Goal: Information Seeking & Learning: Compare options

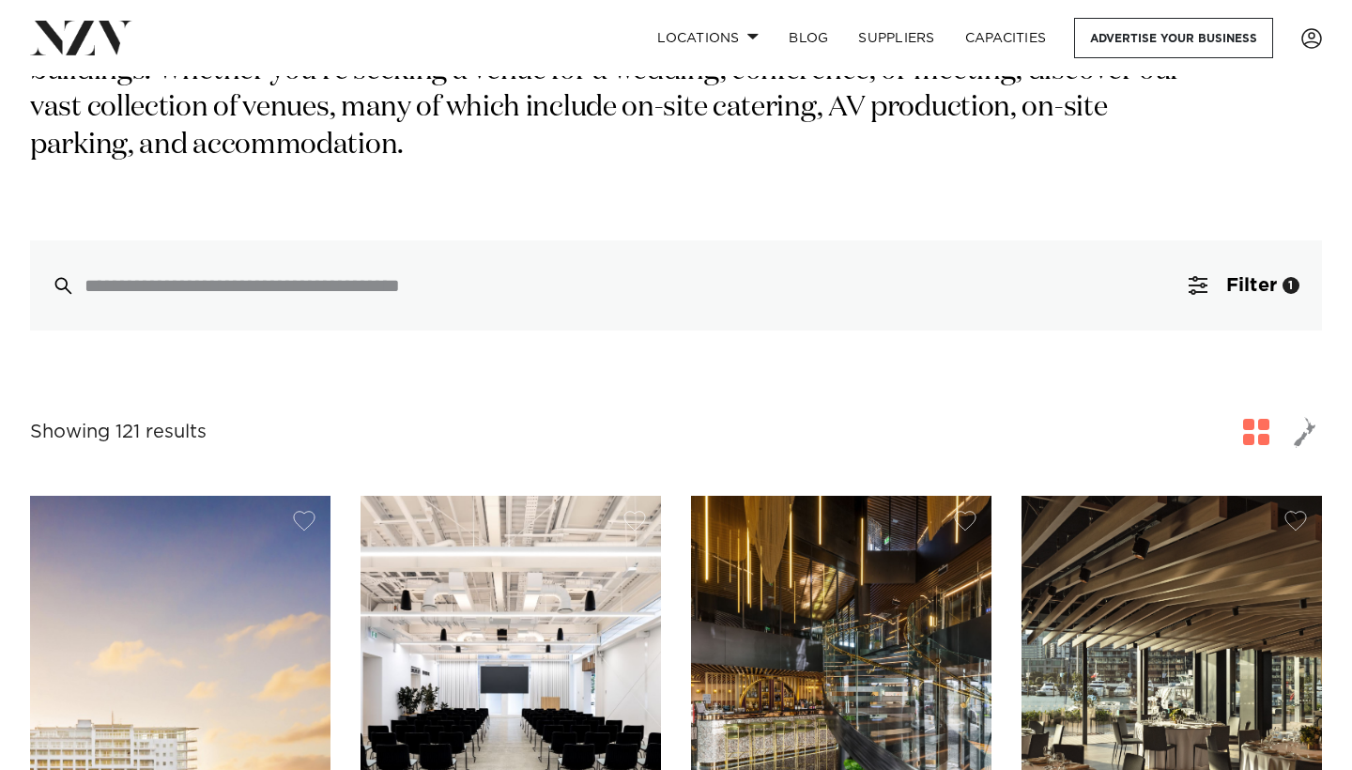
scroll to position [378, 0]
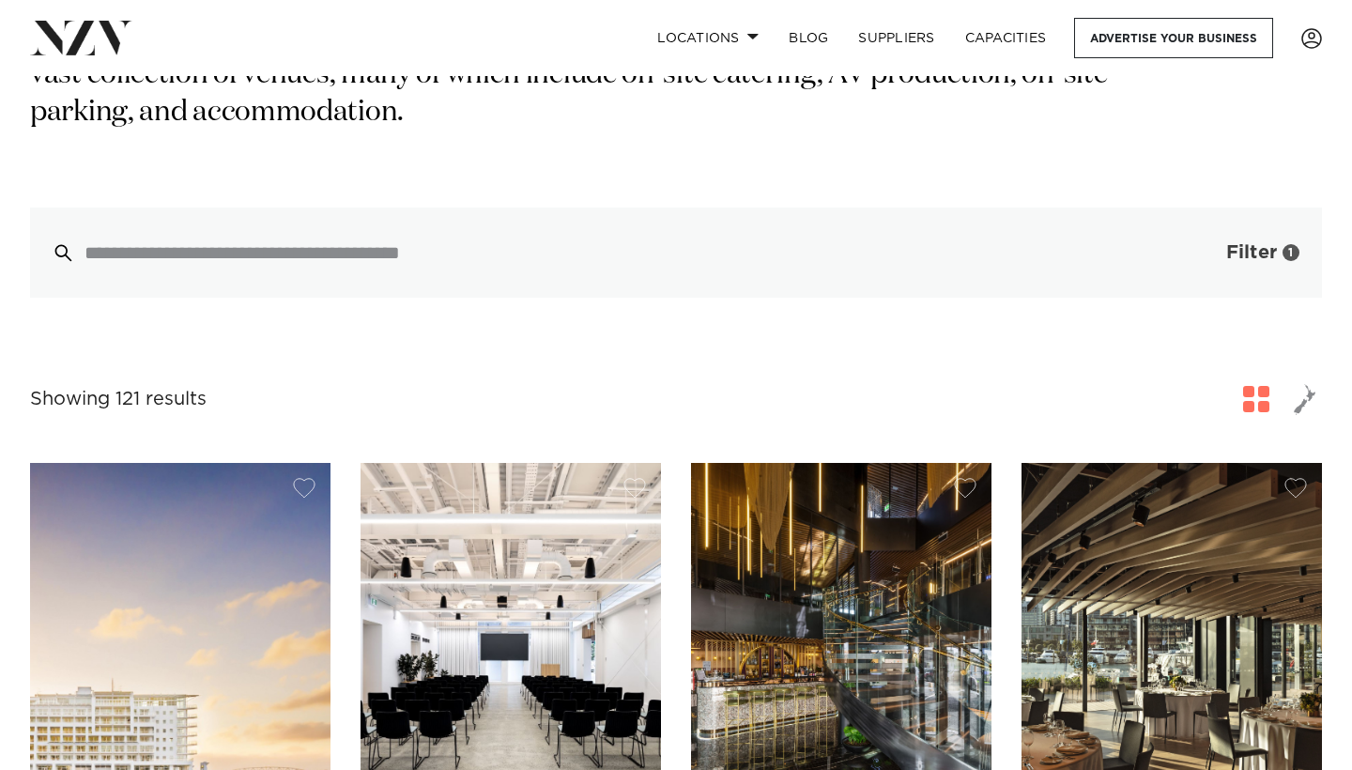
click at [1227, 243] on span "Filter" at bounding box center [1252, 252] width 51 height 19
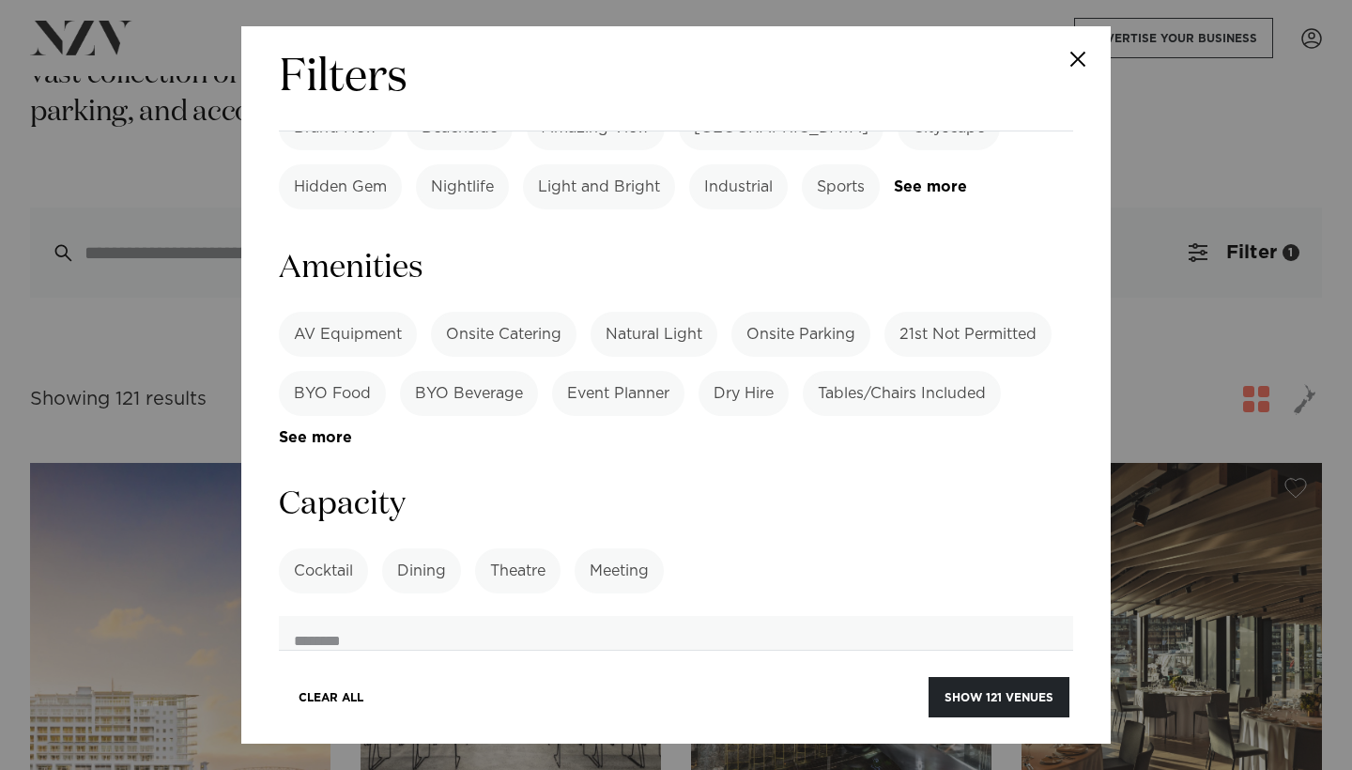
scroll to position [1208, 0]
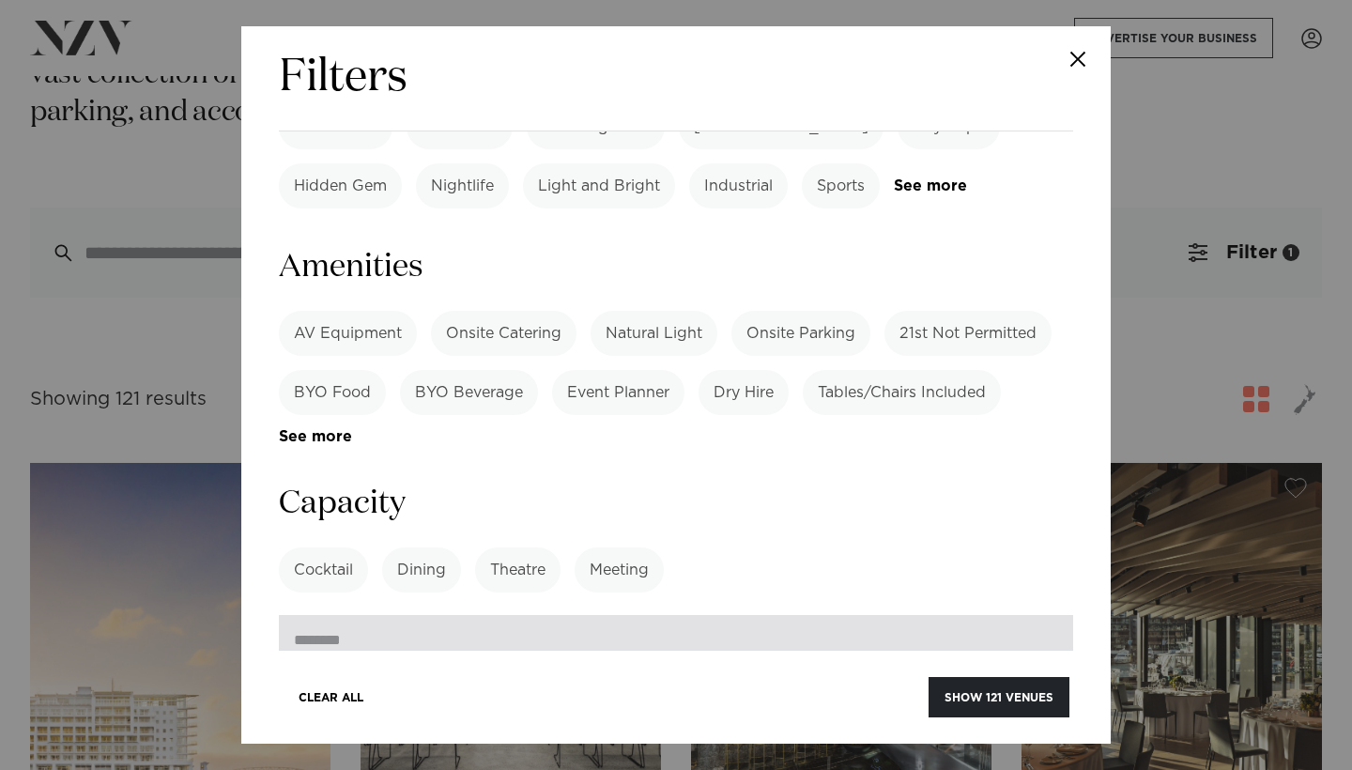
click at [774, 615] on input "number" at bounding box center [676, 640] width 795 height 51
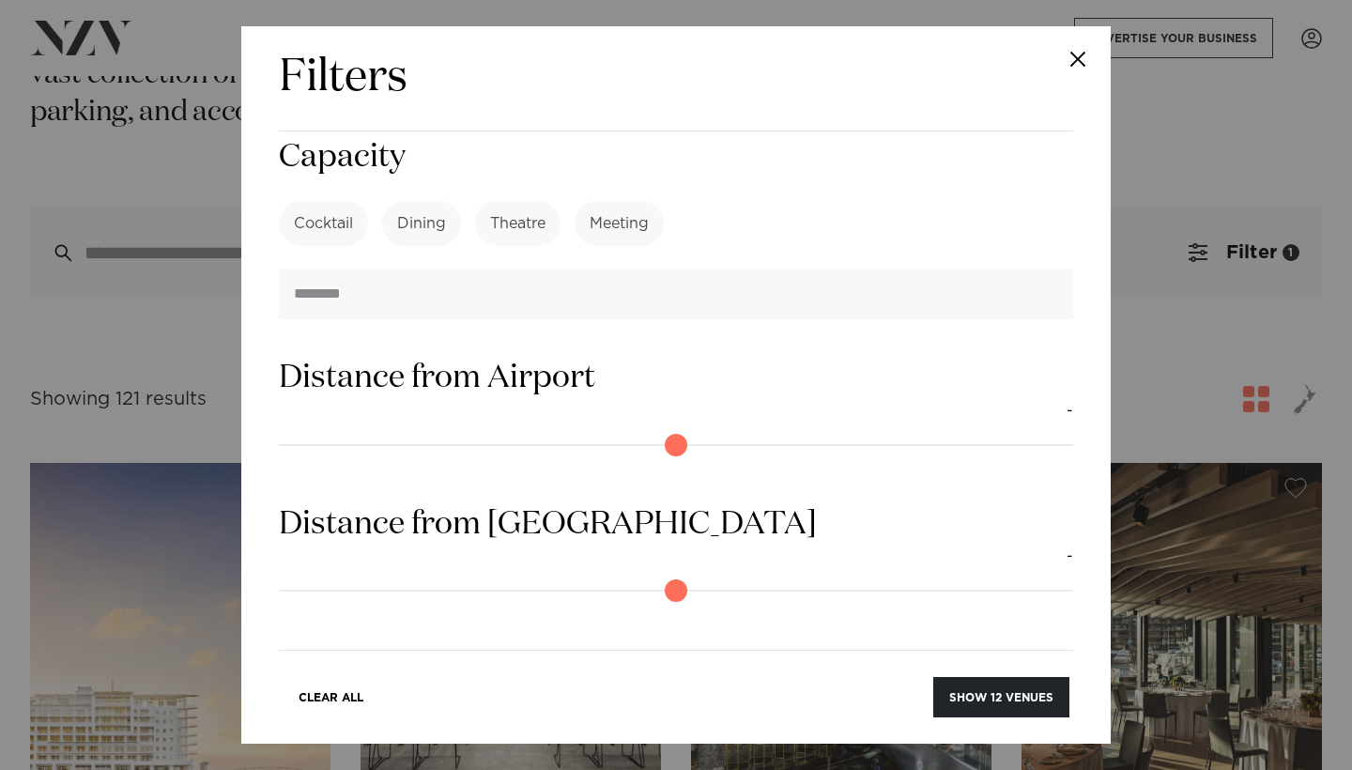
scroll to position [1590, 0]
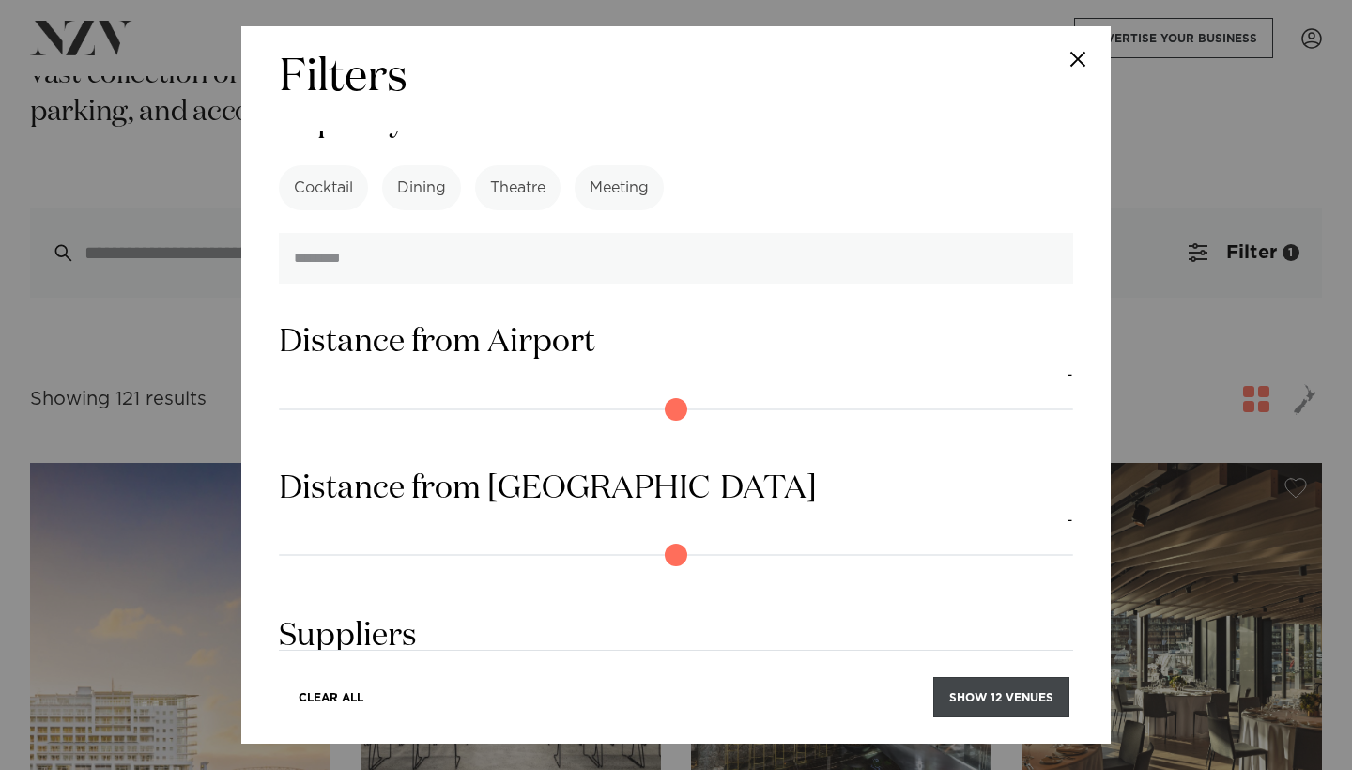
type input "***"
click at [1023, 688] on button "Show 12 venues" at bounding box center [1002, 697] width 136 height 40
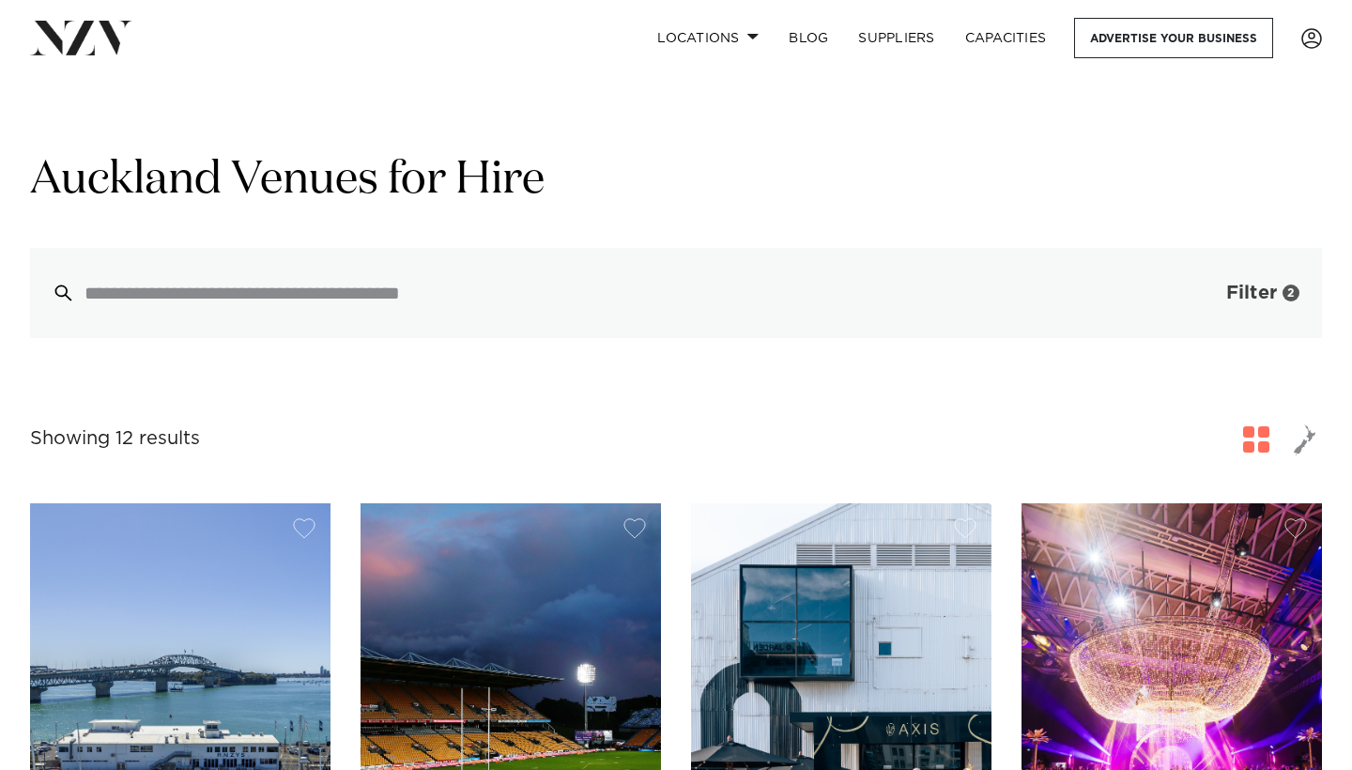
click at [1227, 291] on span "Filter" at bounding box center [1252, 293] width 51 height 19
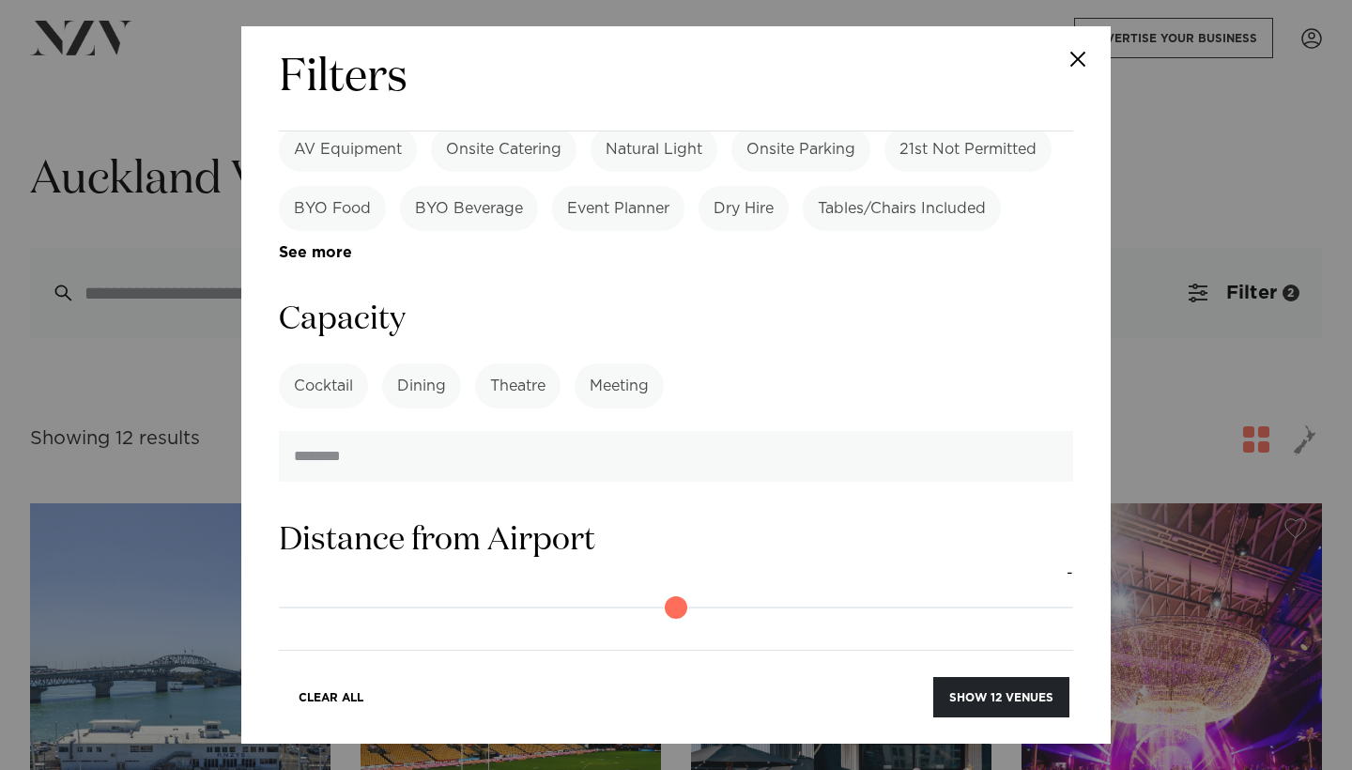
scroll to position [1318, 0]
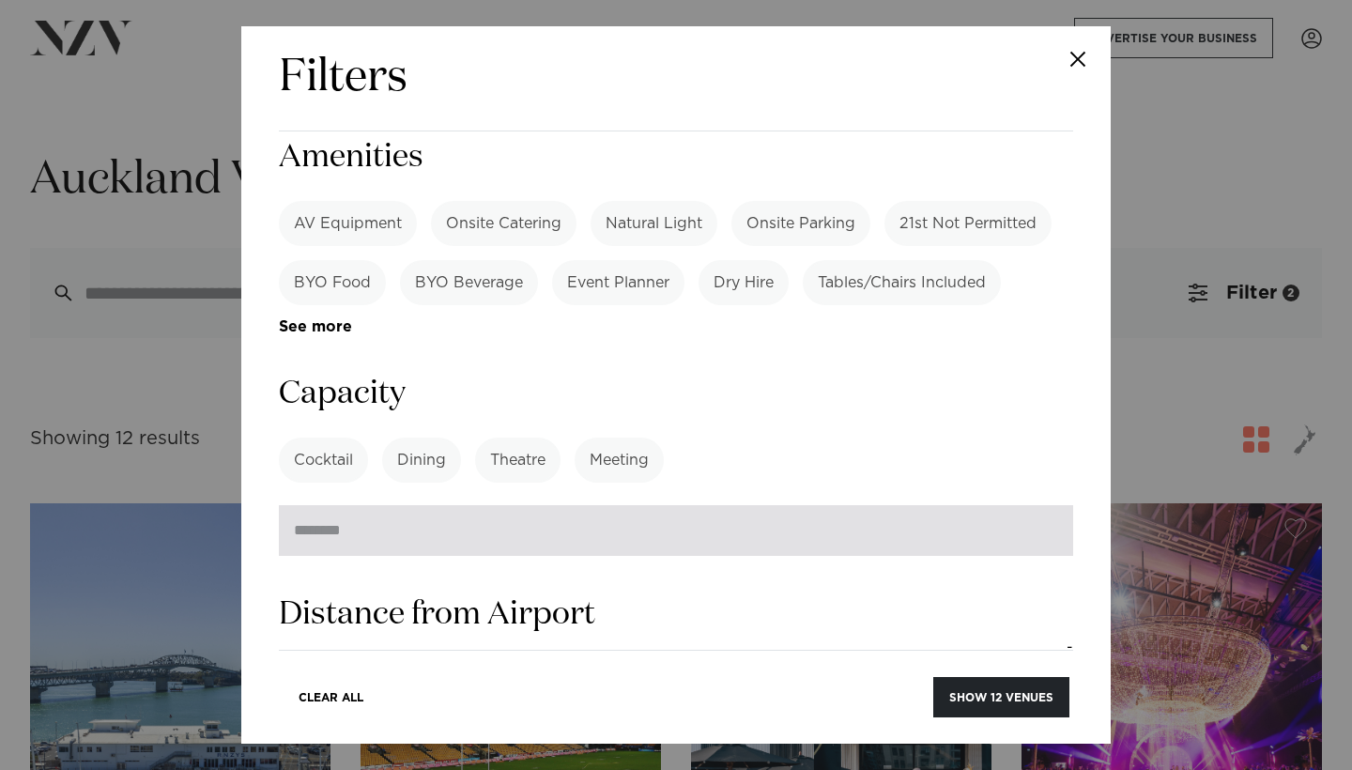
click at [306, 505] on input "***" at bounding box center [676, 530] width 795 height 51
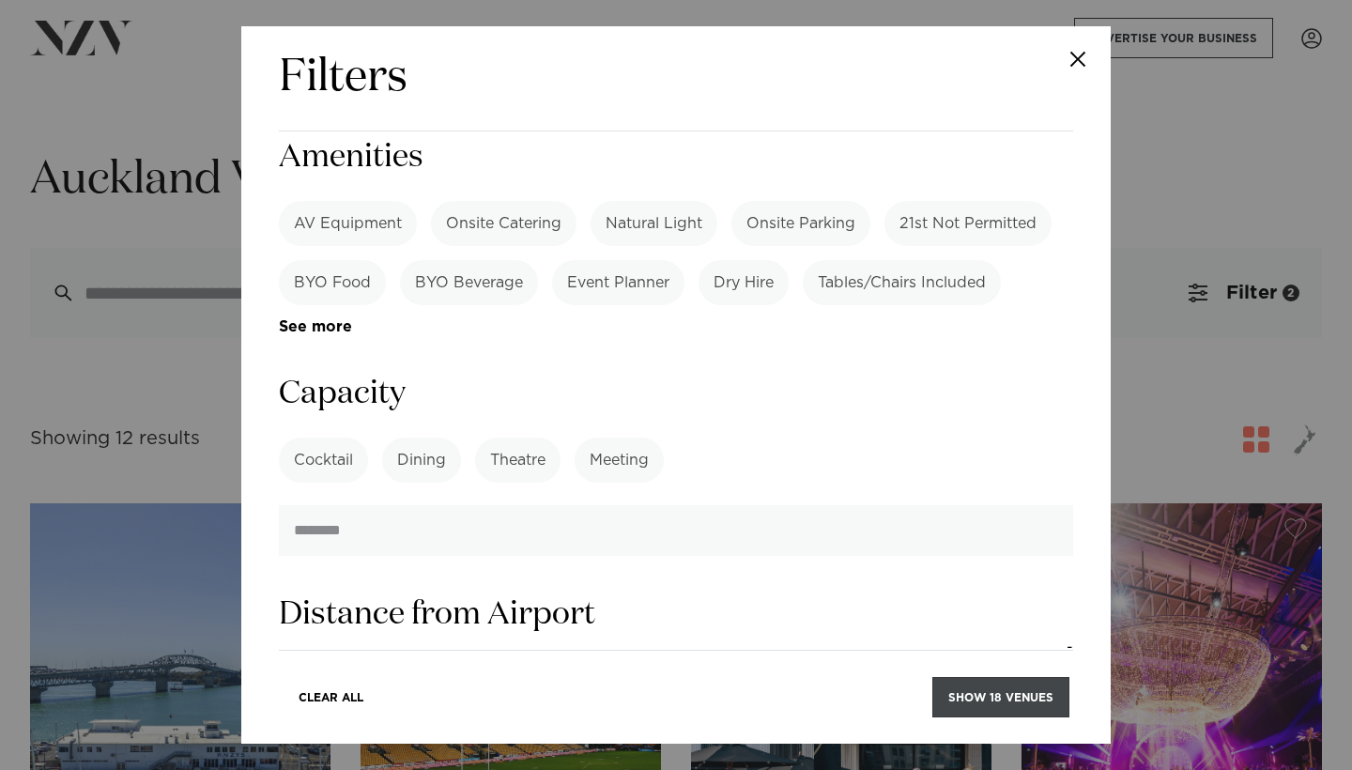
type input "***"
click at [1040, 700] on button "Show 18 venues" at bounding box center [1001, 697] width 137 height 40
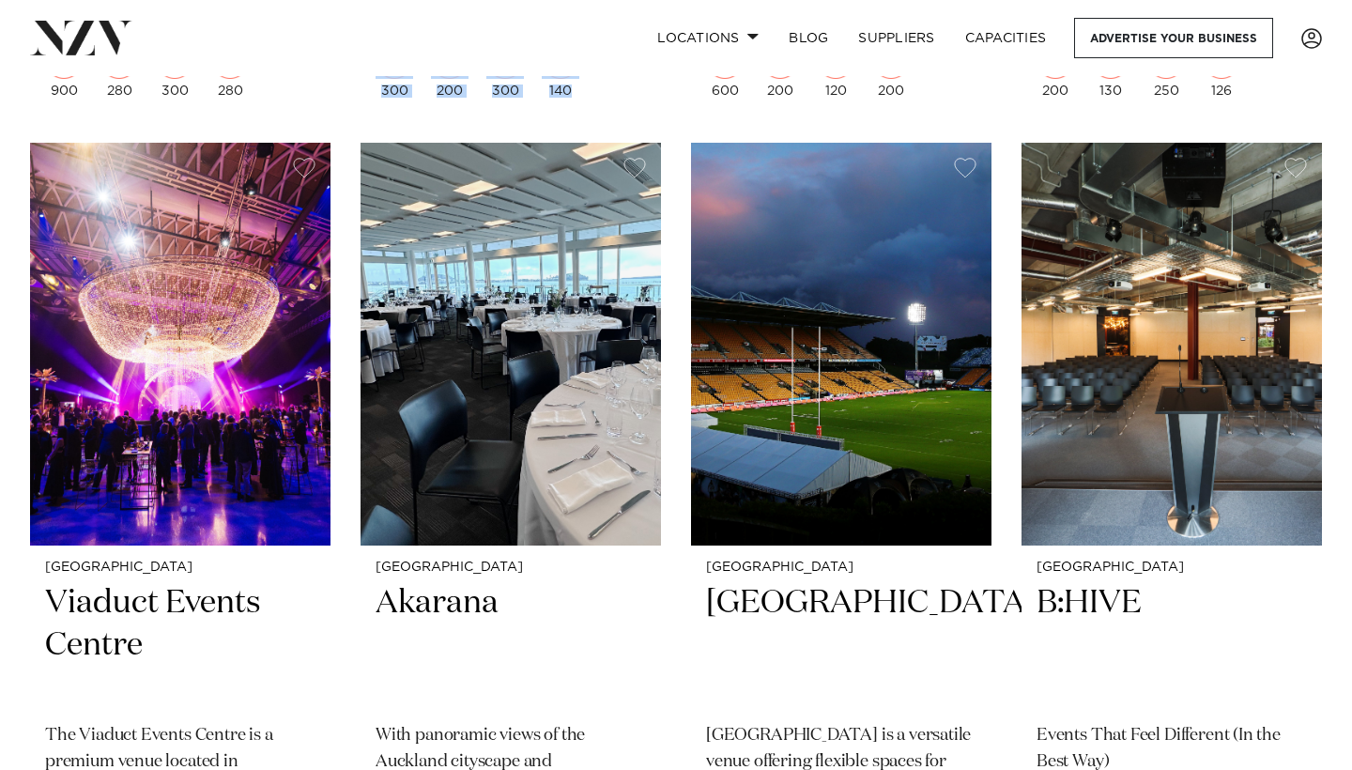
scroll to position [1380, 0]
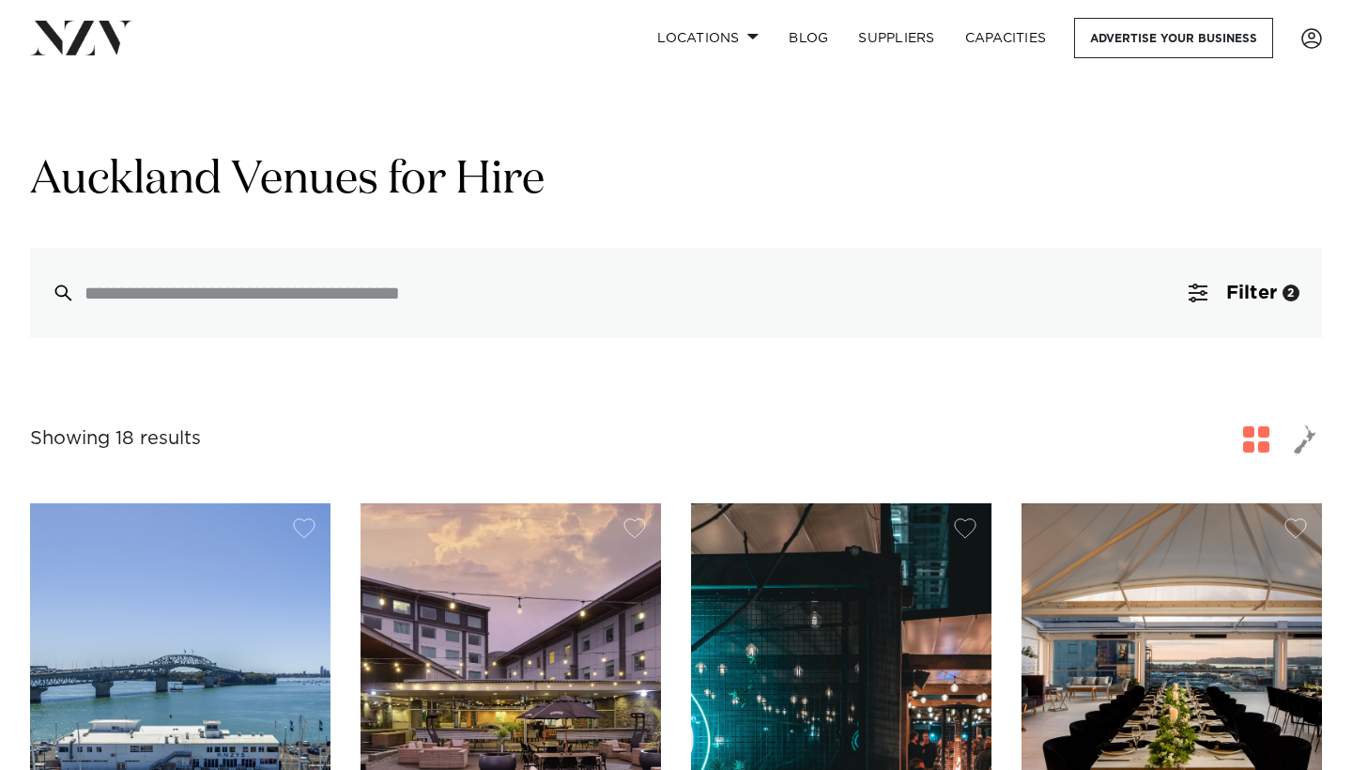
scroll to position [0, 0]
click at [1260, 290] on span "Filter" at bounding box center [1252, 293] width 51 height 19
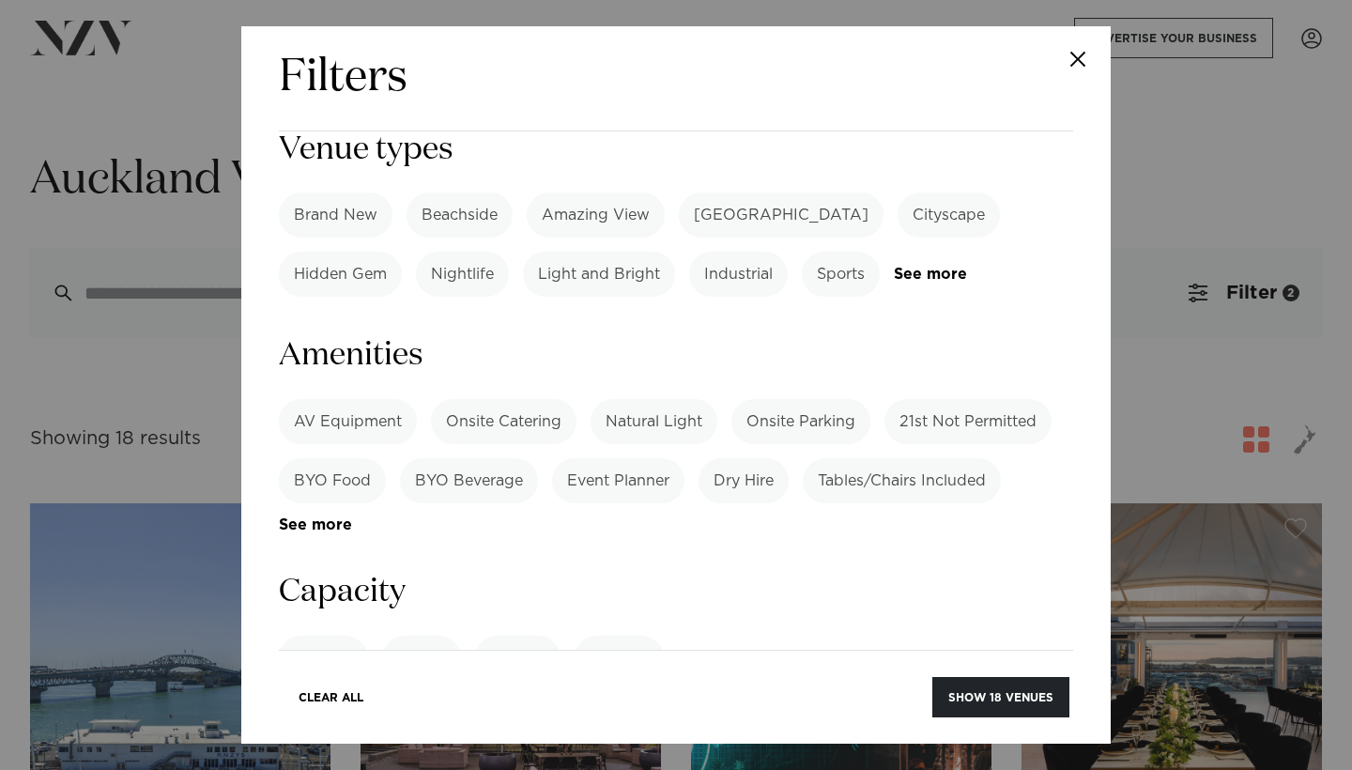
scroll to position [1121, 0]
click at [394, 703] on input "***" at bounding box center [676, 728] width 795 height 51
type input "*"
click at [329, 635] on label "Cocktail" at bounding box center [323, 657] width 89 height 45
click at [981, 705] on button "Show 120 venues" at bounding box center [997, 697] width 145 height 40
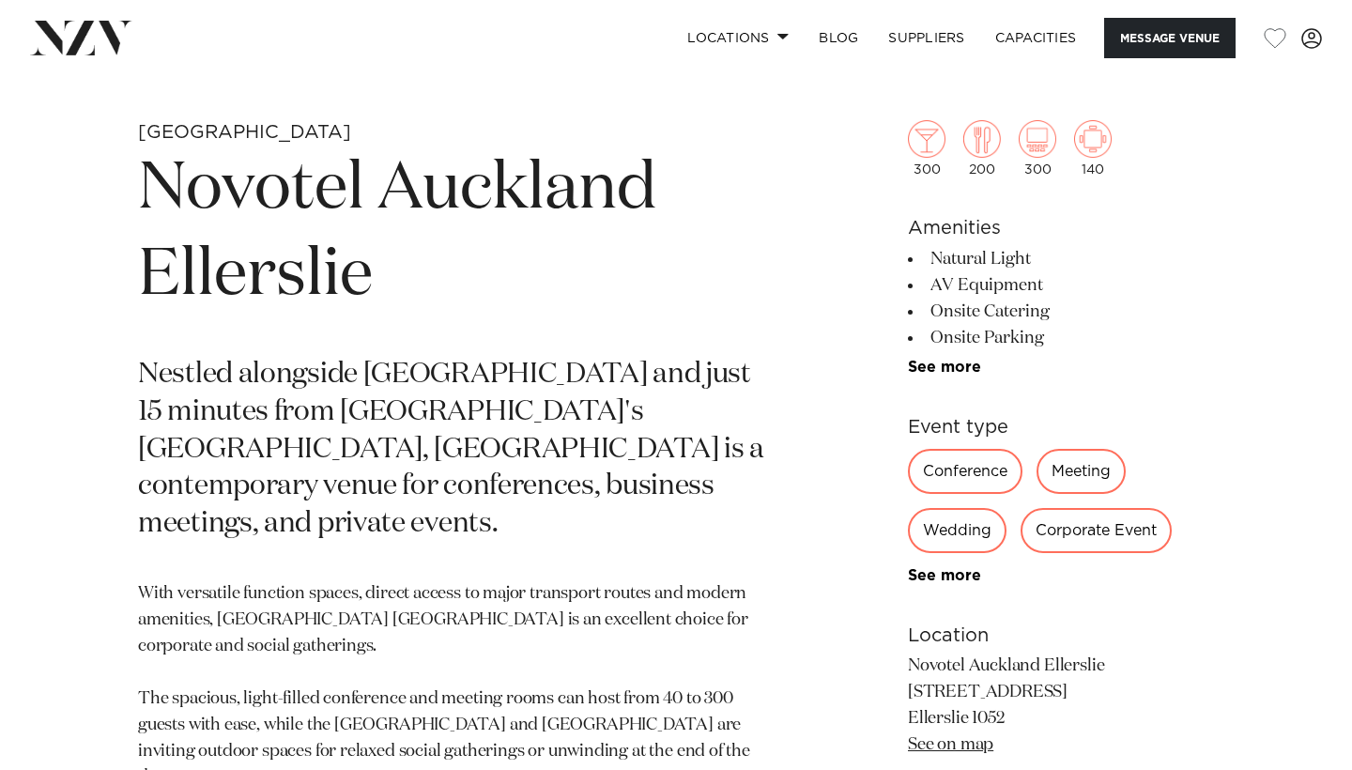
scroll to position [666, 0]
click at [933, 364] on link "See more" at bounding box center [981, 366] width 147 height 15
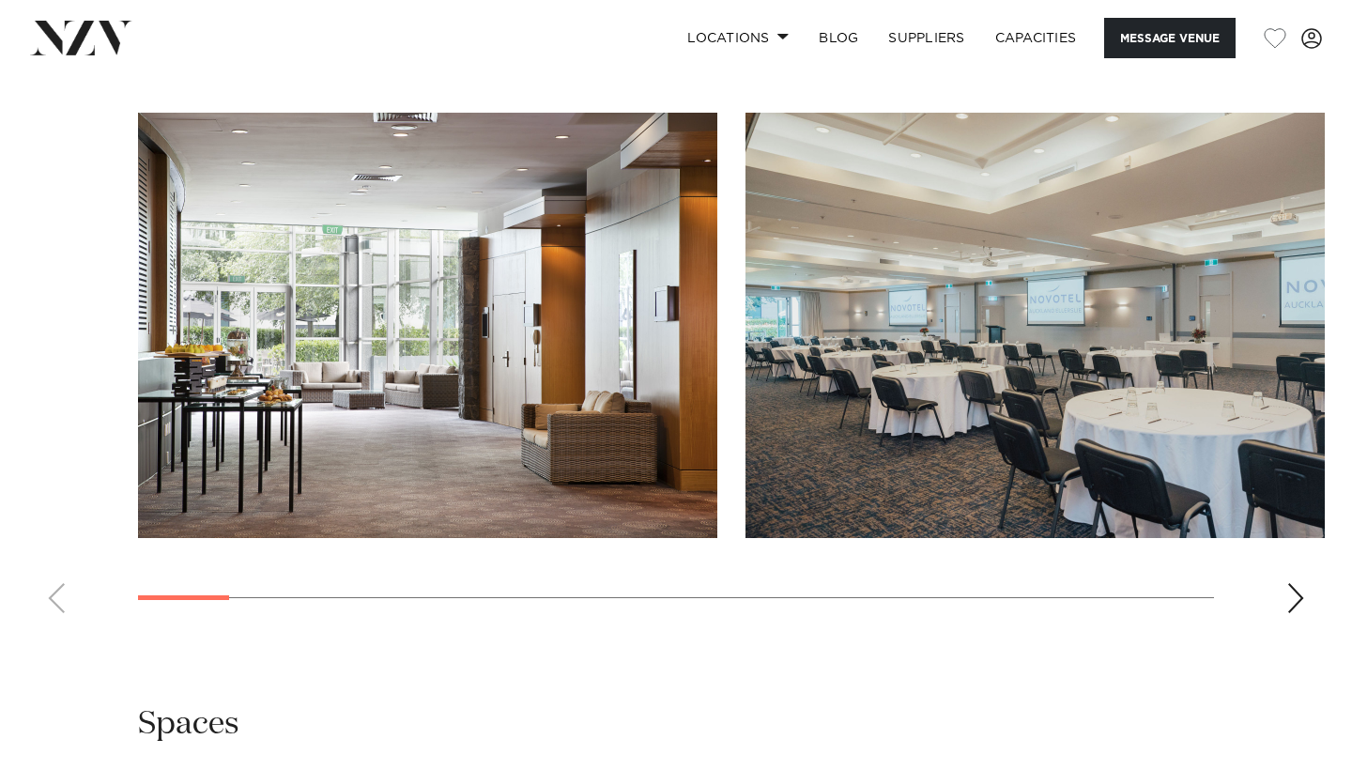
scroll to position [2361, 0]
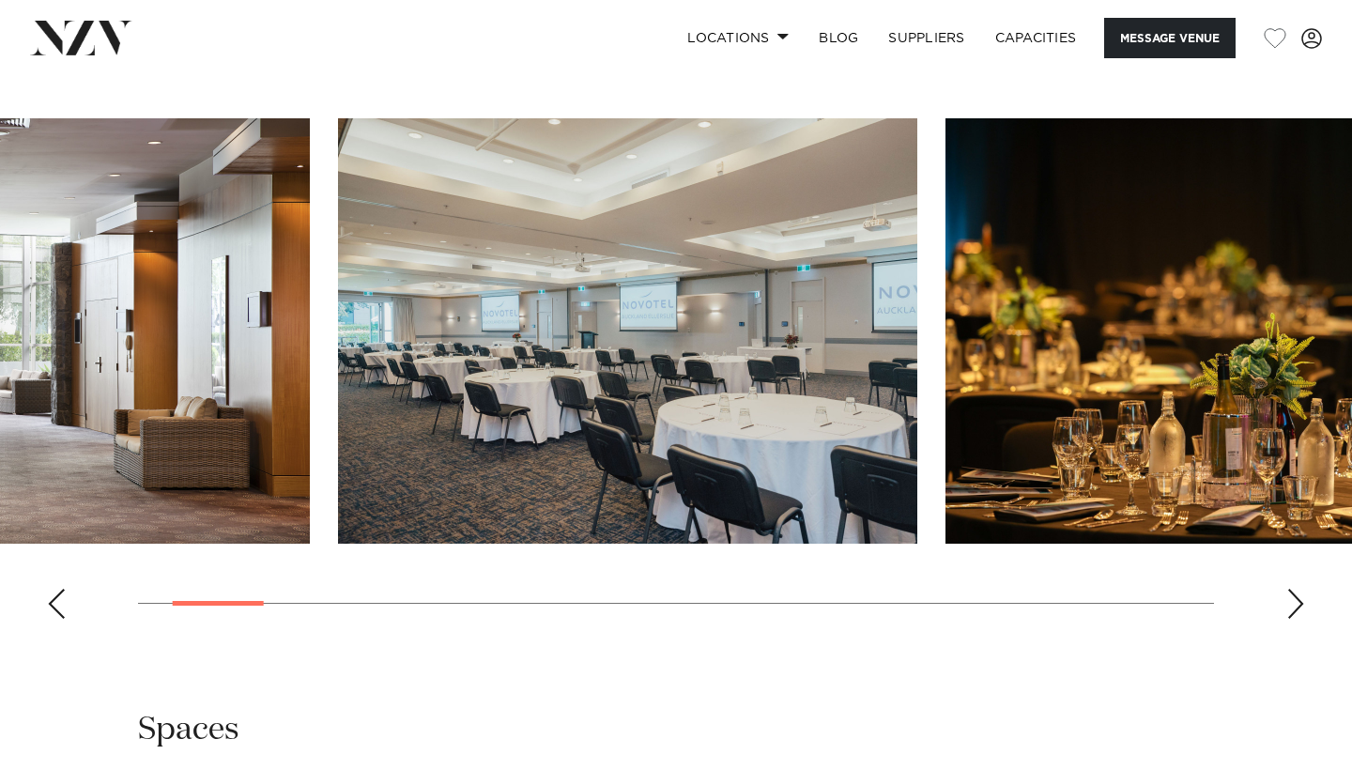
click at [773, 462] on img "2 / 21" at bounding box center [628, 330] width 580 height 425
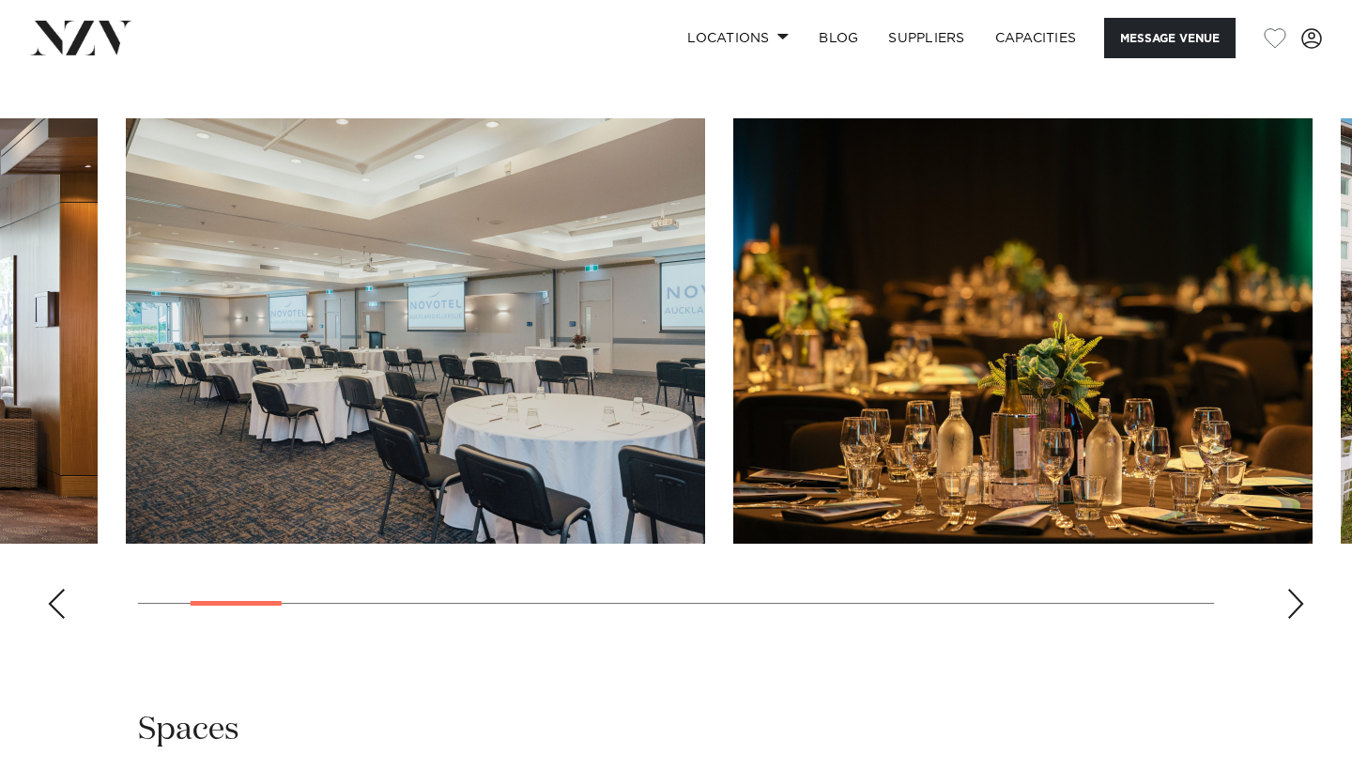
click at [734, 414] on img "3 / 21" at bounding box center [1024, 330] width 580 height 425
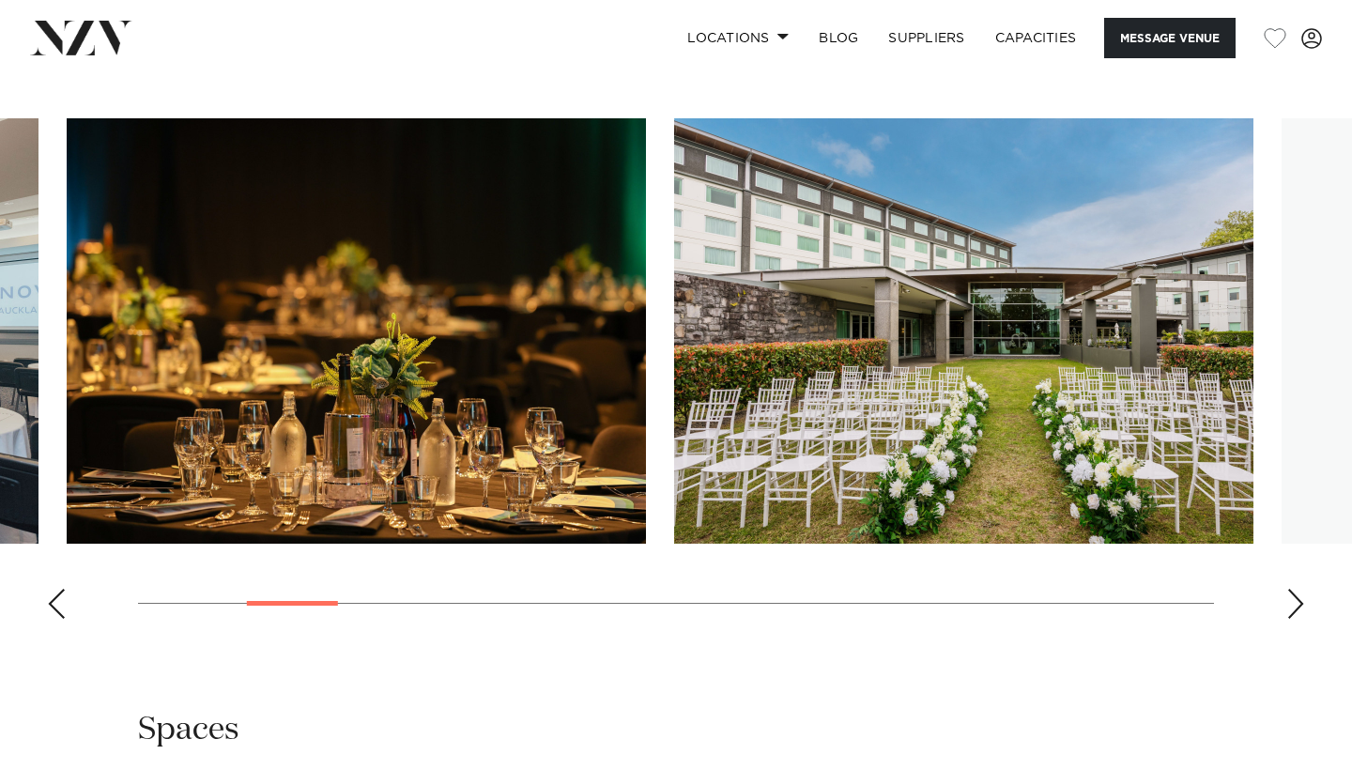
click at [674, 431] on img "4 / 21" at bounding box center [964, 330] width 580 height 425
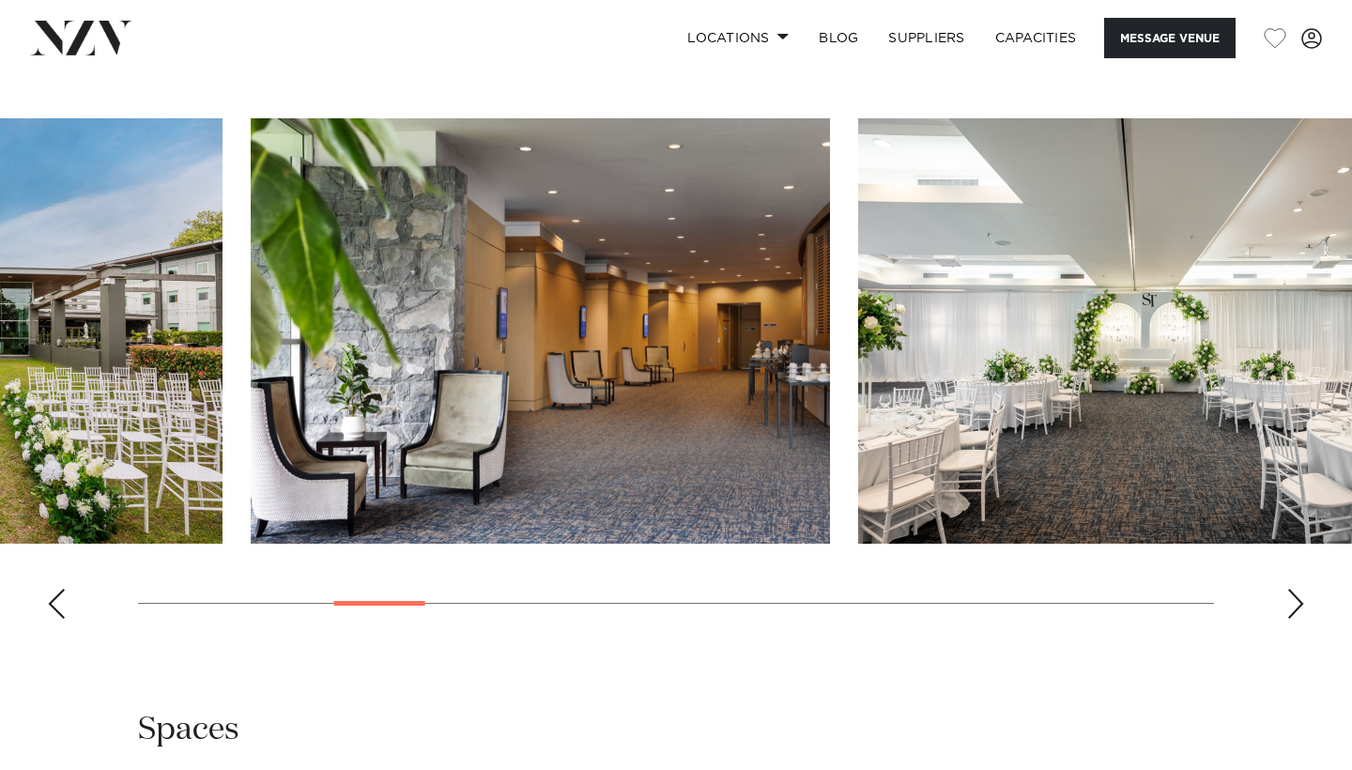
click at [413, 403] on img "5 / 21" at bounding box center [541, 330] width 580 height 425
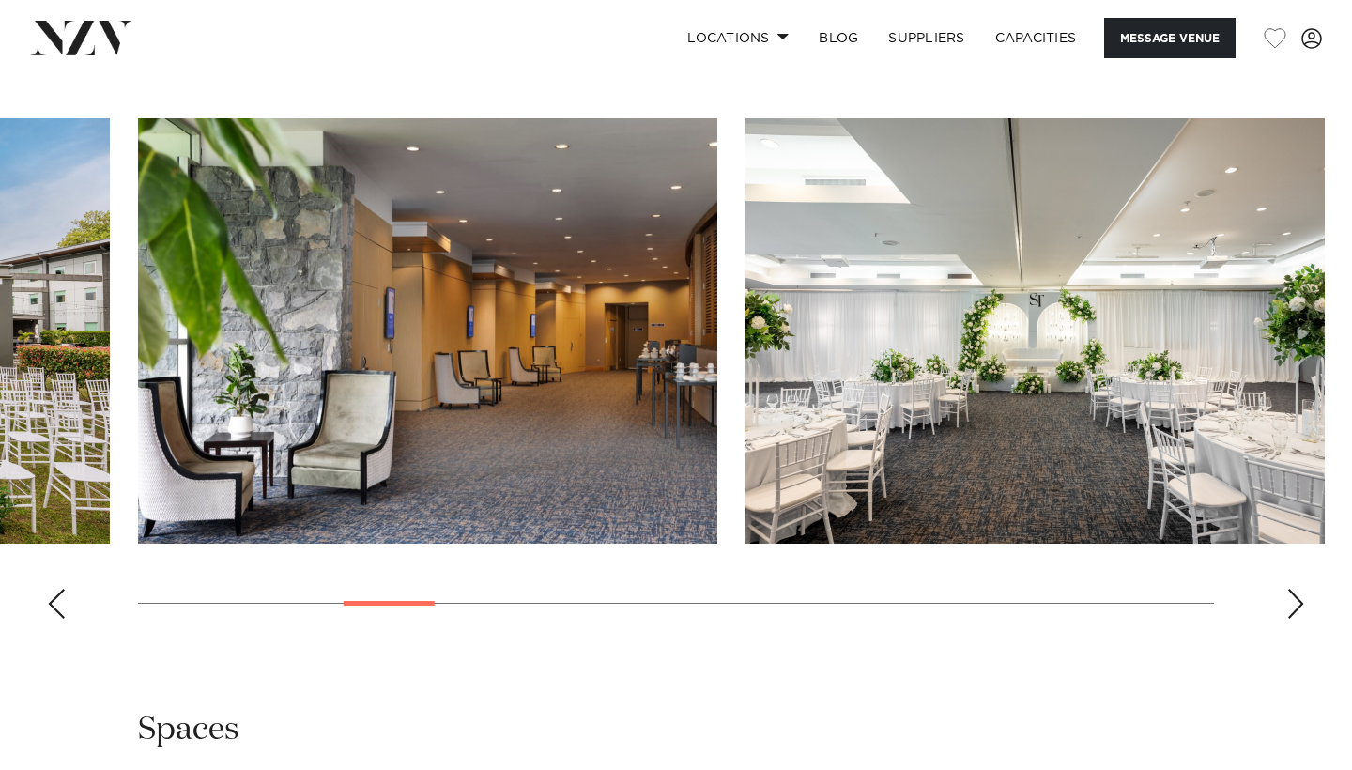
click at [746, 370] on img "6 / 21" at bounding box center [1036, 330] width 580 height 425
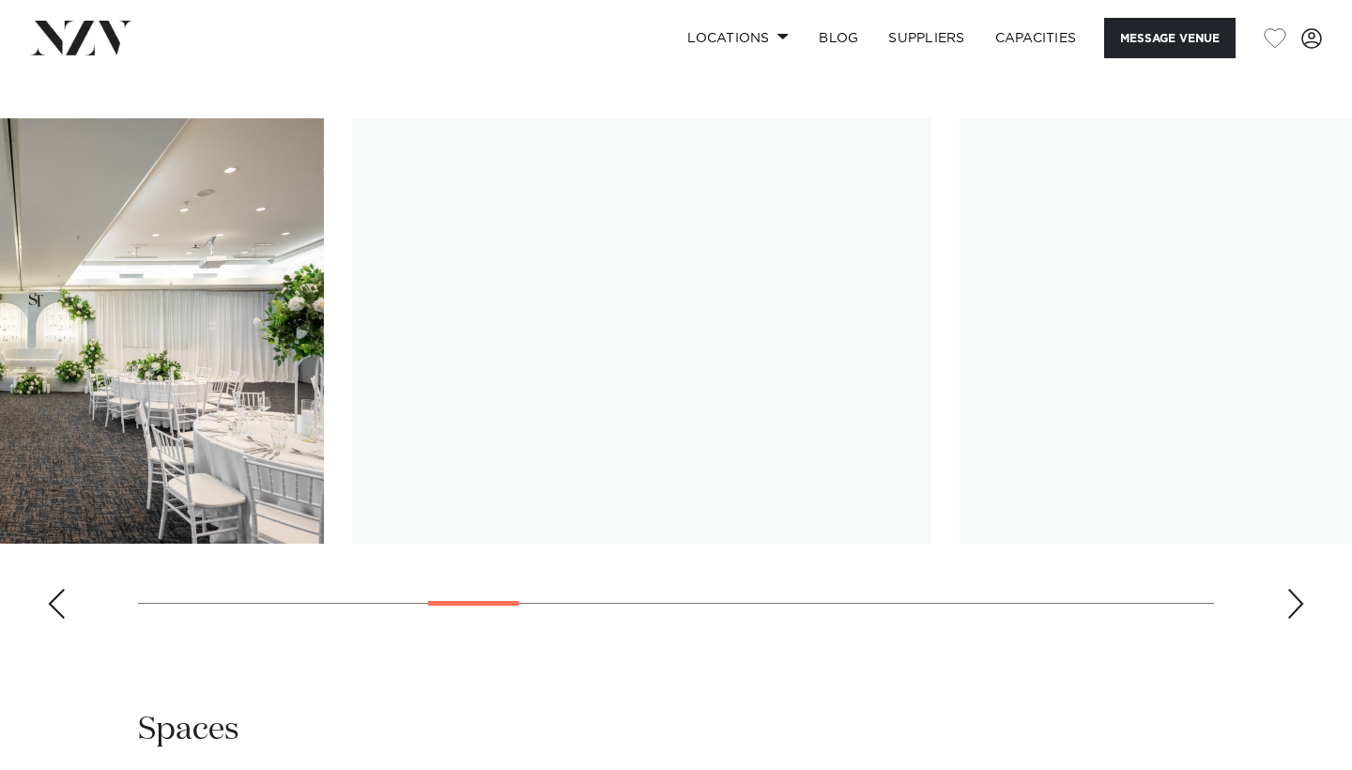
click at [639, 413] on img "7 / 21" at bounding box center [642, 330] width 580 height 425
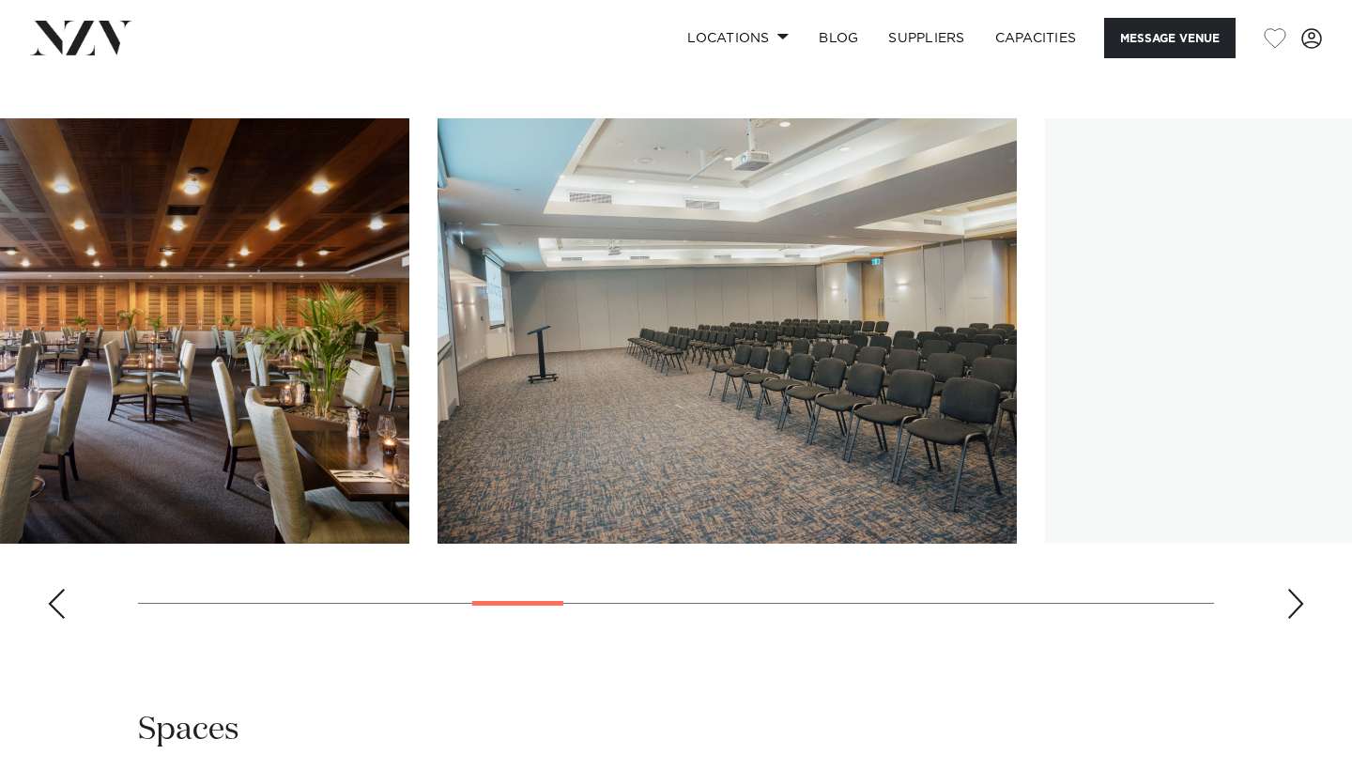
click at [554, 415] on img "8 / 21" at bounding box center [728, 330] width 580 height 425
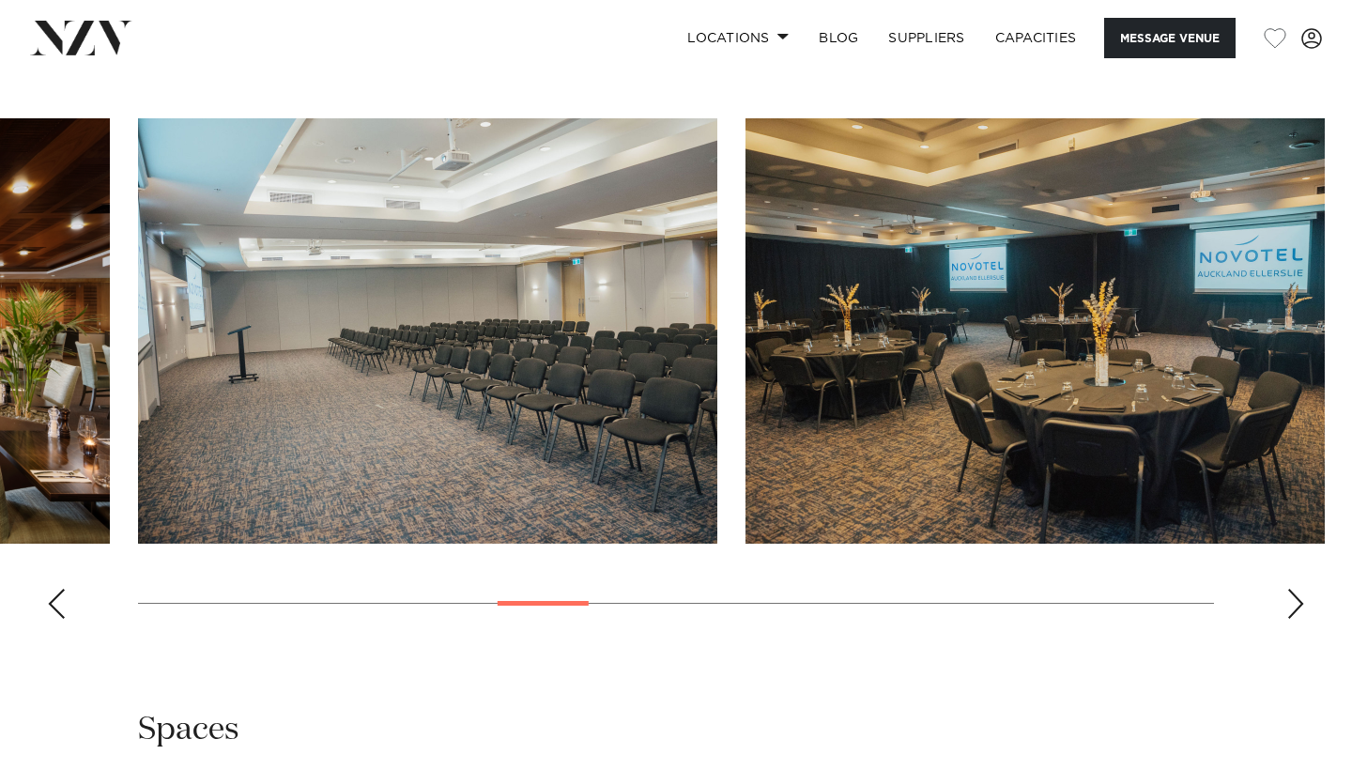
click at [746, 383] on img "9 / 21" at bounding box center [1036, 330] width 580 height 425
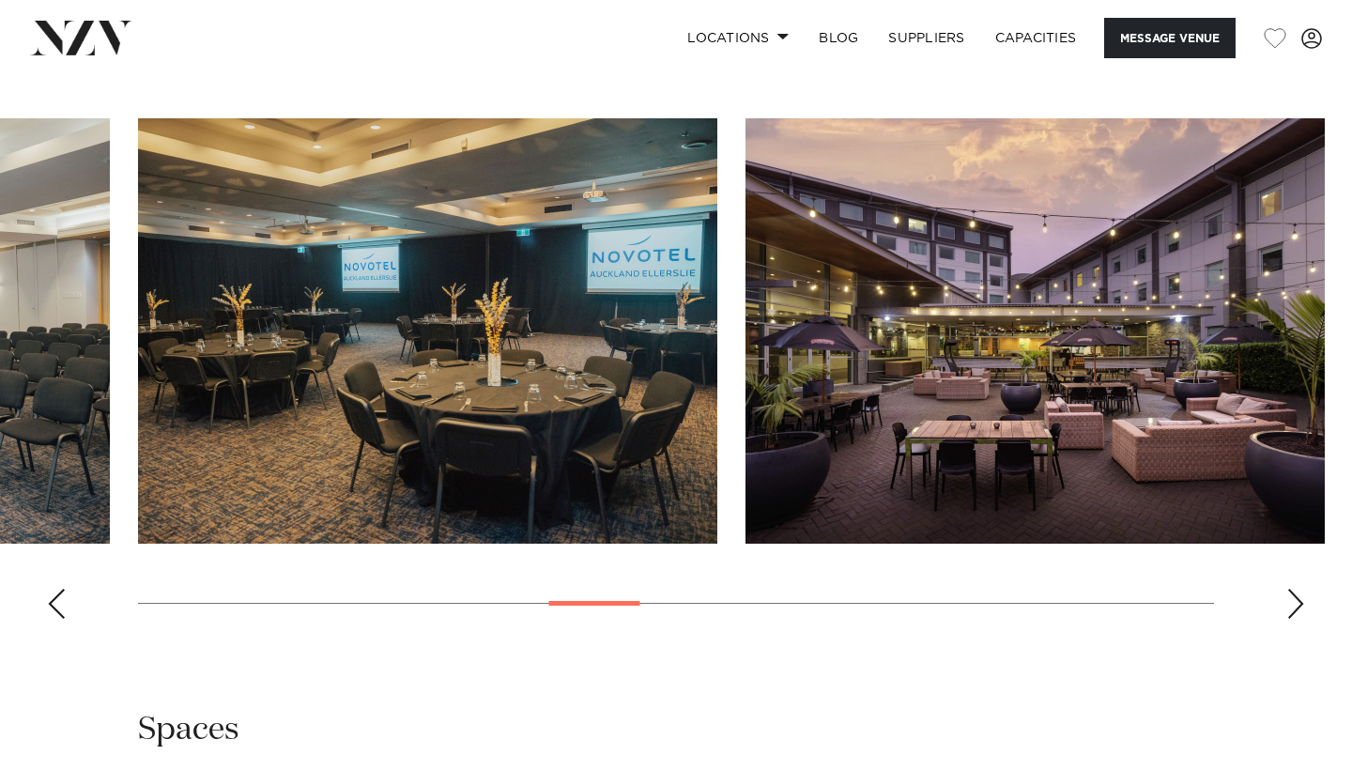
click at [746, 340] on img "10 / 21" at bounding box center [1036, 330] width 580 height 425
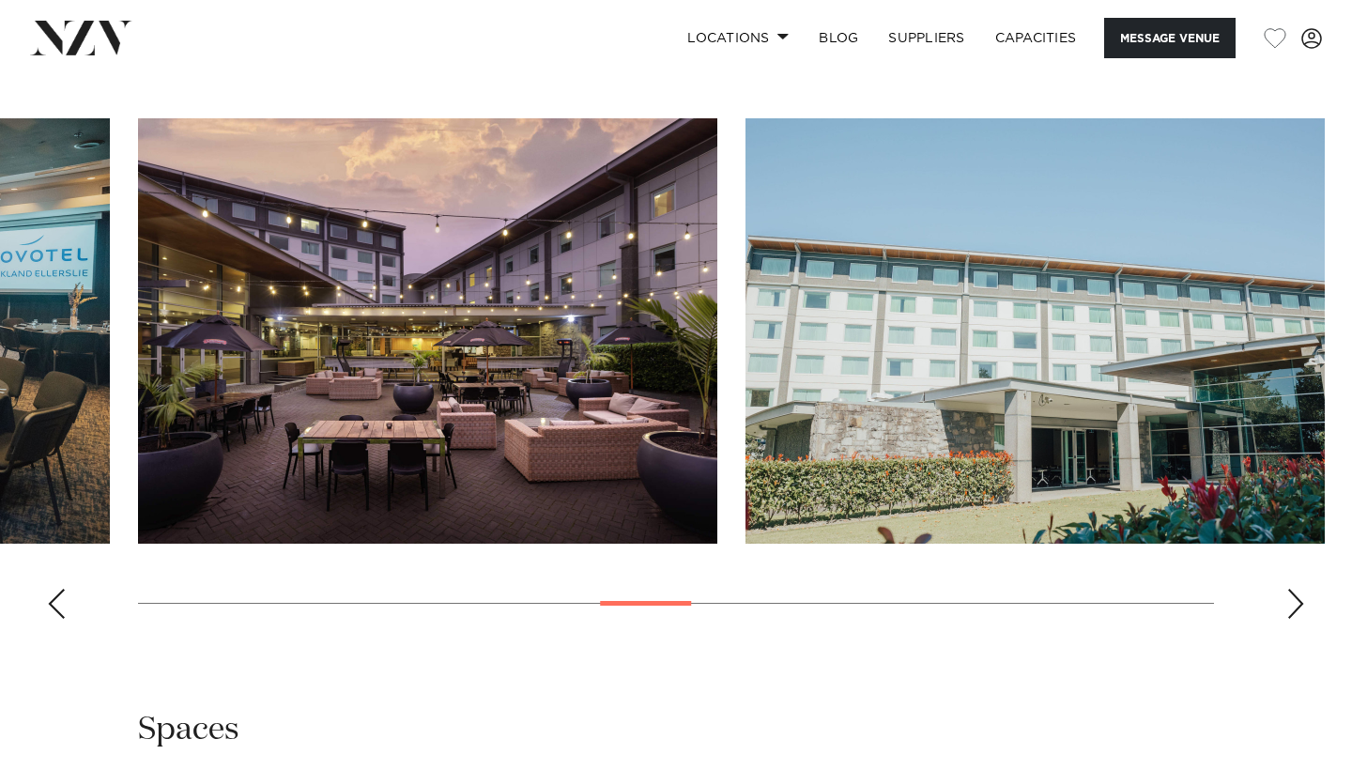
click at [746, 379] on img "11 / 21" at bounding box center [1036, 330] width 580 height 425
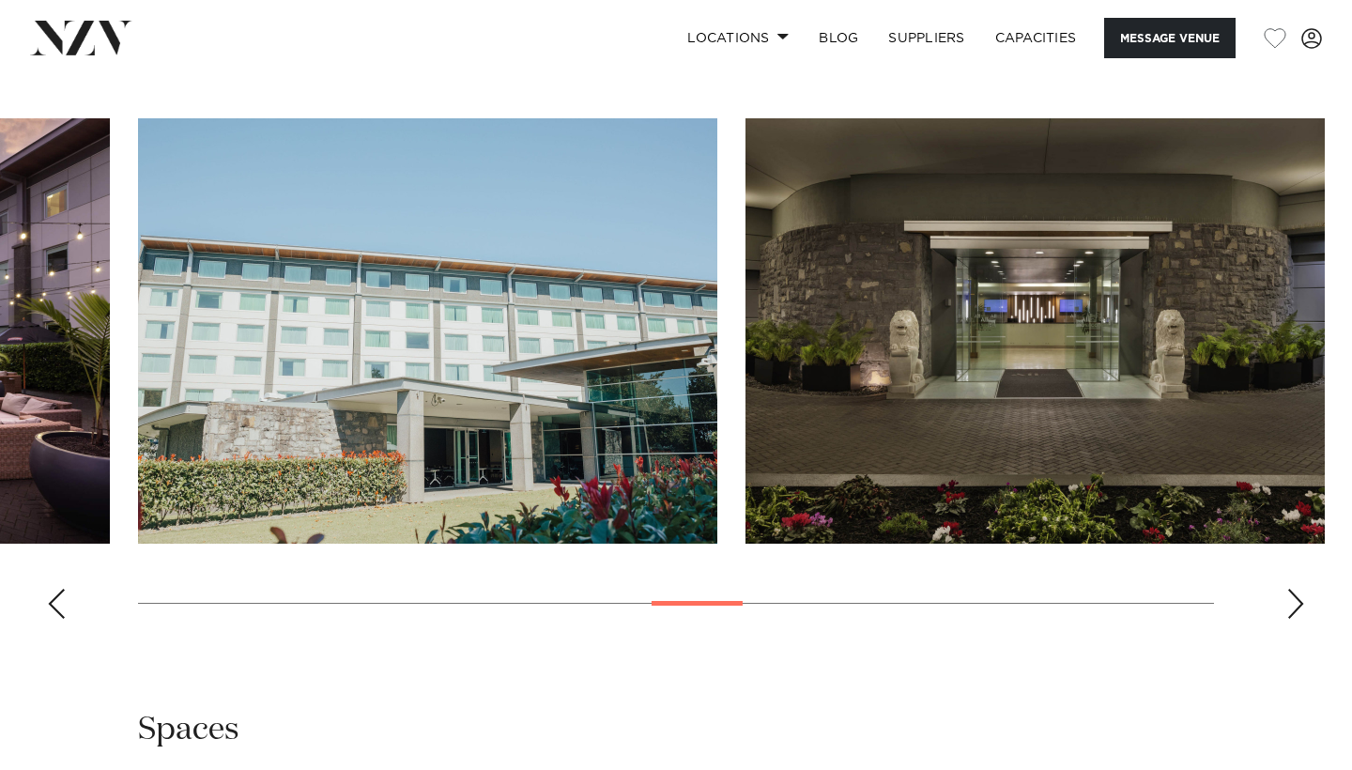
click at [746, 434] on img "12 / 21" at bounding box center [1036, 330] width 580 height 425
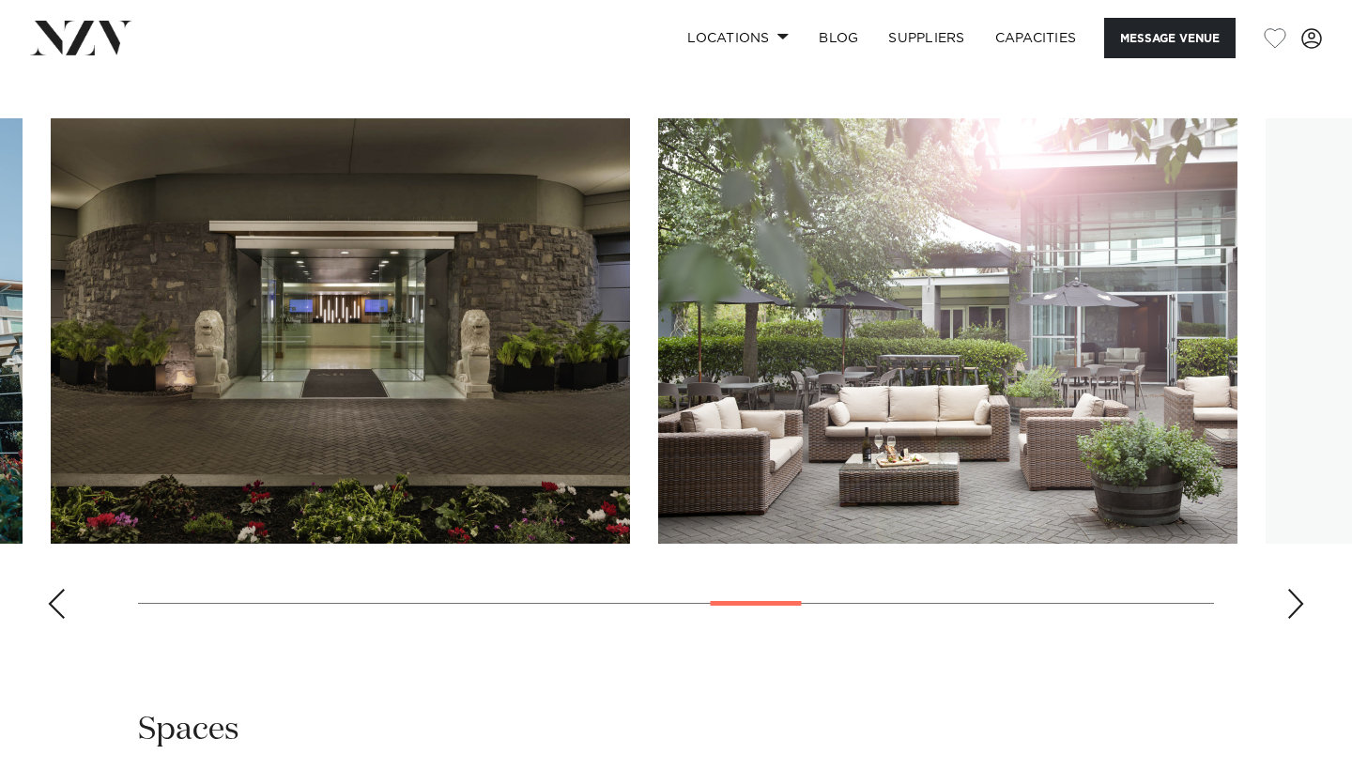
click at [658, 415] on img "13 / 21" at bounding box center [948, 330] width 580 height 425
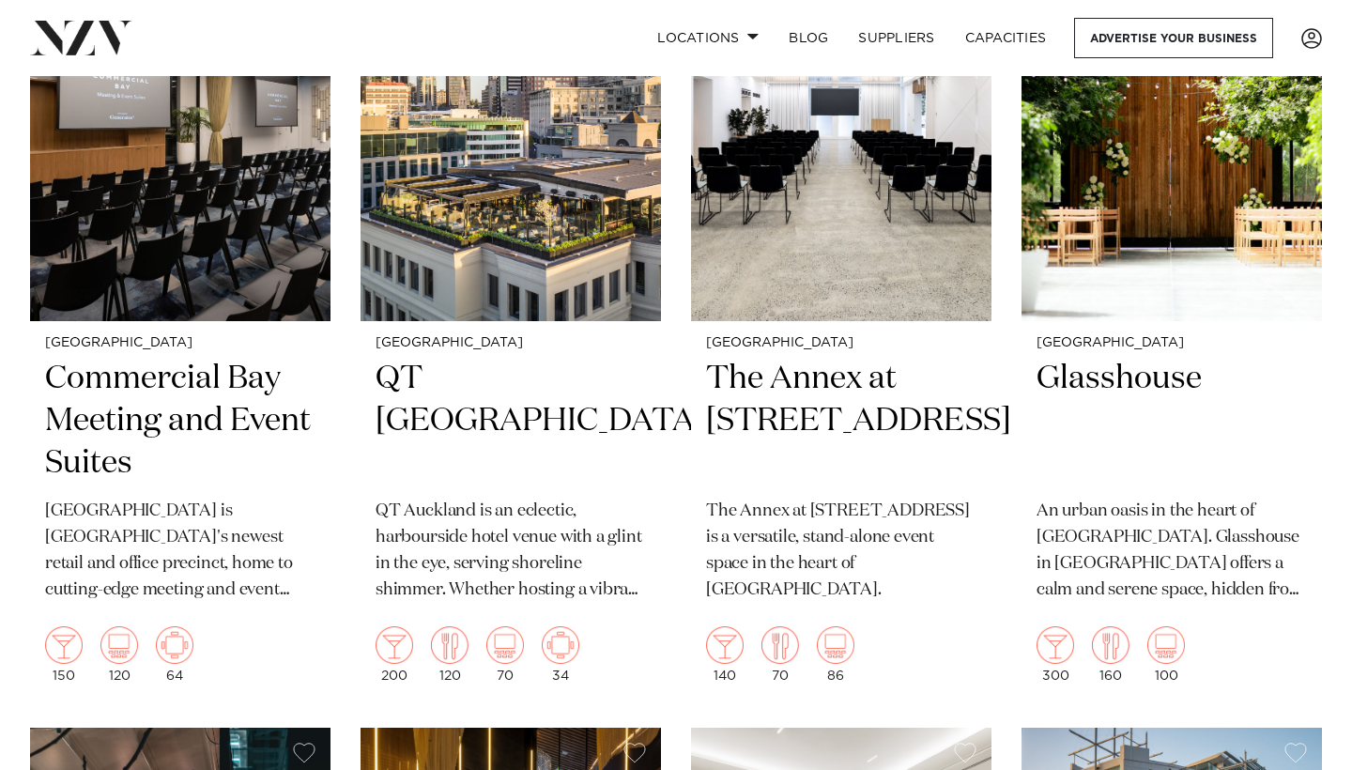
scroll to position [1403, 0]
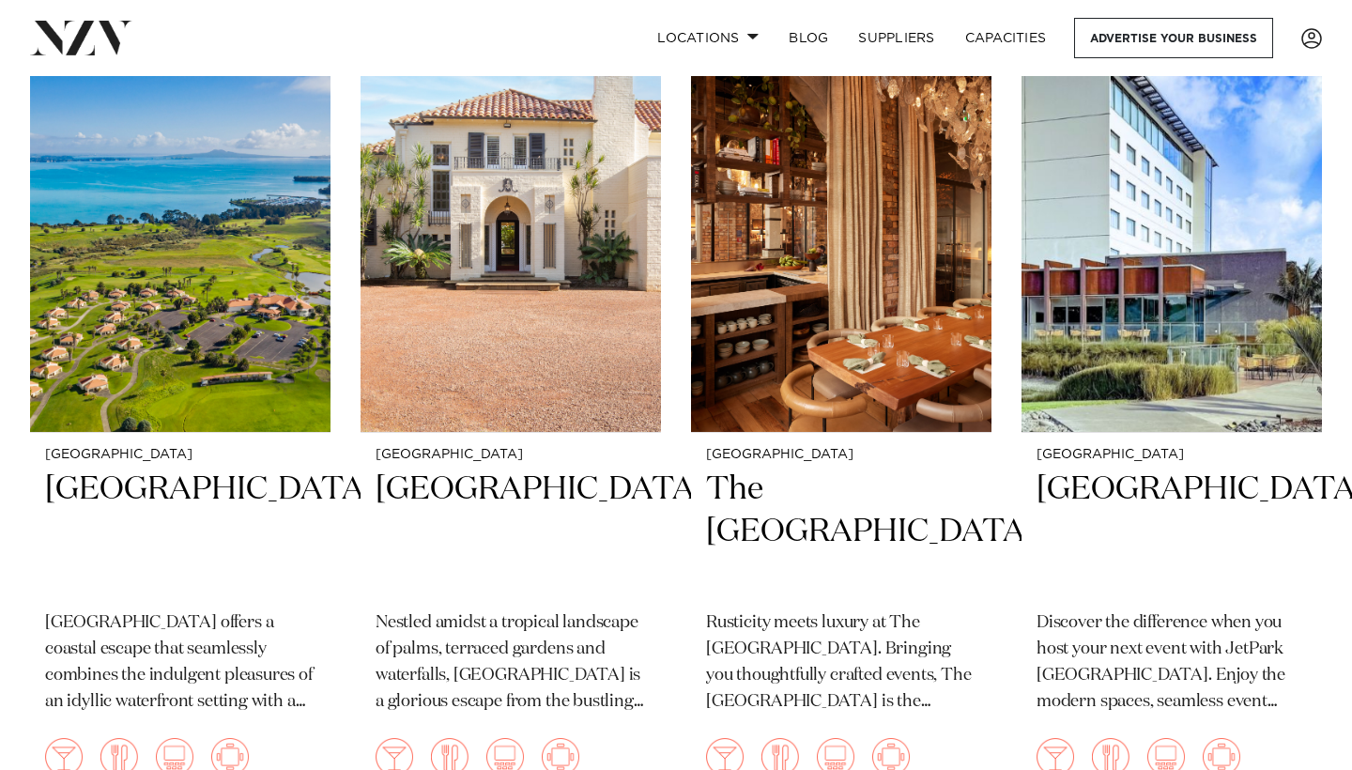
scroll to position [7000, 0]
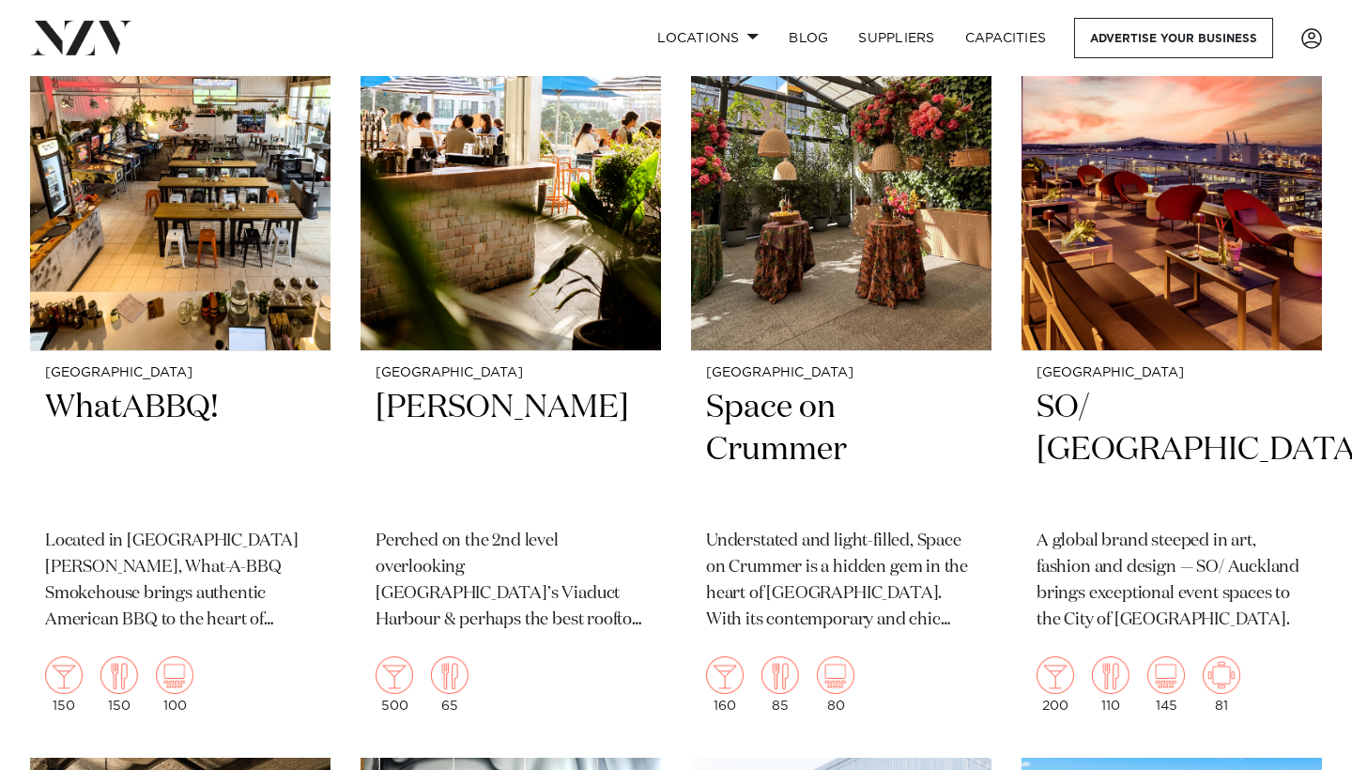
scroll to position [11954, 0]
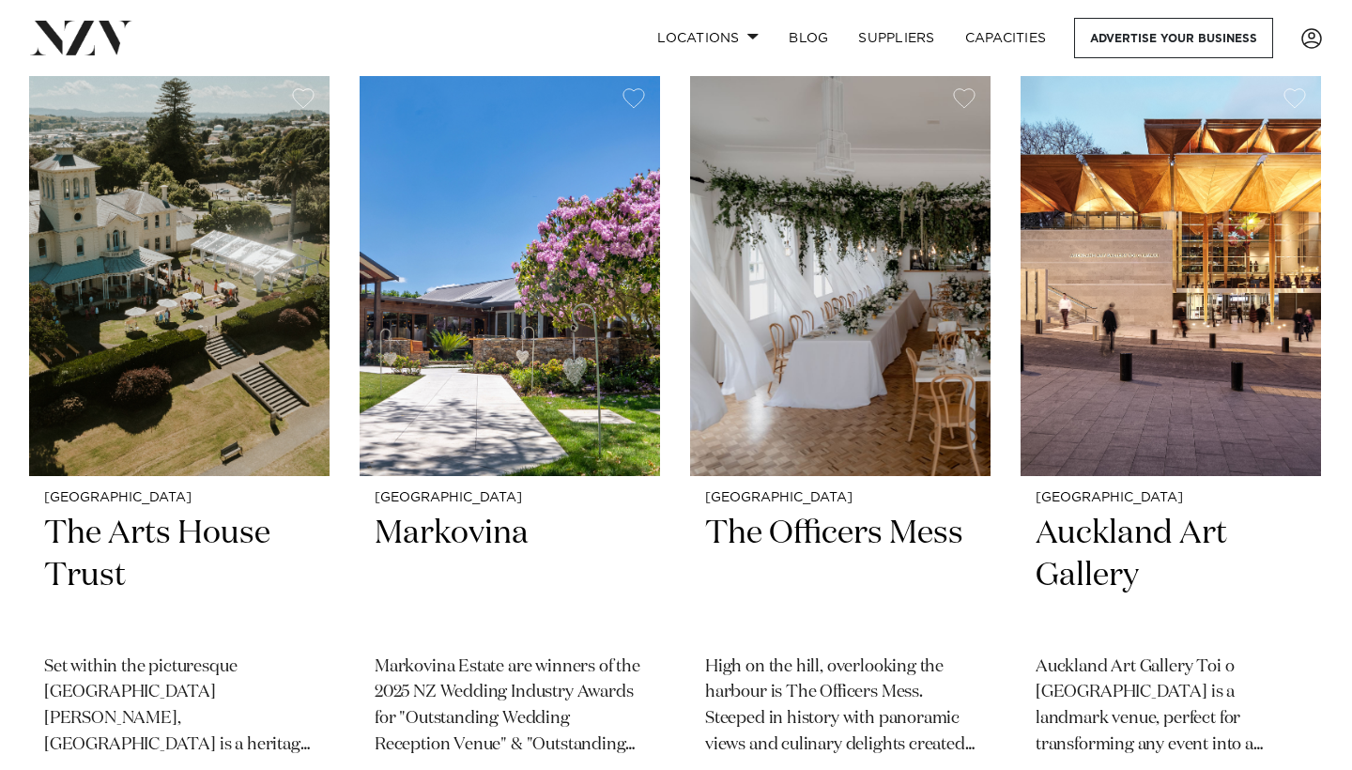
scroll to position [14244, 0]
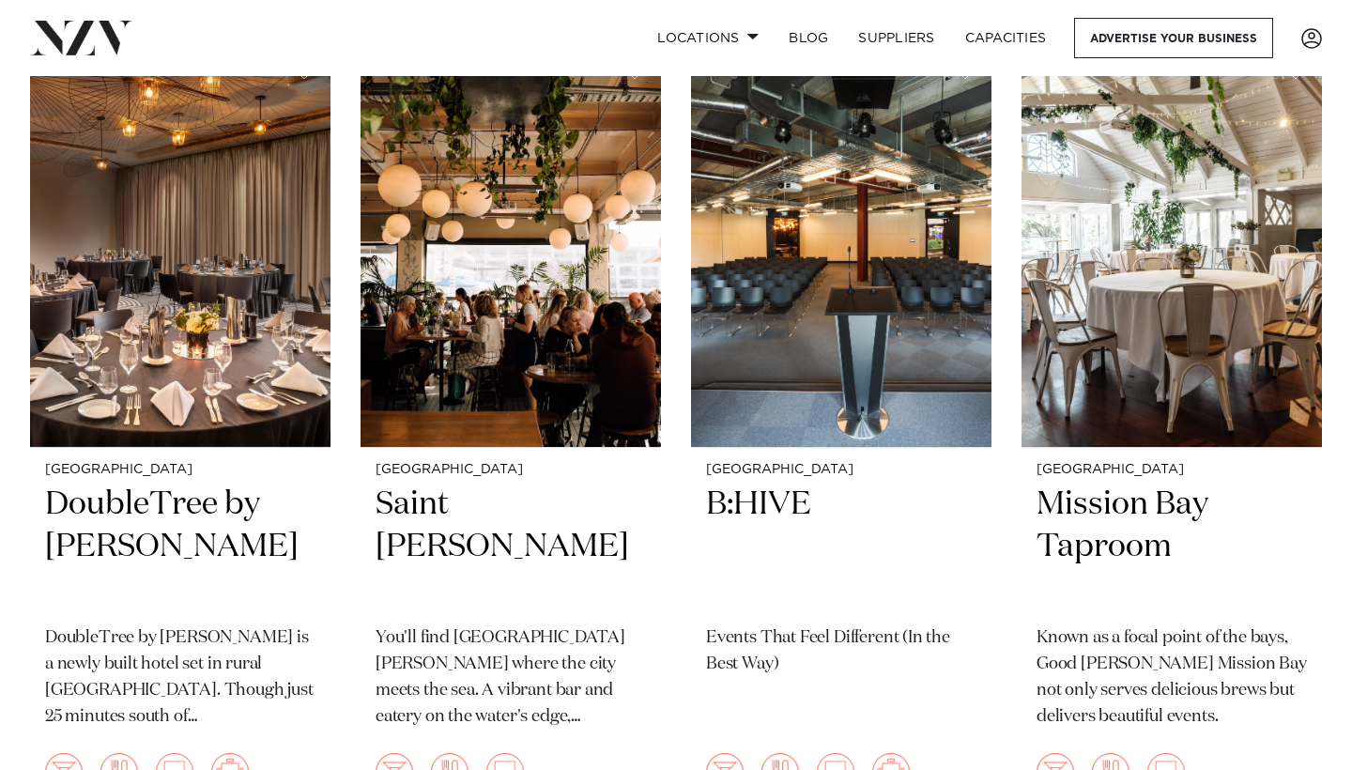
scroll to position [15084, 0]
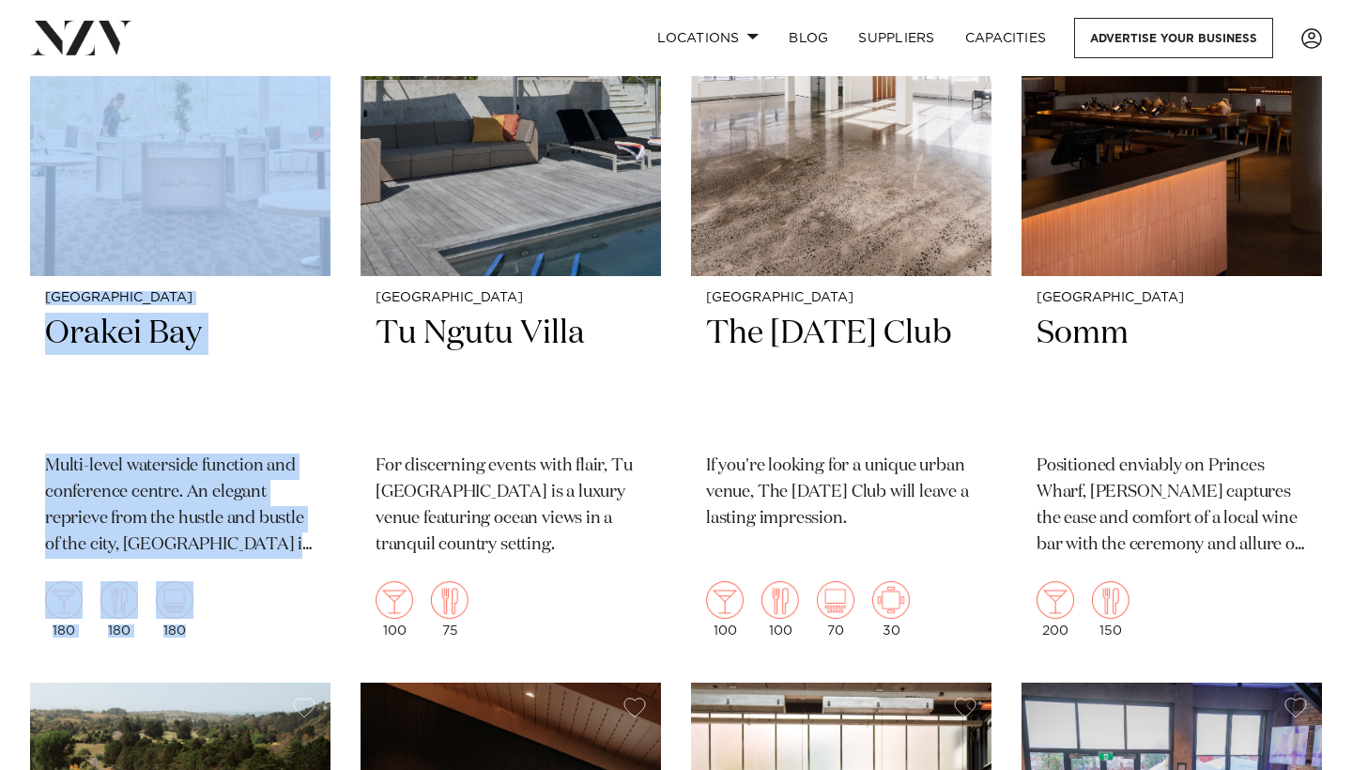
scroll to position [20546, 0]
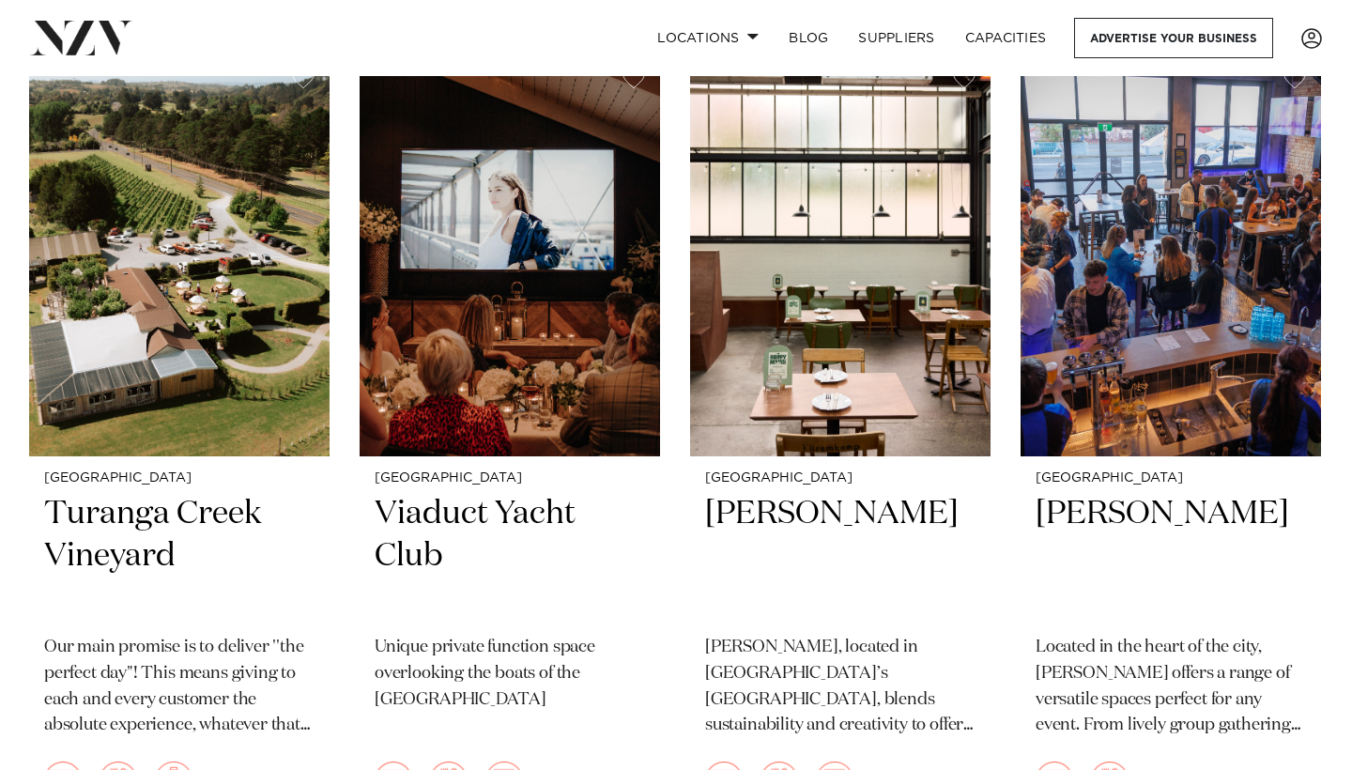
scroll to position [20745, 0]
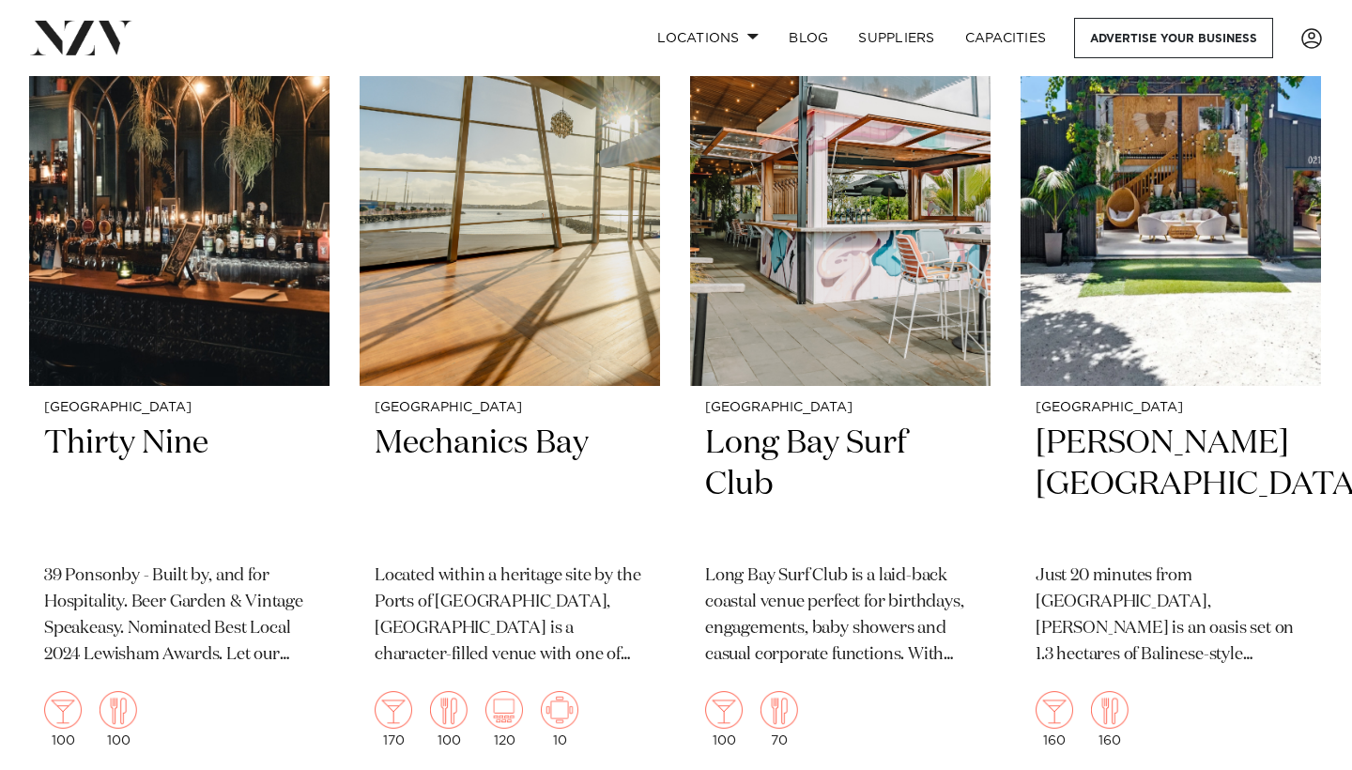
scroll to position [21626, 0]
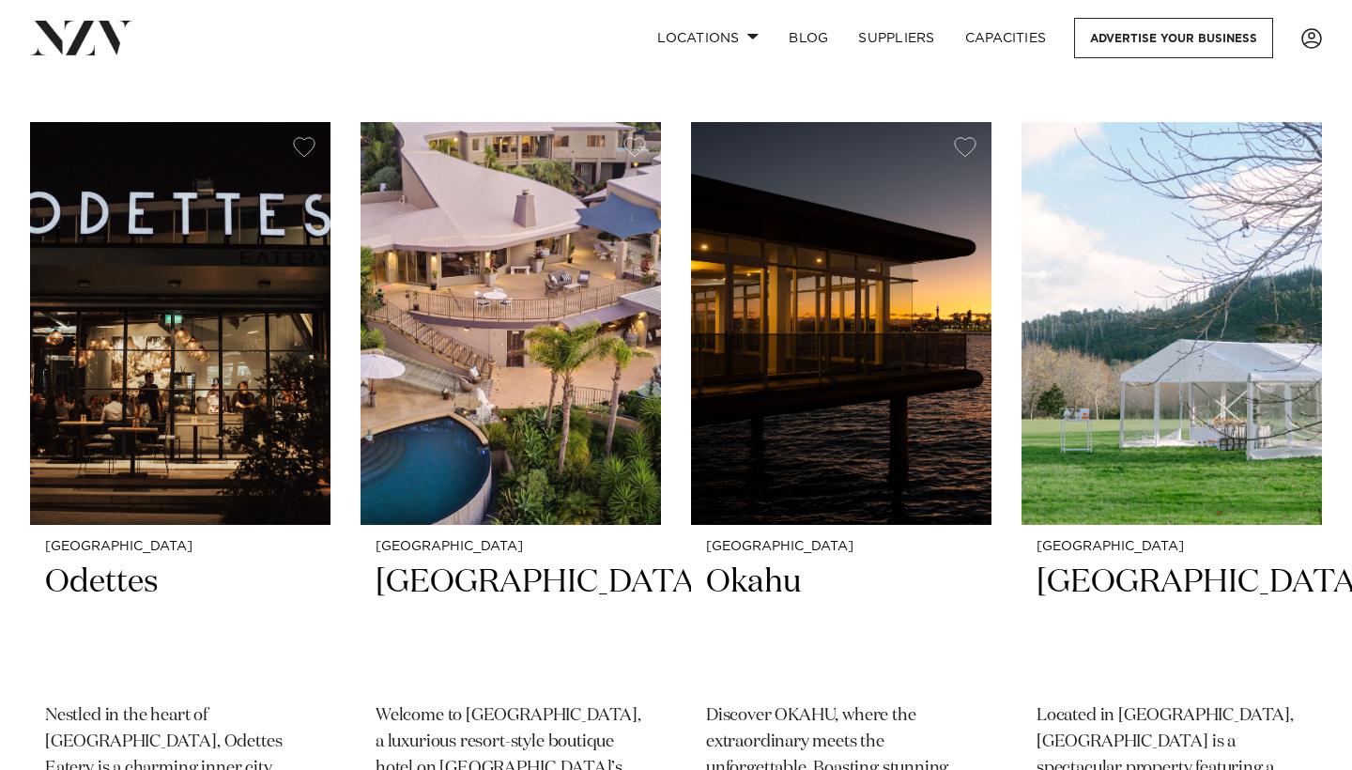
scroll to position [23918, 0]
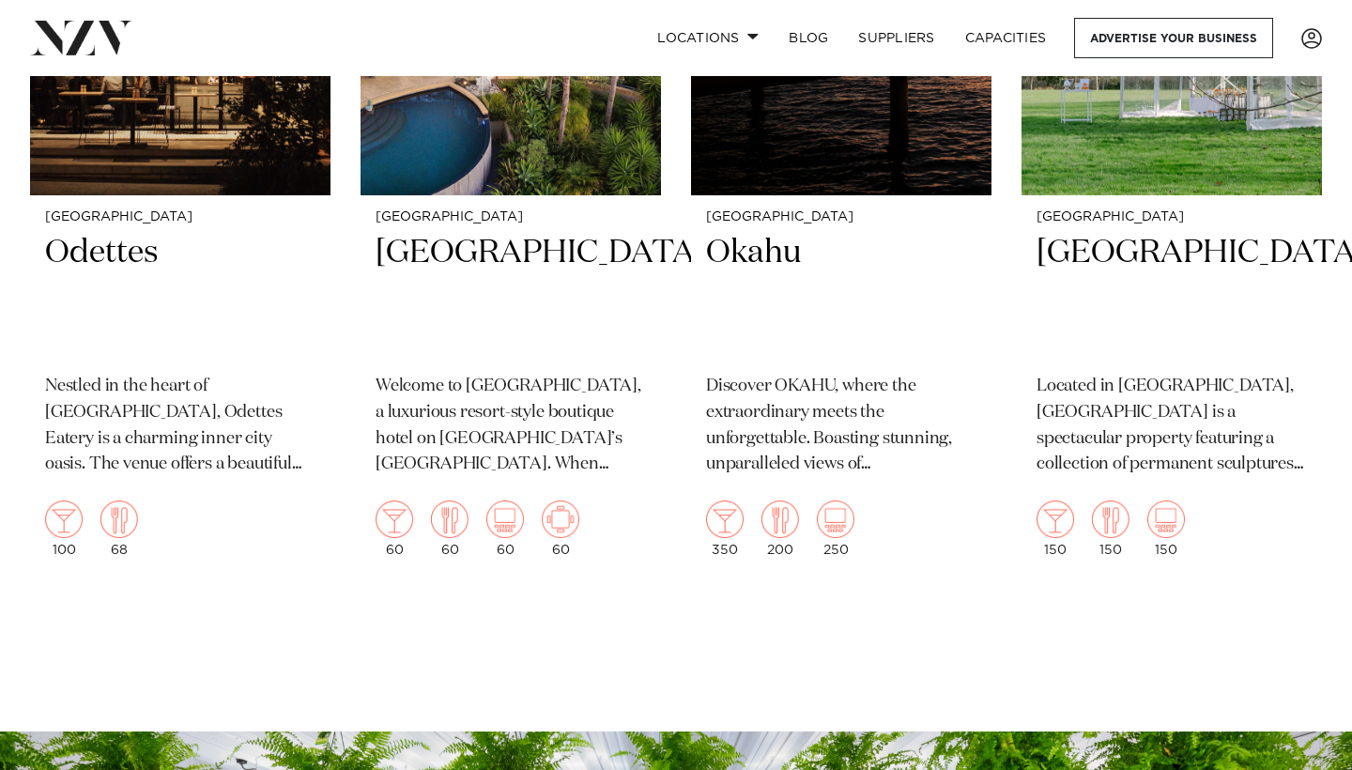
scroll to position [24228, 0]
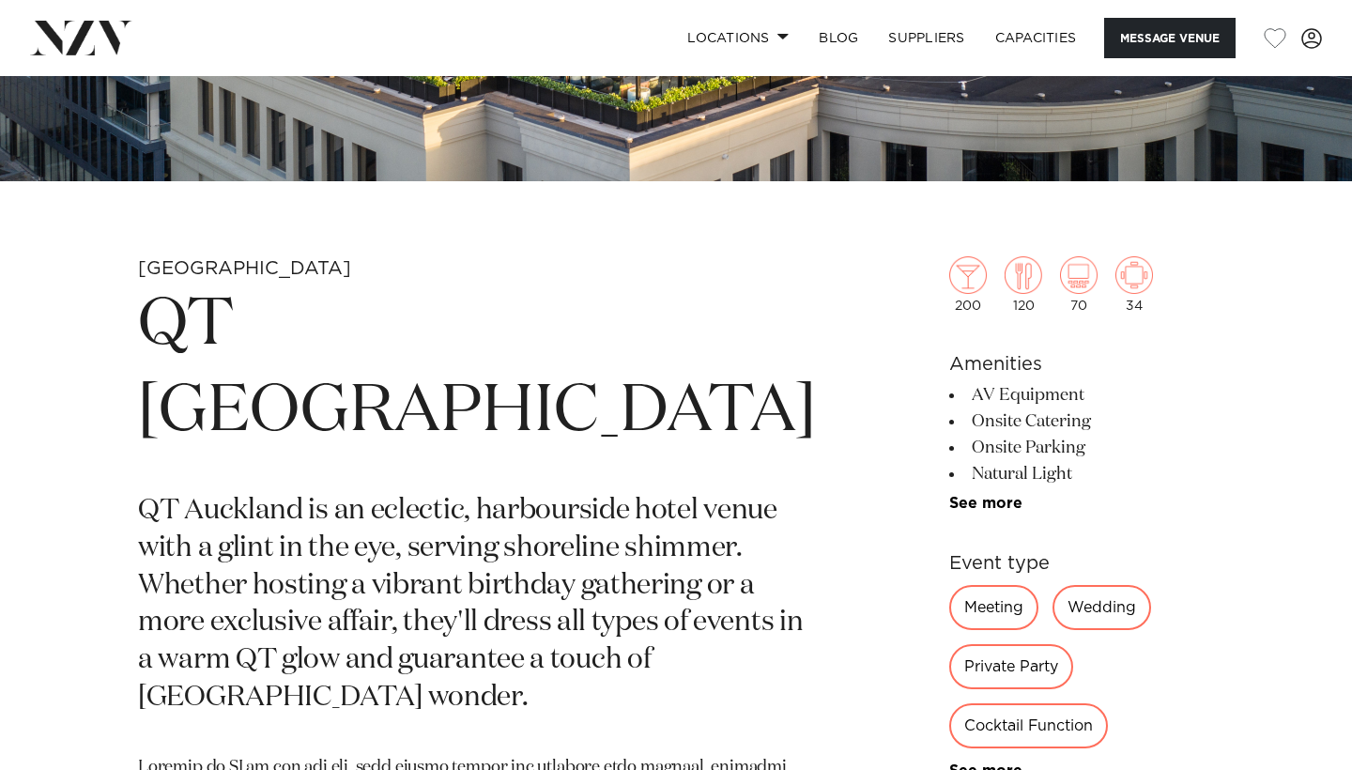
scroll to position [736, 0]
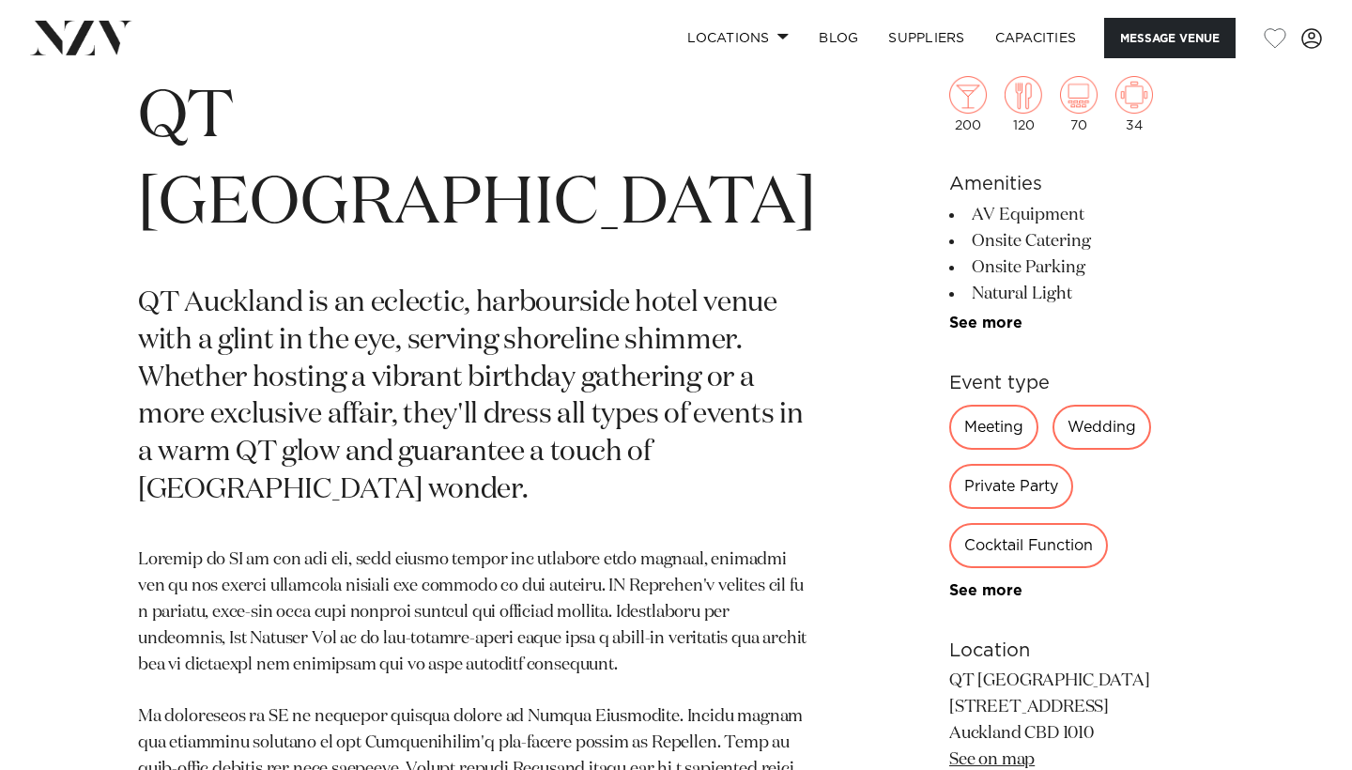
click at [950, 315] on li "See more" at bounding box center [1082, 323] width 265 height 17
click at [950, 331] on link "See more" at bounding box center [1023, 323] width 147 height 15
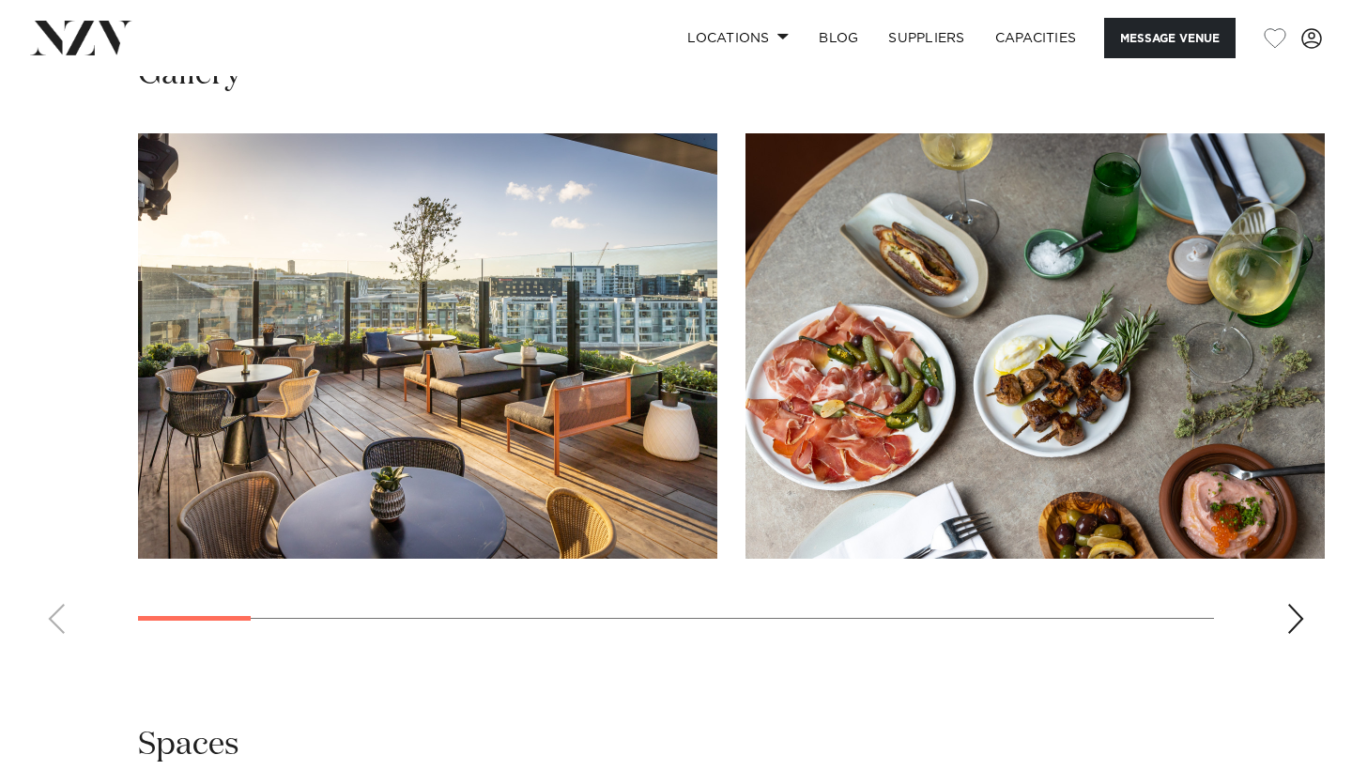
scroll to position [2565, 0]
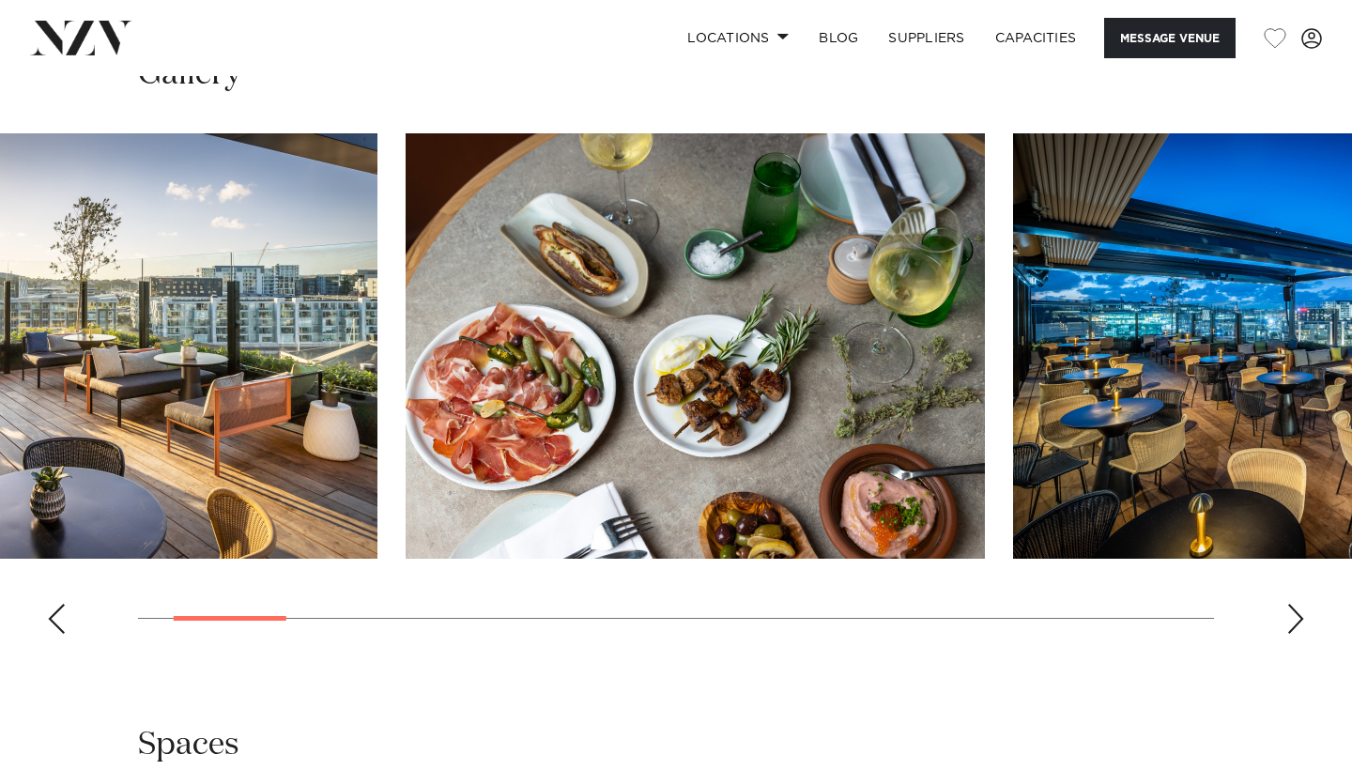
click at [406, 387] on img "2 / 17" at bounding box center [696, 345] width 580 height 425
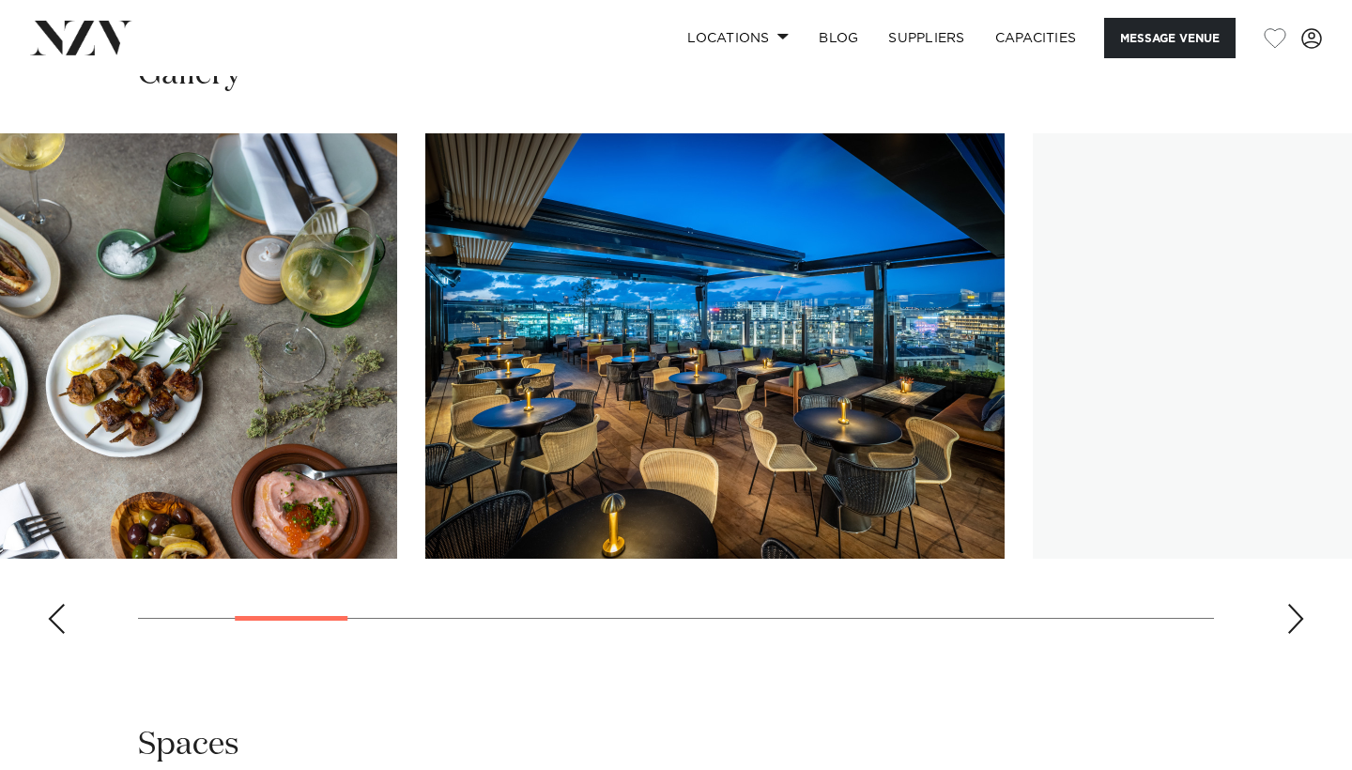
click at [425, 424] on img "3 / 17" at bounding box center [715, 345] width 580 height 425
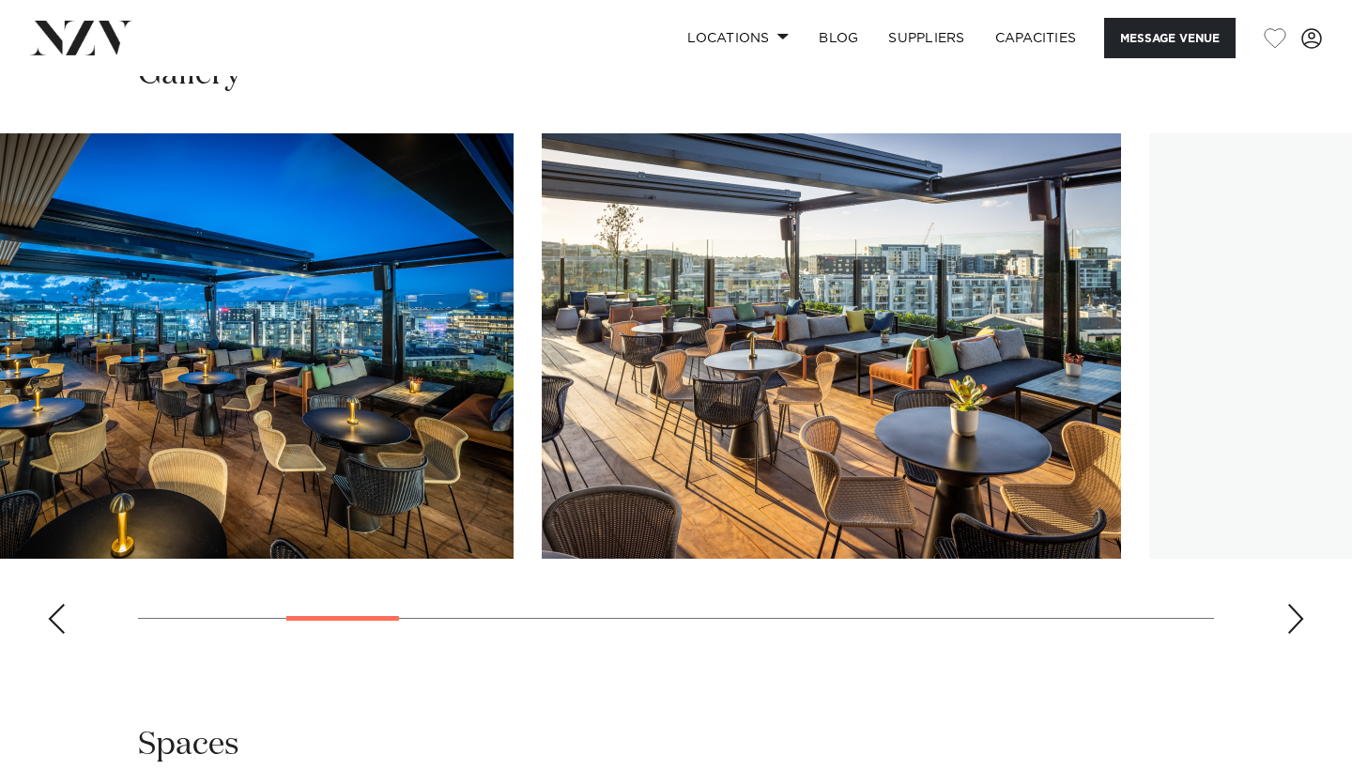
click at [542, 448] on img "4 / 17" at bounding box center [832, 345] width 580 height 425
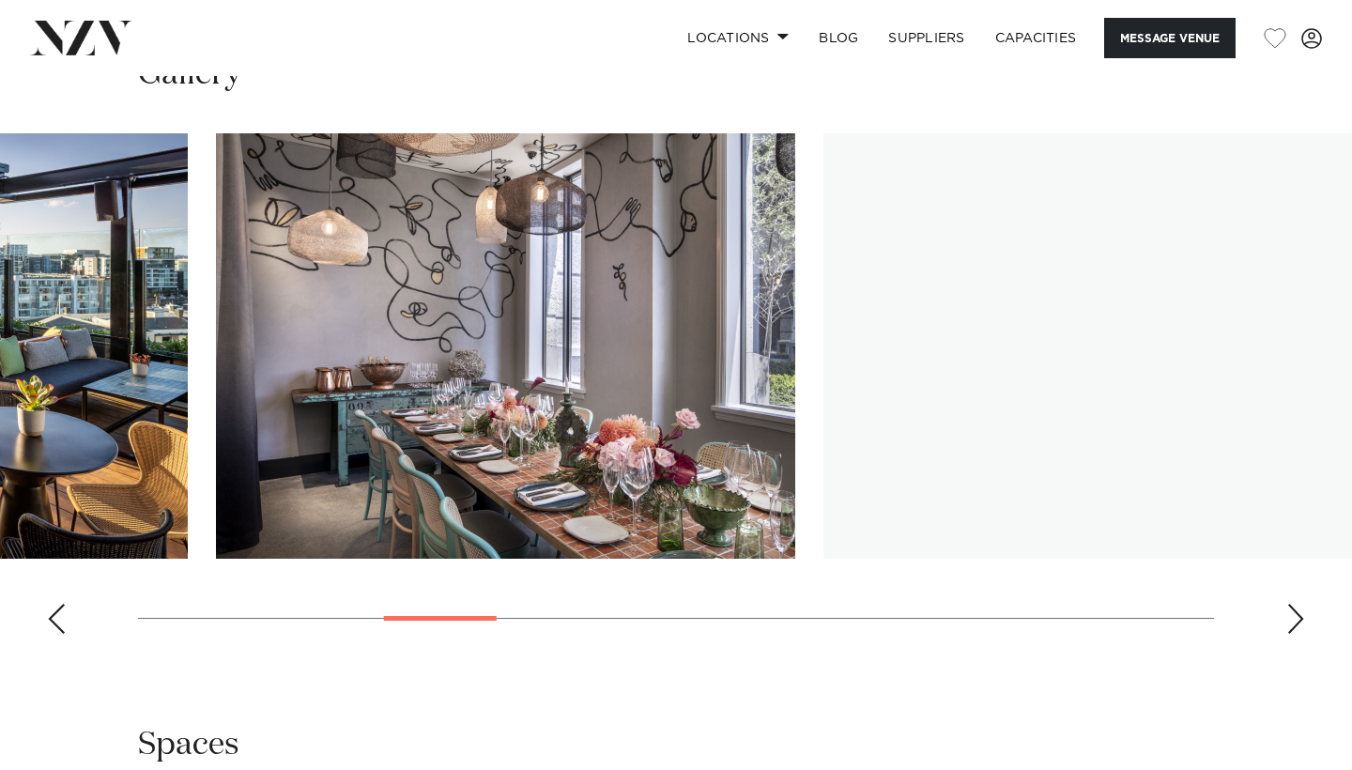
click at [259, 414] on img "5 / 17" at bounding box center [506, 345] width 580 height 425
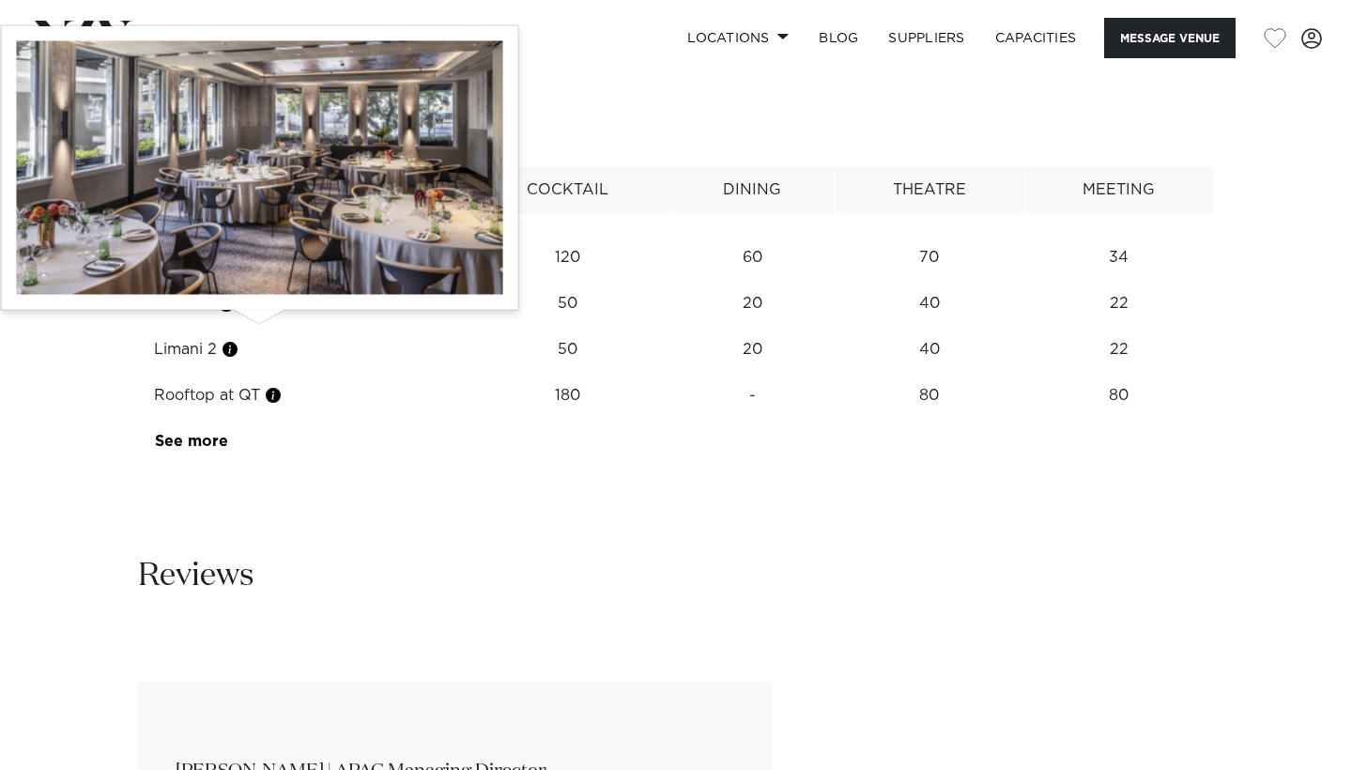
scroll to position [3196, 0]
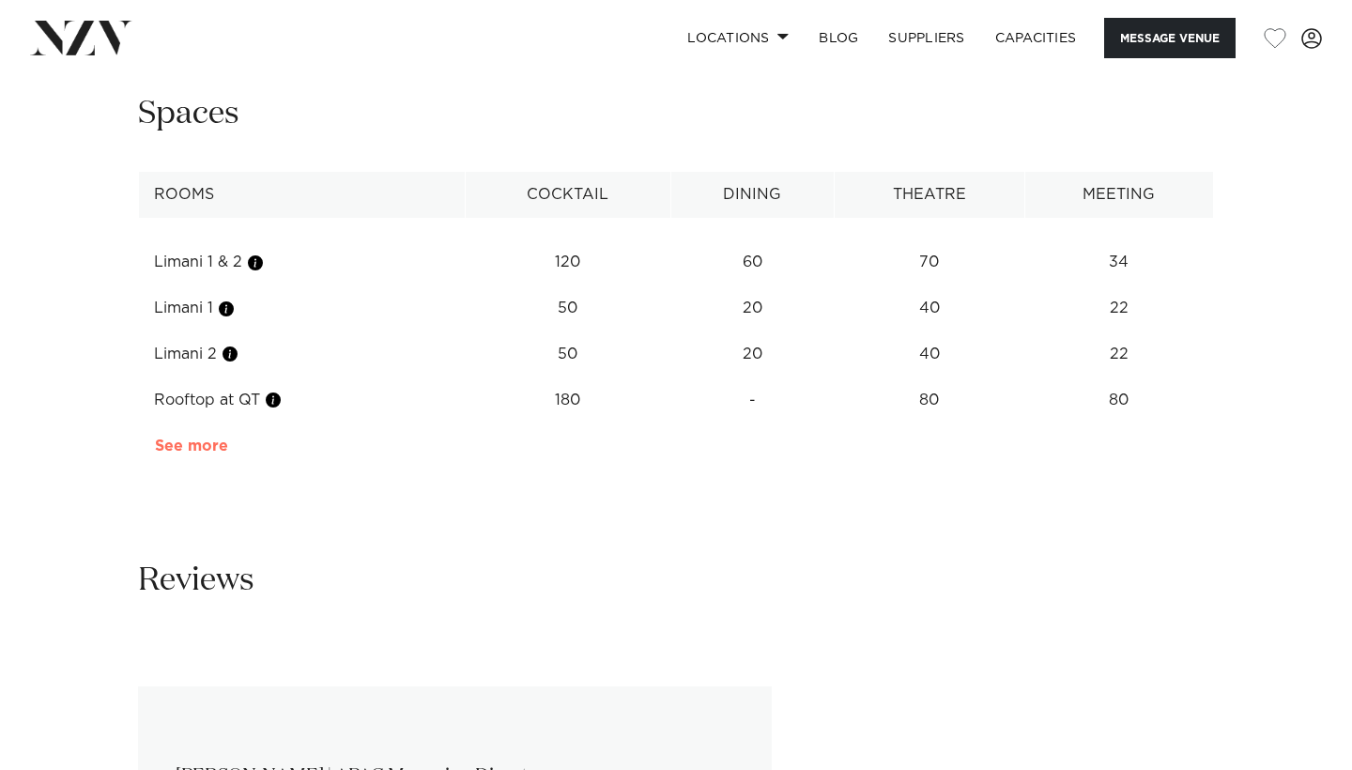
click at [202, 454] on link "See more" at bounding box center [228, 446] width 147 height 15
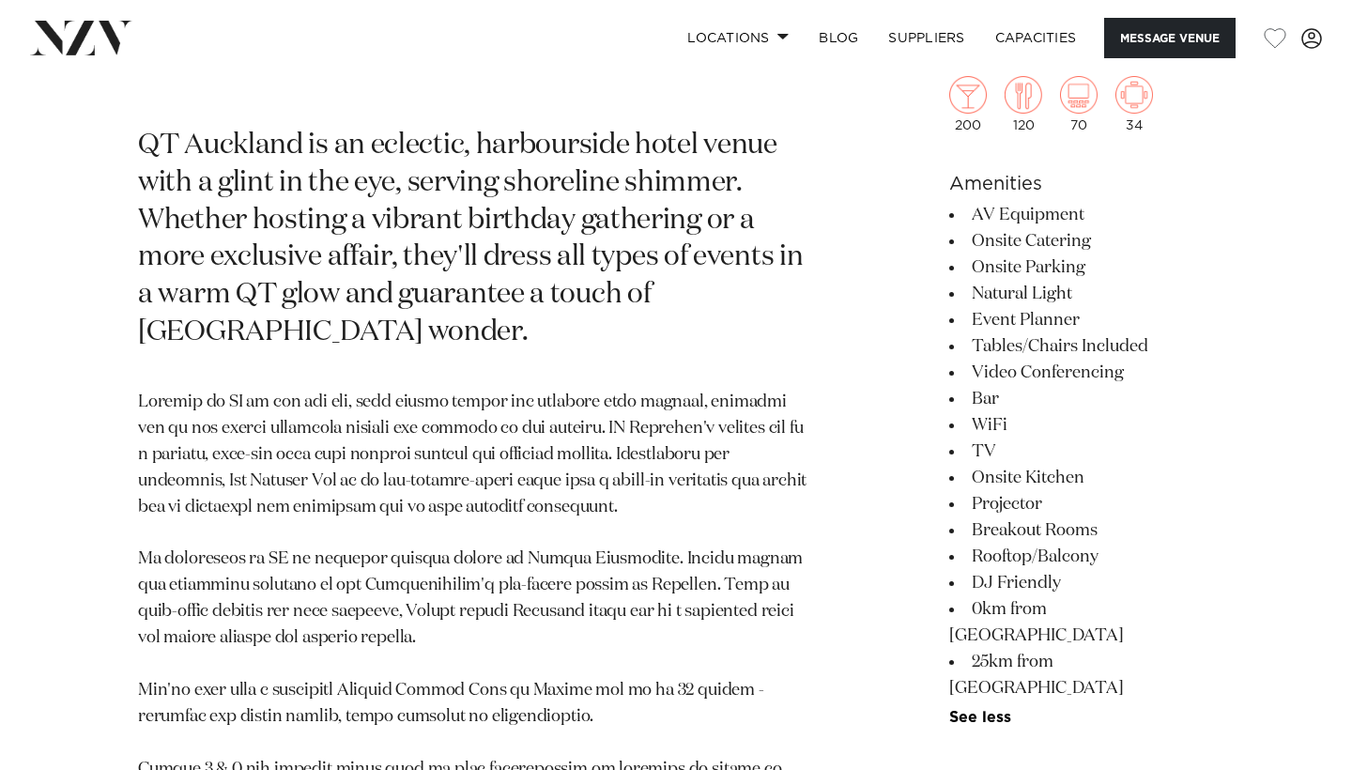
scroll to position [558, 0]
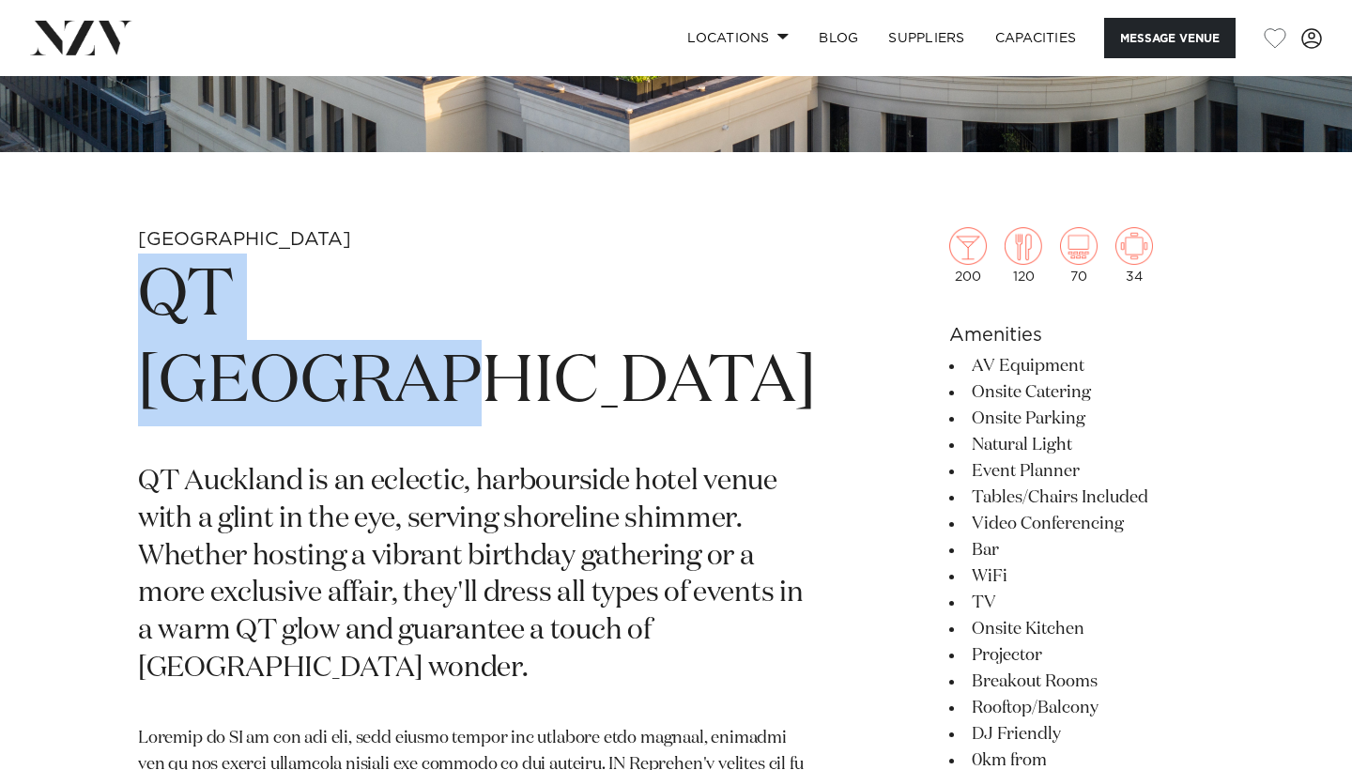
drag, startPoint x: 145, startPoint y: 305, endPoint x: 551, endPoint y: 311, distance: 406.7
click at [552, 312] on h1 "QT Auckland" at bounding box center [477, 340] width 678 height 173
copy h1 "QT Auckland"
click at [636, 274] on h1 "QT Auckland" at bounding box center [477, 340] width 678 height 173
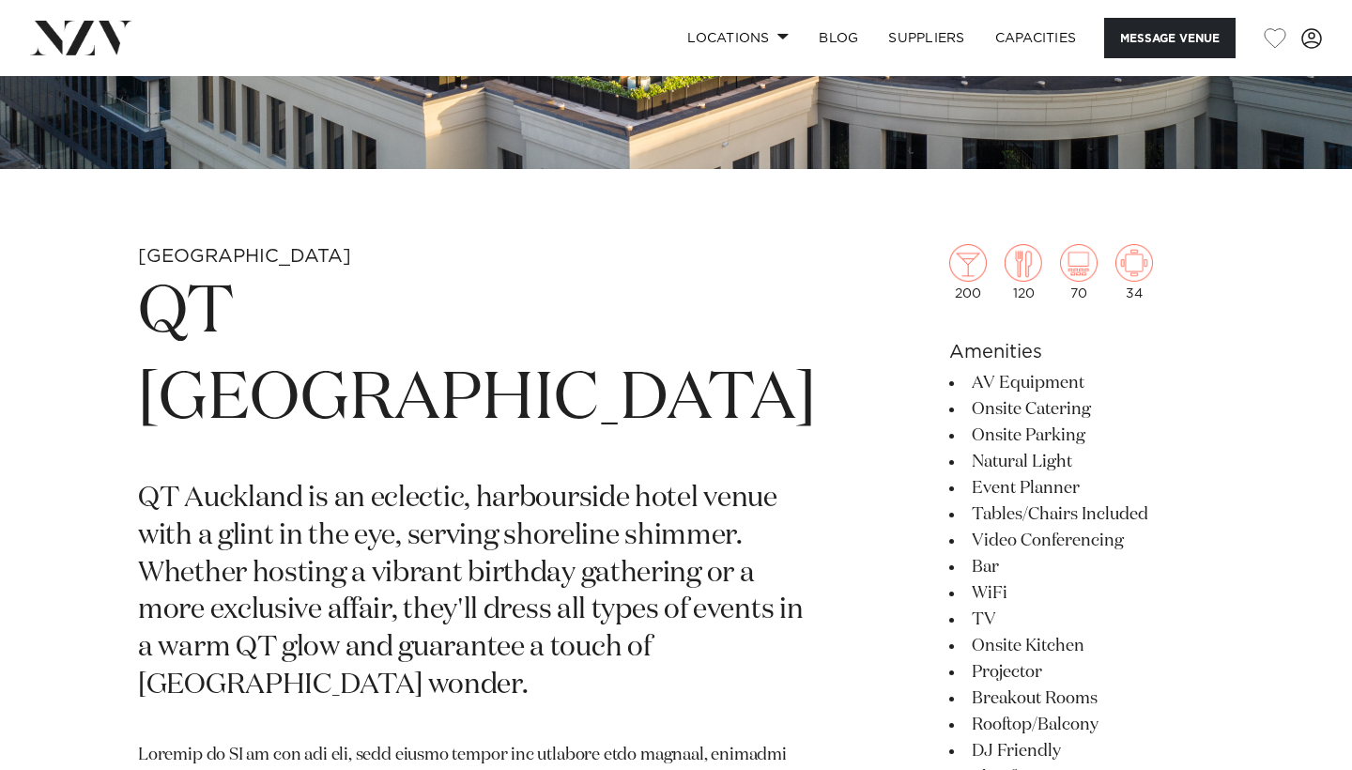
scroll to position [541, 0]
click at [507, 481] on p "QT Auckland is an eclectic, harbourside hotel venue with a glint in the eye, se…" at bounding box center [477, 593] width 678 height 224
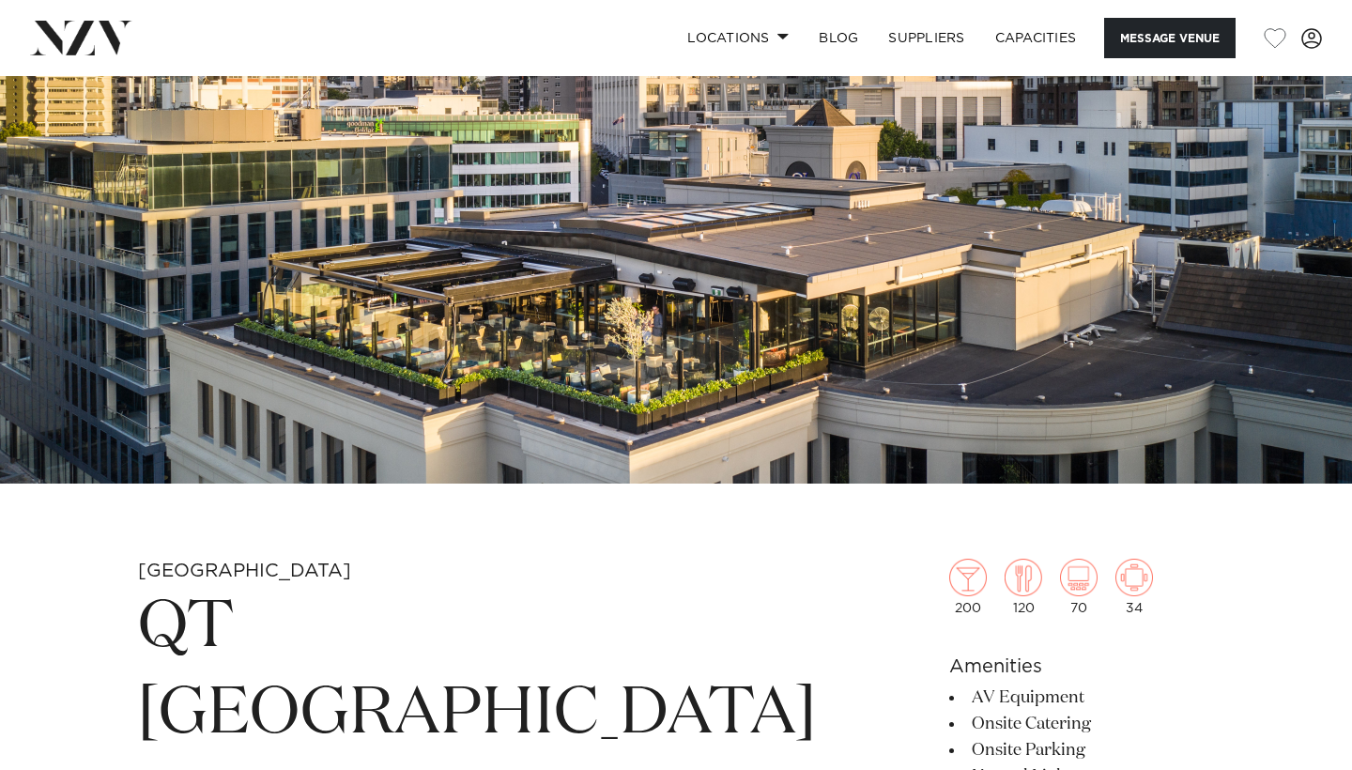
scroll to position [230, 0]
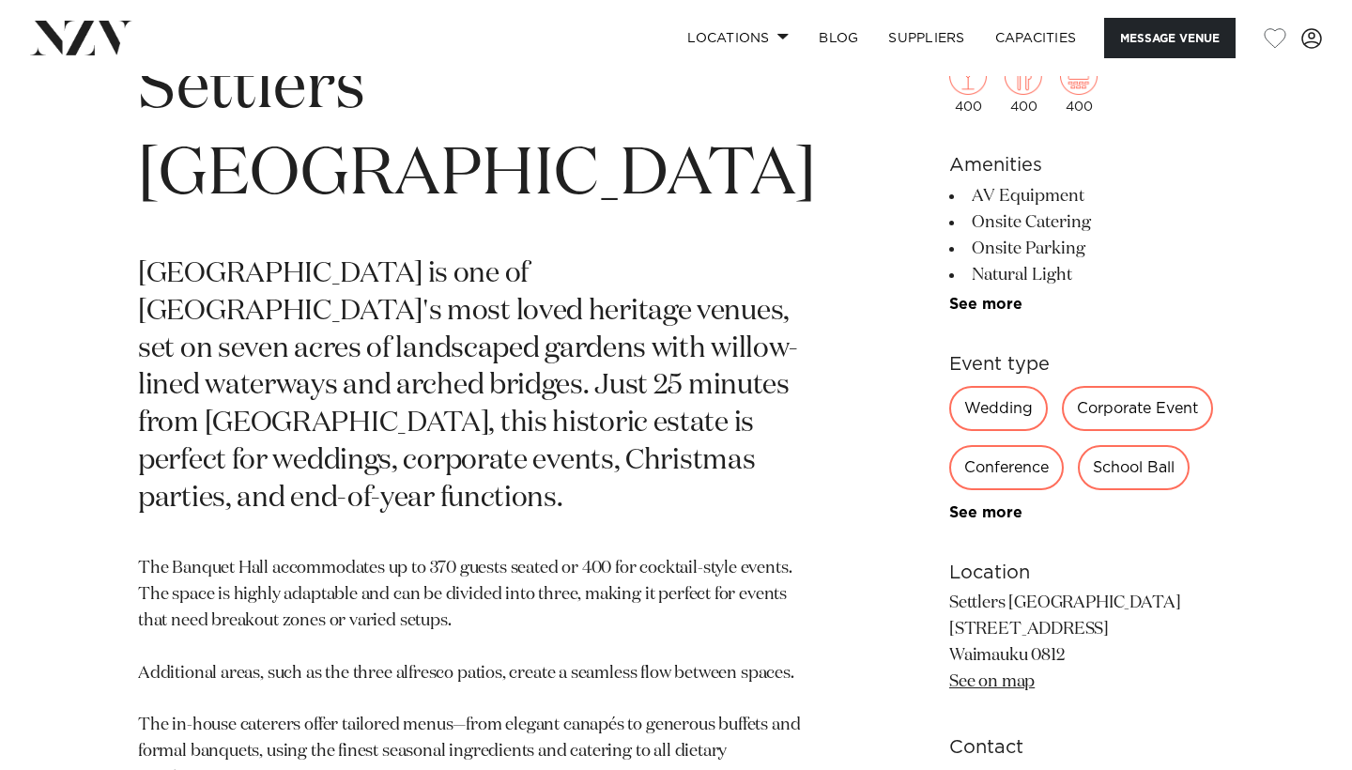
scroll to position [800, 0]
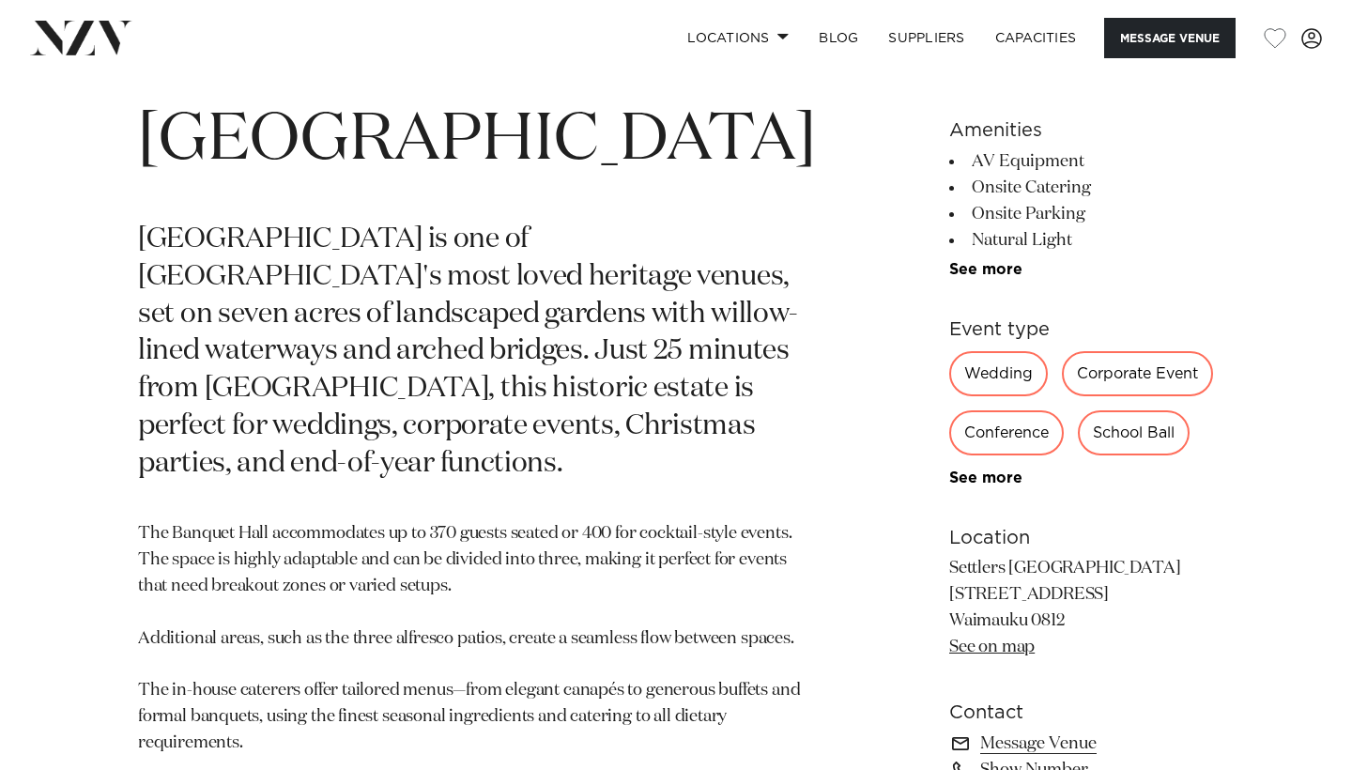
click at [955, 648] on link "See on map" at bounding box center [992, 647] width 85 height 17
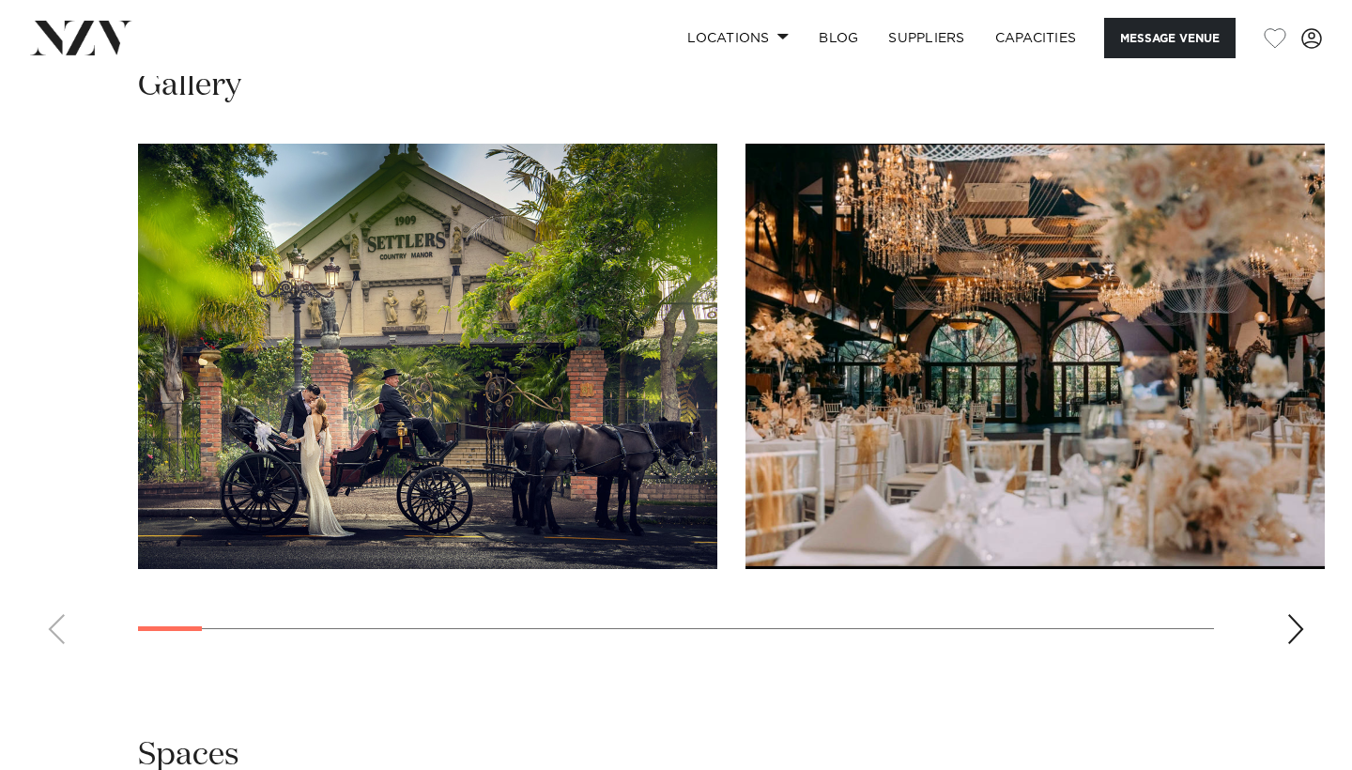
scroll to position [1794, 0]
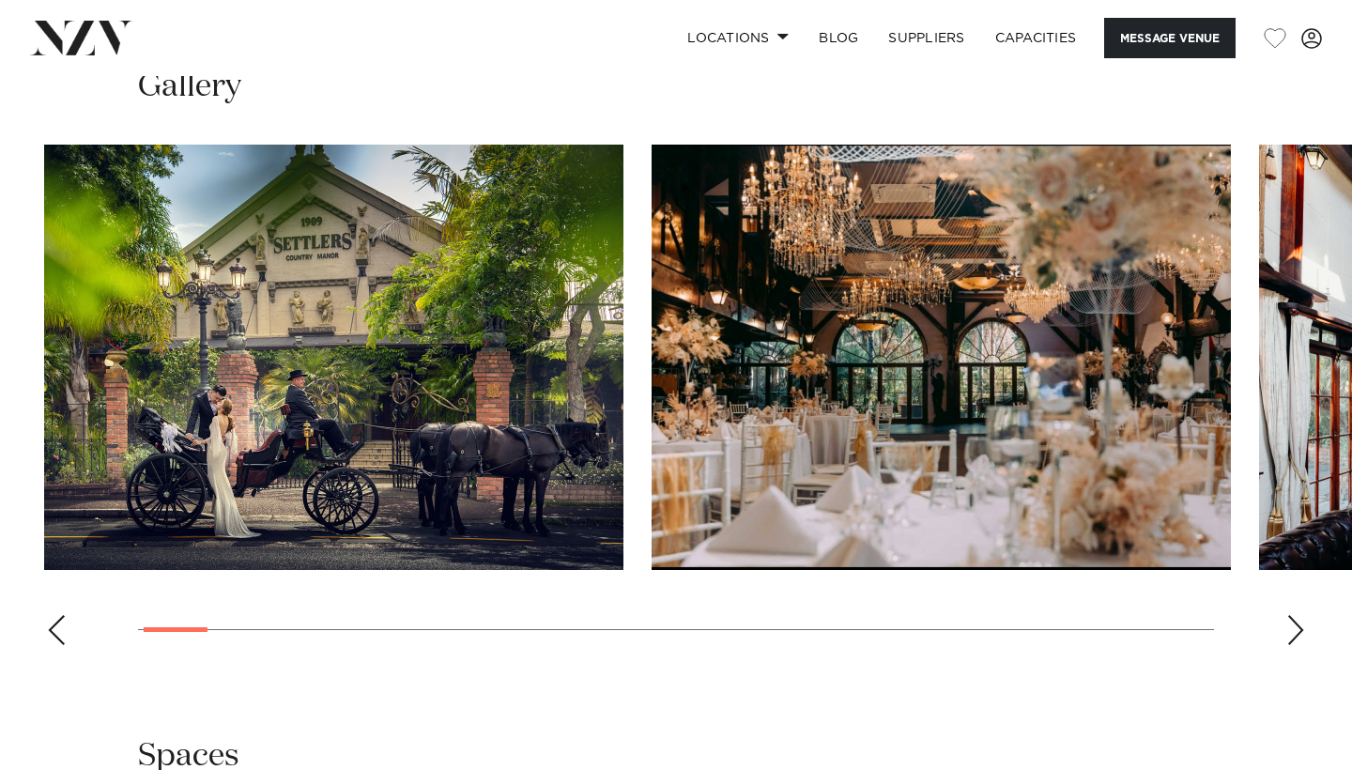
click at [652, 569] on swiper-slide "2 / 30" at bounding box center [942, 357] width 580 height 425
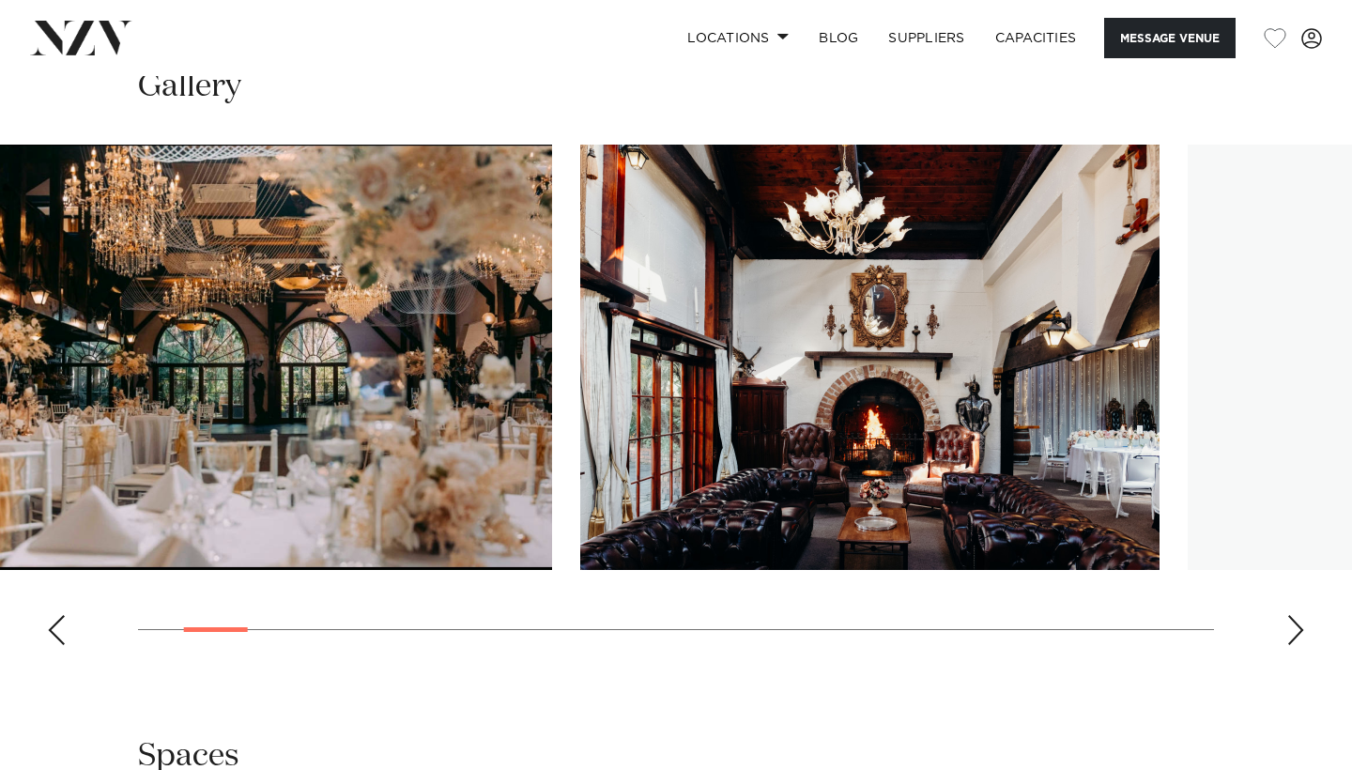
click at [598, 531] on img "3 / 30" at bounding box center [870, 357] width 580 height 425
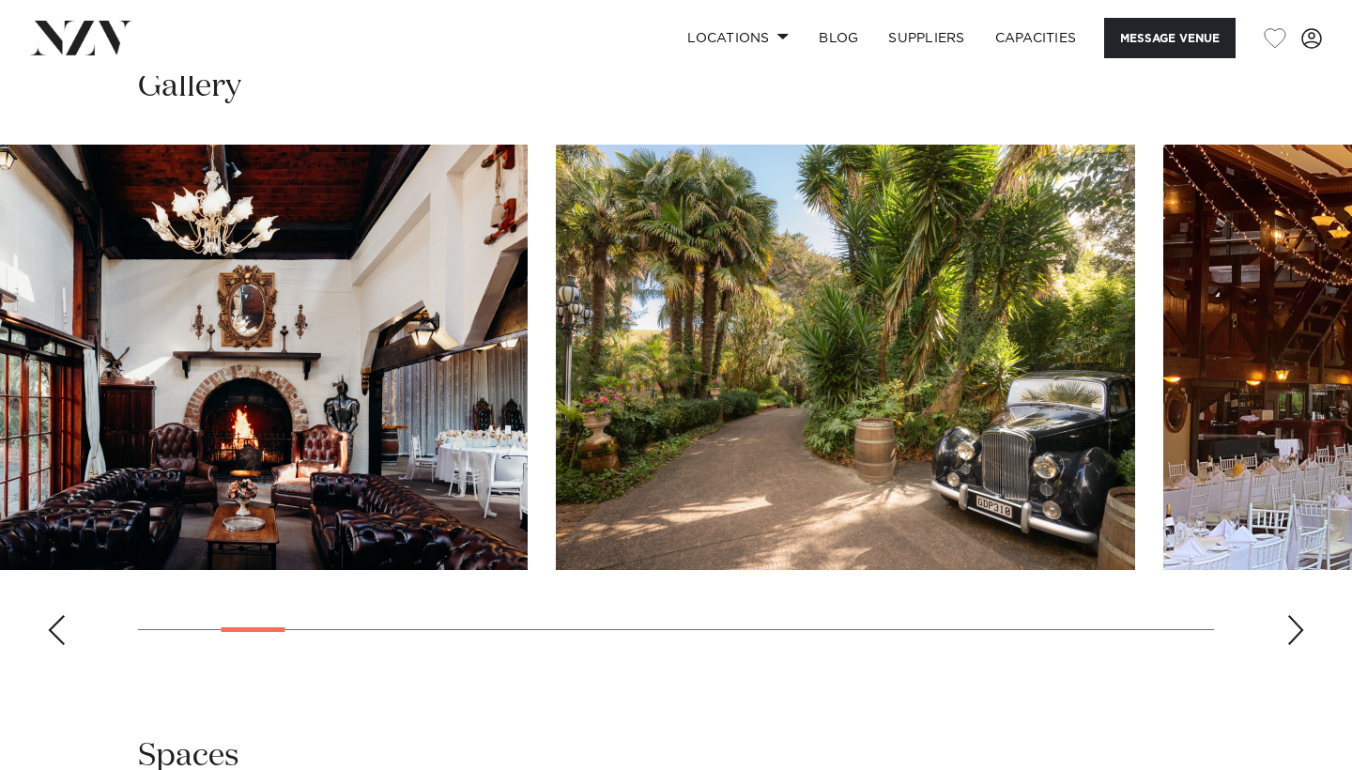
click at [574, 545] on img "4 / 30" at bounding box center [846, 357] width 580 height 425
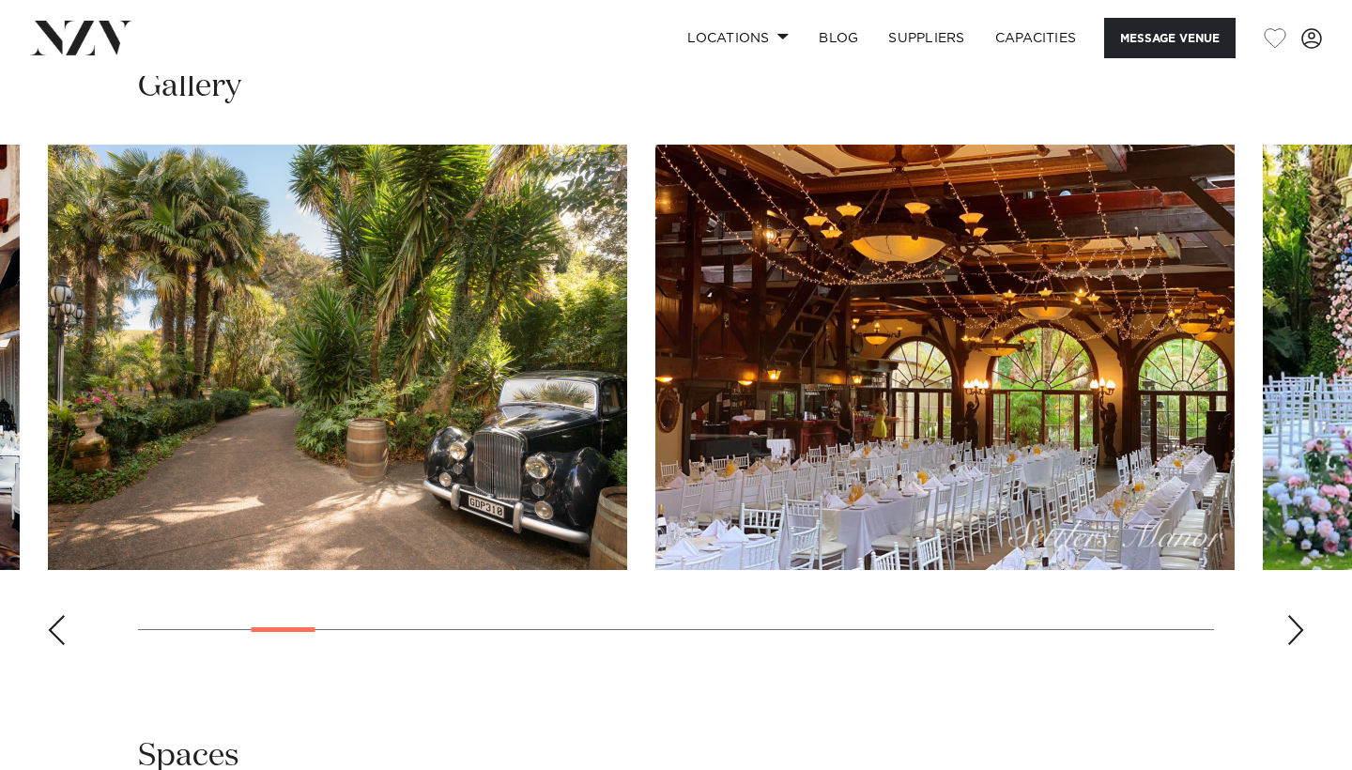
click at [656, 531] on img "5 / 30" at bounding box center [946, 357] width 580 height 425
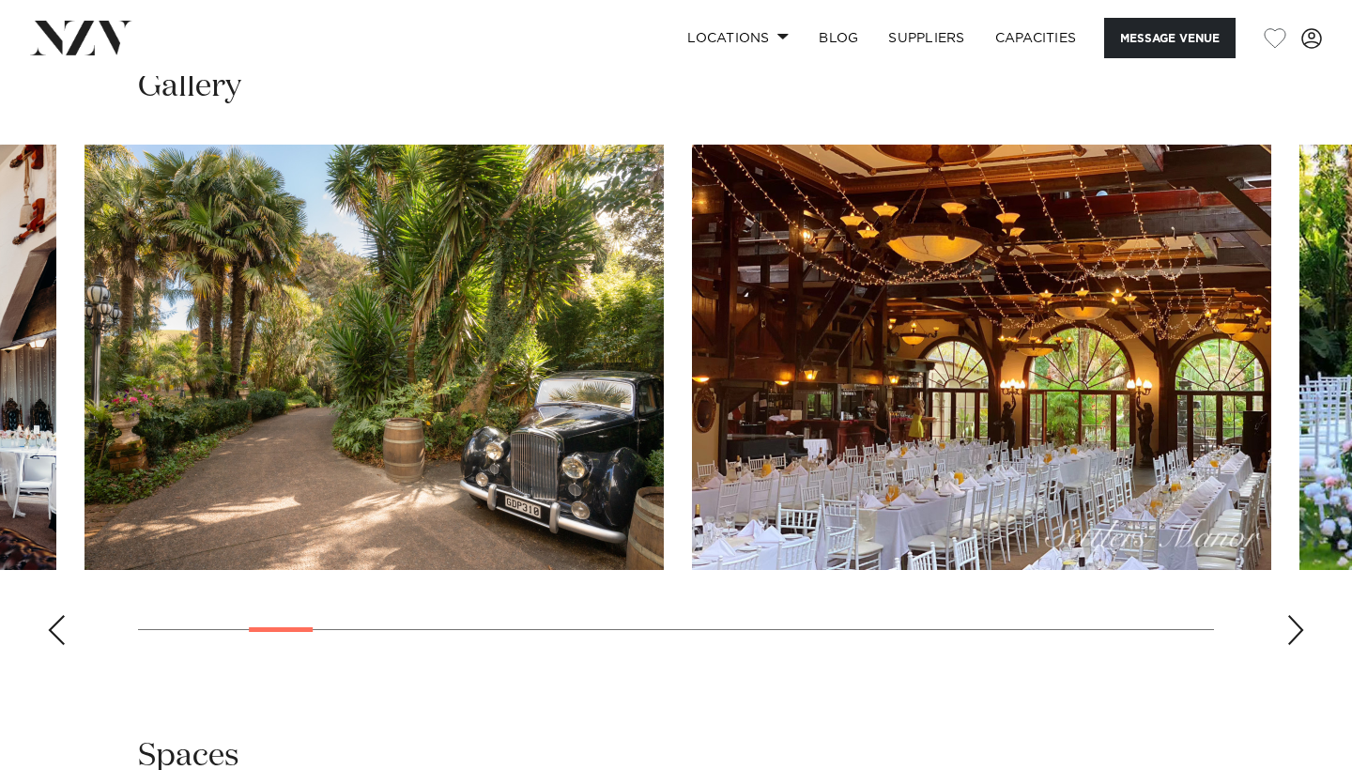
click at [692, 531] on img "5 / 30" at bounding box center [982, 357] width 580 height 425
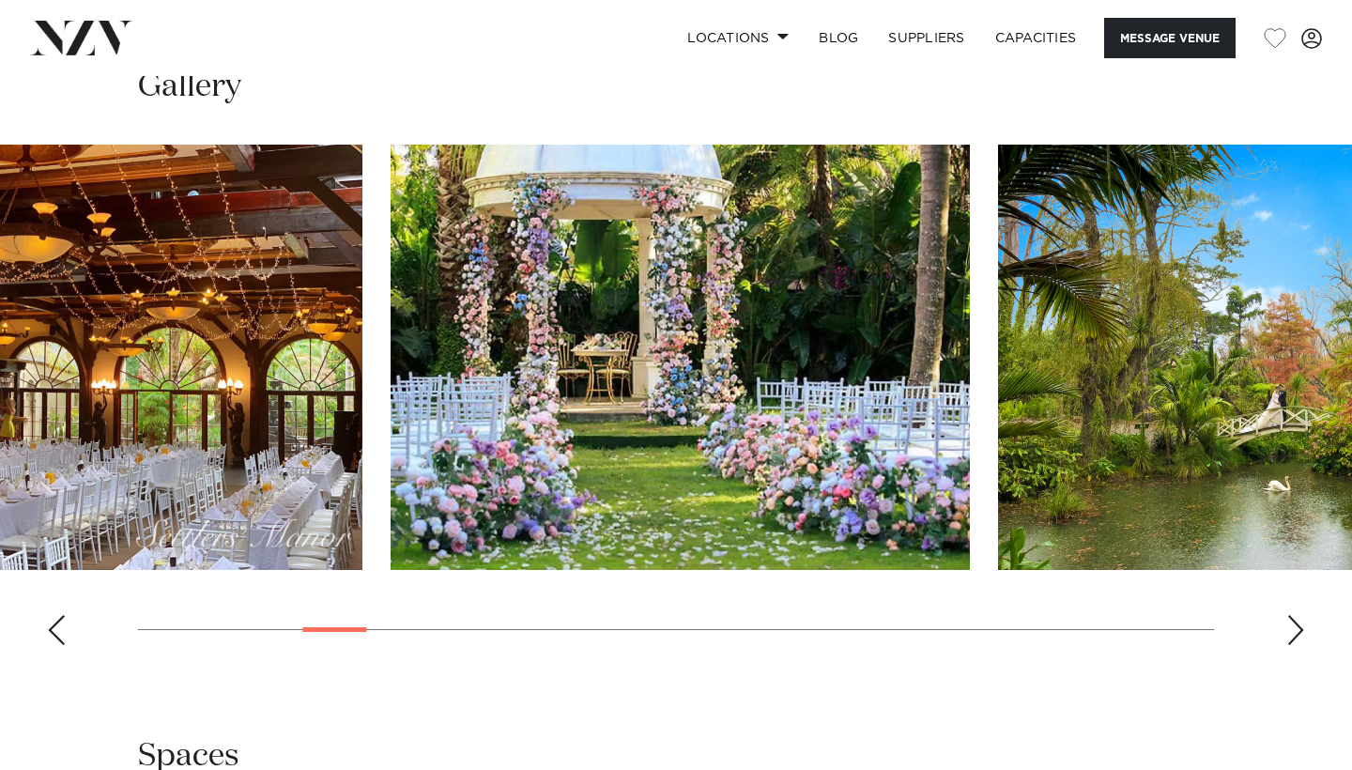
click at [459, 560] on img "6 / 30" at bounding box center [681, 357] width 580 height 425
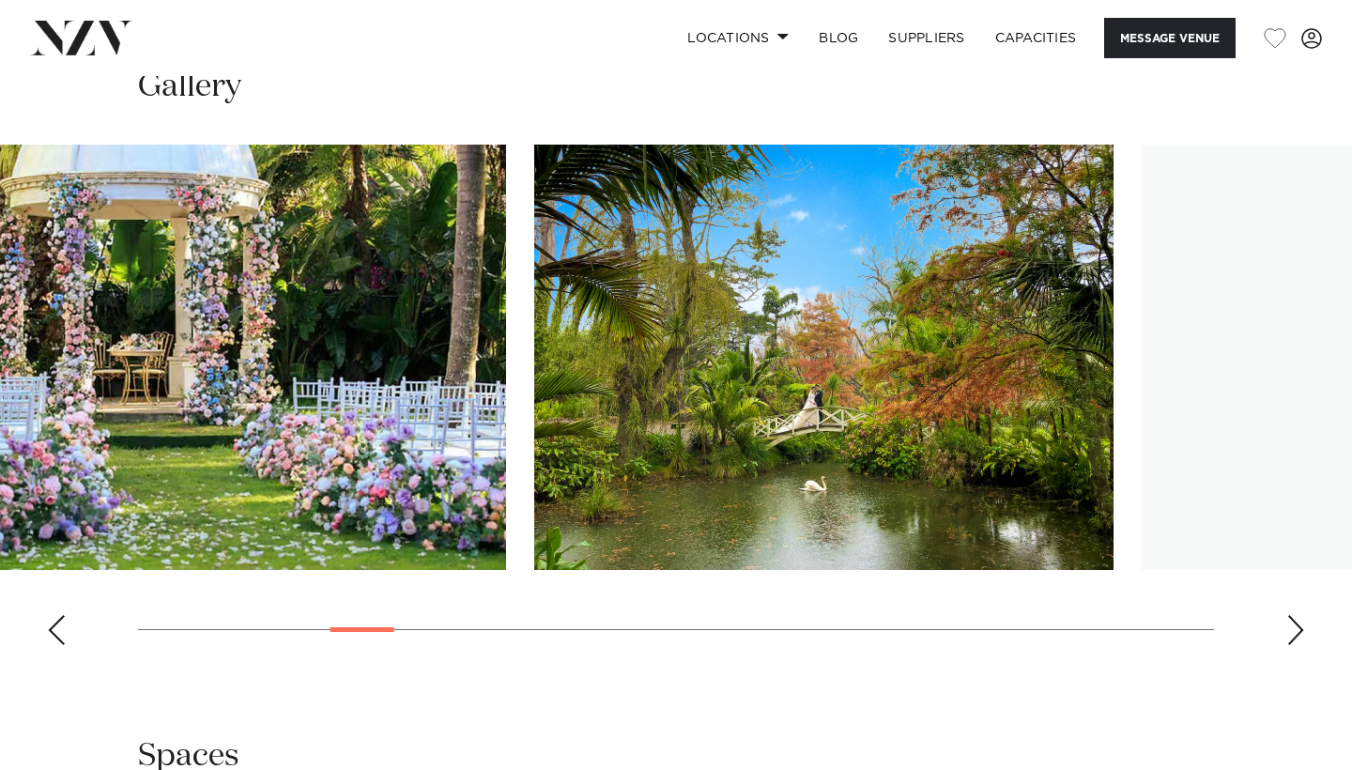
click at [534, 570] on swiper-slide "7 / 30" at bounding box center [824, 357] width 580 height 425
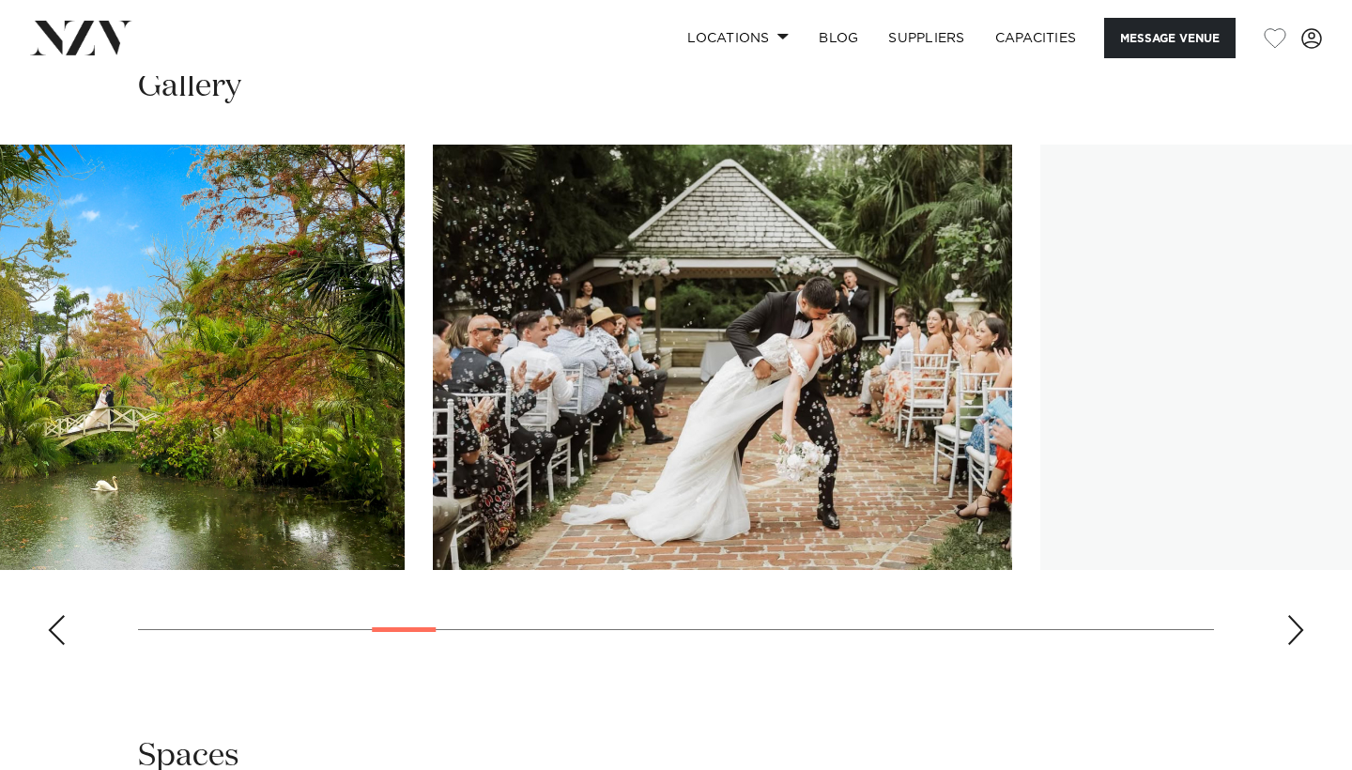
click at [536, 557] on img "8 / 30" at bounding box center [723, 357] width 580 height 425
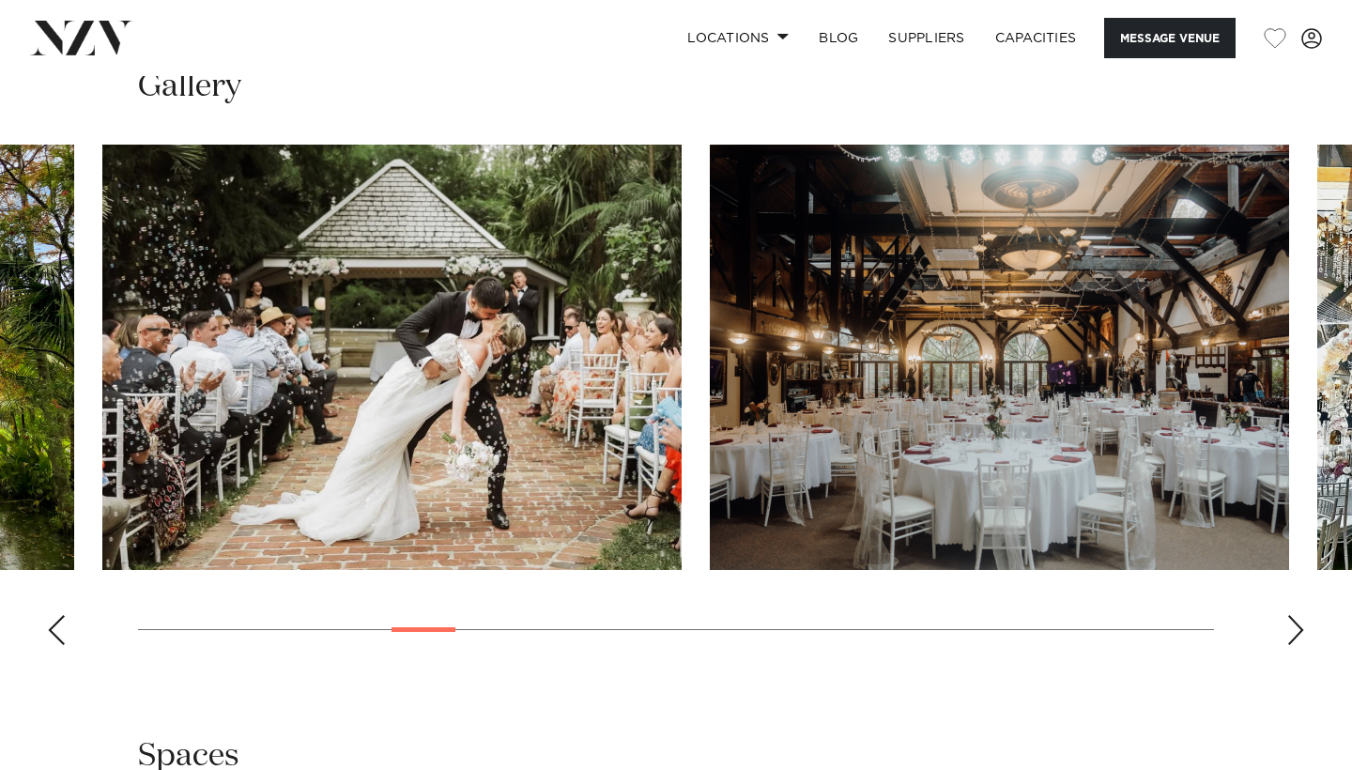
click at [710, 545] on img "9 / 30" at bounding box center [1000, 357] width 580 height 425
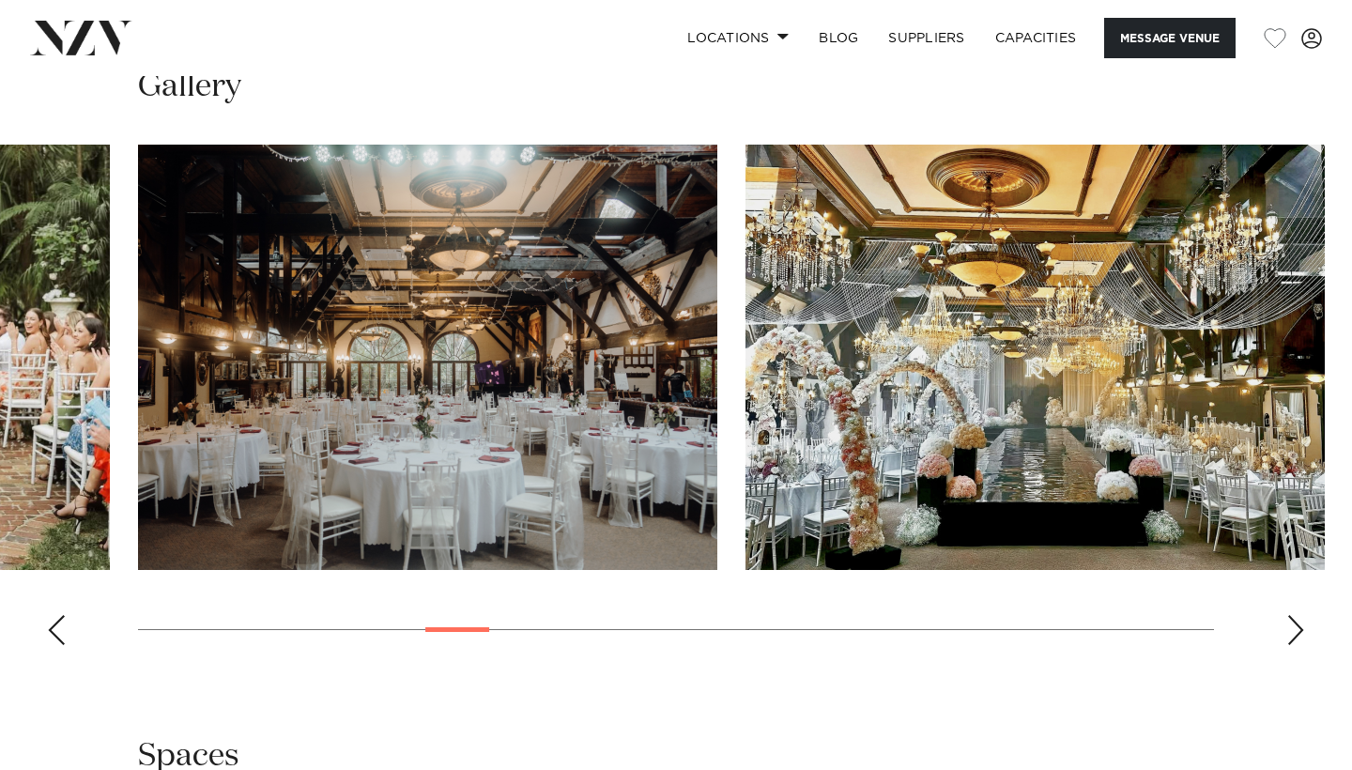
click at [746, 502] on img "10 / 30" at bounding box center [1036, 357] width 580 height 425
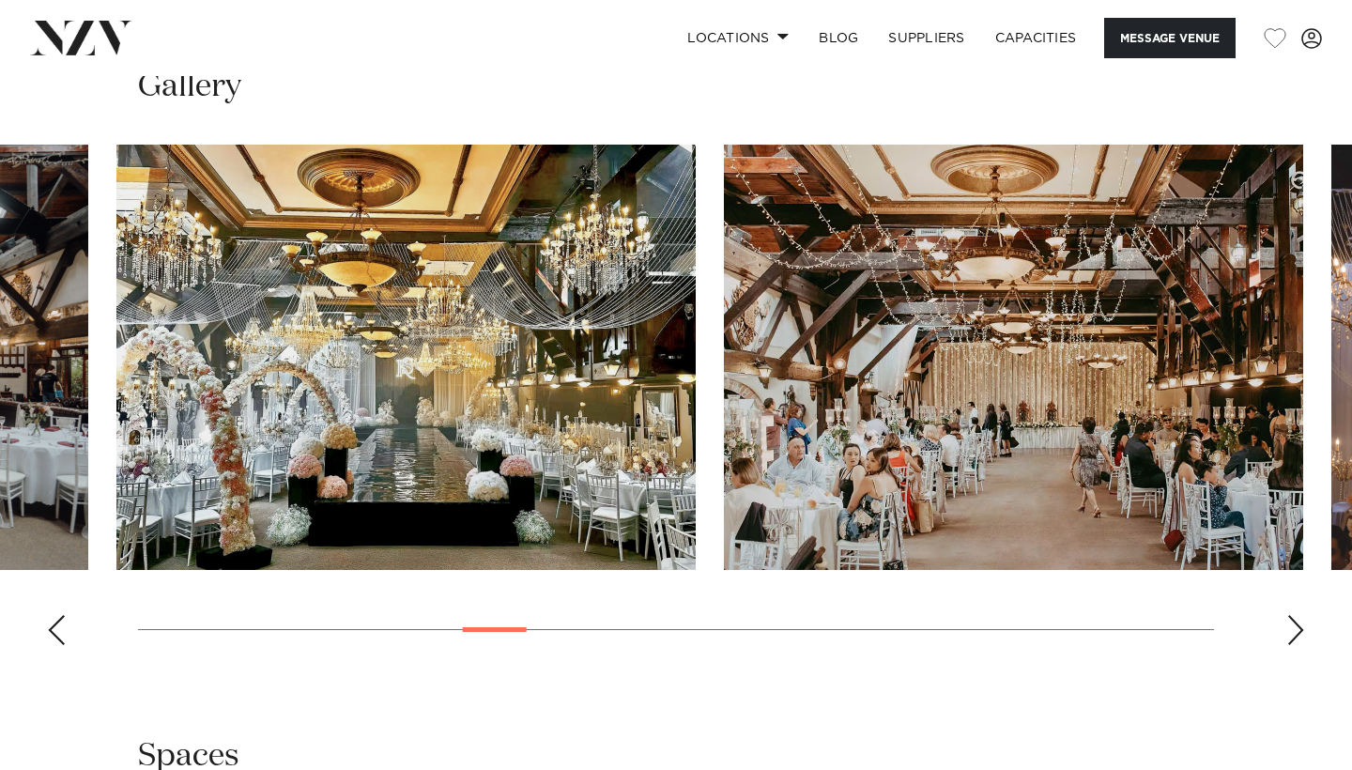
click at [724, 494] on img "11 / 30" at bounding box center [1014, 357] width 580 height 425
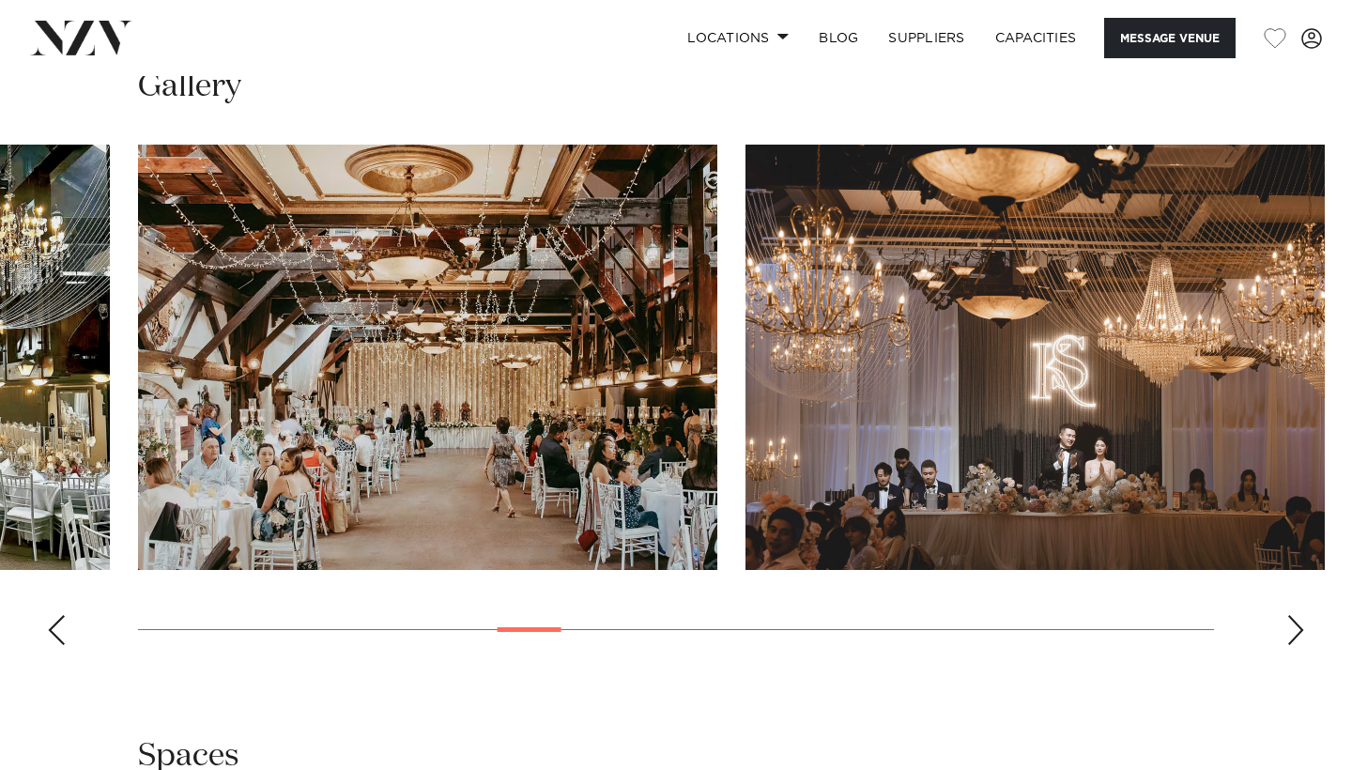
click at [746, 473] on img "12 / 30" at bounding box center [1036, 357] width 580 height 425
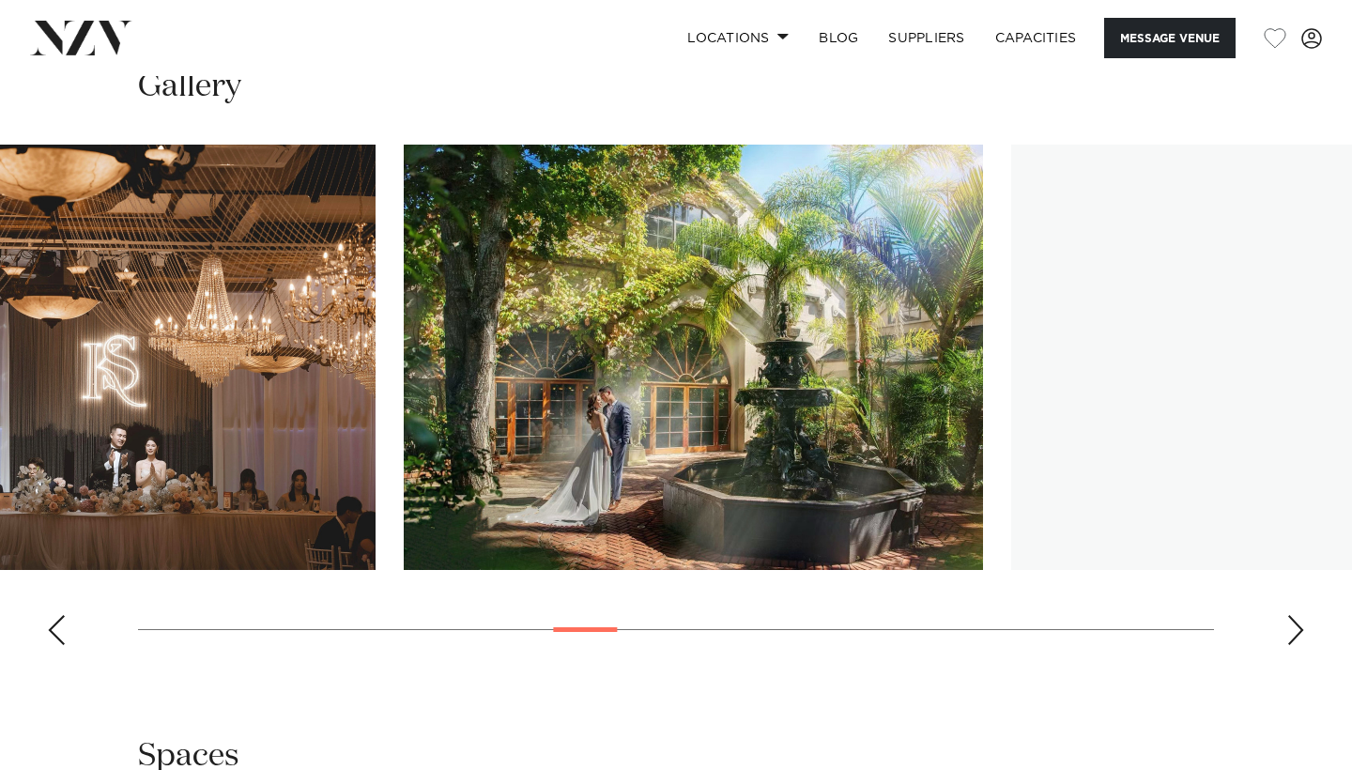
click at [443, 532] on img "13 / 30" at bounding box center [694, 357] width 580 height 425
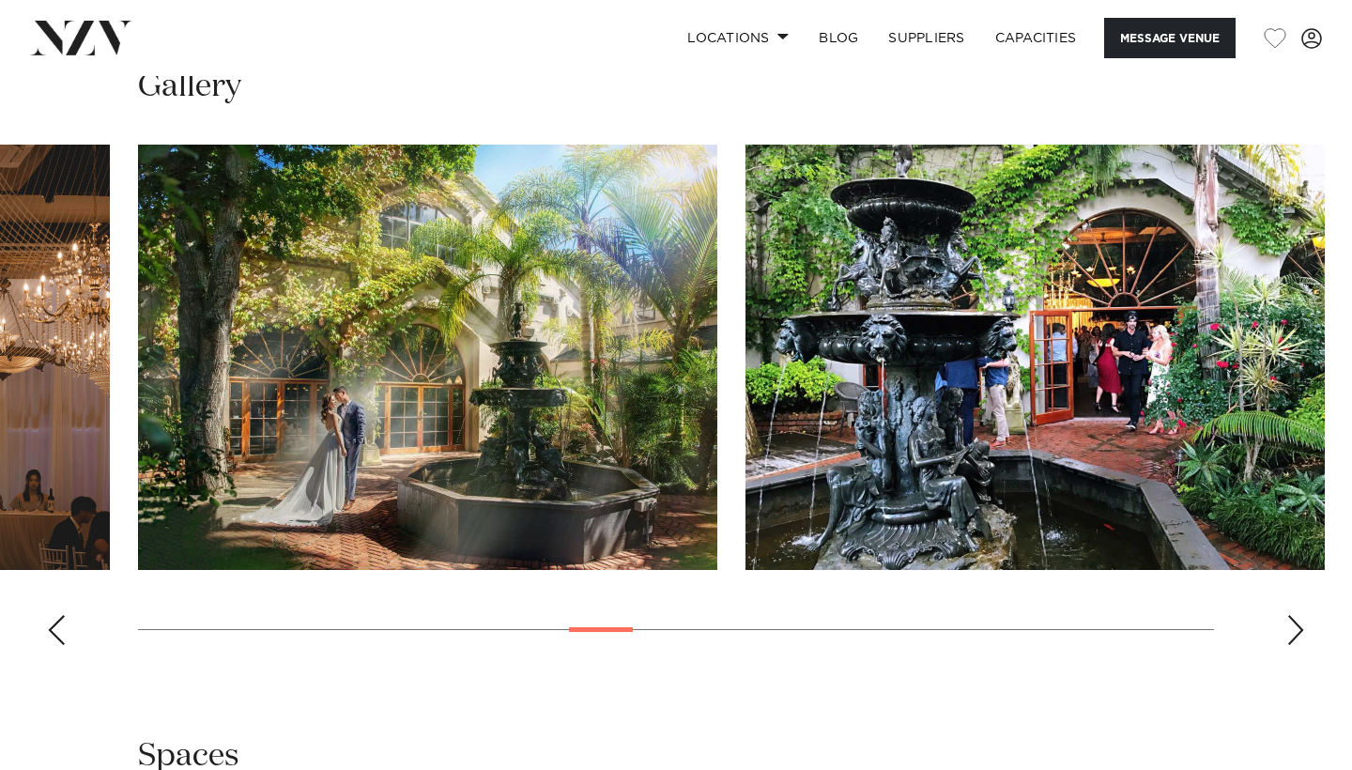
click at [746, 570] on swiper-slide "14 / 30" at bounding box center [1036, 357] width 580 height 425
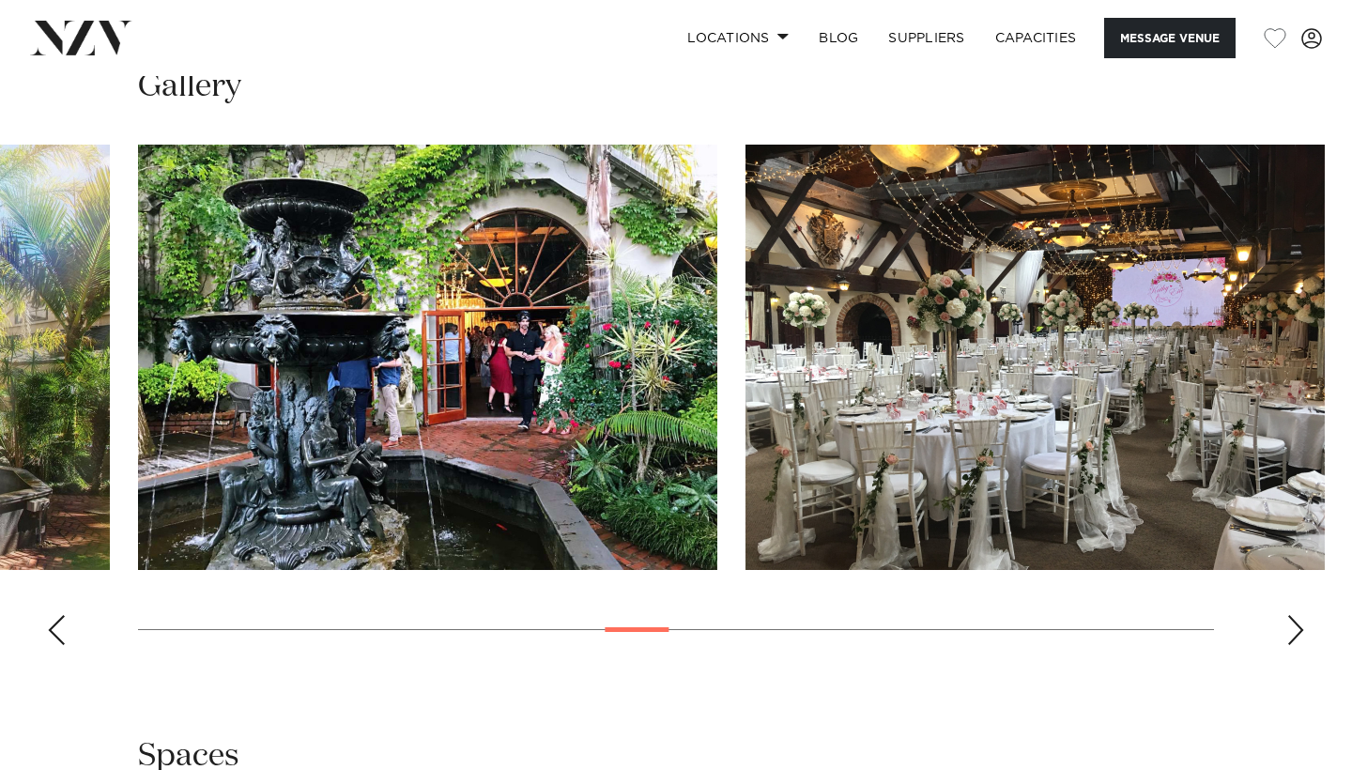
click at [746, 570] on swiper-slide "15 / 30" at bounding box center [1036, 357] width 580 height 425
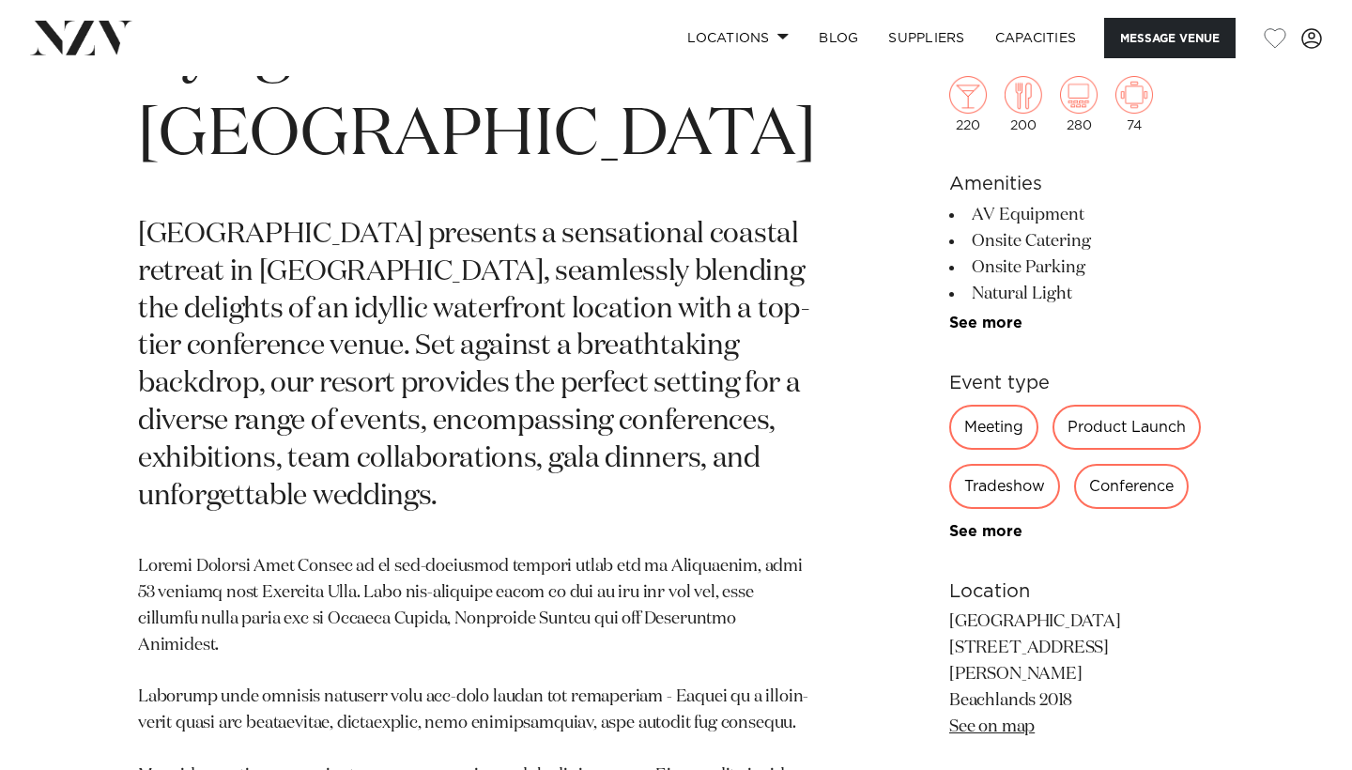
scroll to position [970, 0]
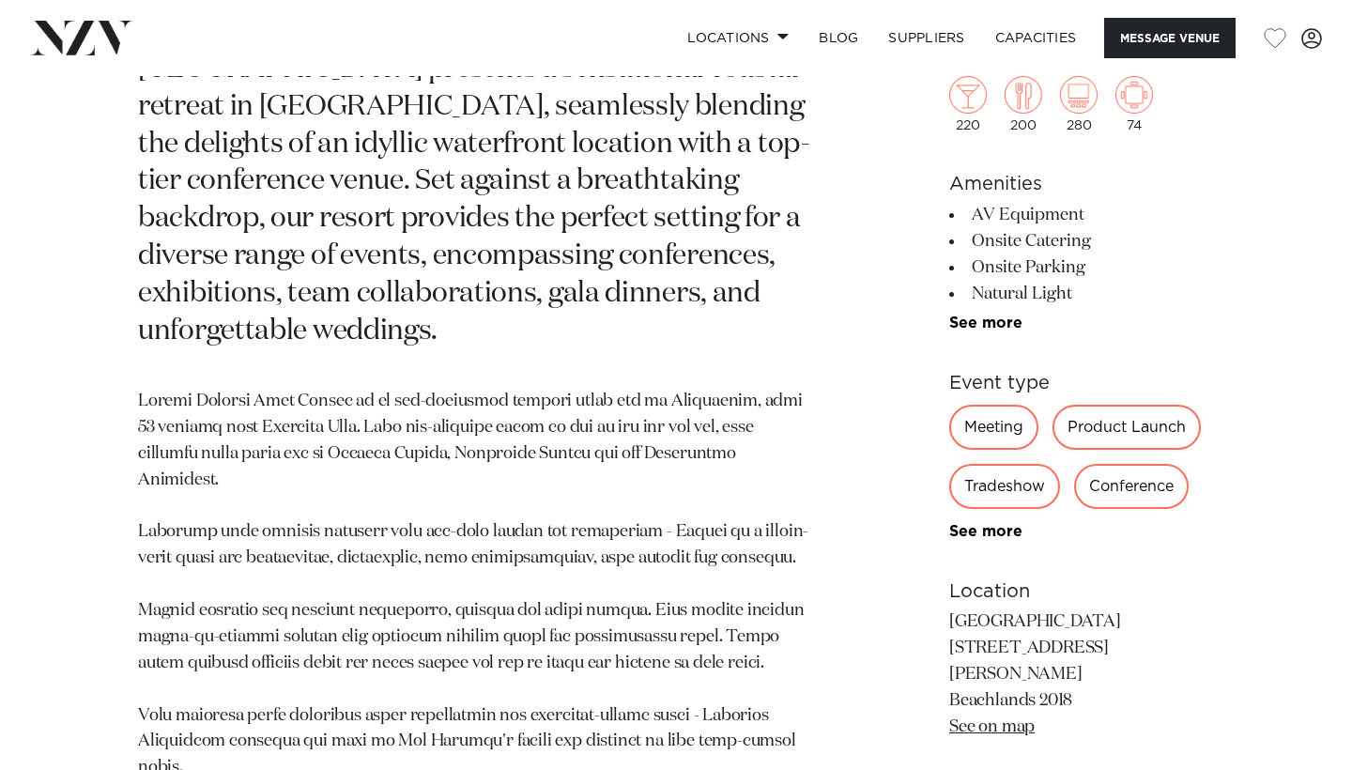
click at [950, 719] on link "See on map" at bounding box center [992, 727] width 85 height 17
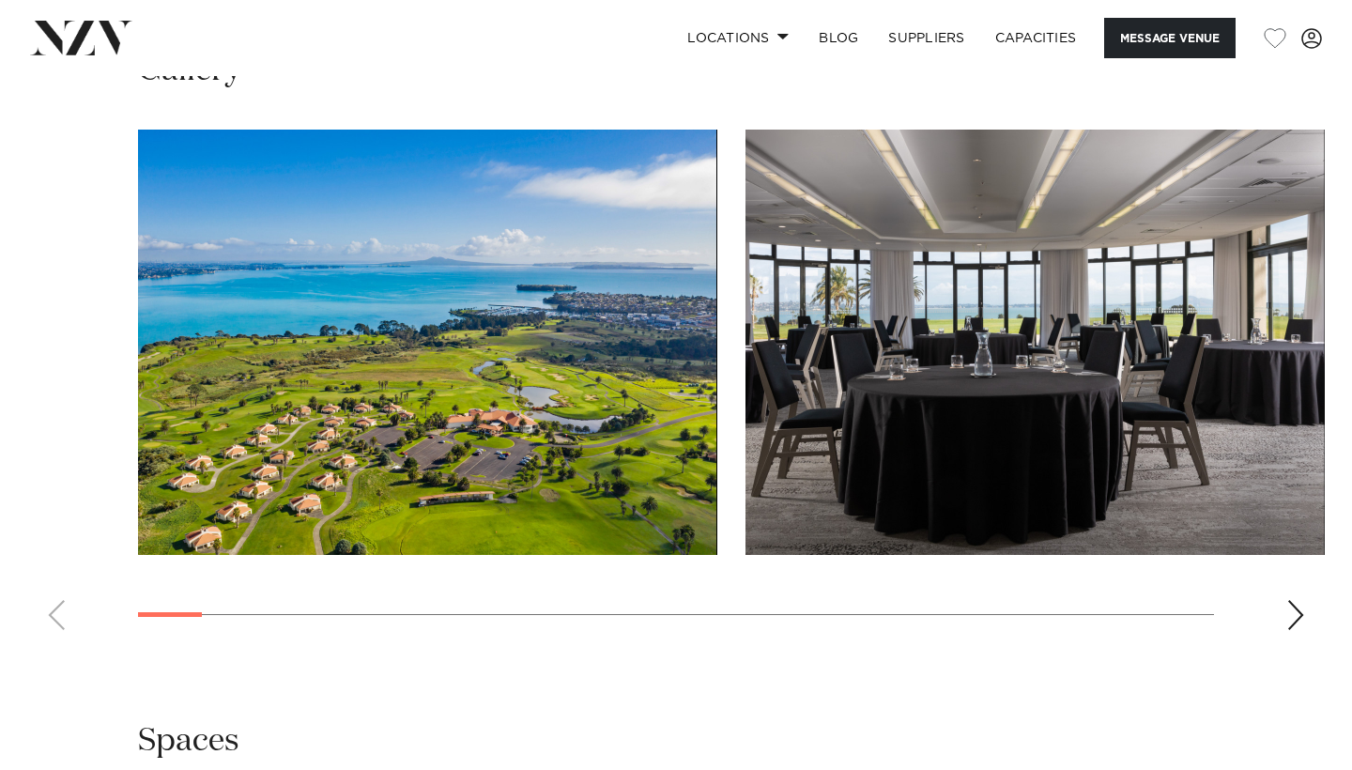
scroll to position [2461, 0]
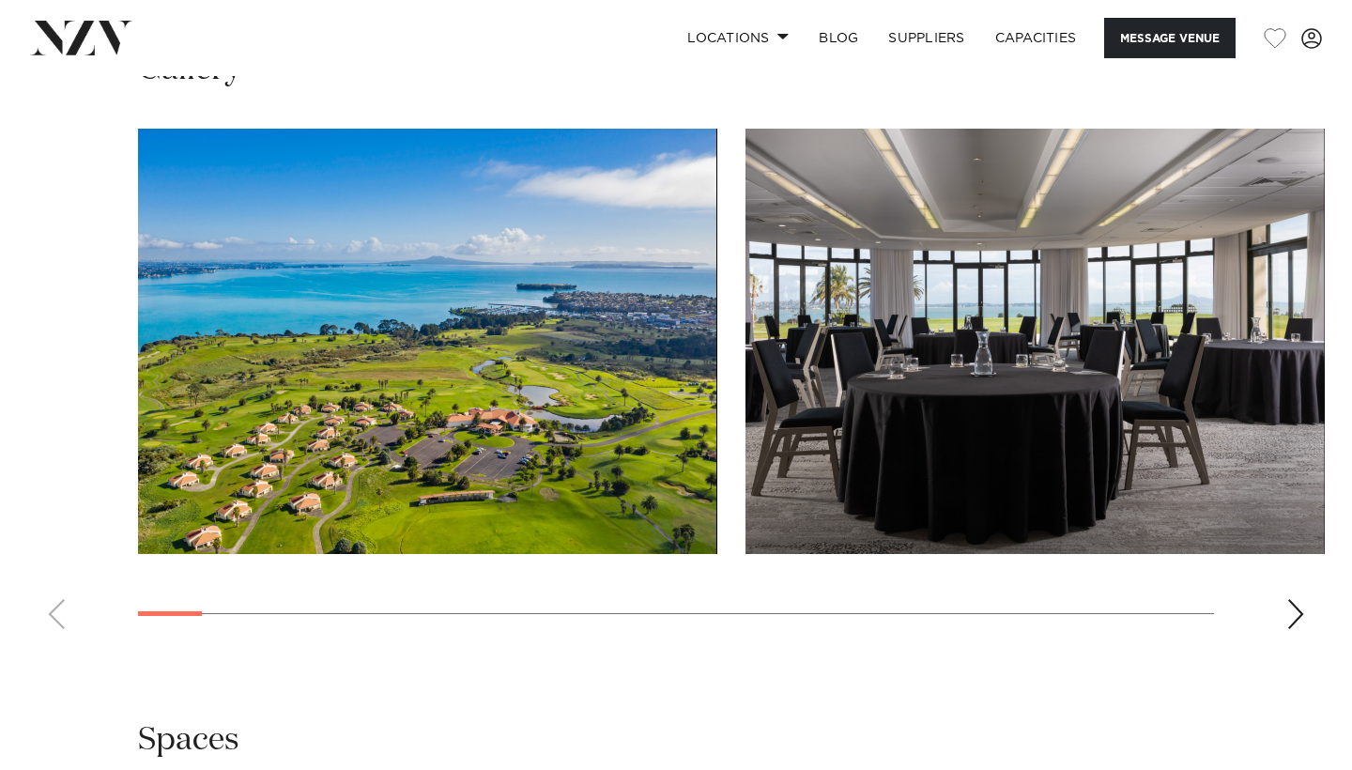
click at [746, 453] on img "2 / 30" at bounding box center [1036, 341] width 580 height 425
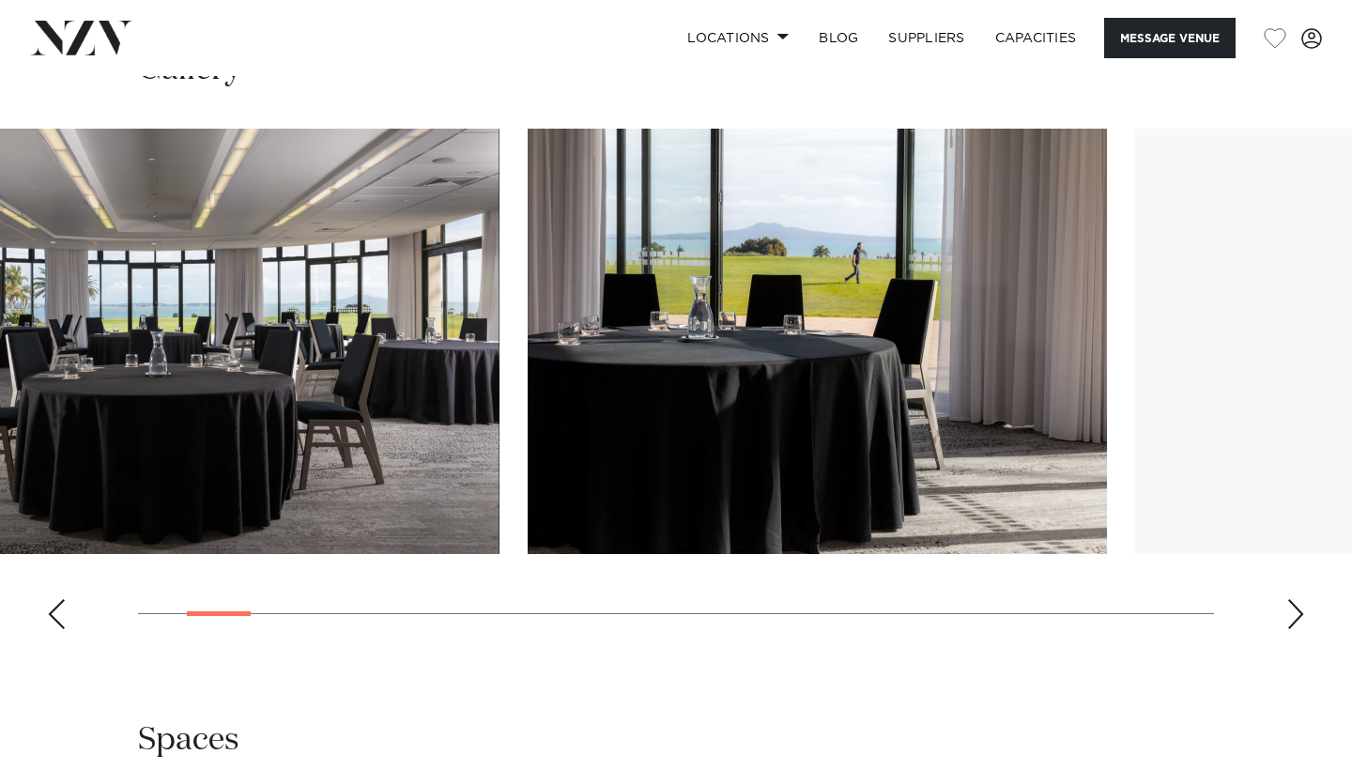
click at [528, 449] on img "3 / 30" at bounding box center [818, 341] width 580 height 425
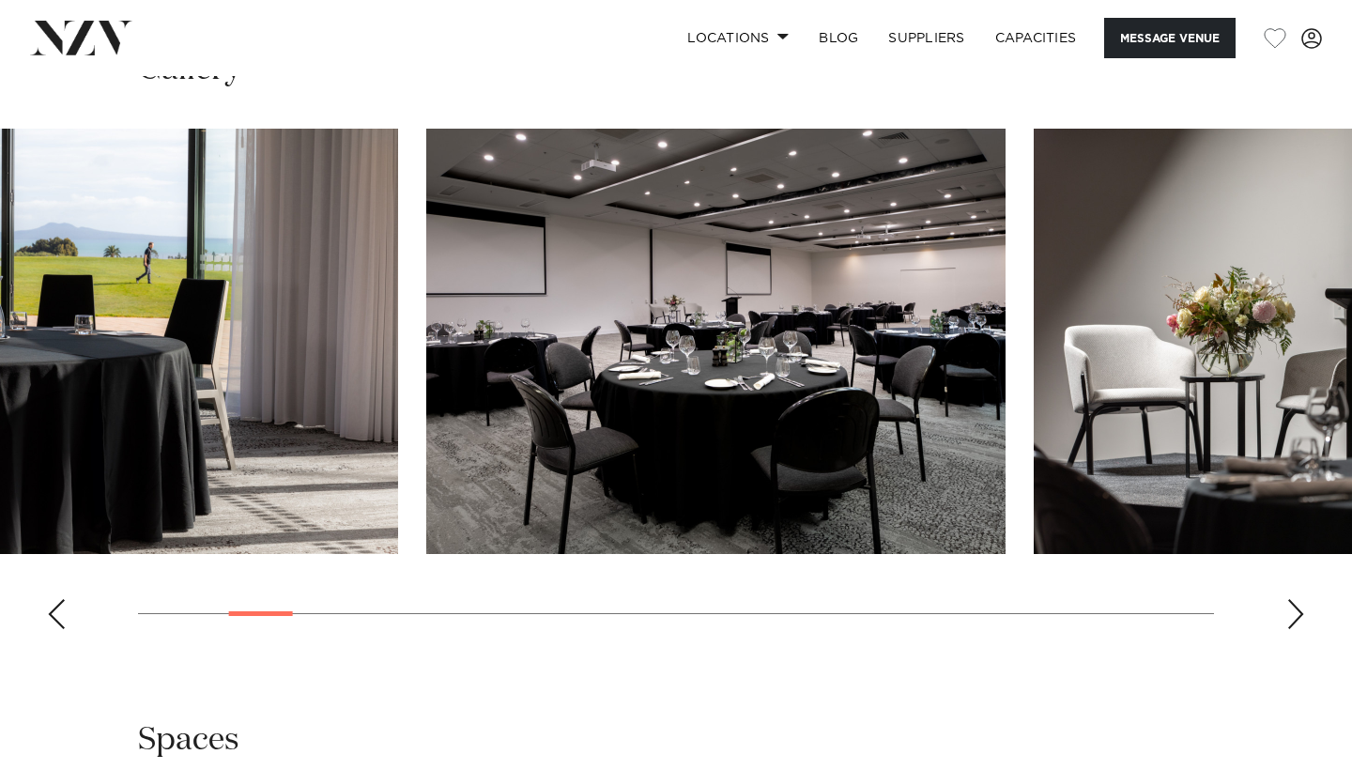
click at [486, 461] on img "4 / 30" at bounding box center [716, 341] width 580 height 425
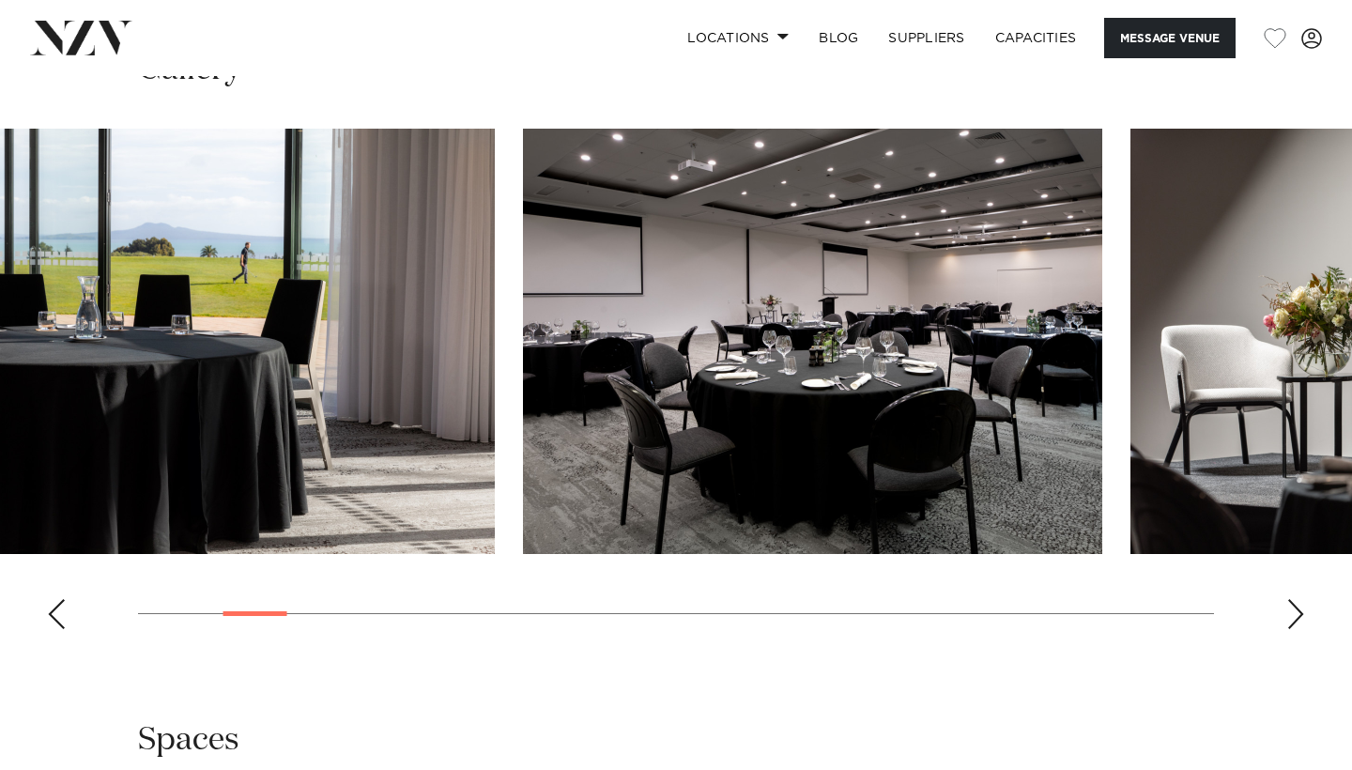
click at [975, 437] on img "4 / 30" at bounding box center [813, 341] width 580 height 425
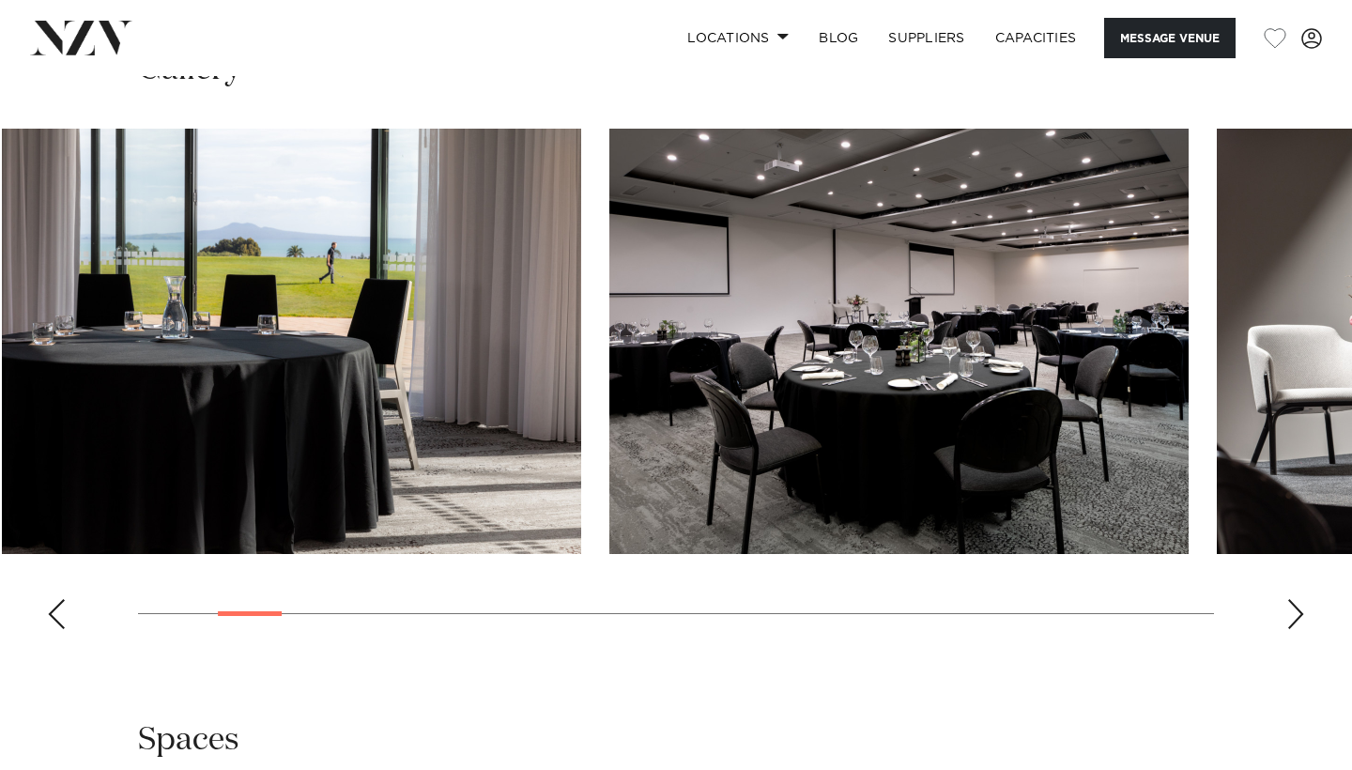
click at [638, 468] on img "4 / 30" at bounding box center [900, 341] width 580 height 425
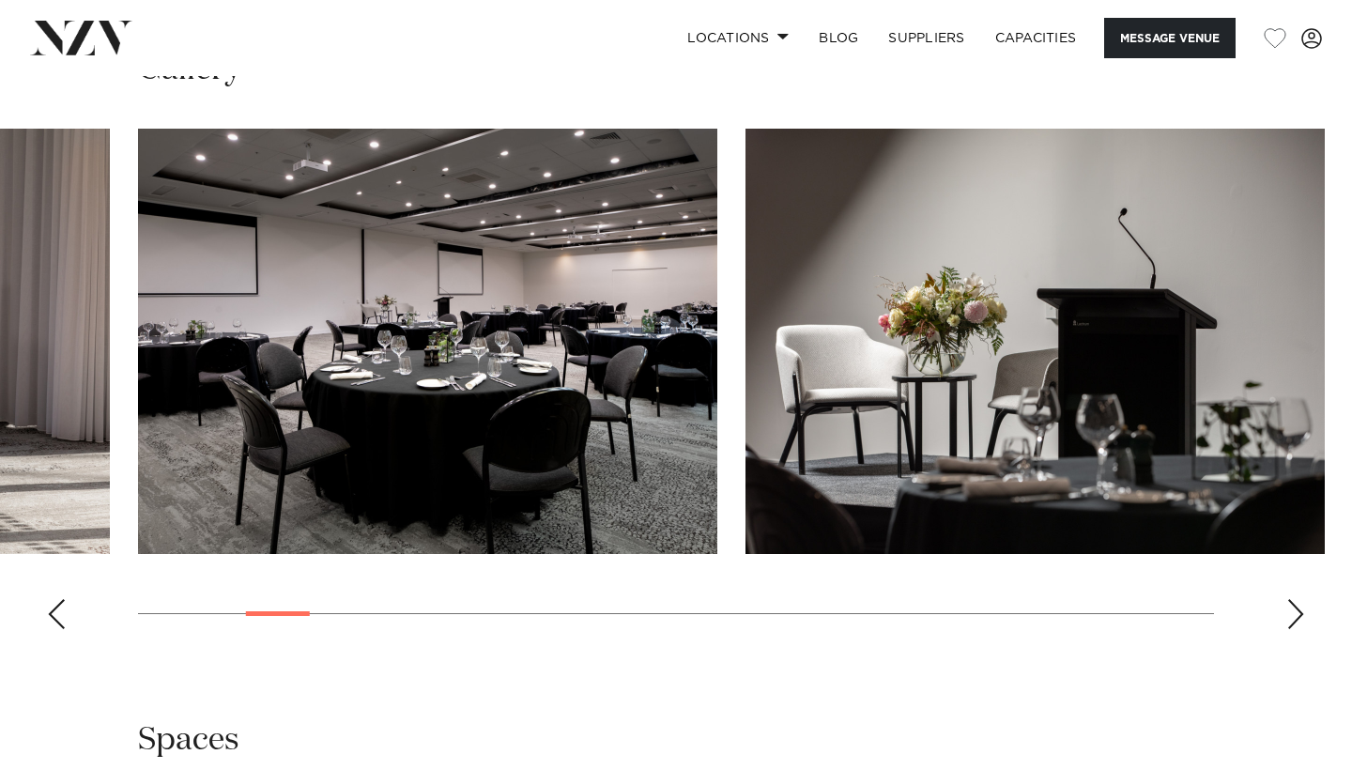
click at [746, 416] on img "5 / 30" at bounding box center [1036, 341] width 580 height 425
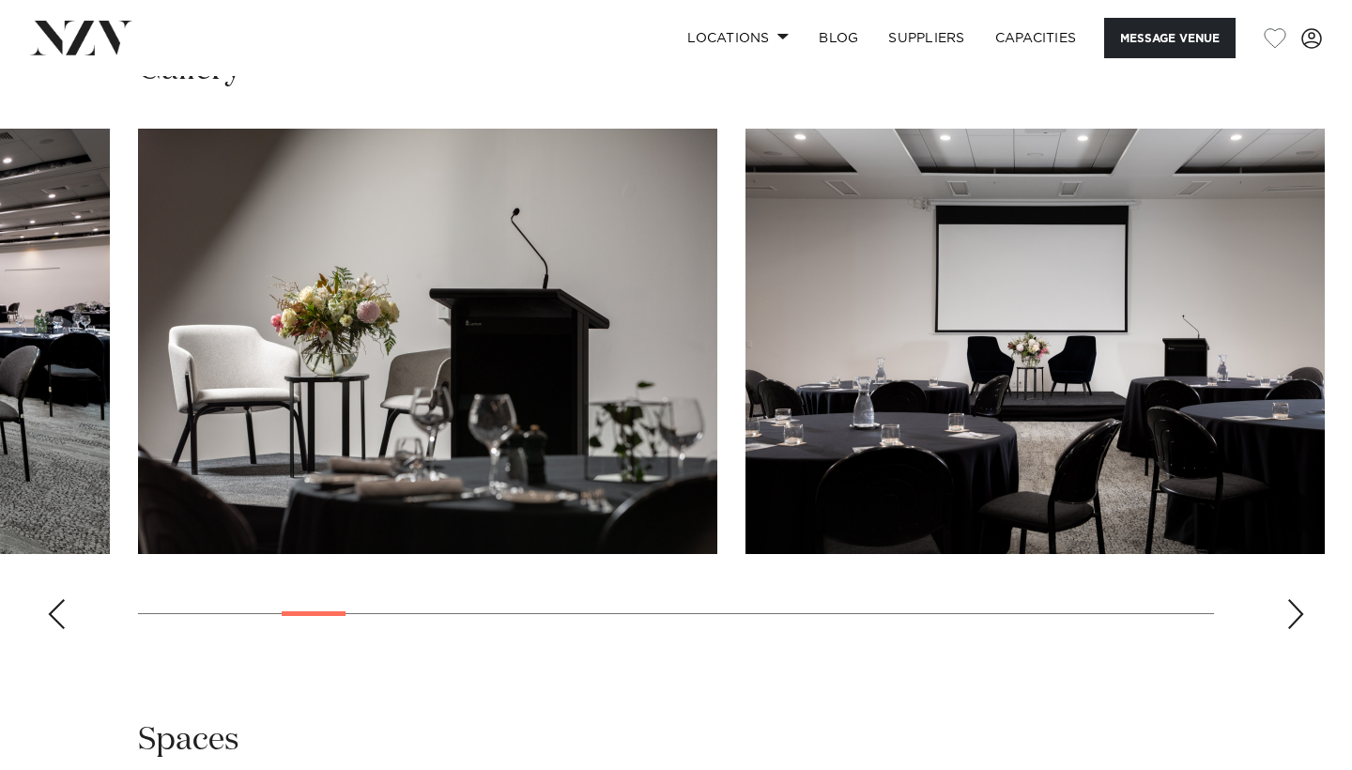
click at [746, 442] on img "6 / 30" at bounding box center [1036, 341] width 580 height 425
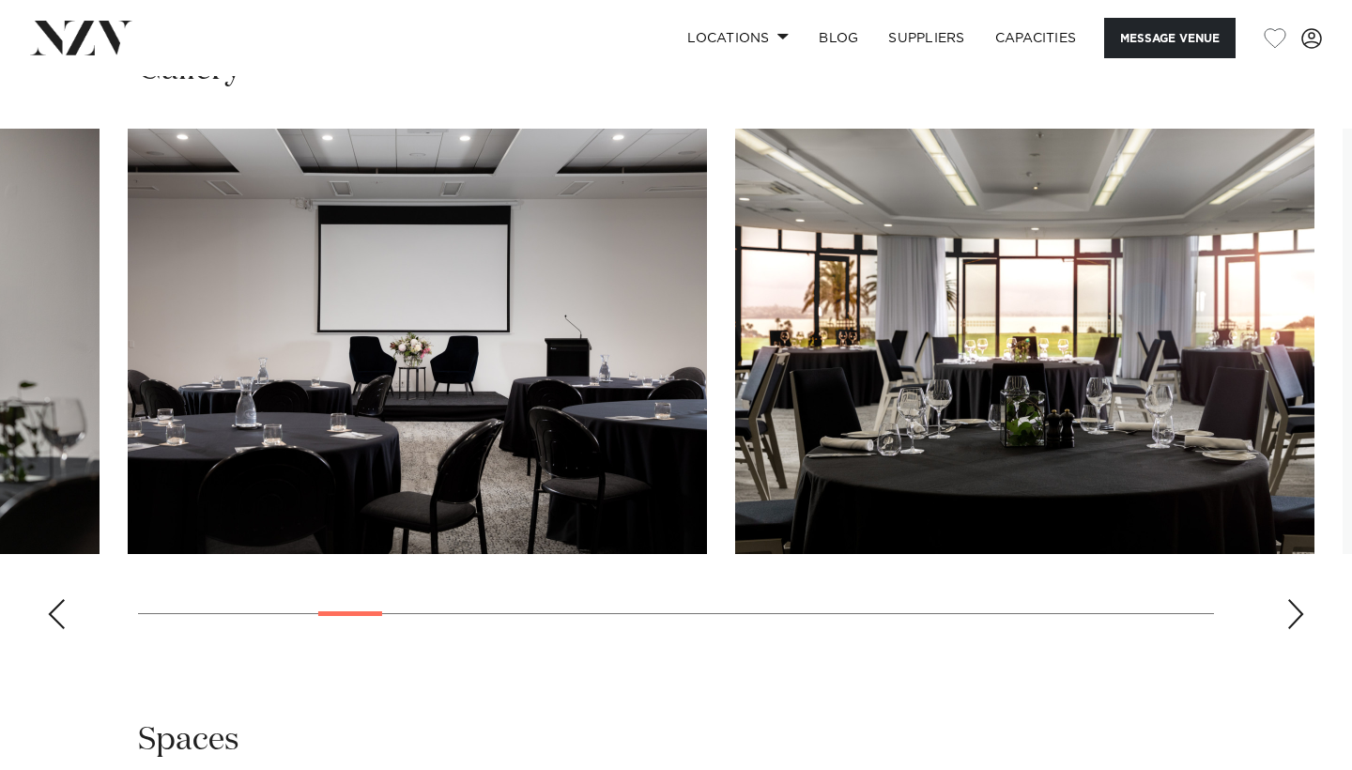
click at [735, 456] on img "7 / 30" at bounding box center [1025, 341] width 580 height 425
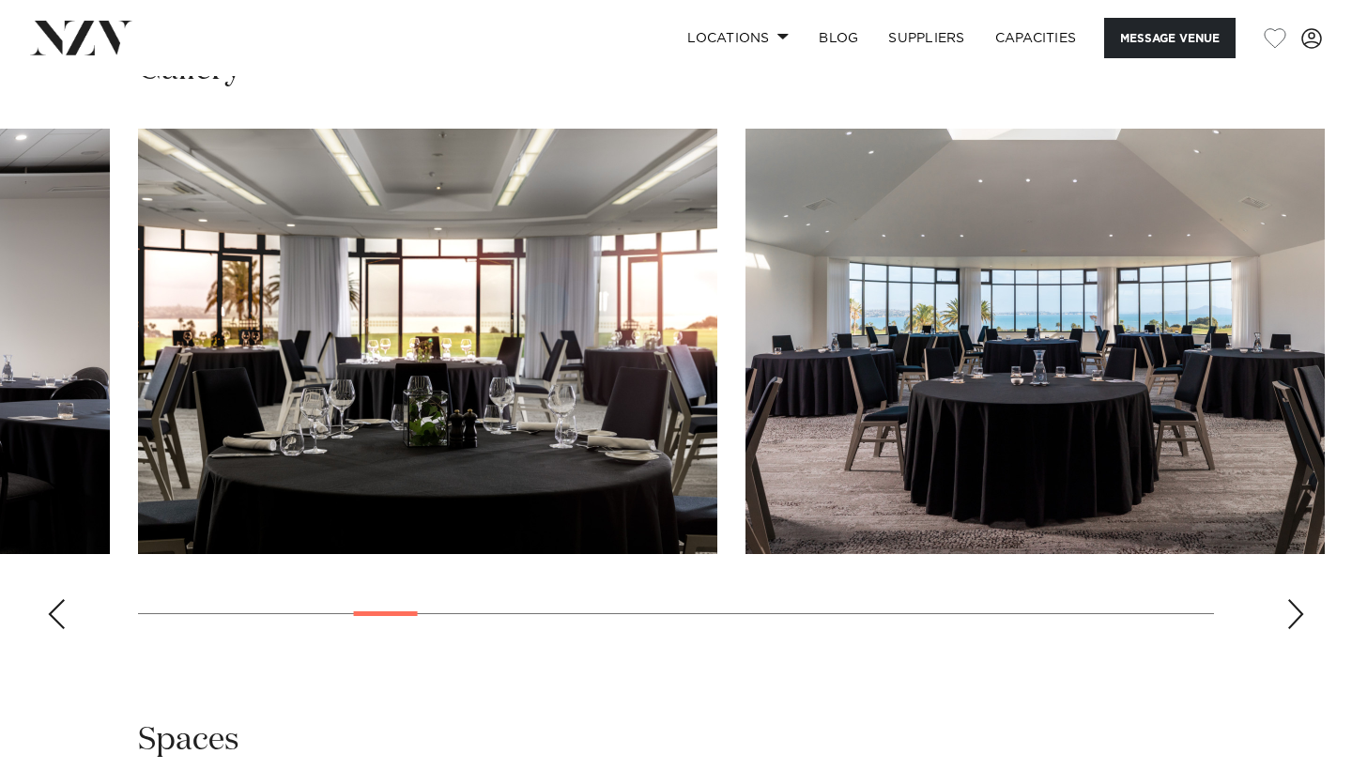
click at [746, 466] on img "8 / 30" at bounding box center [1036, 341] width 580 height 425
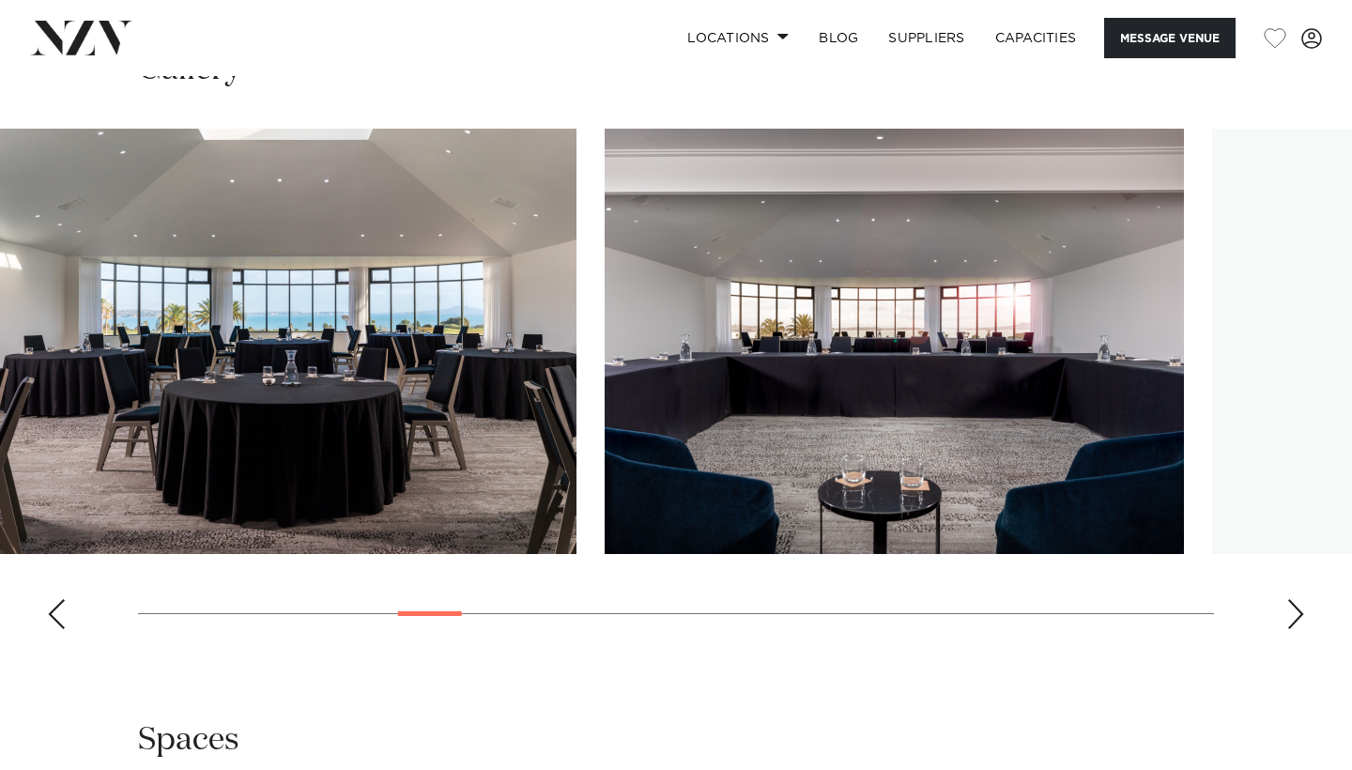
click at [605, 389] on img "9 / 30" at bounding box center [895, 341] width 580 height 425
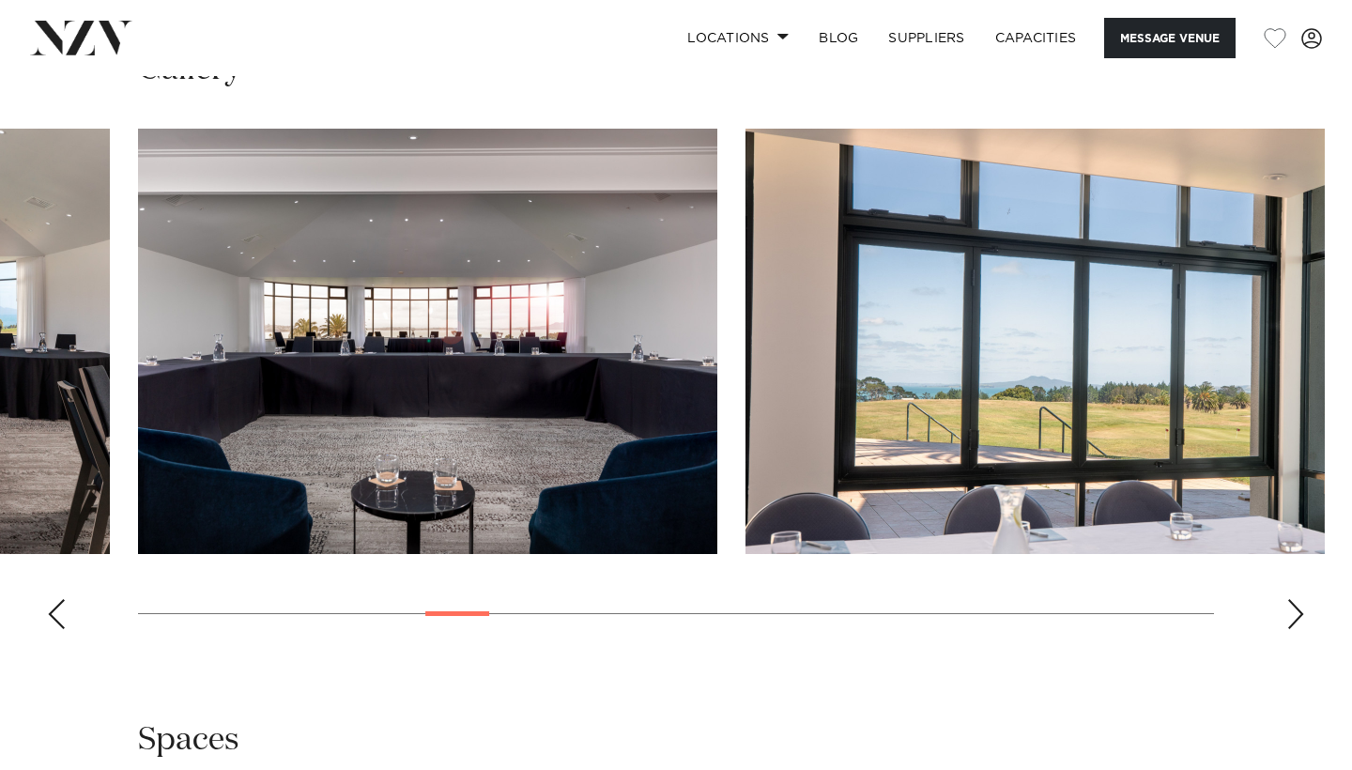
click at [746, 378] on img "10 / 30" at bounding box center [1036, 341] width 580 height 425
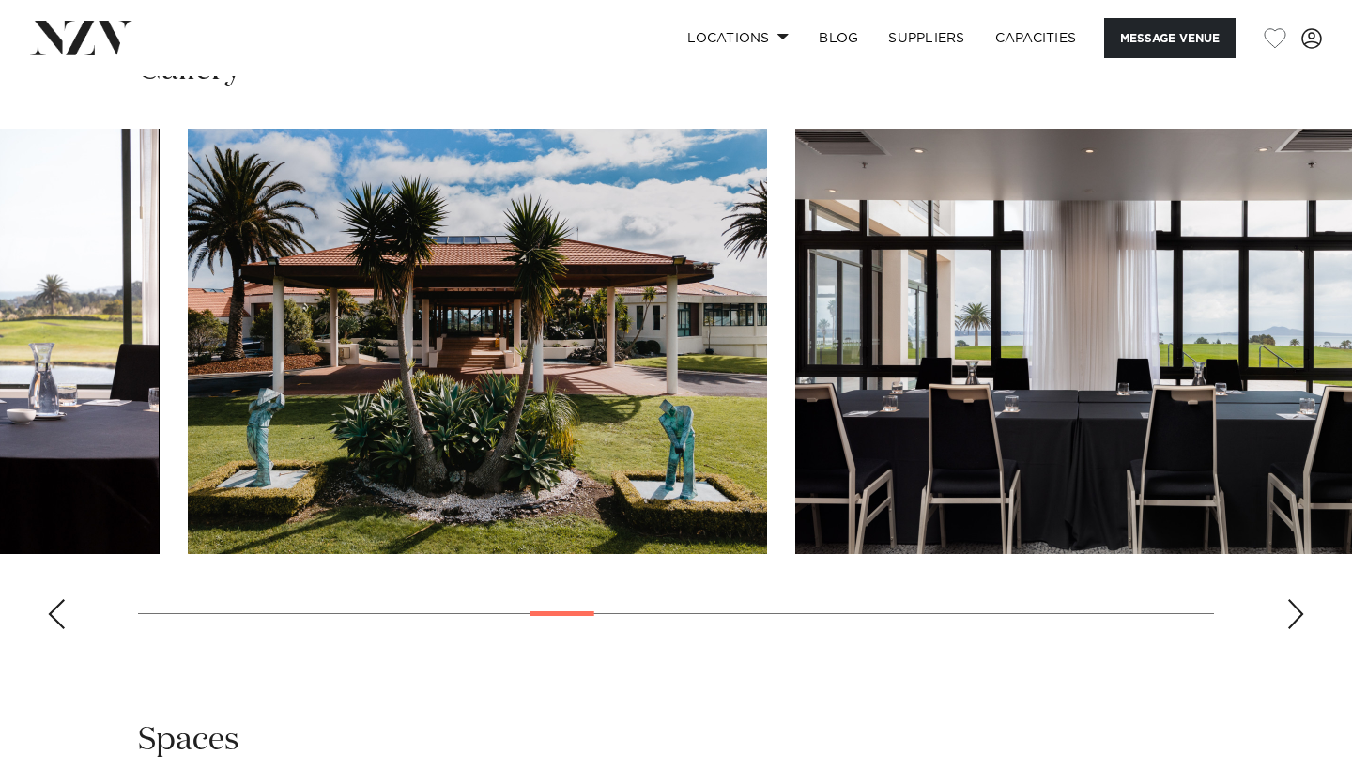
click at [374, 406] on img "12 / 30" at bounding box center [478, 341] width 580 height 425
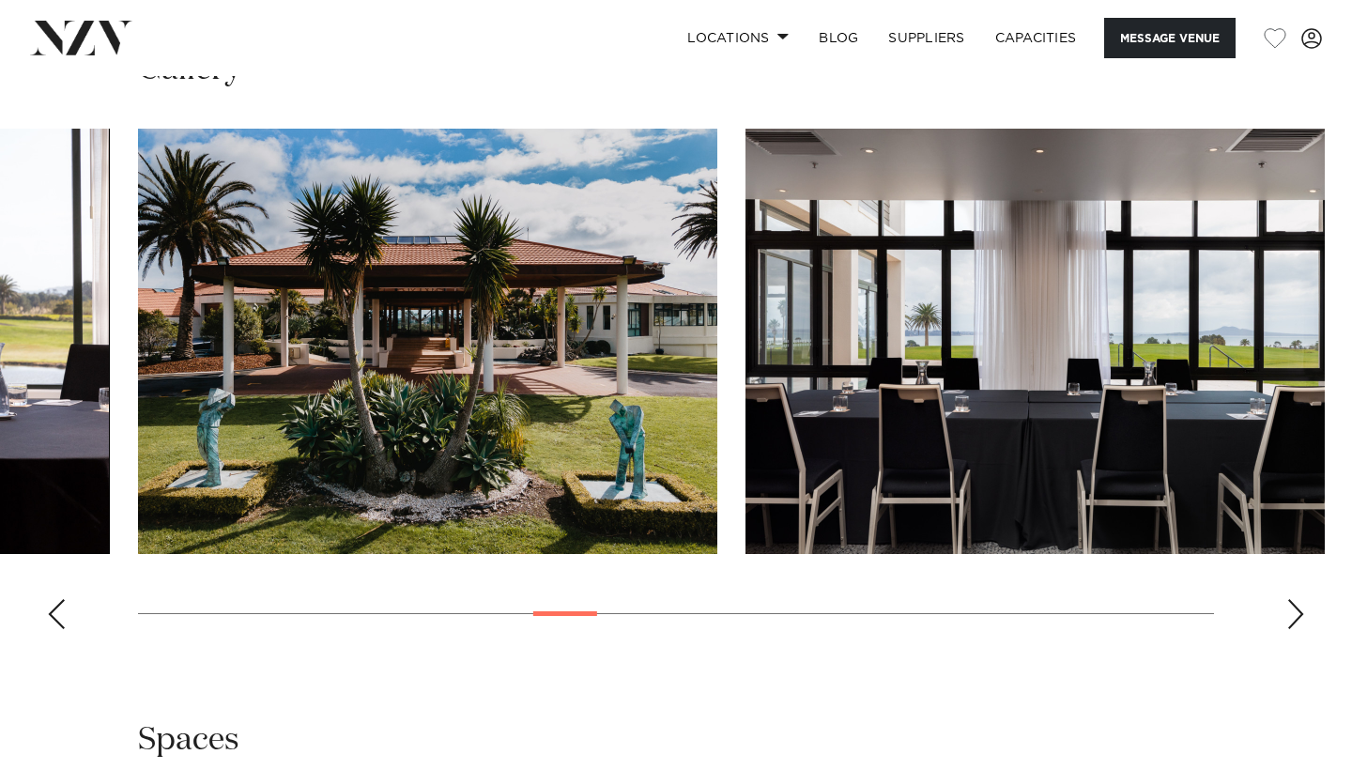
click at [746, 361] on img "13 / 30" at bounding box center [1036, 341] width 580 height 425
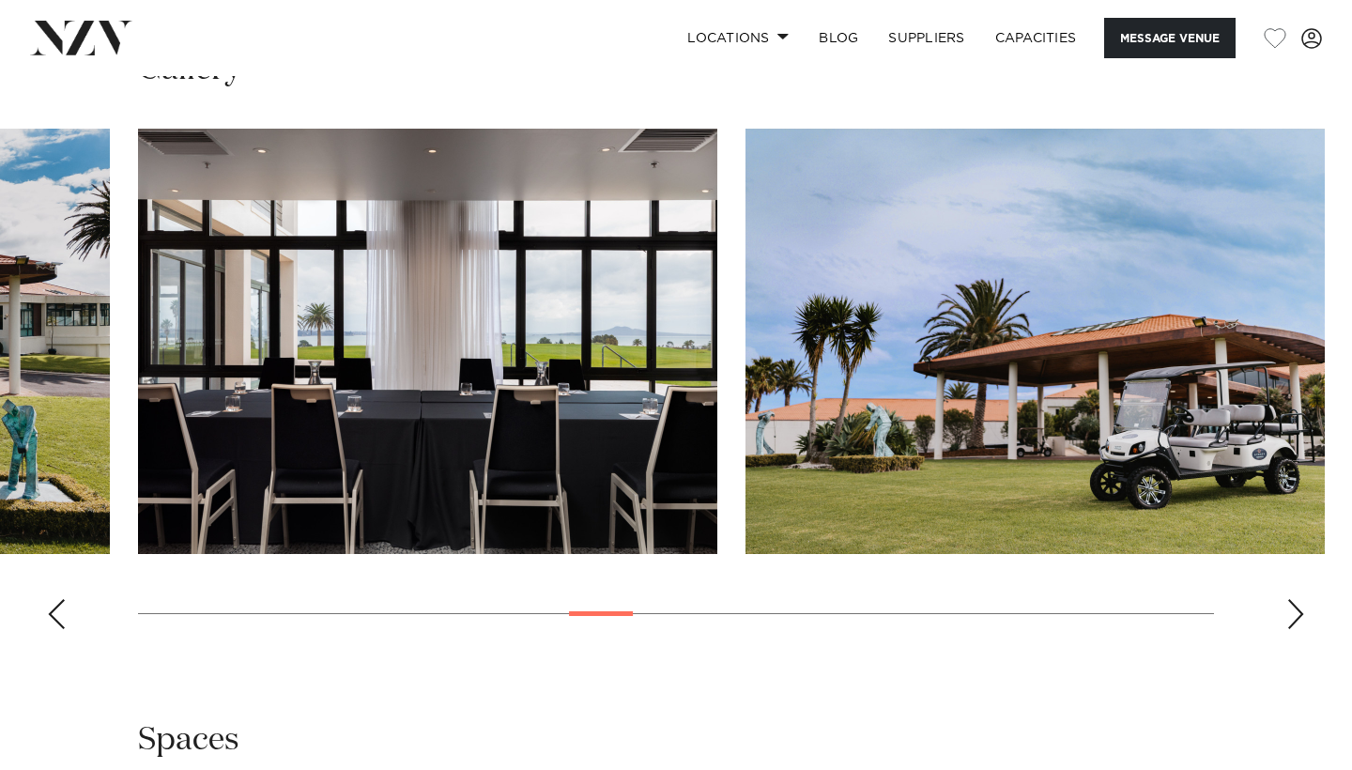
click at [746, 394] on img "14 / 30" at bounding box center [1036, 341] width 580 height 425
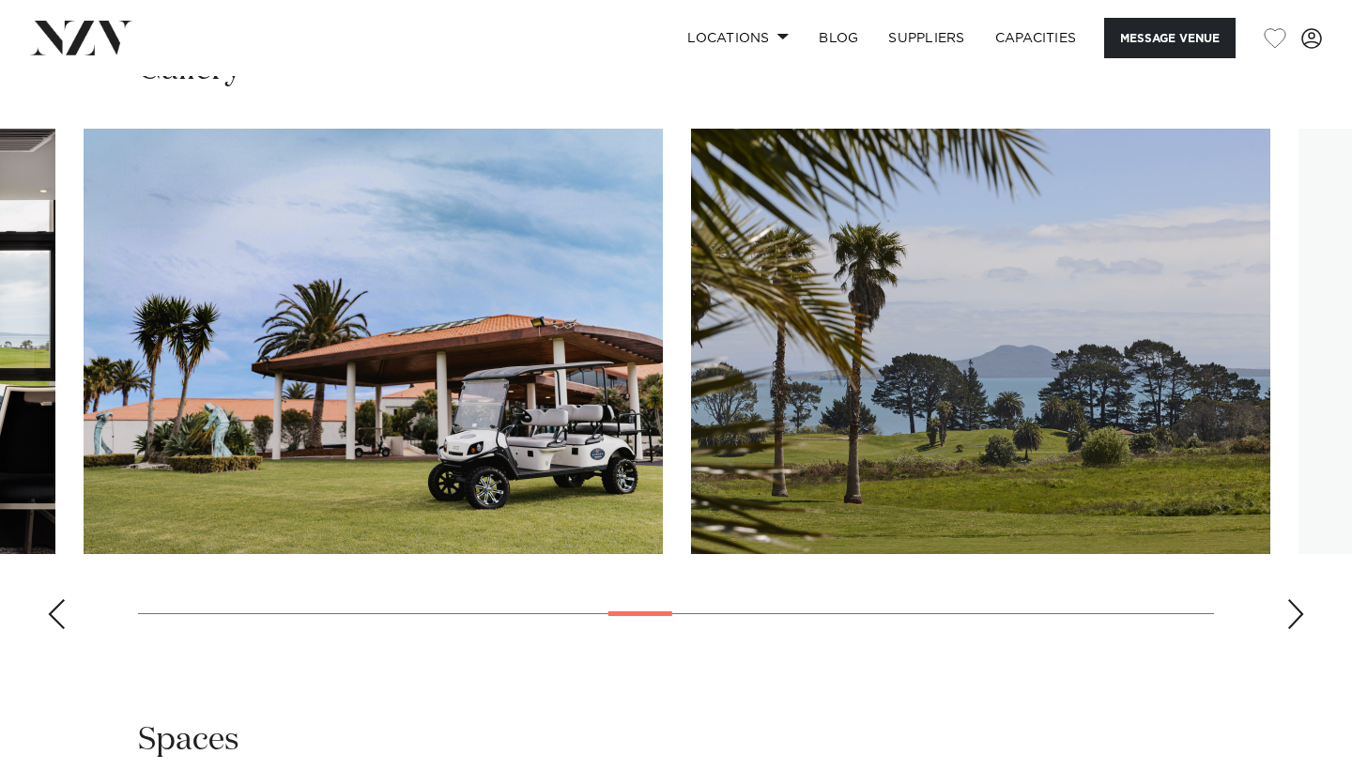
click at [691, 378] on img "15 / 30" at bounding box center [981, 341] width 580 height 425
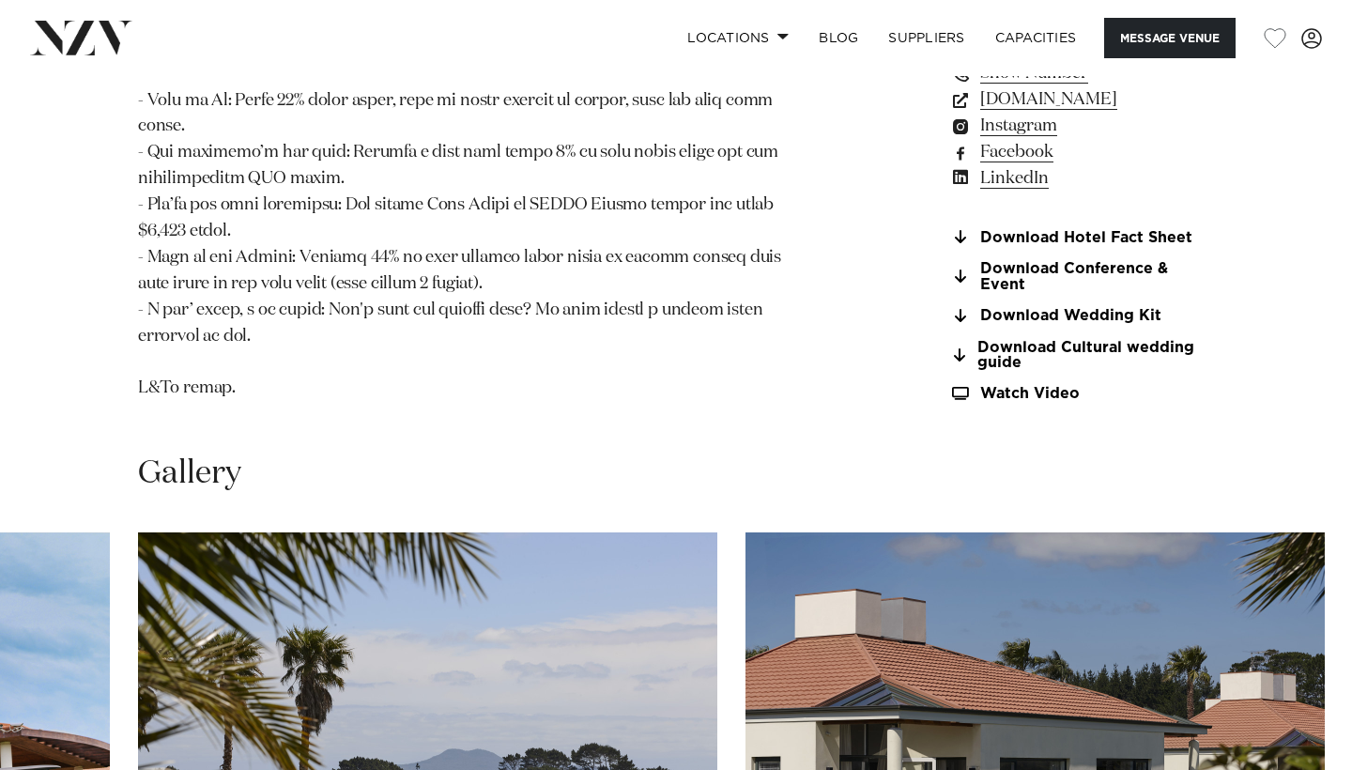
scroll to position [1995, 0]
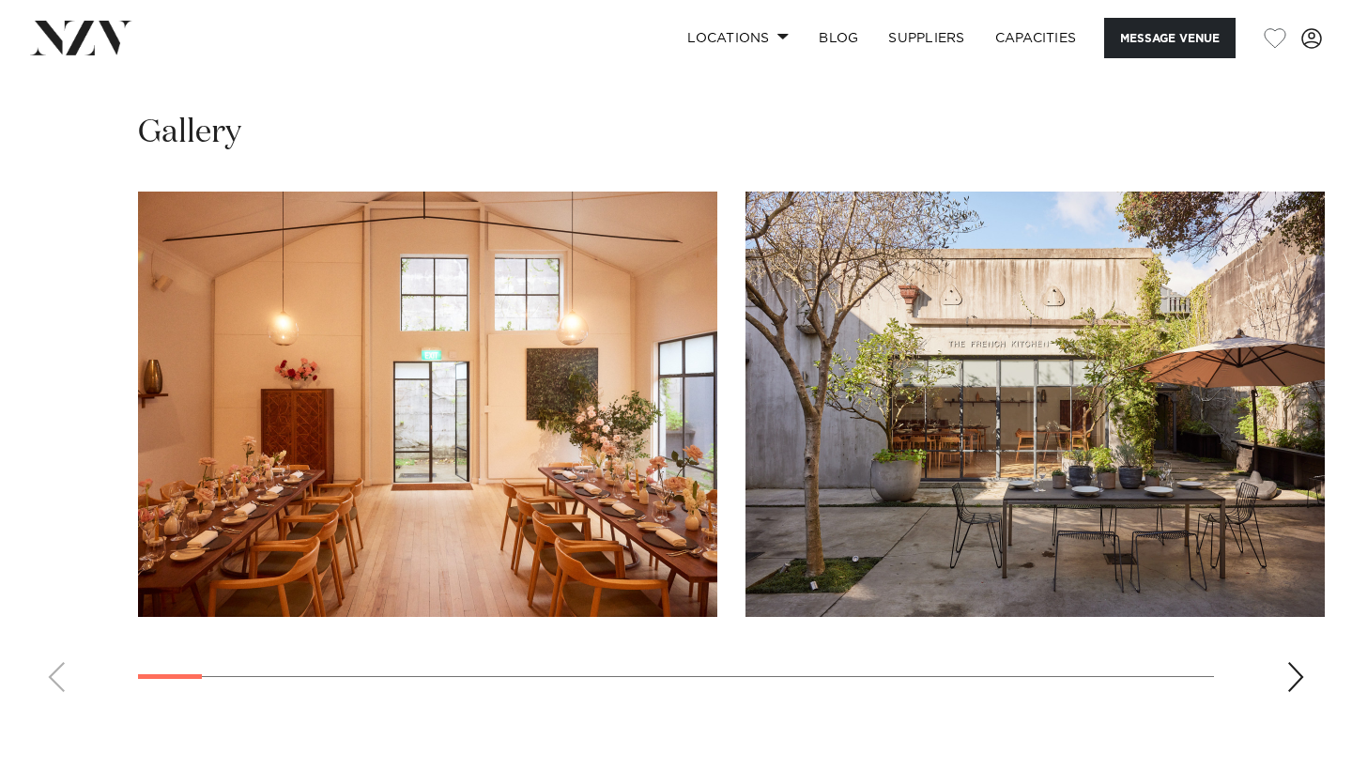
scroll to position [1580, 0]
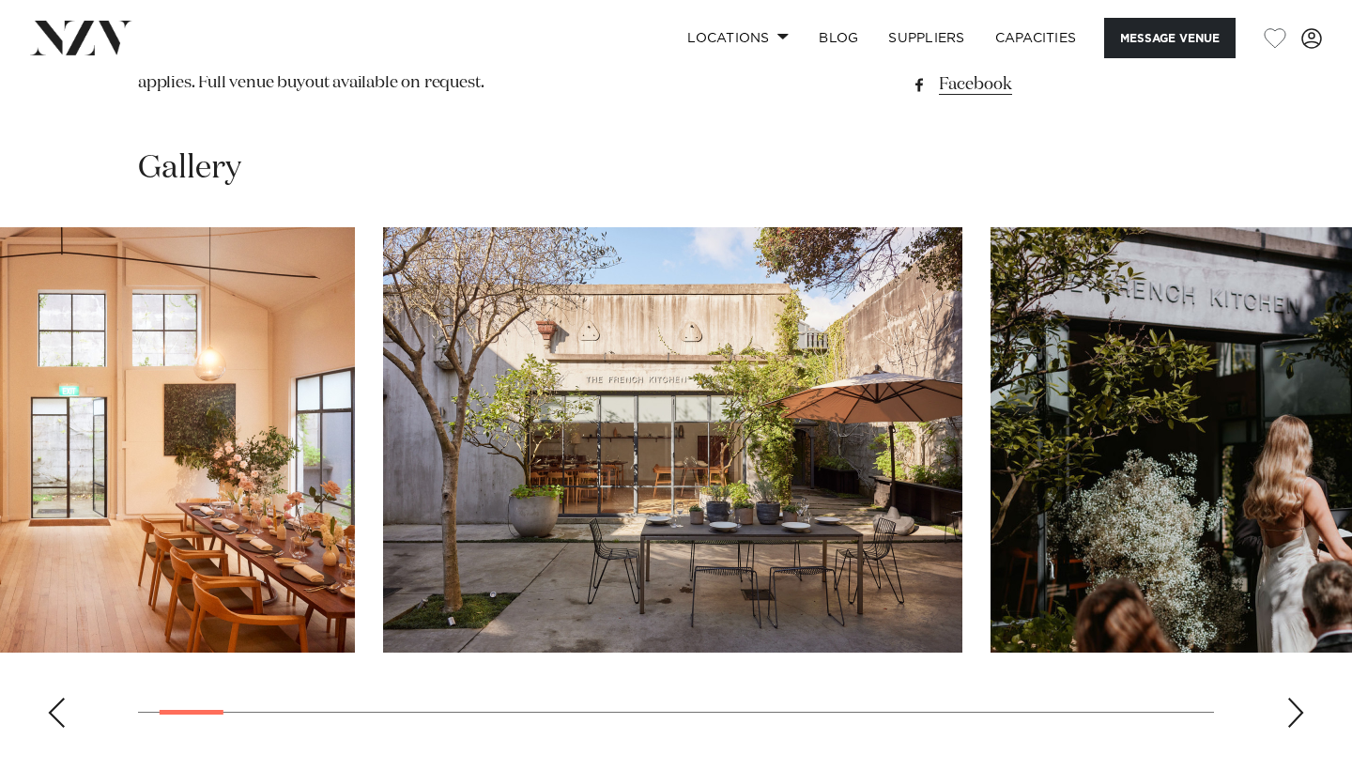
click at [749, 416] on img "2 / 30" at bounding box center [673, 439] width 580 height 425
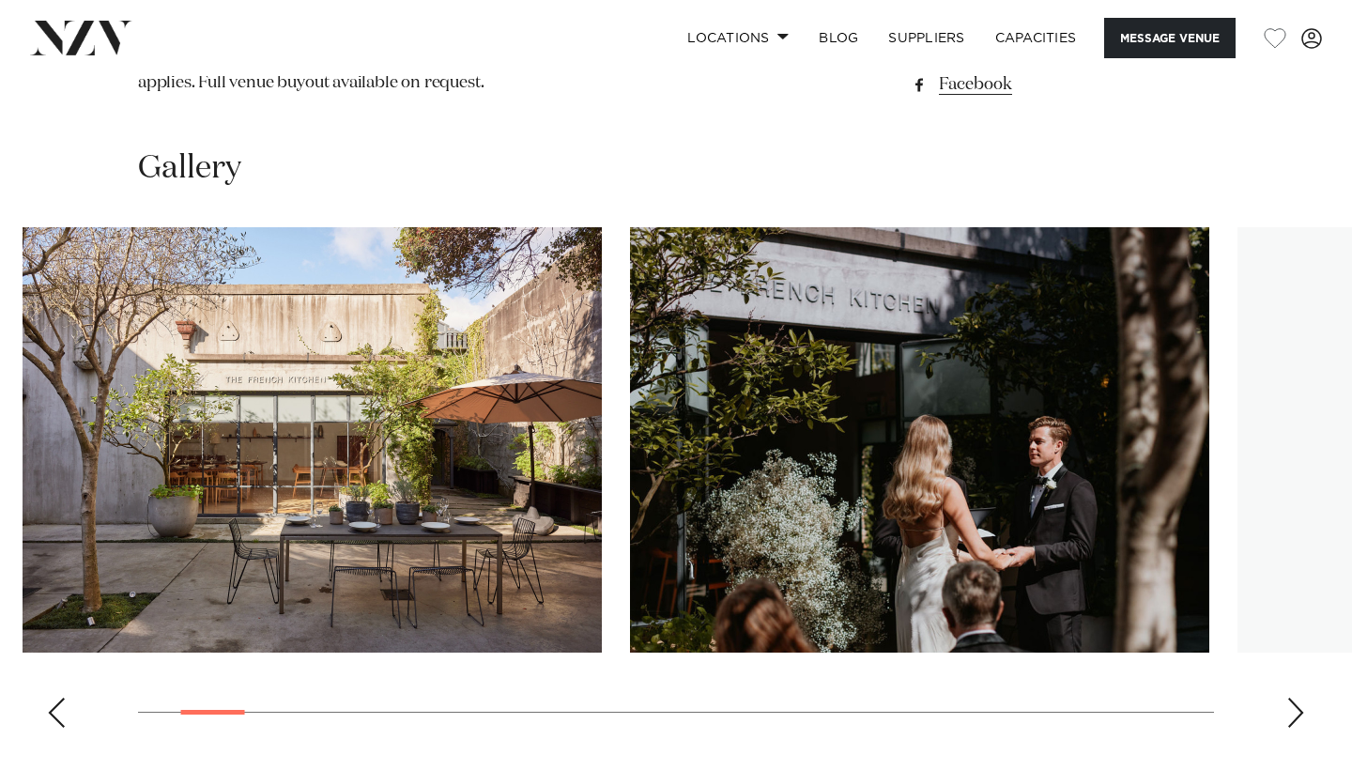
click at [718, 454] on swiper-container at bounding box center [676, 485] width 1352 height 516
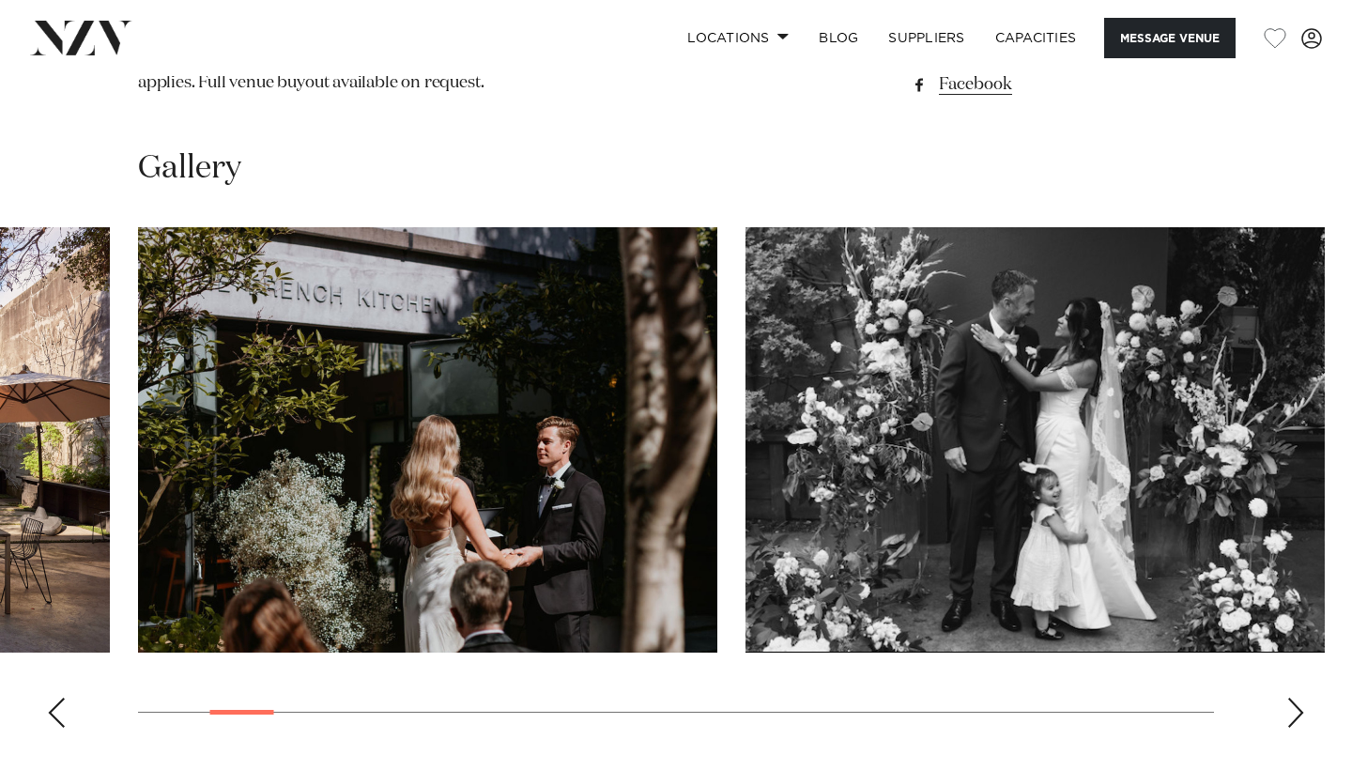
click at [746, 467] on img "4 / 30" at bounding box center [1036, 439] width 580 height 425
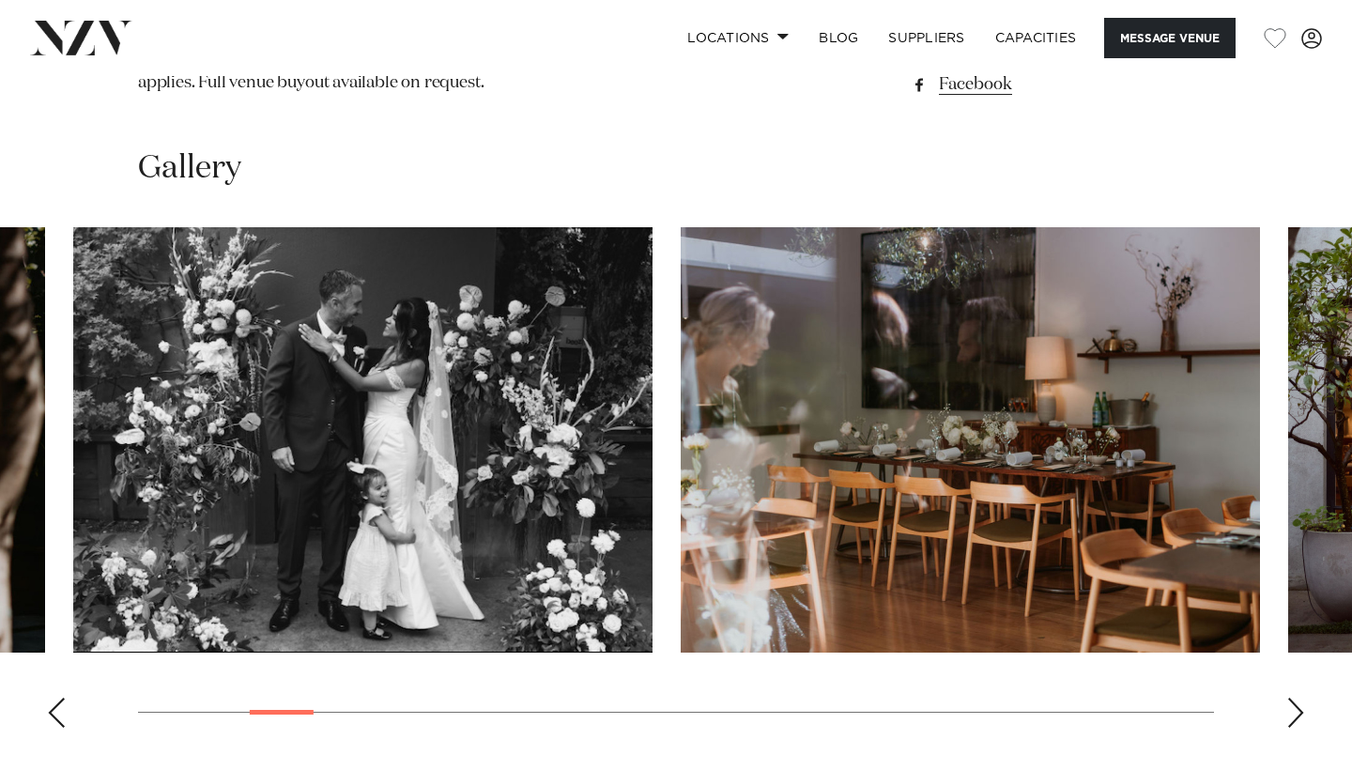
click at [681, 507] on img "5 / 30" at bounding box center [971, 439] width 580 height 425
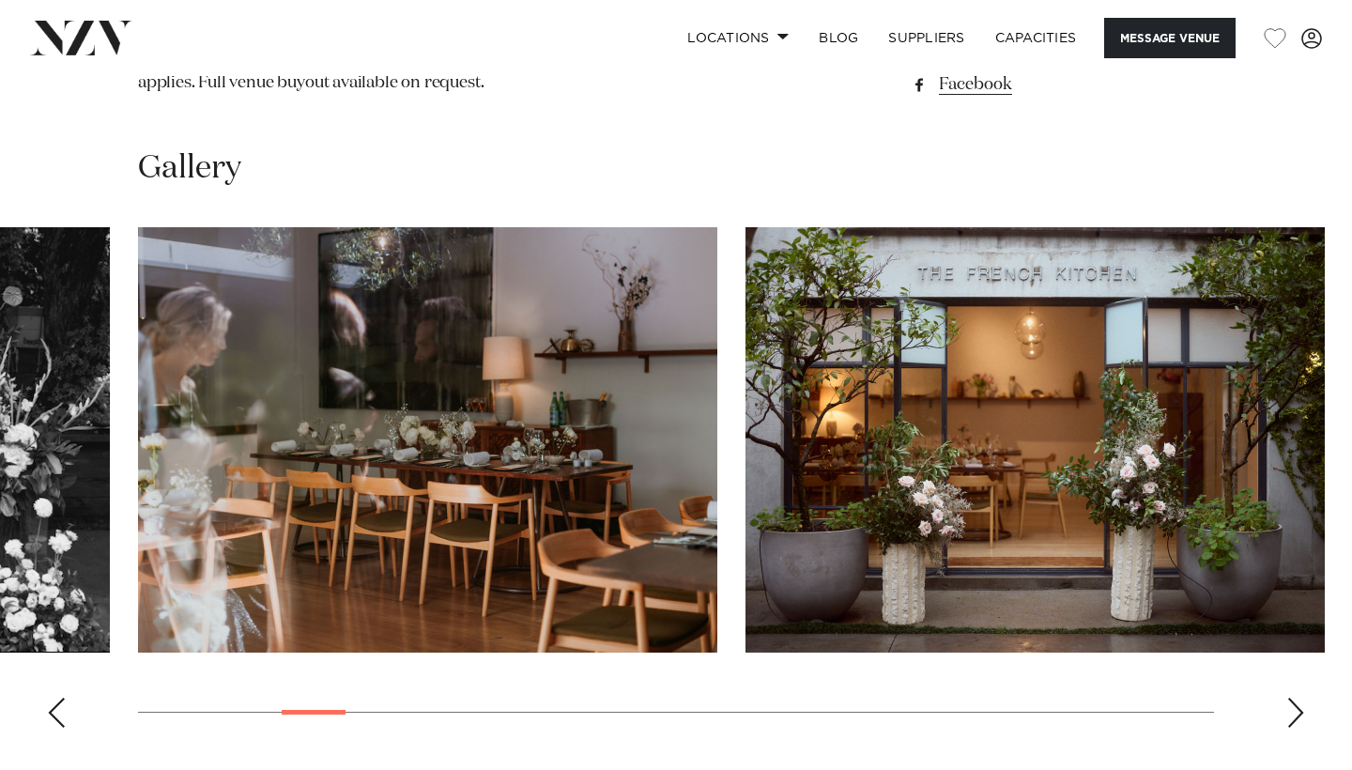
click at [746, 418] on img "6 / 30" at bounding box center [1036, 439] width 580 height 425
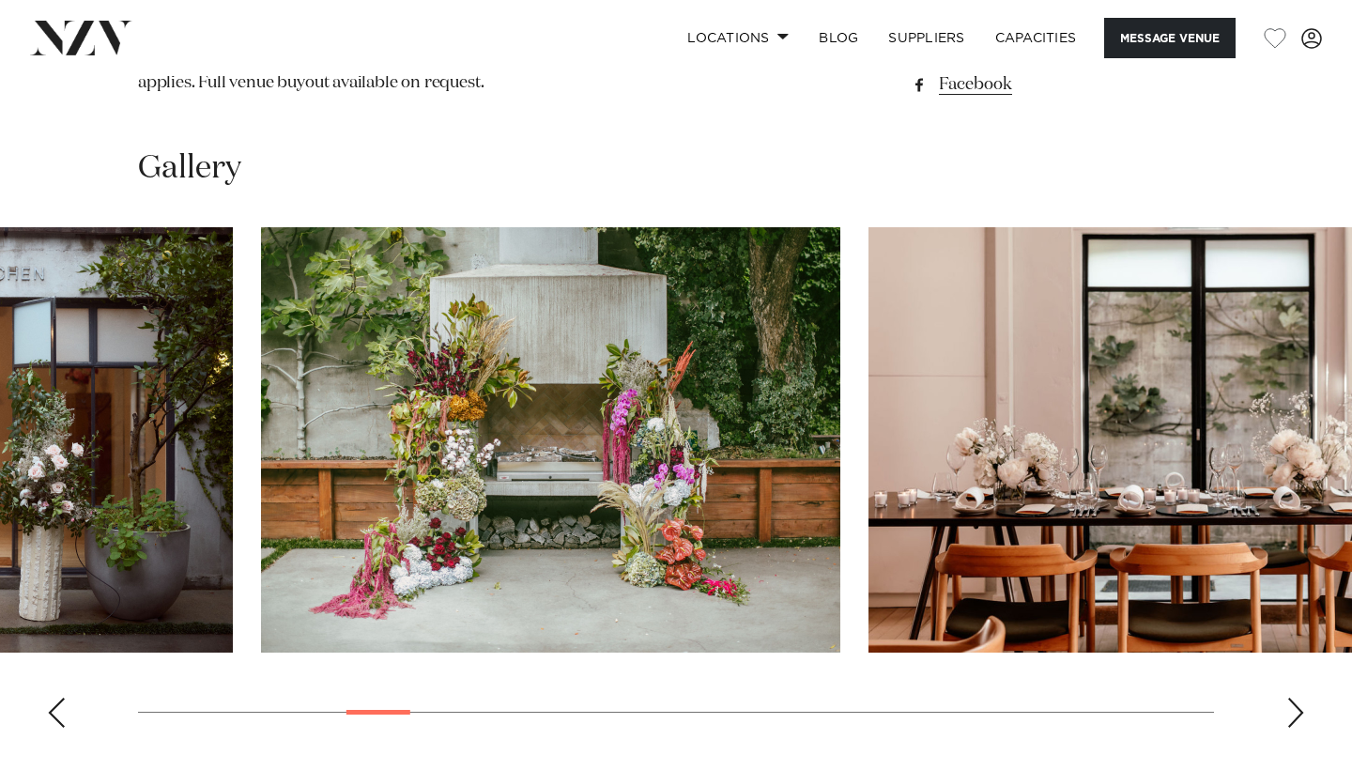
click at [679, 581] on img "7 / 30" at bounding box center [551, 439] width 580 height 425
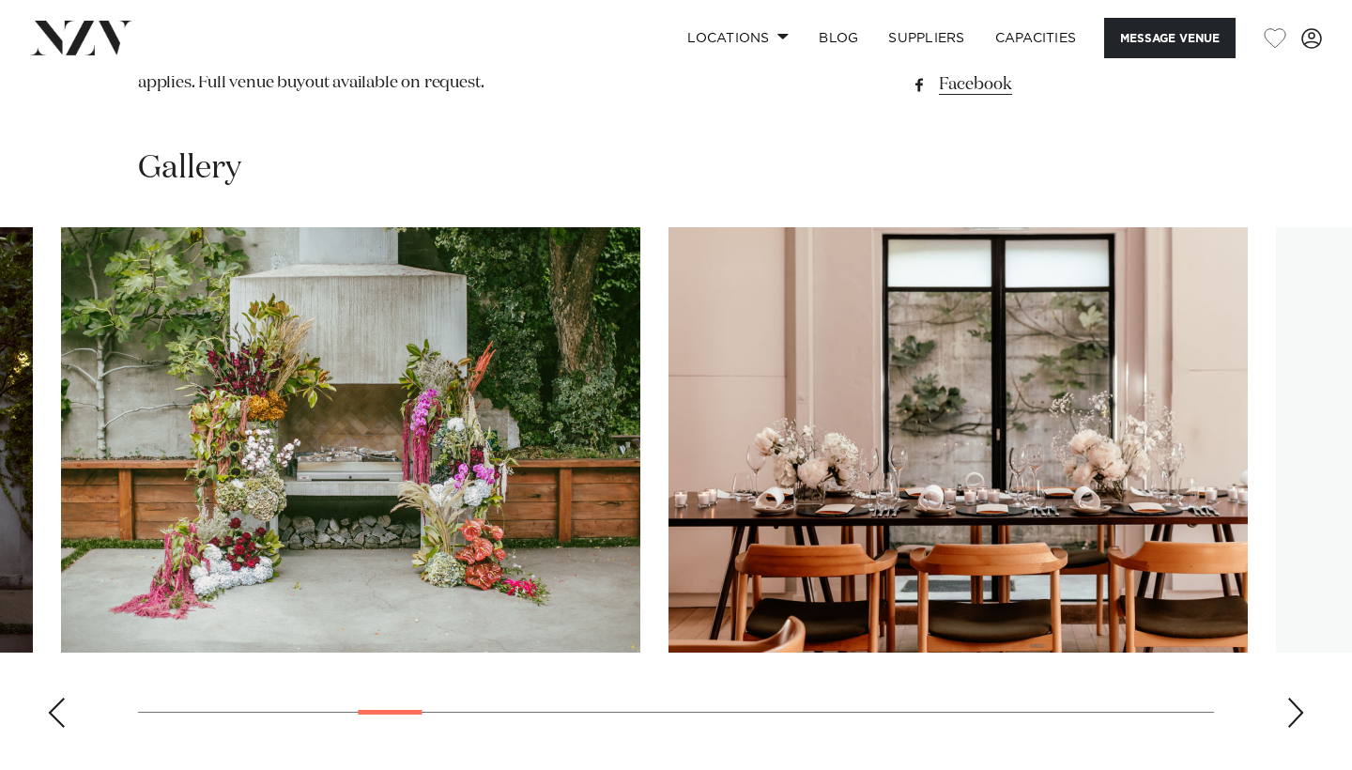
click at [669, 624] on img "8 / 30" at bounding box center [959, 439] width 580 height 425
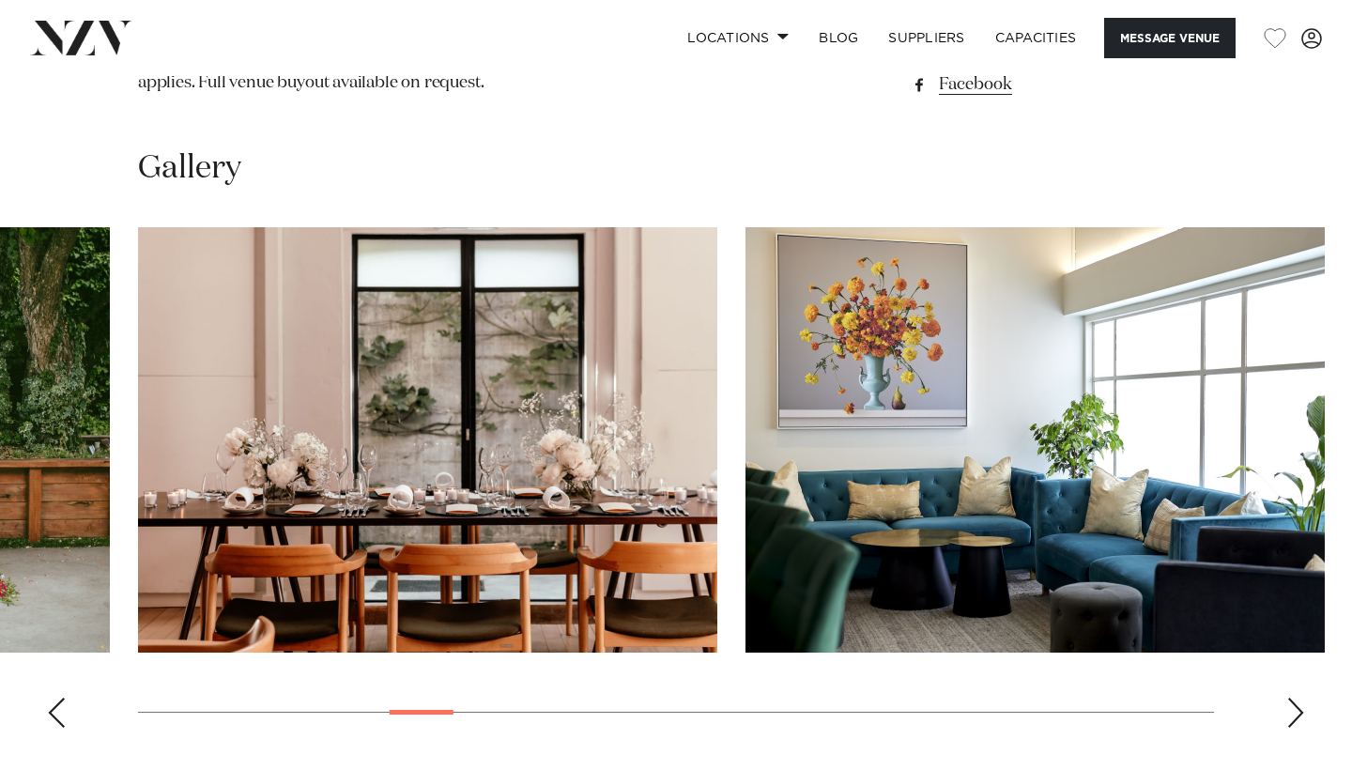
click at [746, 488] on img "9 / 30" at bounding box center [1036, 439] width 580 height 425
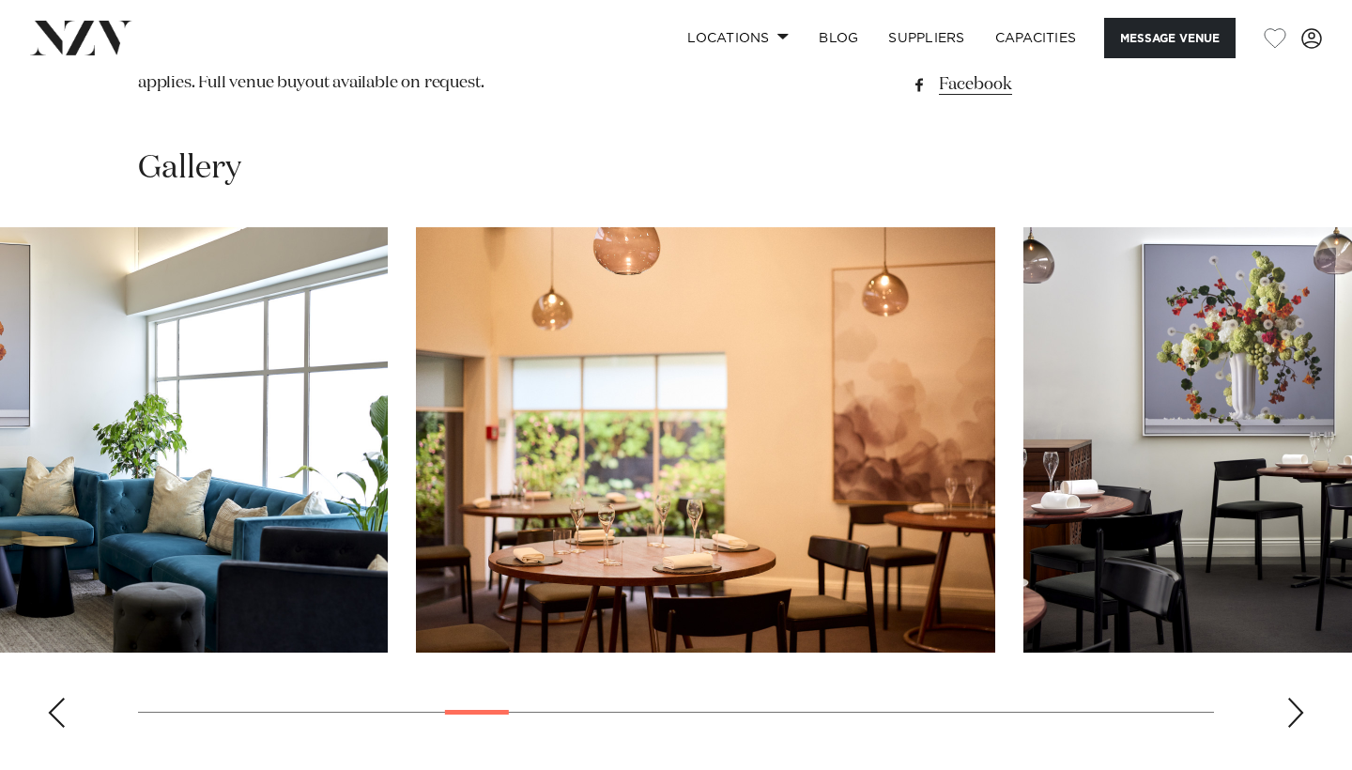
click at [242, 458] on img "9 / 30" at bounding box center [98, 439] width 580 height 425
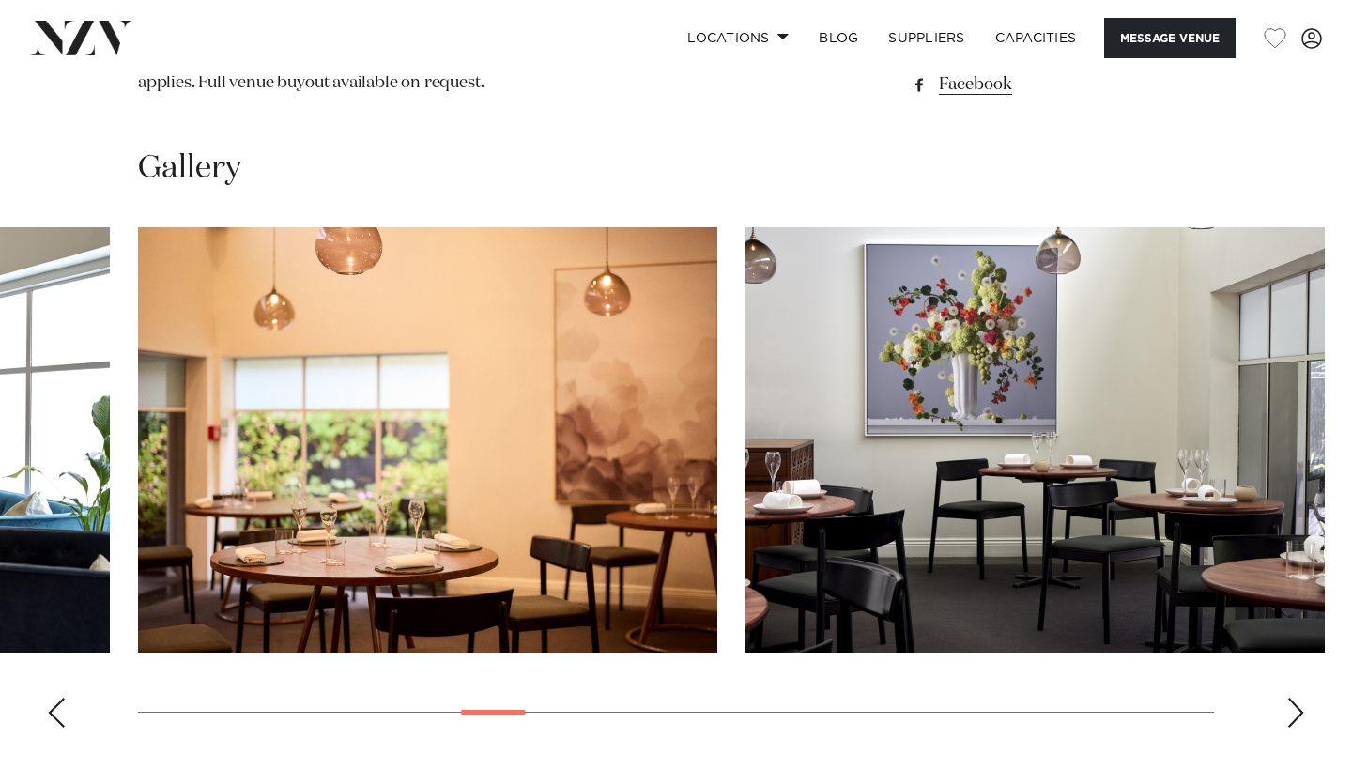
click at [384, 407] on swiper-container at bounding box center [676, 485] width 1352 height 516
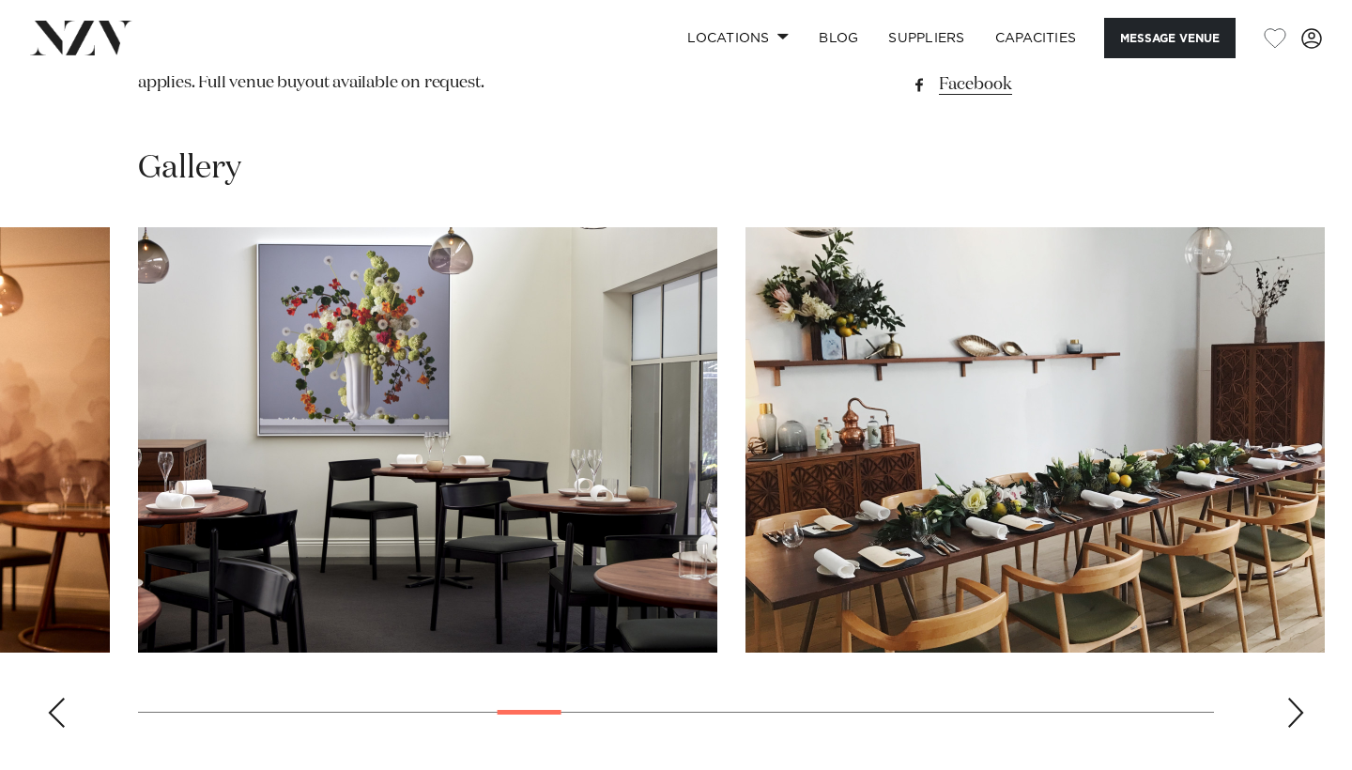
click at [746, 419] on img "12 / 30" at bounding box center [1036, 439] width 580 height 425
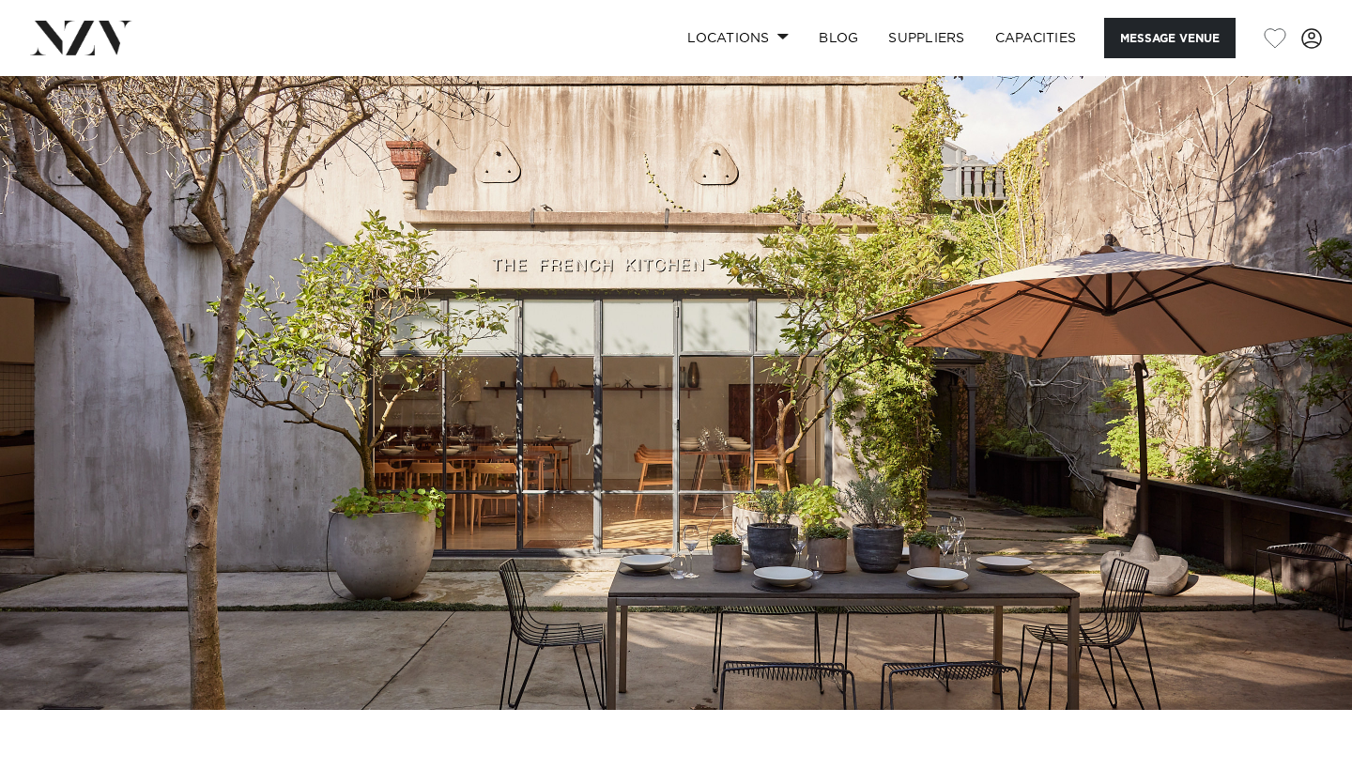
scroll to position [0, 0]
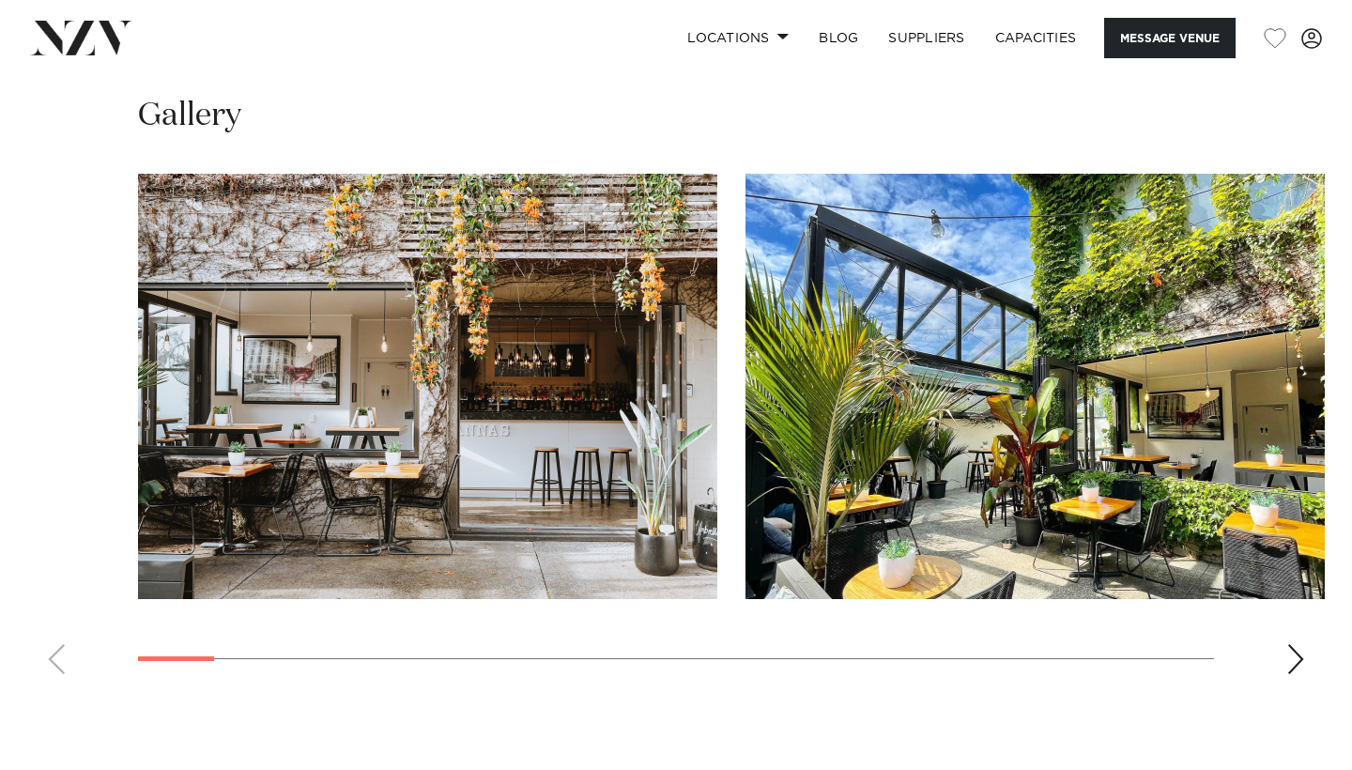
scroll to position [1784, 0]
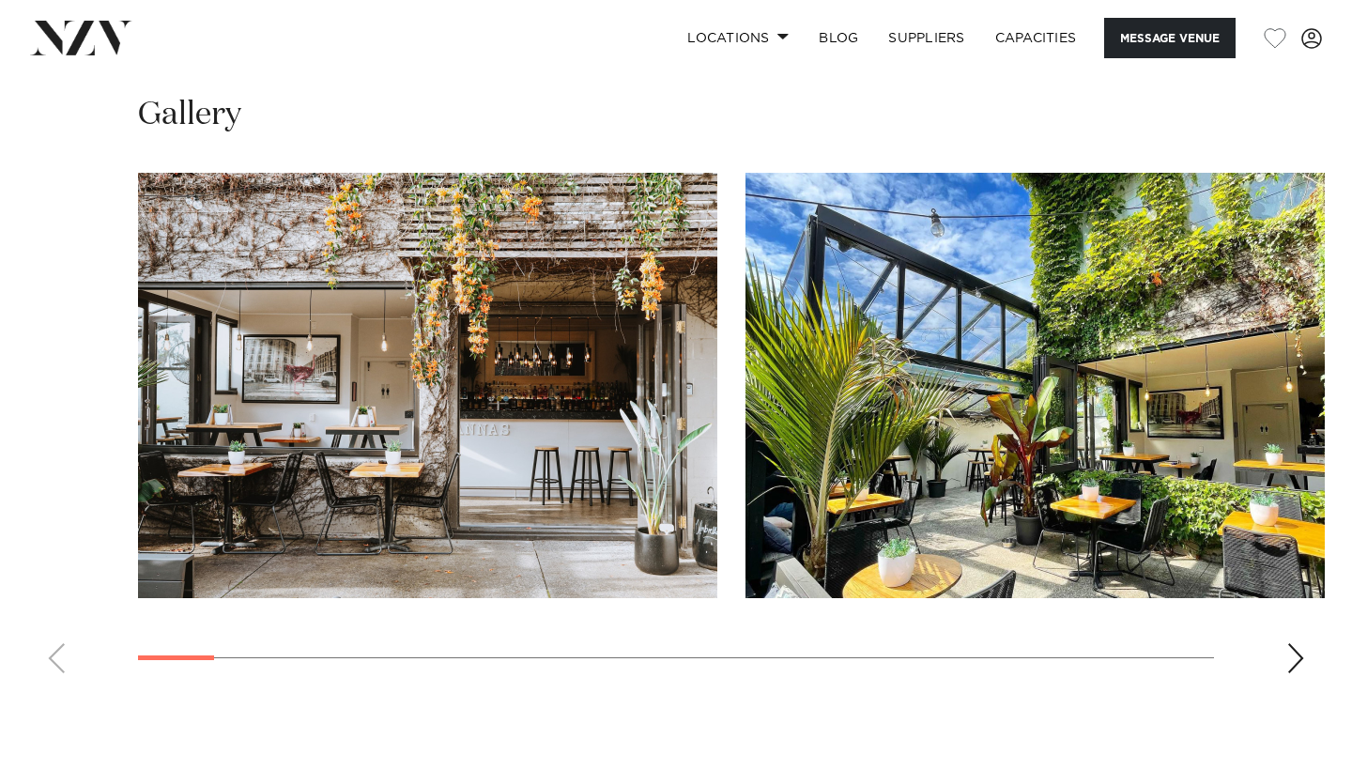
click at [967, 462] on img "2 / 25" at bounding box center [1036, 385] width 580 height 425
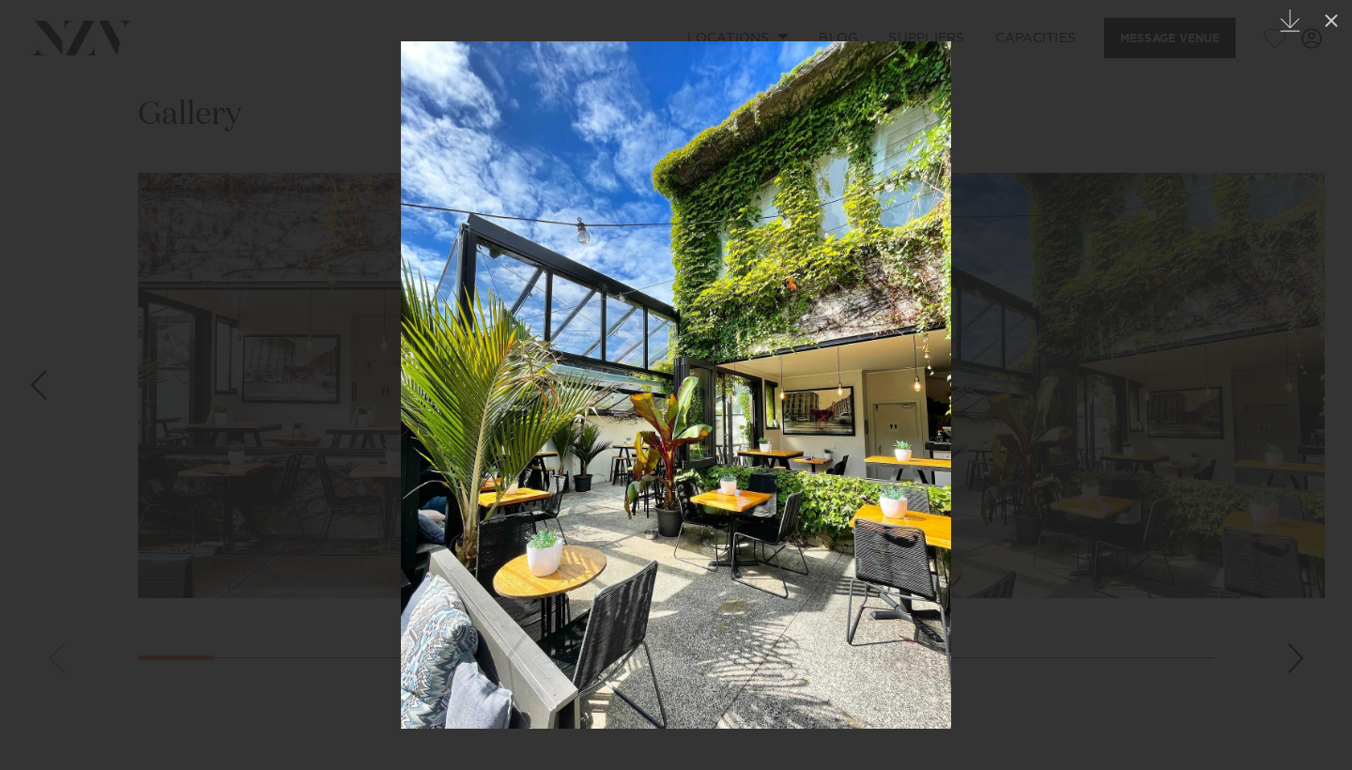
click at [1035, 188] on div at bounding box center [676, 385] width 1352 height 770
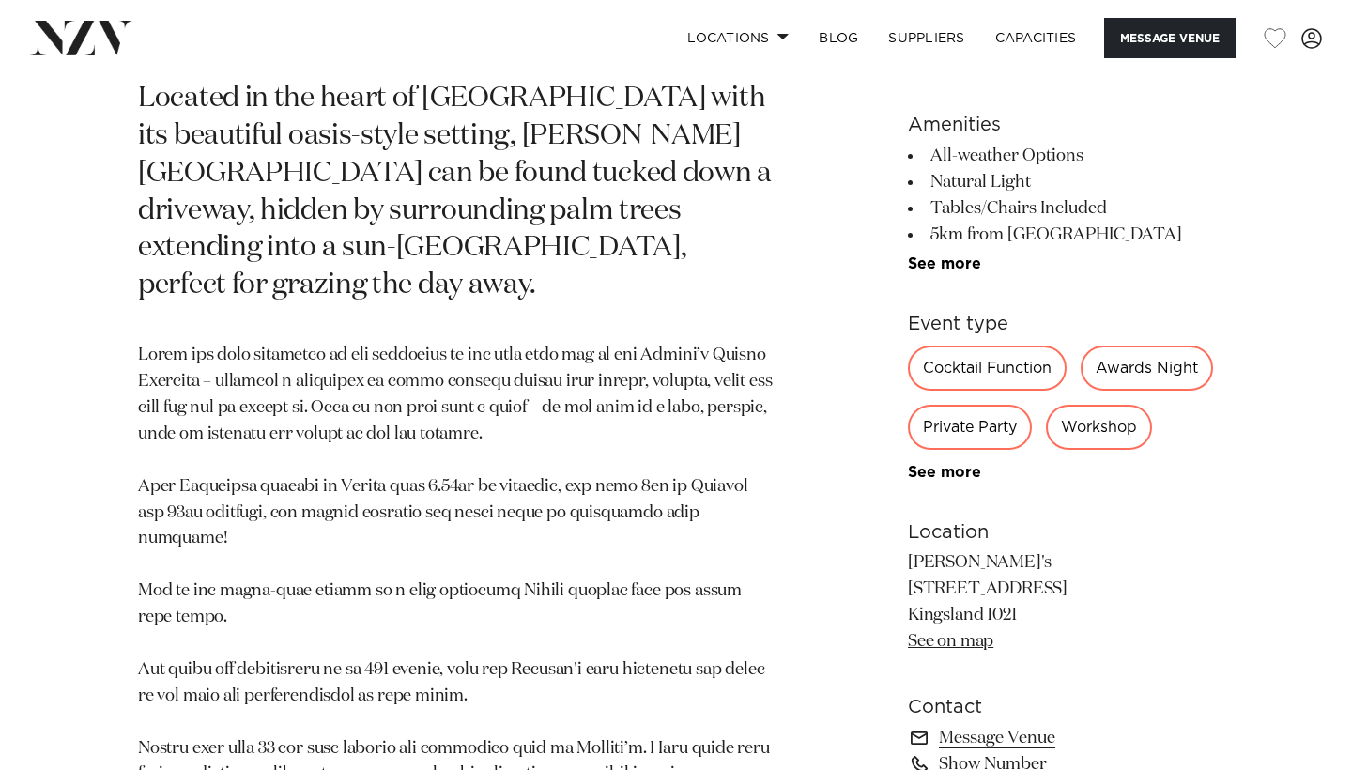
scroll to position [934, 0]
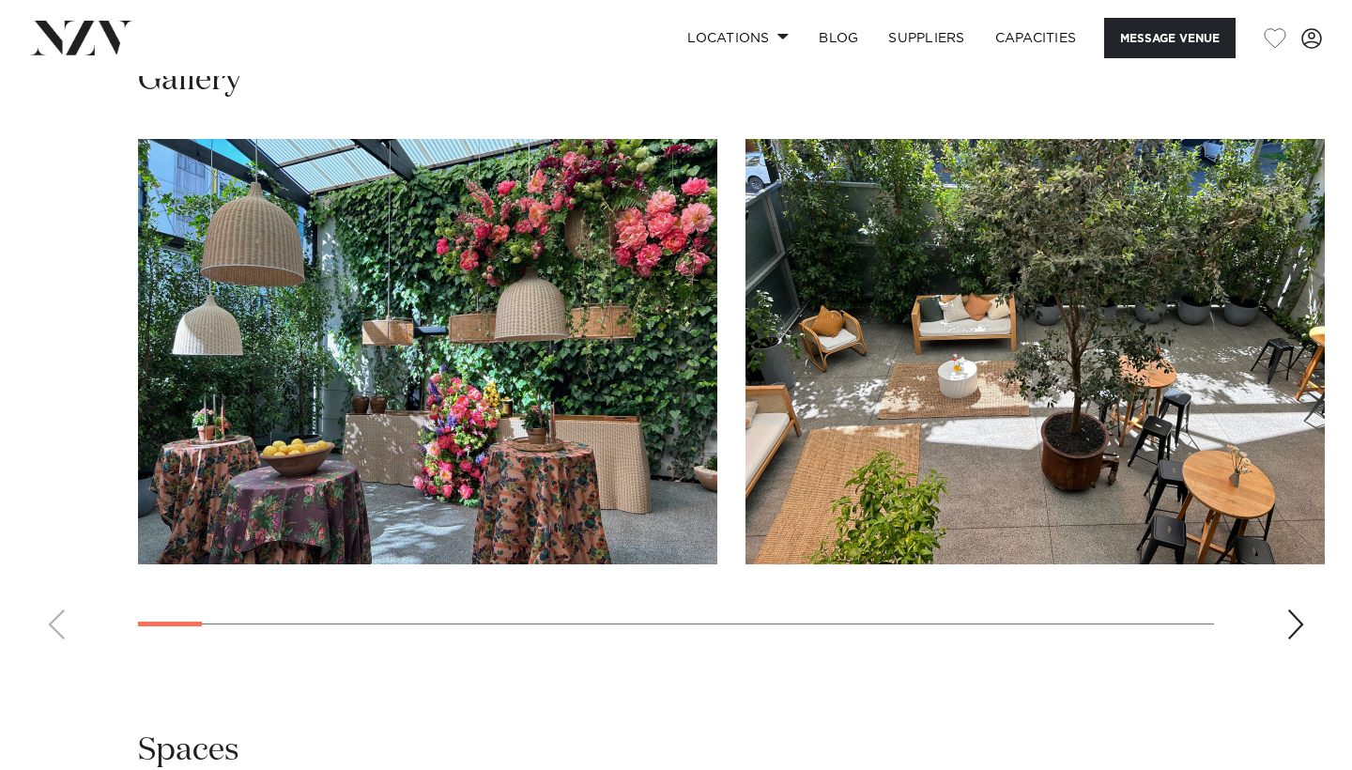
scroll to position [1706, 0]
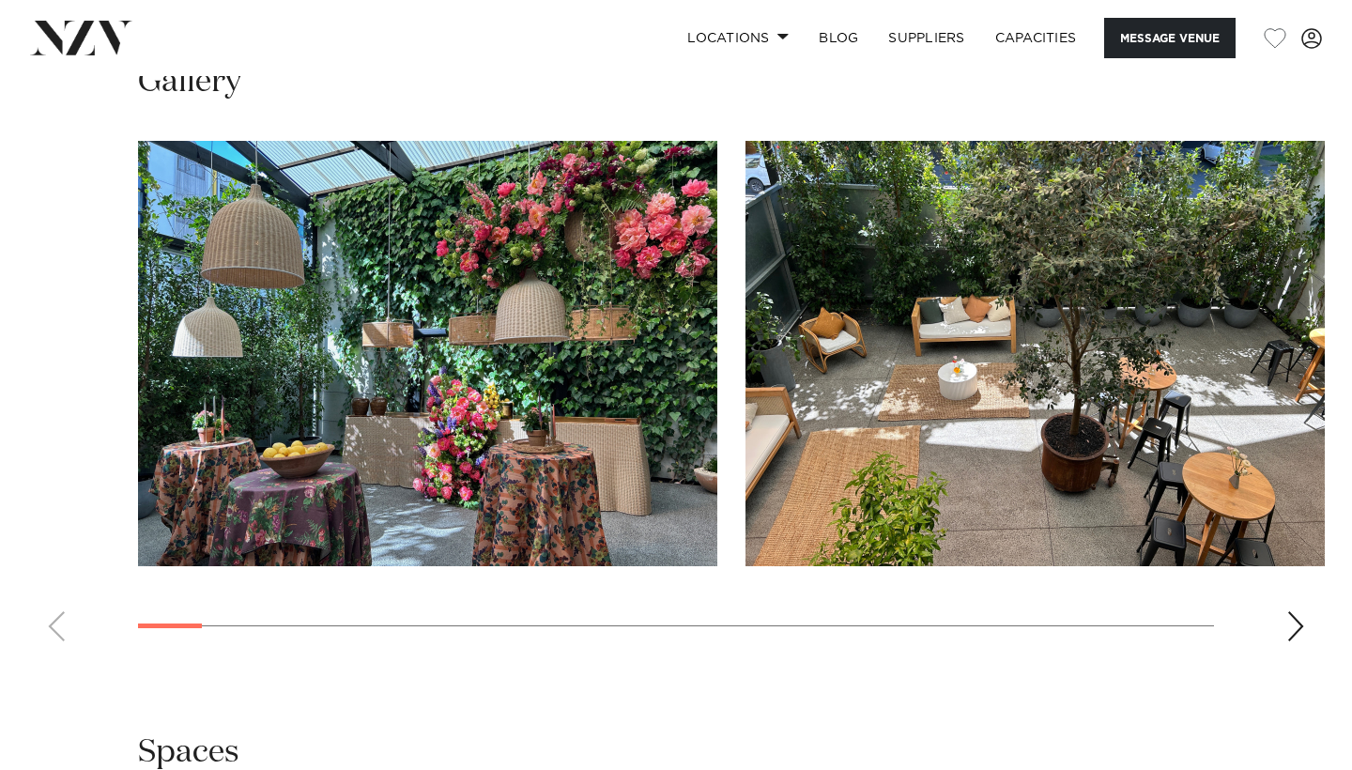
click at [746, 475] on img "2 / 30" at bounding box center [1036, 353] width 580 height 425
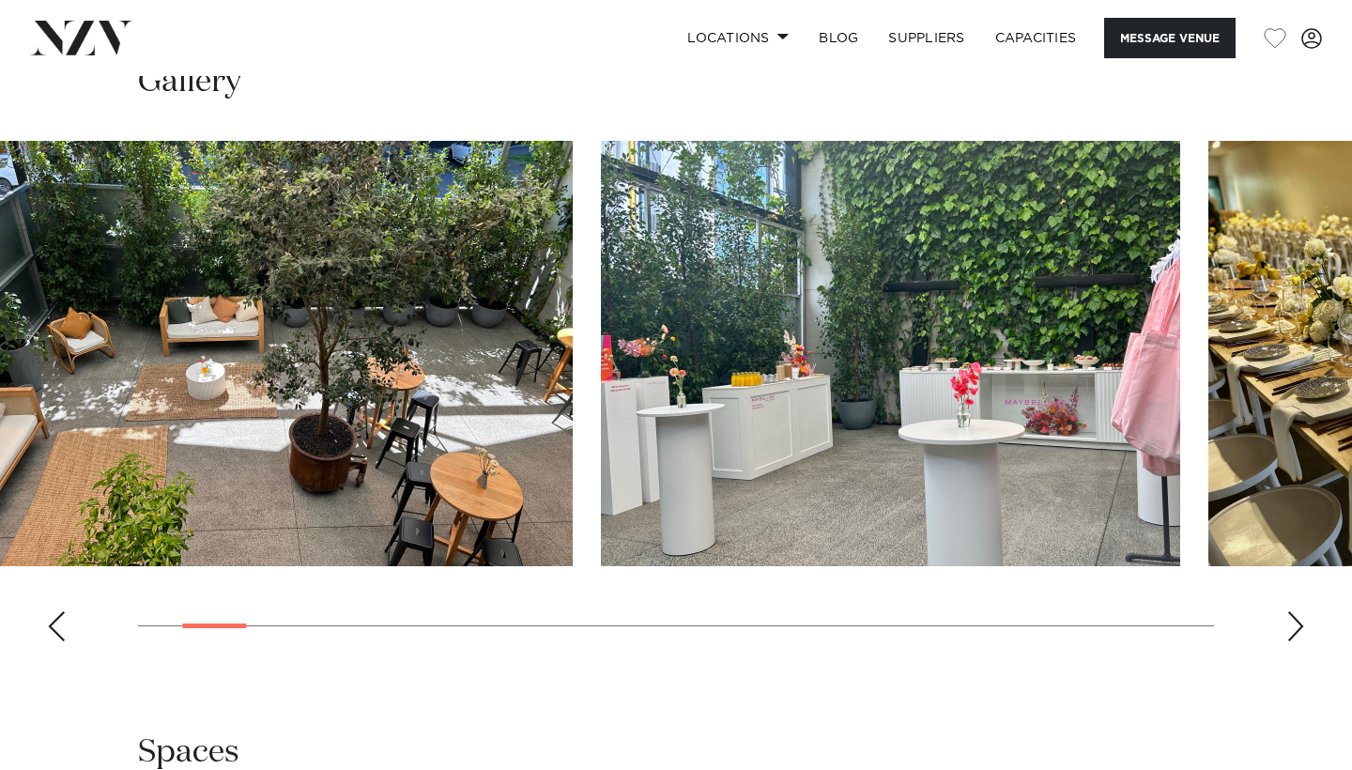
click at [601, 566] on swiper-slide "3 / 30" at bounding box center [891, 353] width 580 height 425
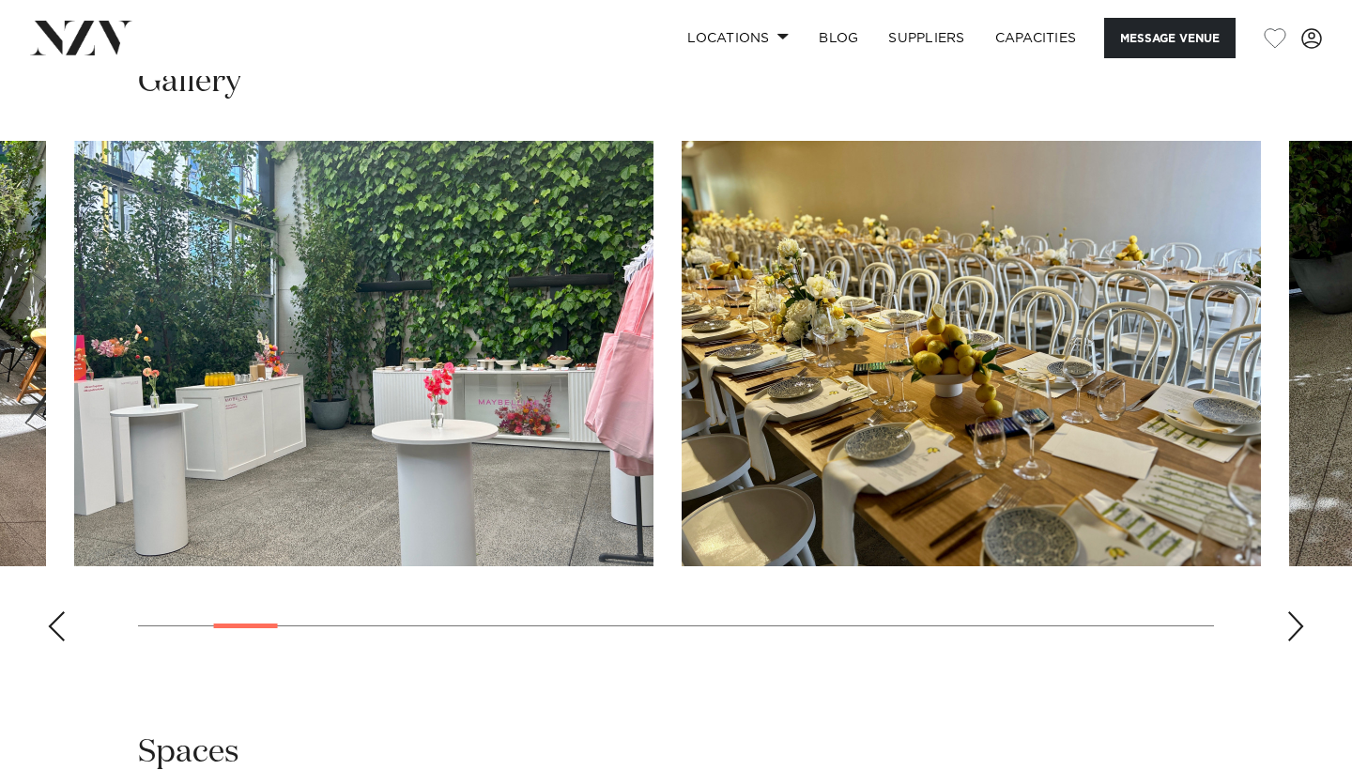
click at [682, 550] on img "4 / 30" at bounding box center [972, 353] width 580 height 425
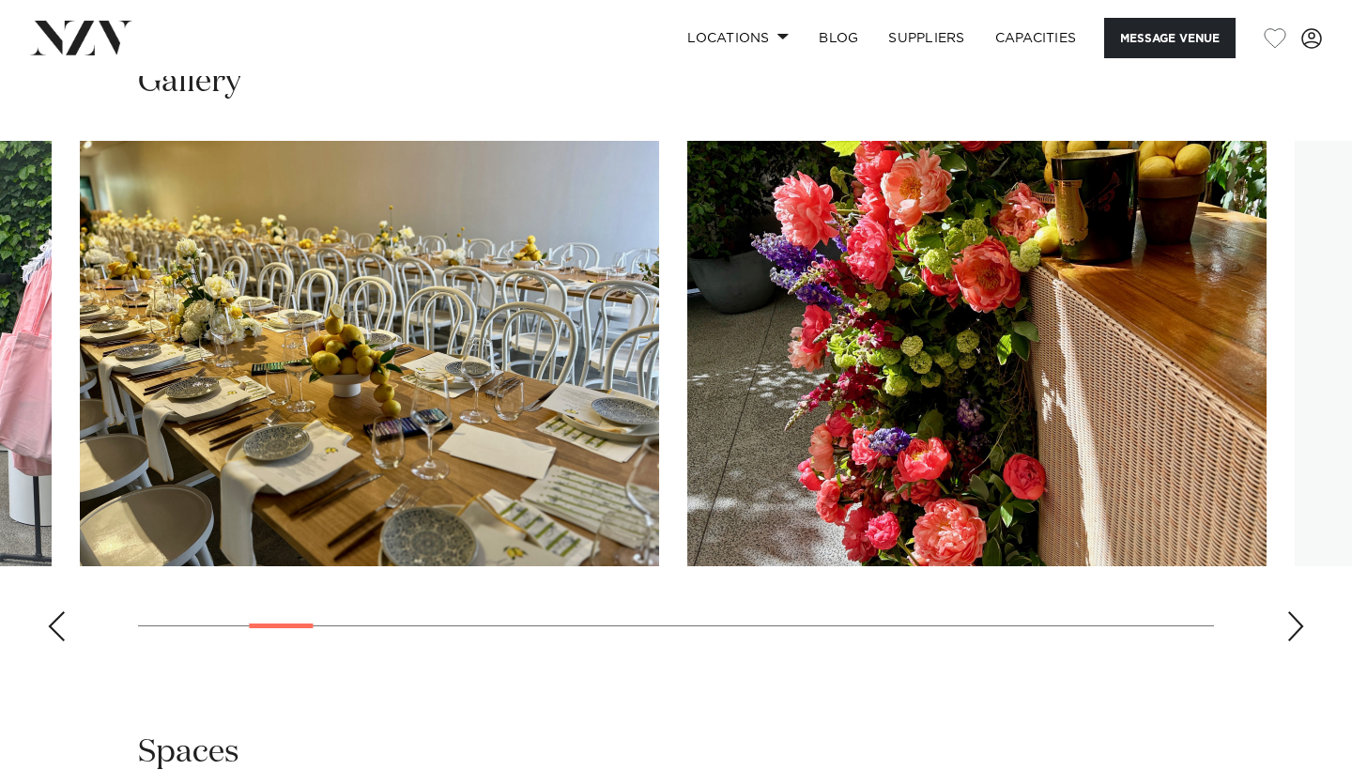
click at [688, 443] on img "5 / 30" at bounding box center [978, 353] width 580 height 425
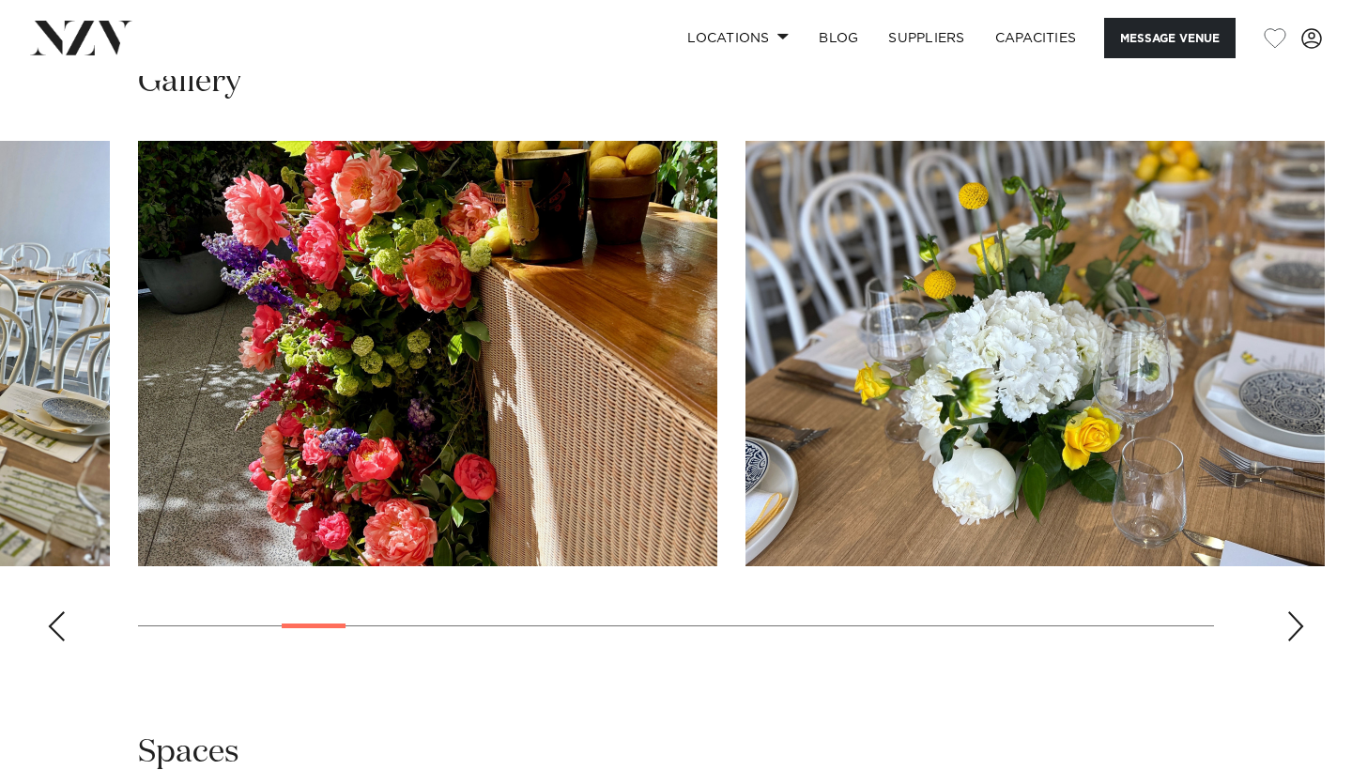
click at [746, 458] on img "6 / 30" at bounding box center [1036, 353] width 580 height 425
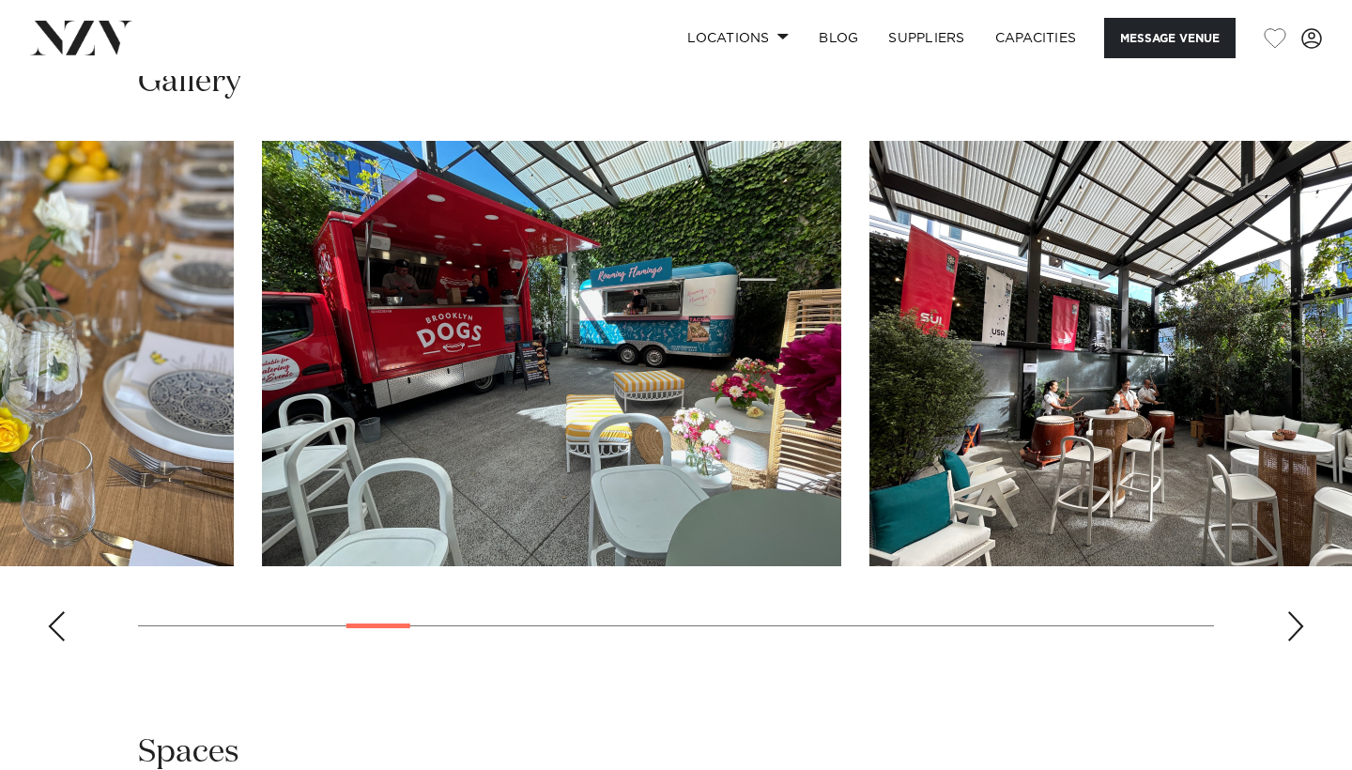
click at [567, 451] on img "7 / 30" at bounding box center [552, 353] width 580 height 425
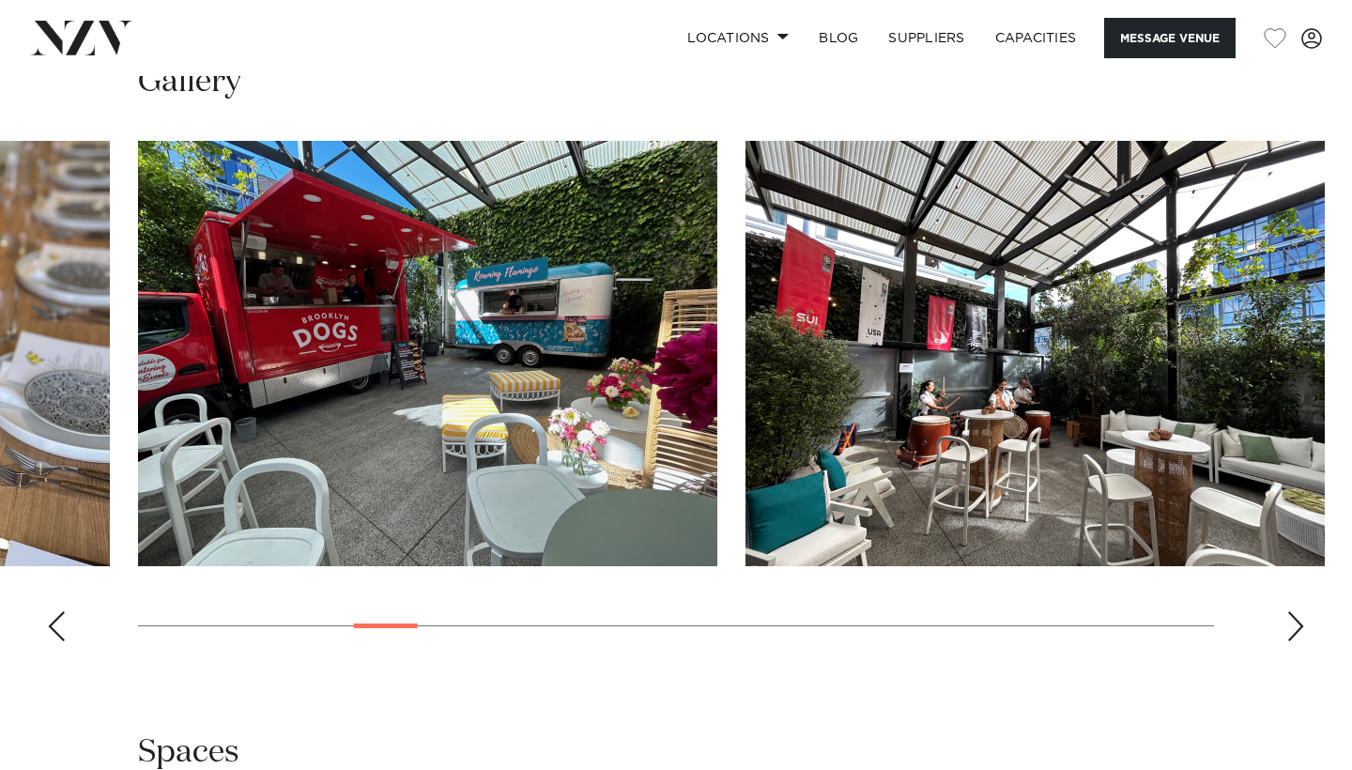
click at [746, 441] on img "8 / 30" at bounding box center [1036, 353] width 580 height 425
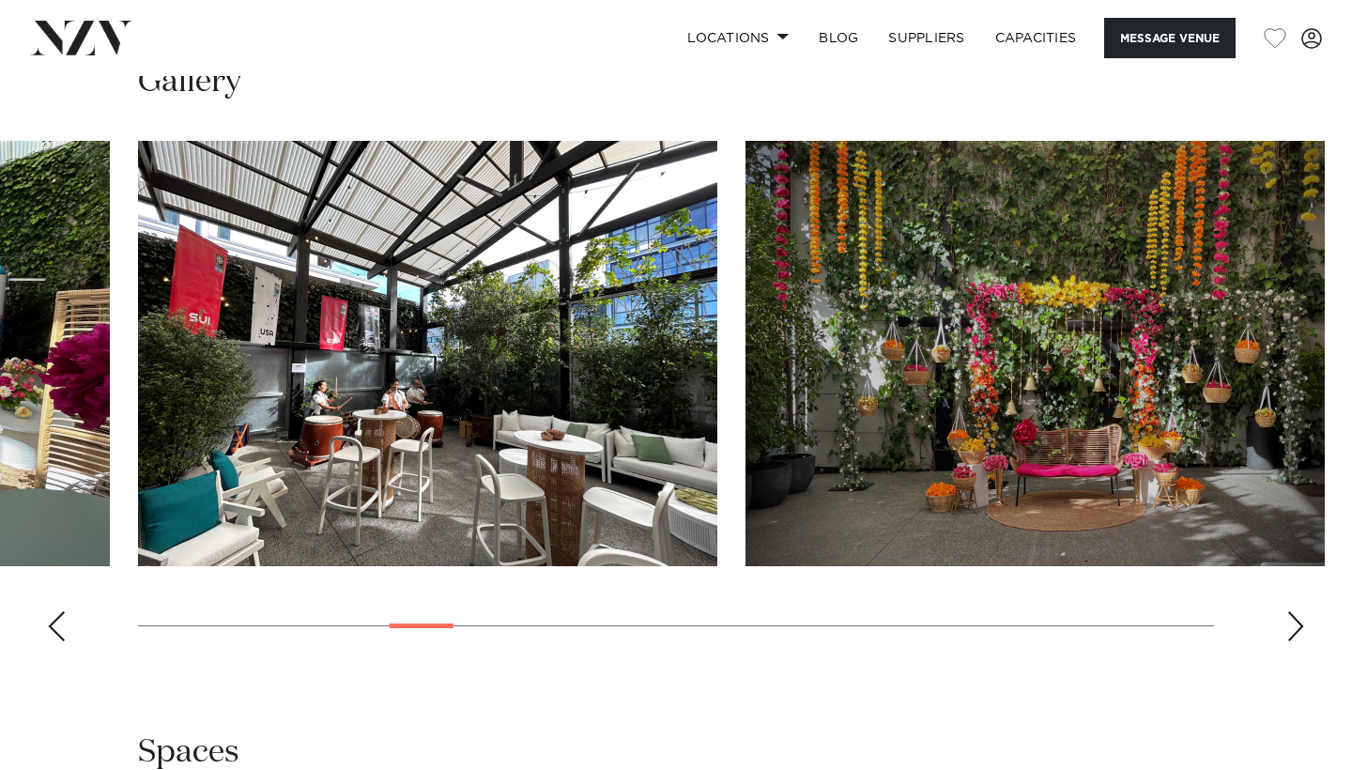
click at [746, 466] on img "9 / 30" at bounding box center [1036, 353] width 580 height 425
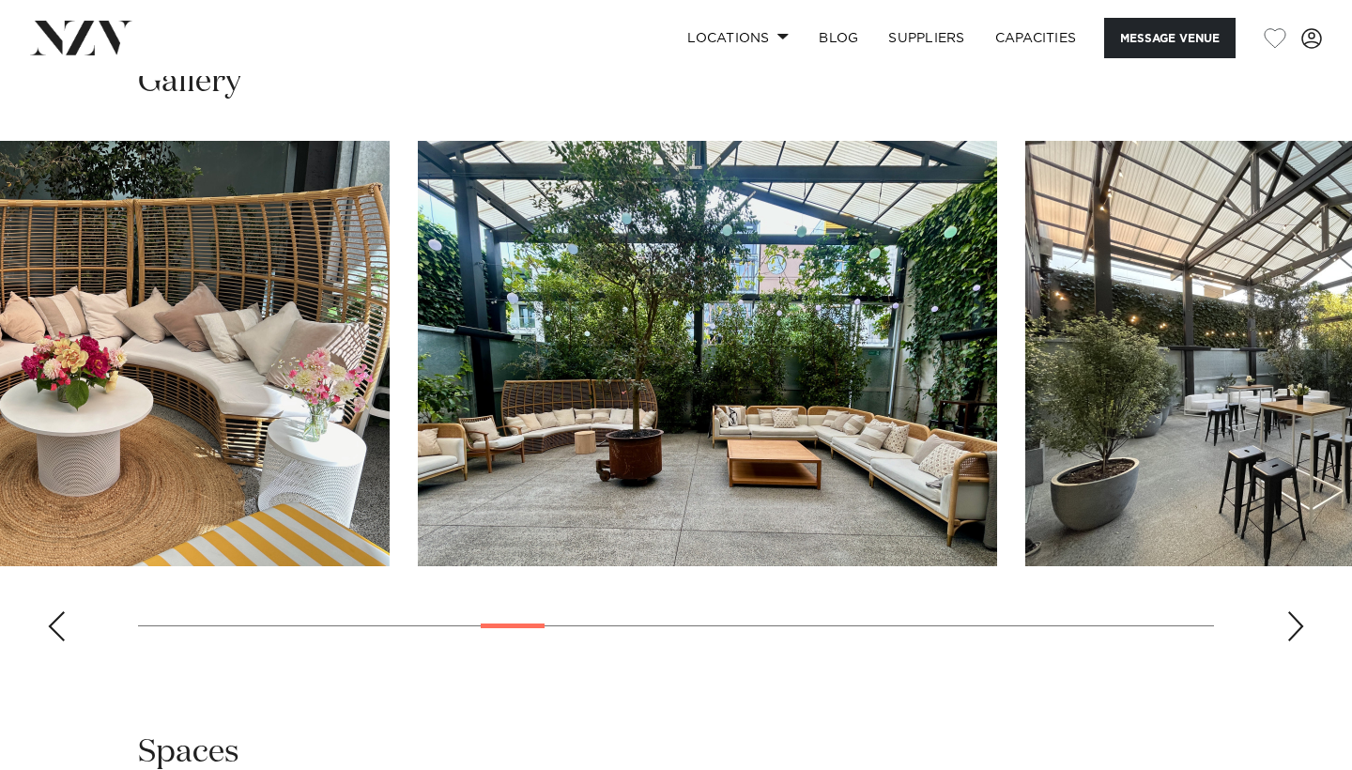
click at [666, 352] on img "11 / 30" at bounding box center [708, 353] width 580 height 425
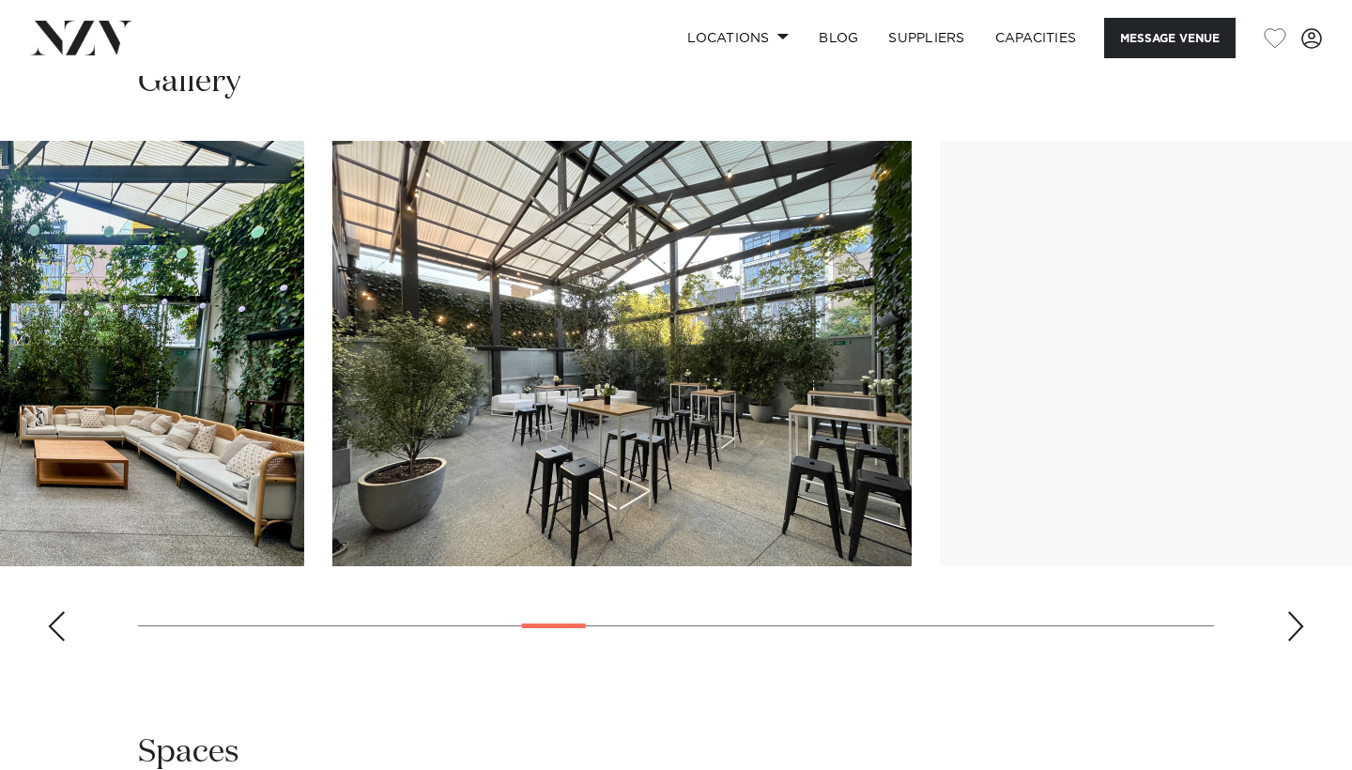
click at [518, 467] on img "12 / 30" at bounding box center [622, 353] width 580 height 425
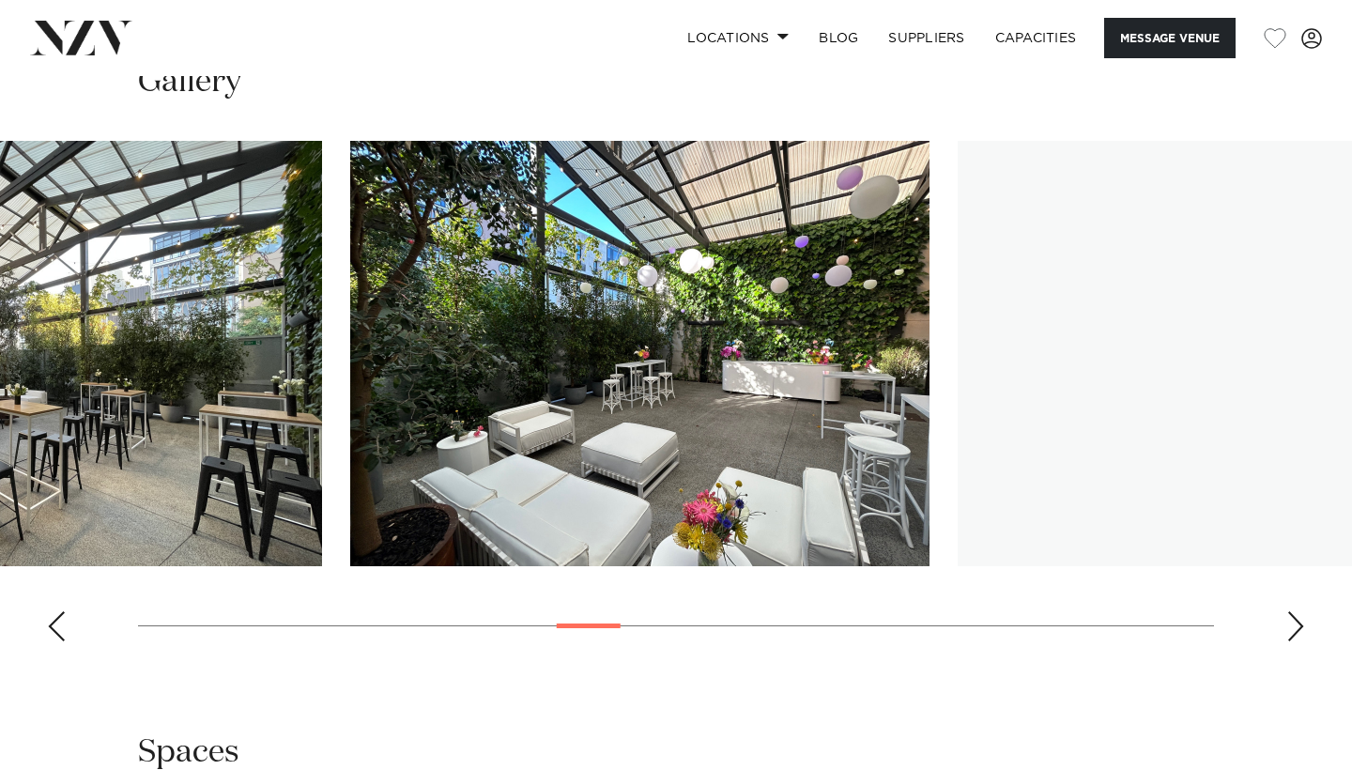
click at [350, 566] on swiper-slide "13 / 30" at bounding box center [640, 353] width 580 height 425
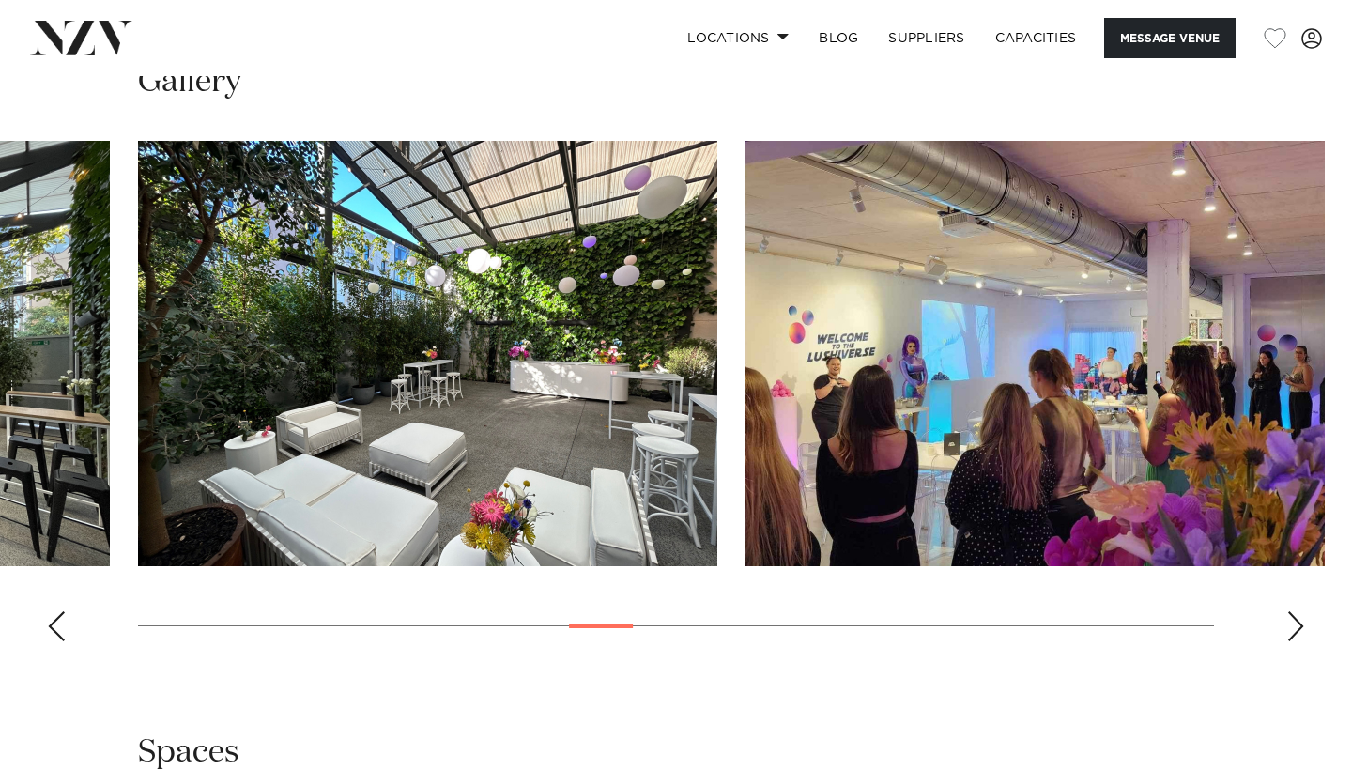
click at [746, 566] on swiper-slide "14 / 30" at bounding box center [1036, 353] width 580 height 425
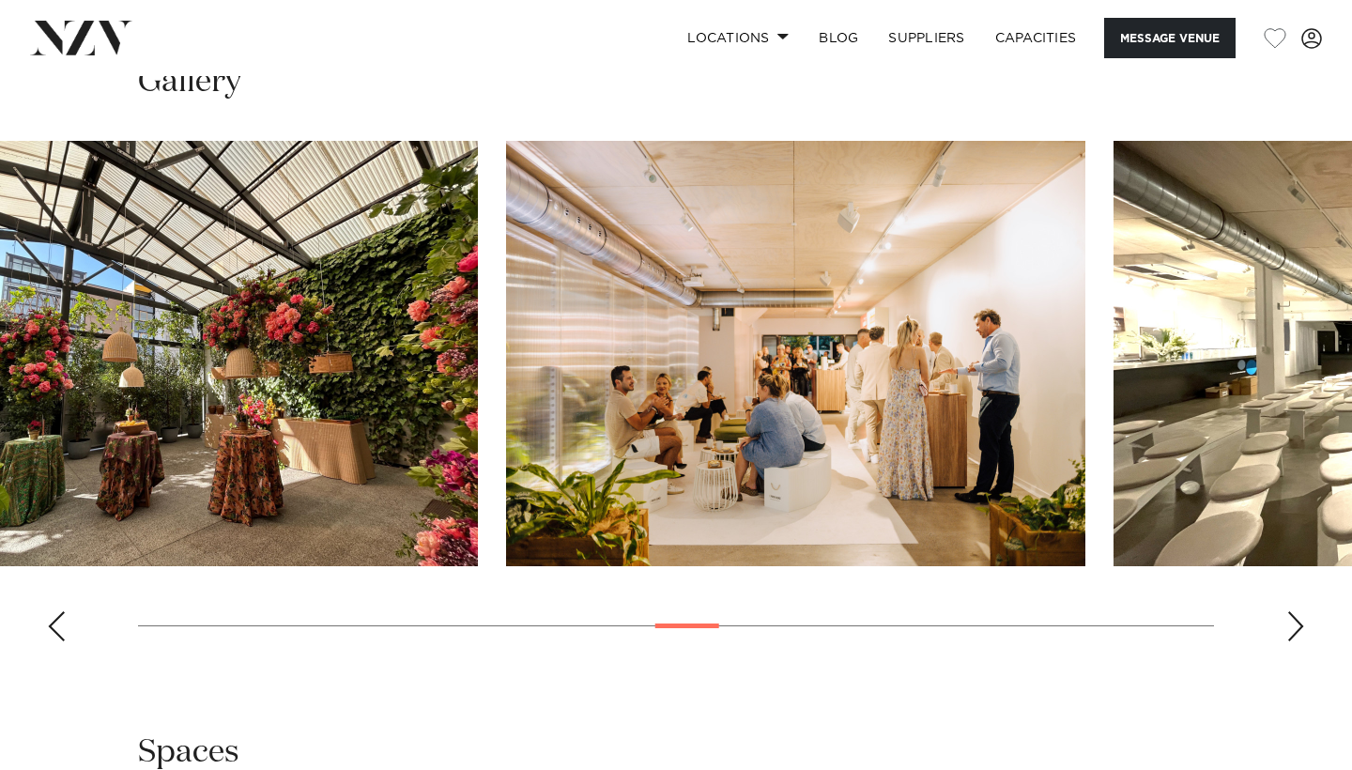
click at [506, 507] on img "16 / 30" at bounding box center [796, 353] width 580 height 425
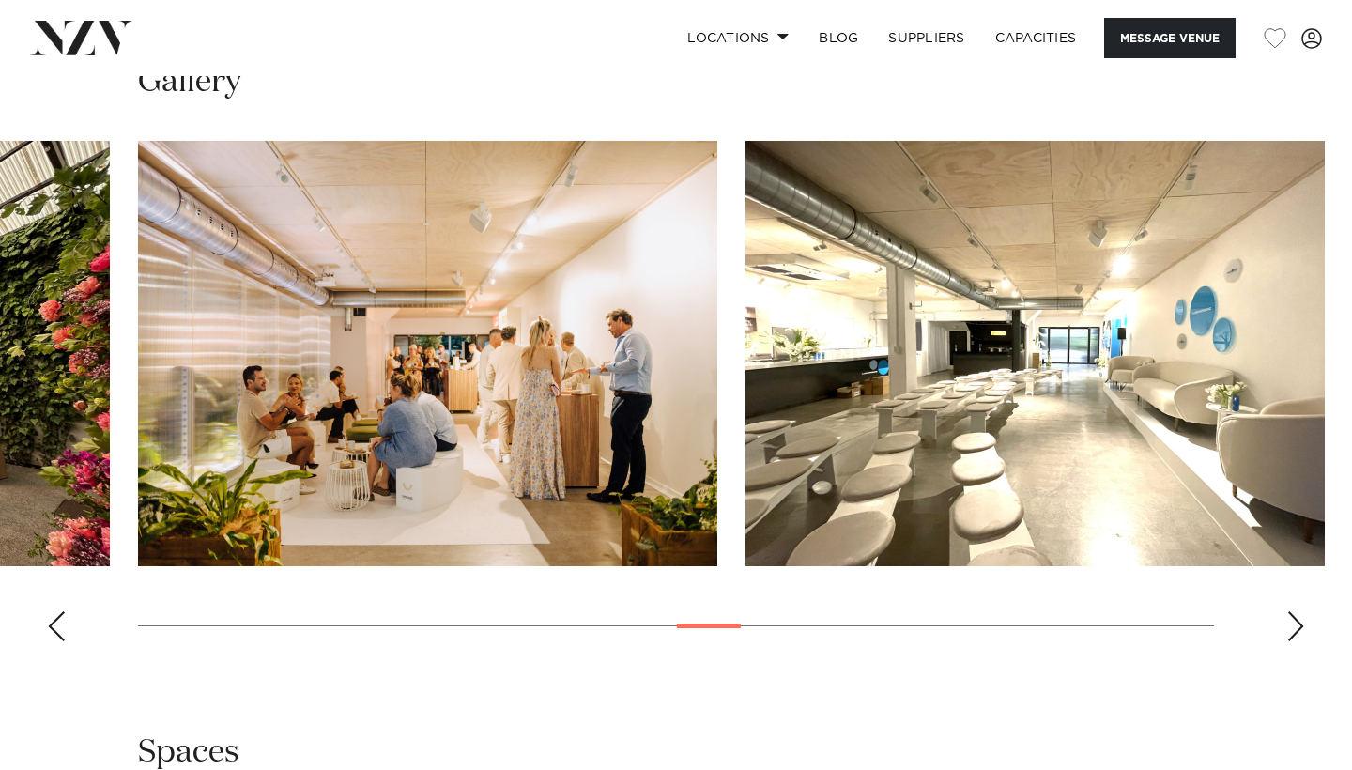
click at [756, 389] on img "17 / 30" at bounding box center [1036, 353] width 580 height 425
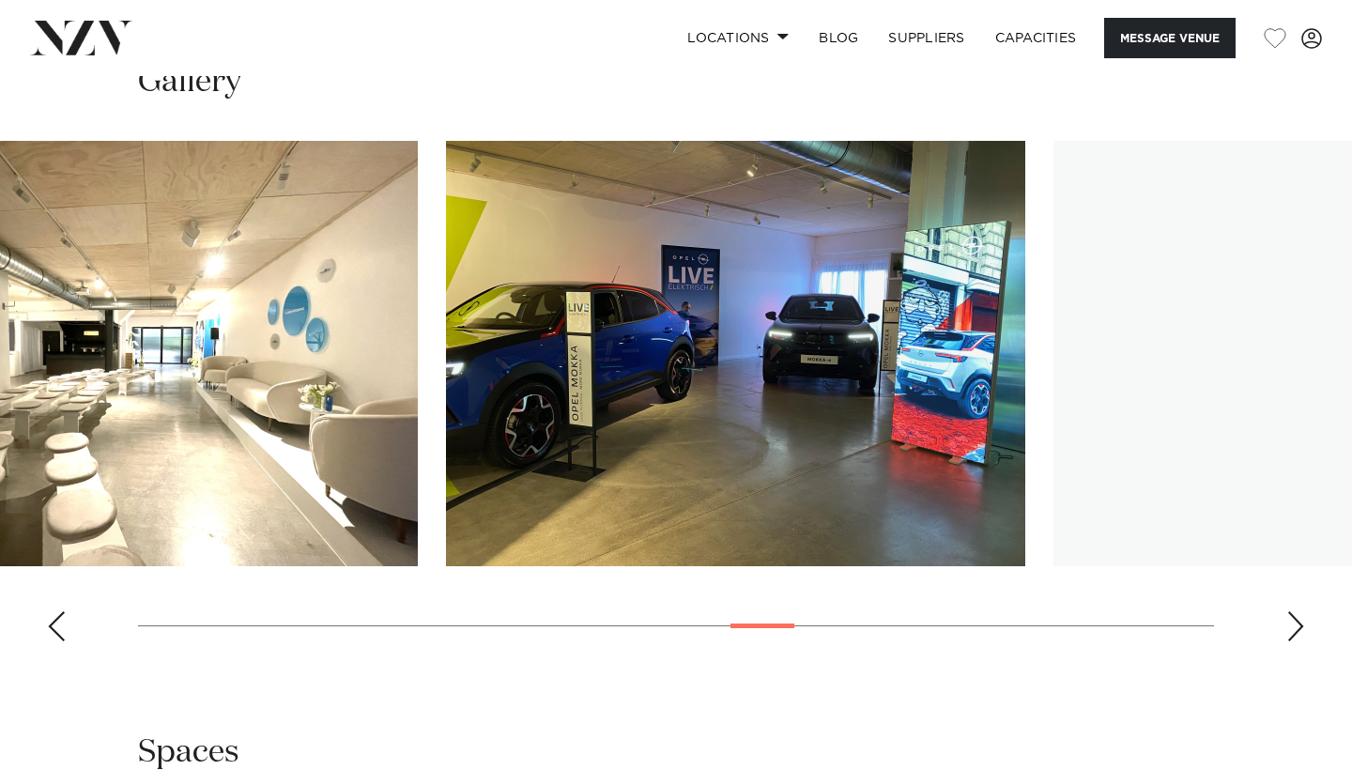
click at [706, 385] on img "18 / 30" at bounding box center [736, 353] width 580 height 425
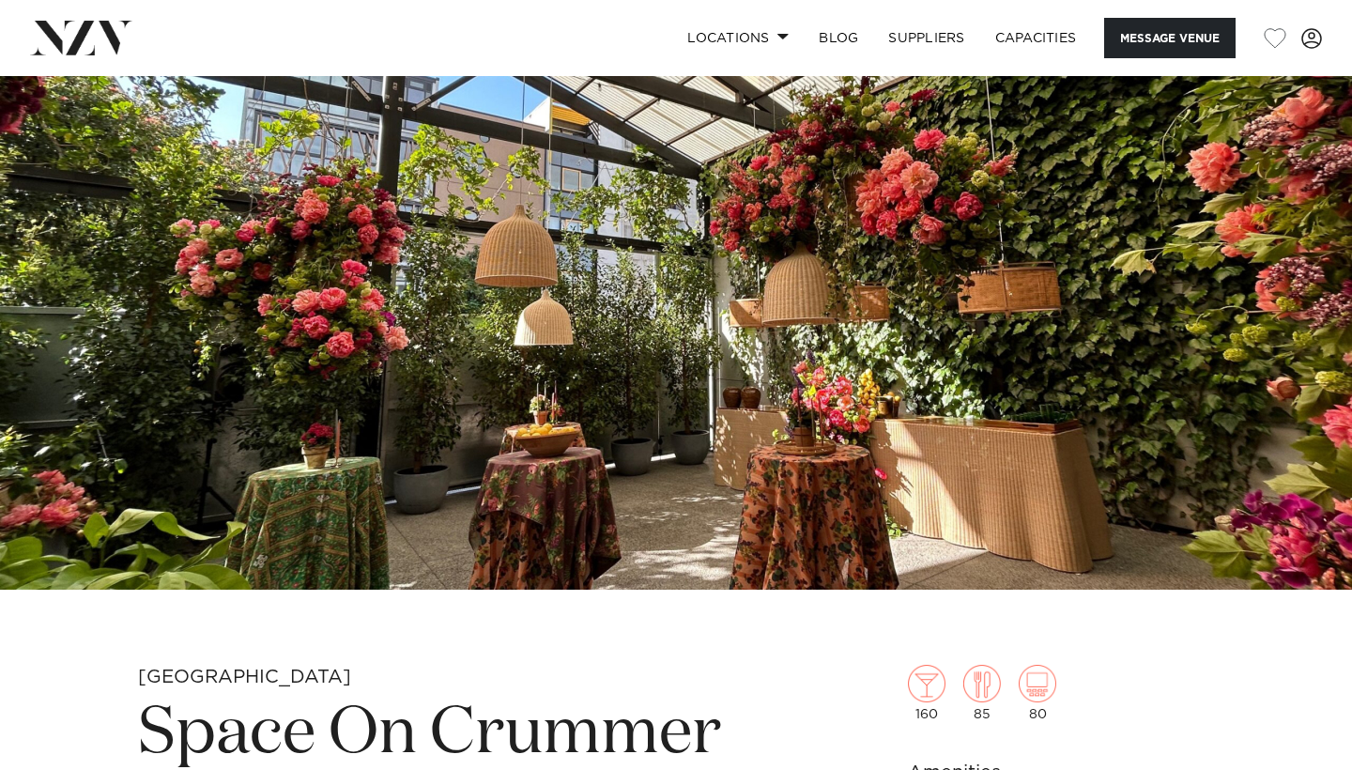
scroll to position [121, 0]
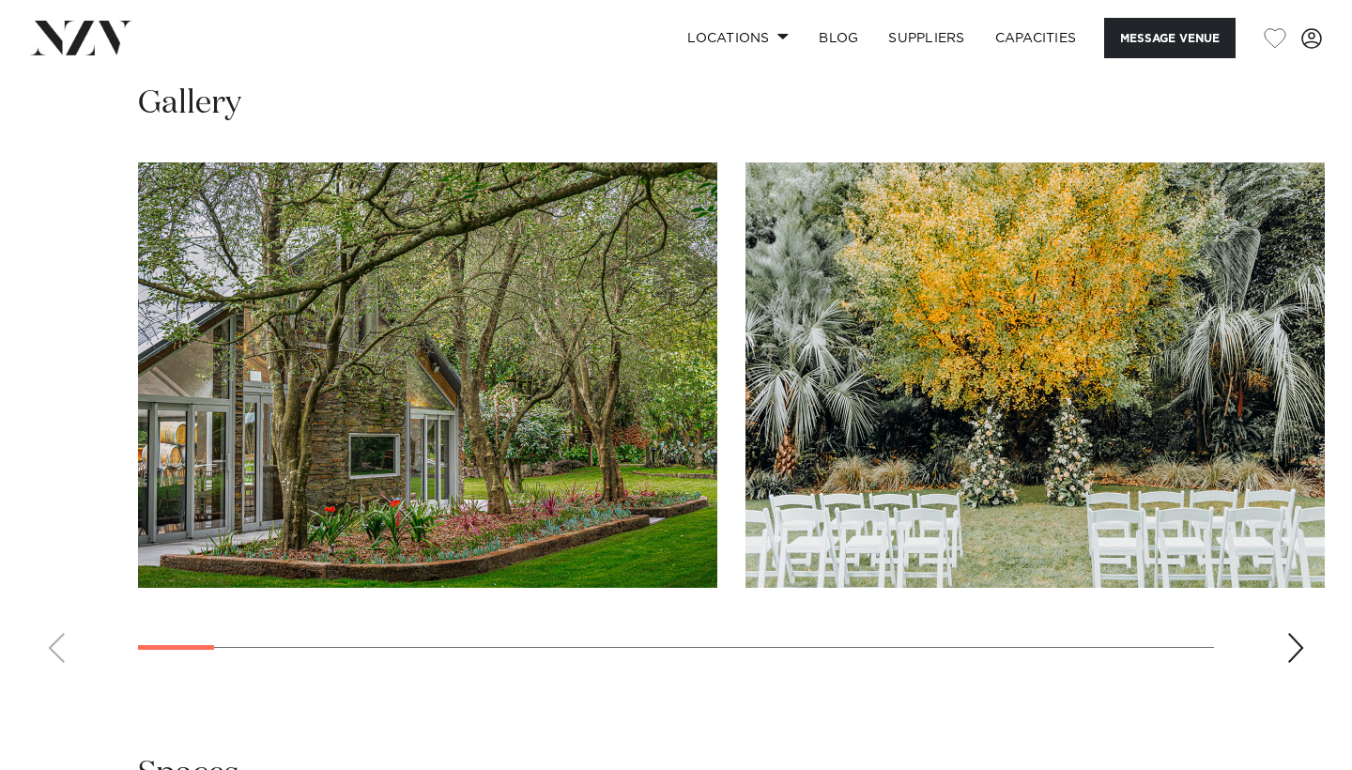
scroll to position [1914, 0]
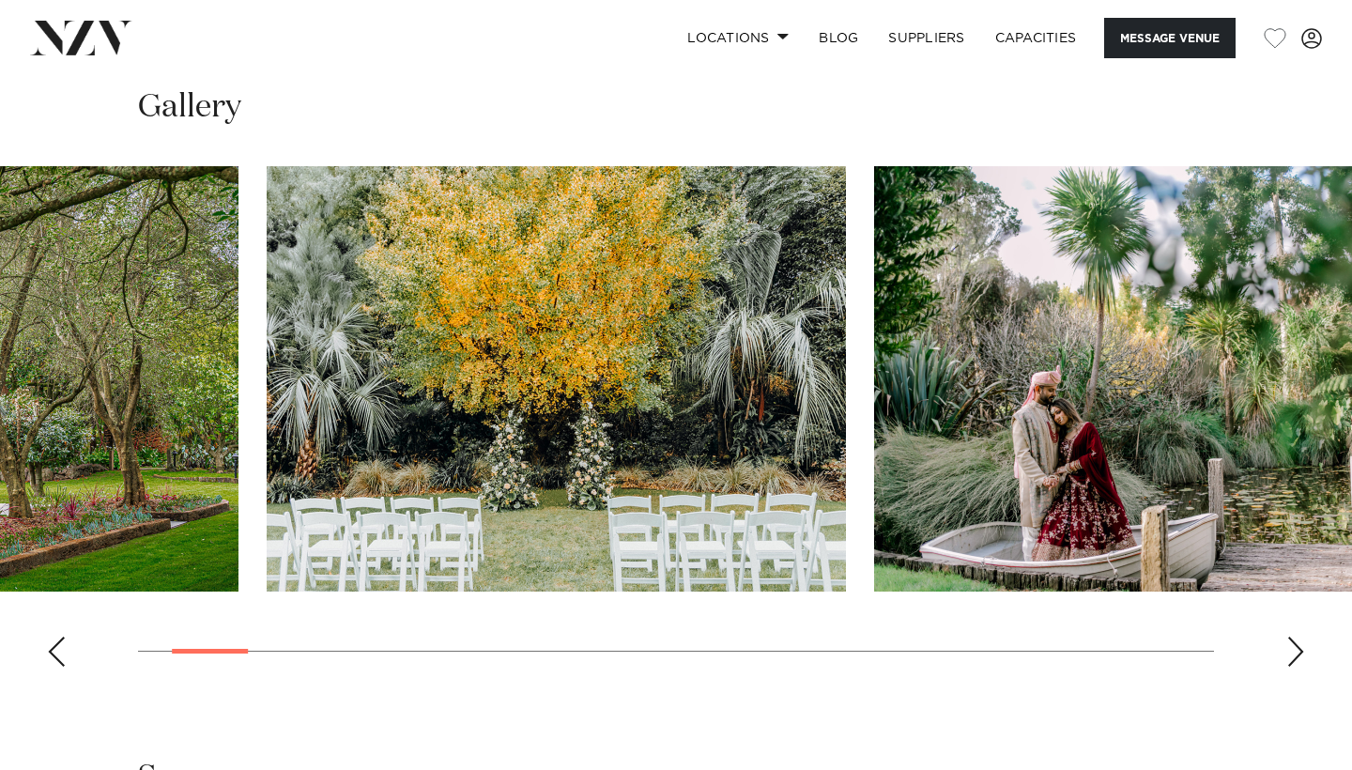
click at [564, 453] on img "2 / 25" at bounding box center [557, 378] width 580 height 425
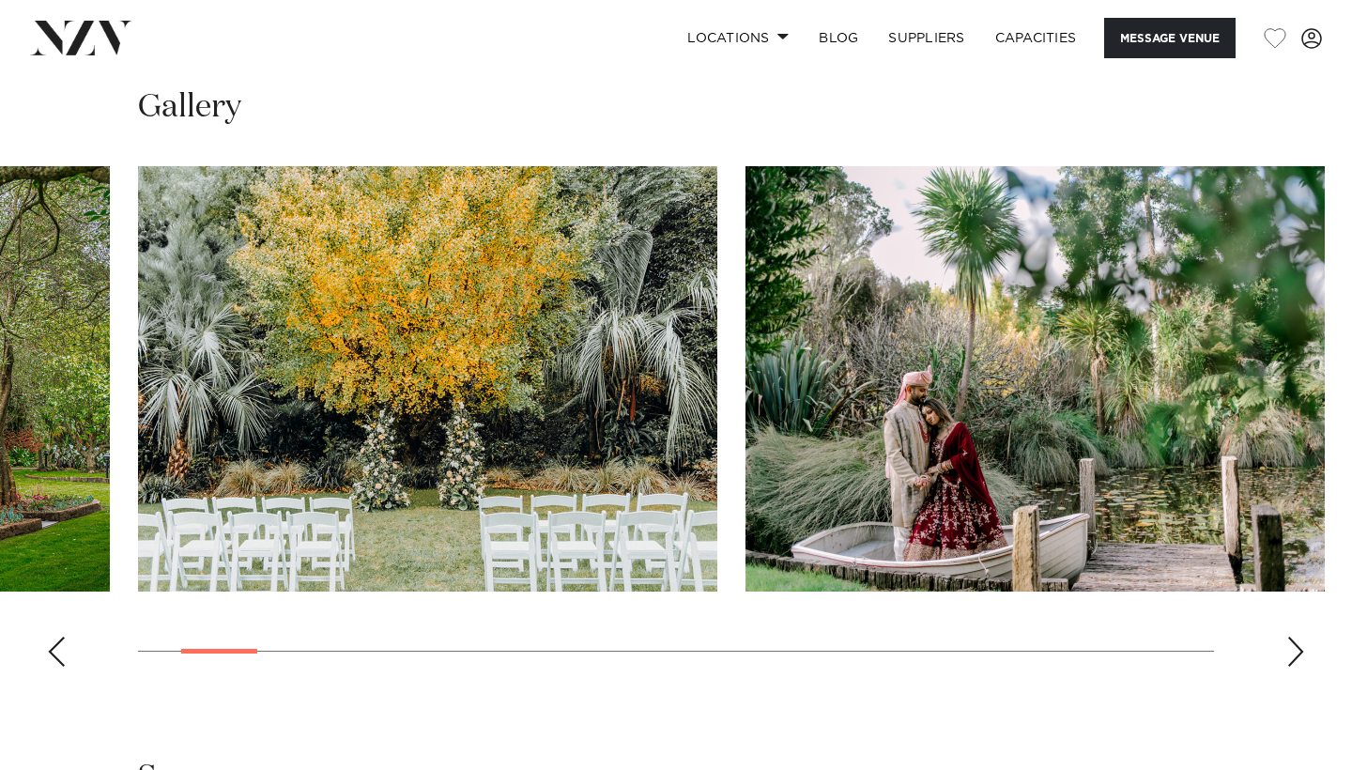
click at [746, 425] on img "3 / 25" at bounding box center [1036, 378] width 580 height 425
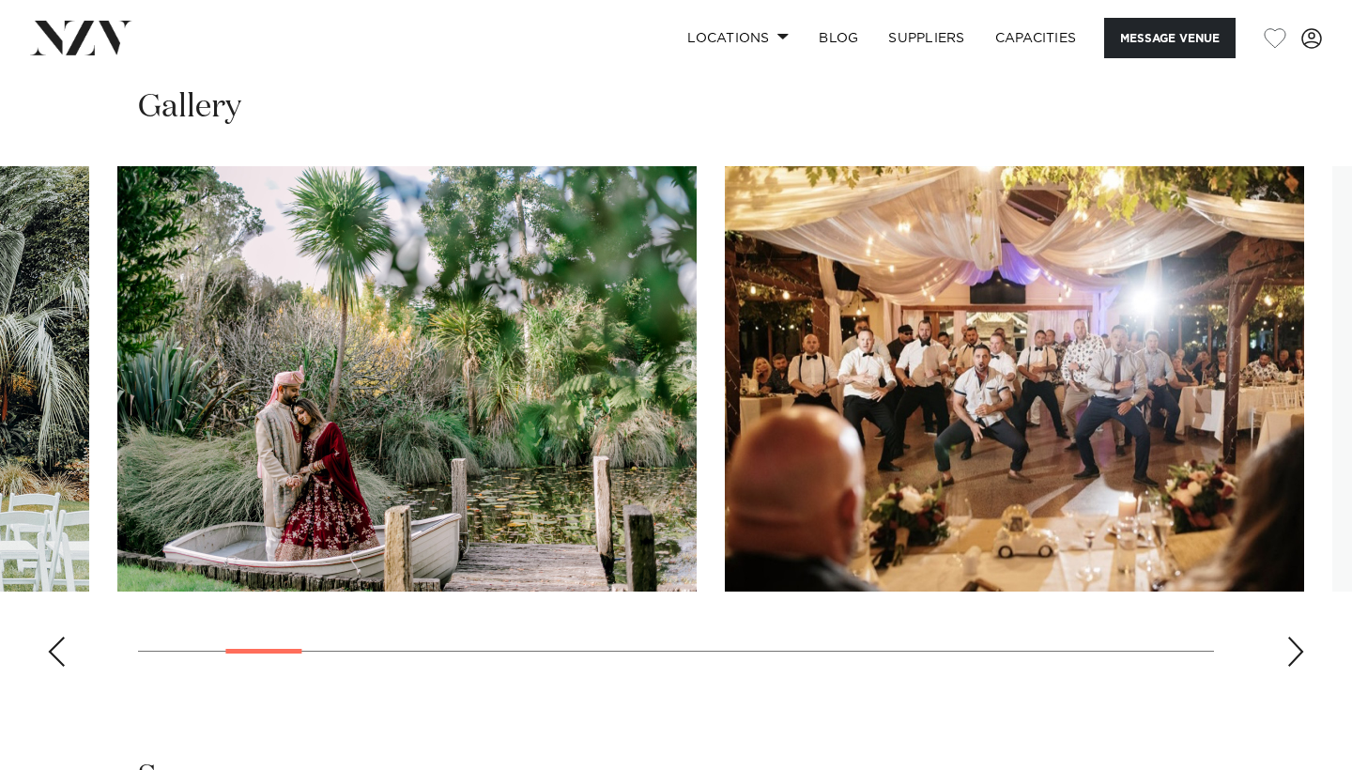
click at [725, 391] on img "4 / 25" at bounding box center [1015, 378] width 580 height 425
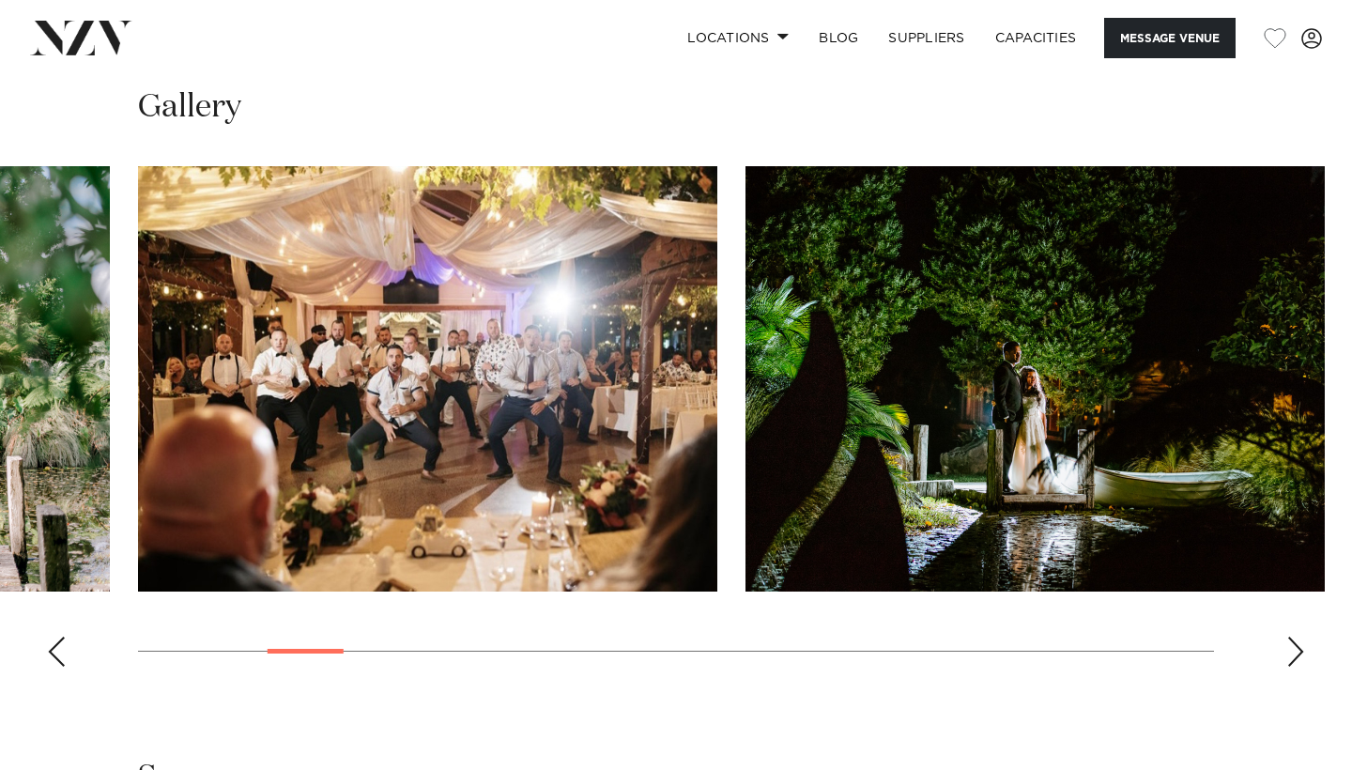
click at [0, 0] on slot at bounding box center [0, 0] width 0 height 0
click at [746, 434] on img "5 / 25" at bounding box center [1036, 378] width 580 height 425
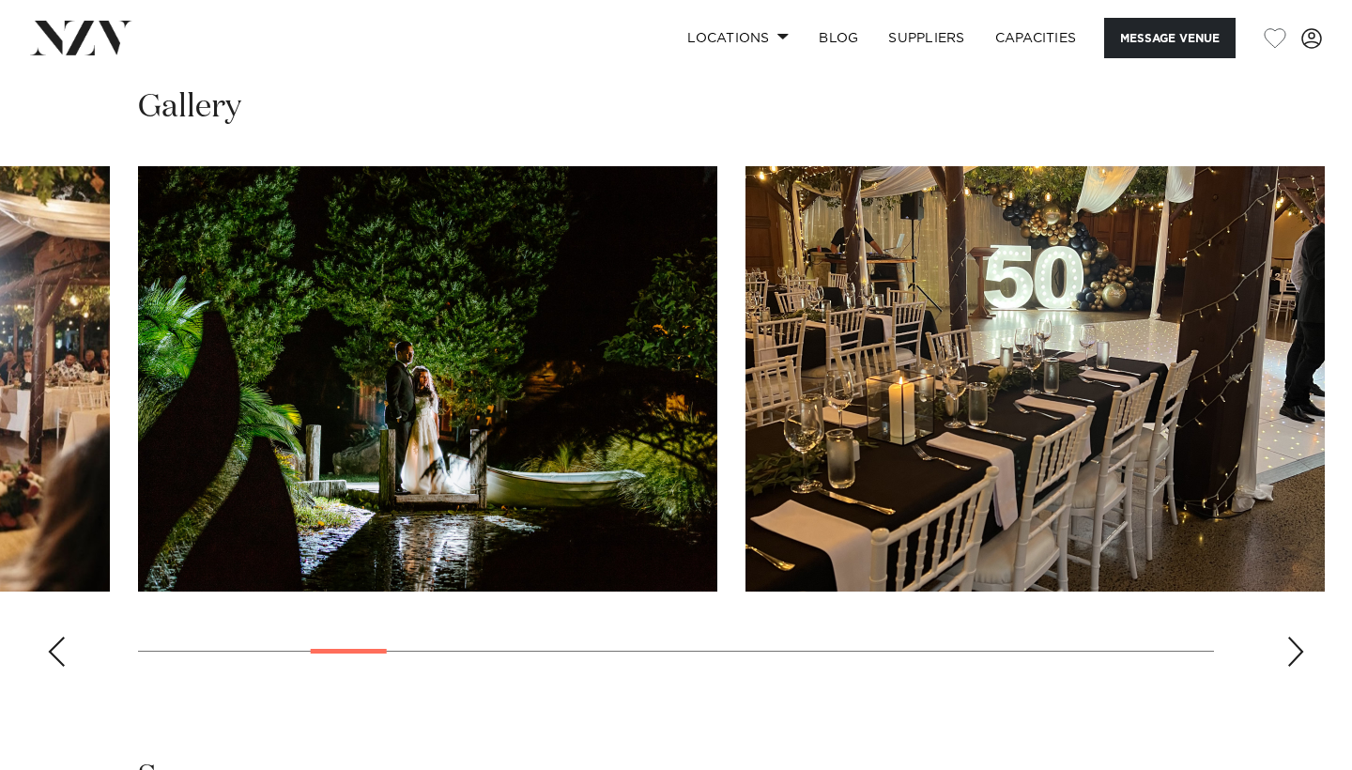
click at [746, 432] on img "6 / 25" at bounding box center [1036, 378] width 580 height 425
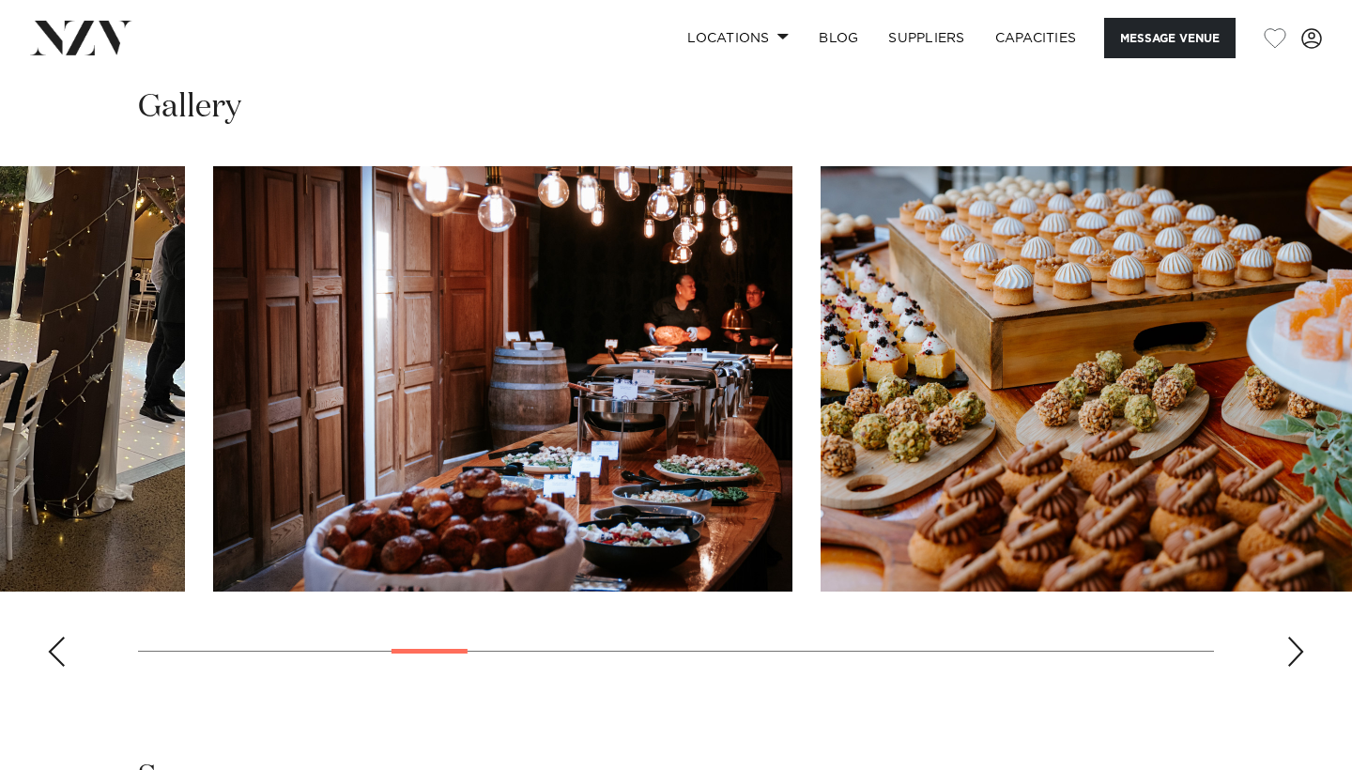
click at [79, 654] on swiper-container at bounding box center [676, 424] width 1352 height 516
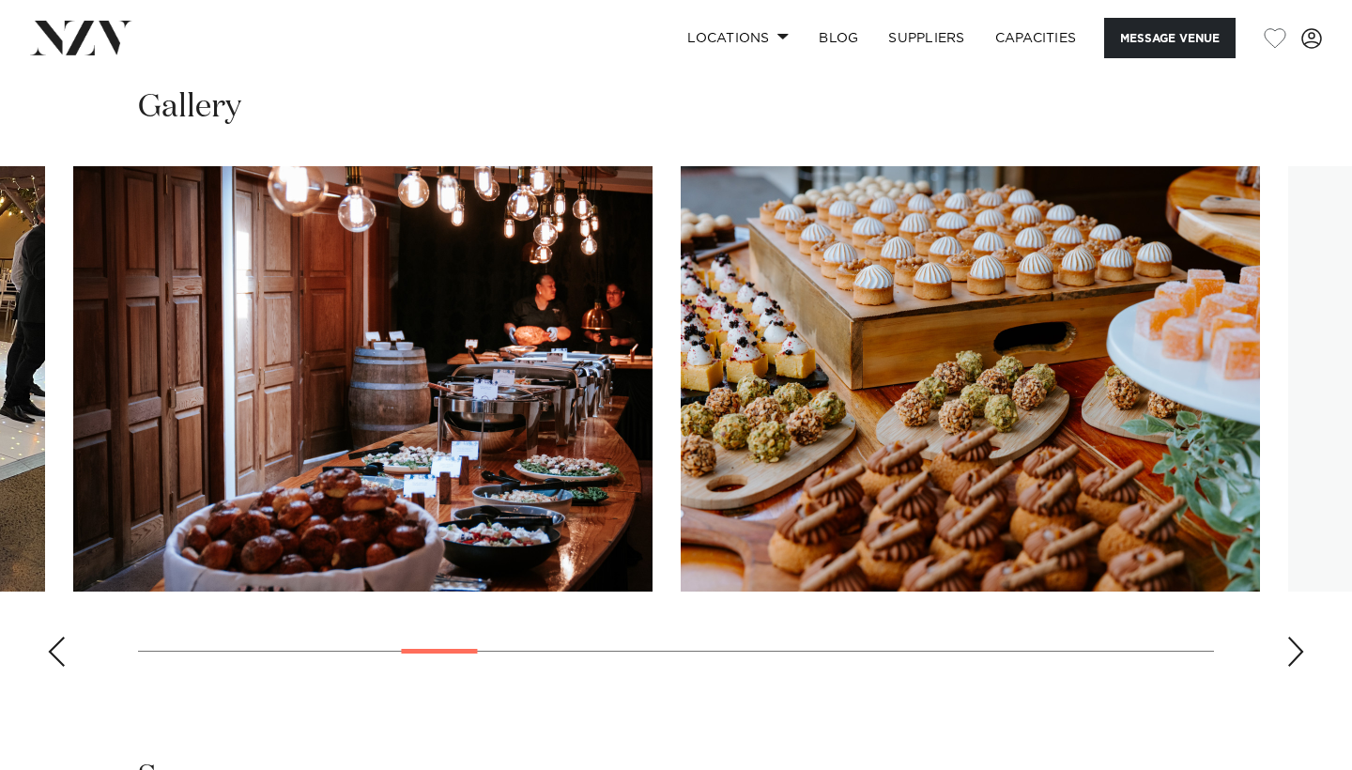
click at [681, 585] on swiper-slide "8 / 25" at bounding box center [971, 378] width 580 height 425
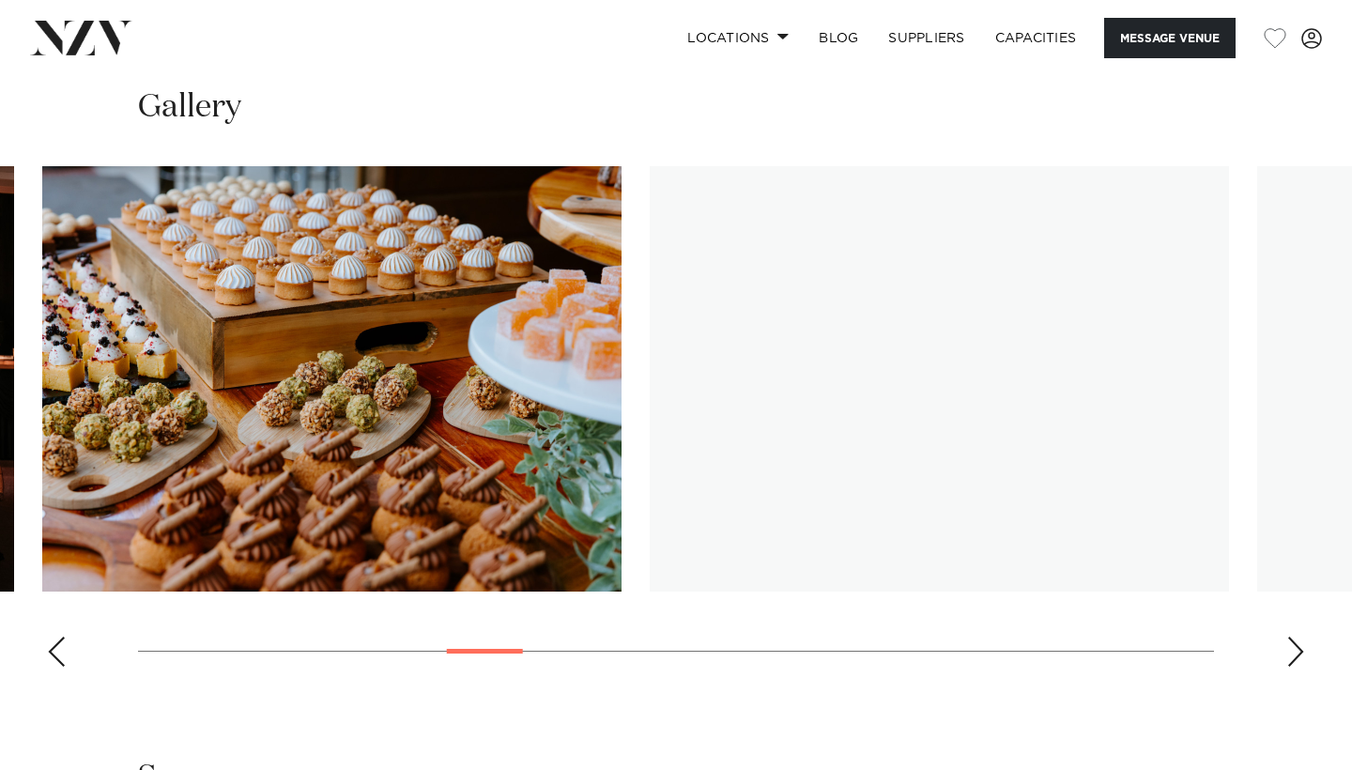
click at [650, 420] on img "9 / 25" at bounding box center [940, 378] width 580 height 425
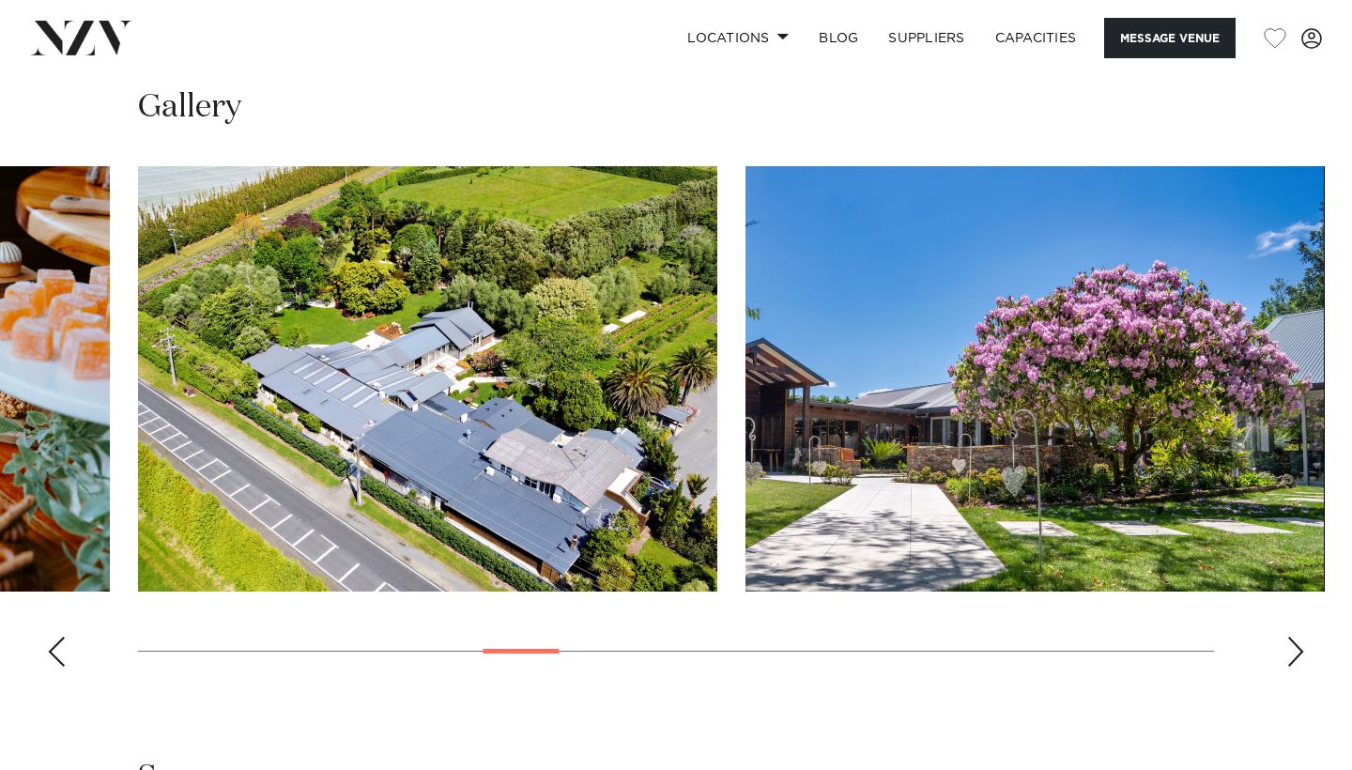
click at [746, 362] on img "10 / 25" at bounding box center [1036, 378] width 580 height 425
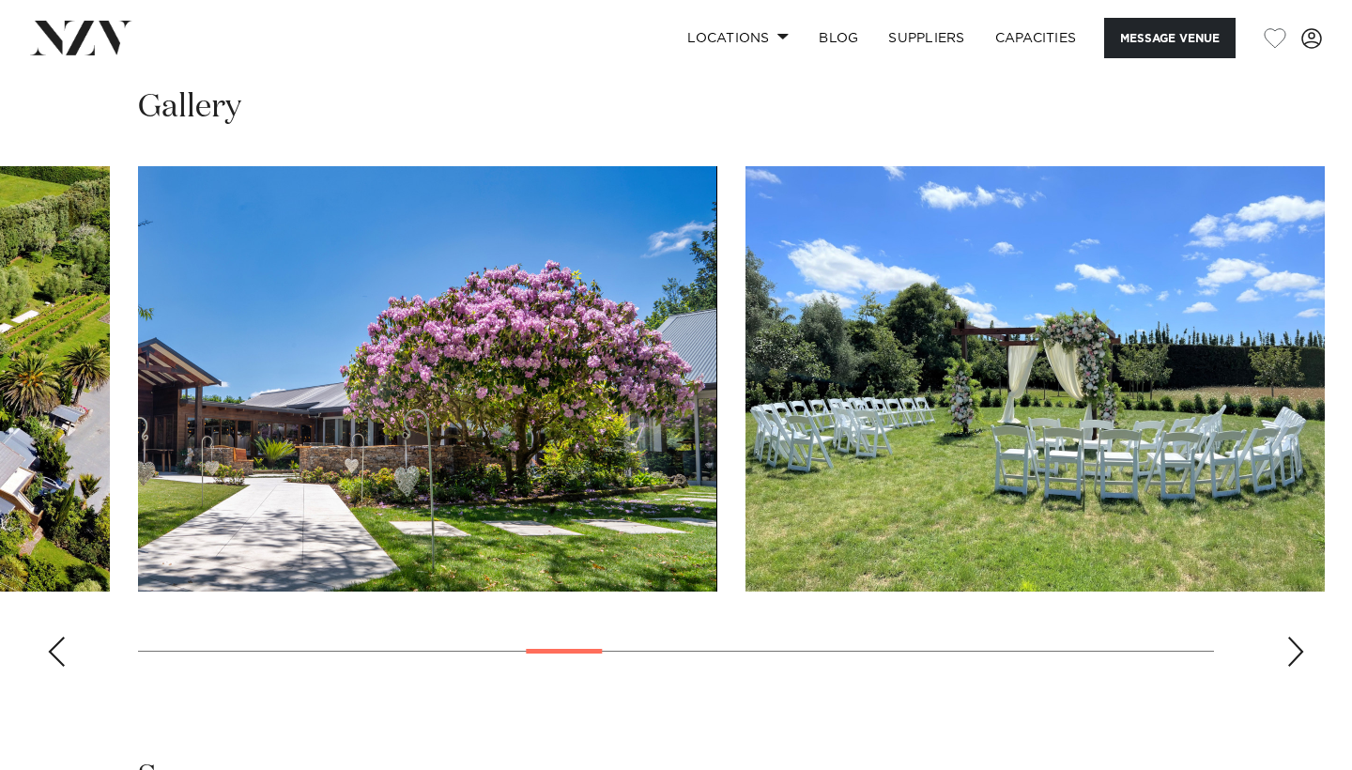
click at [746, 293] on img "11 / 25" at bounding box center [1036, 378] width 580 height 425
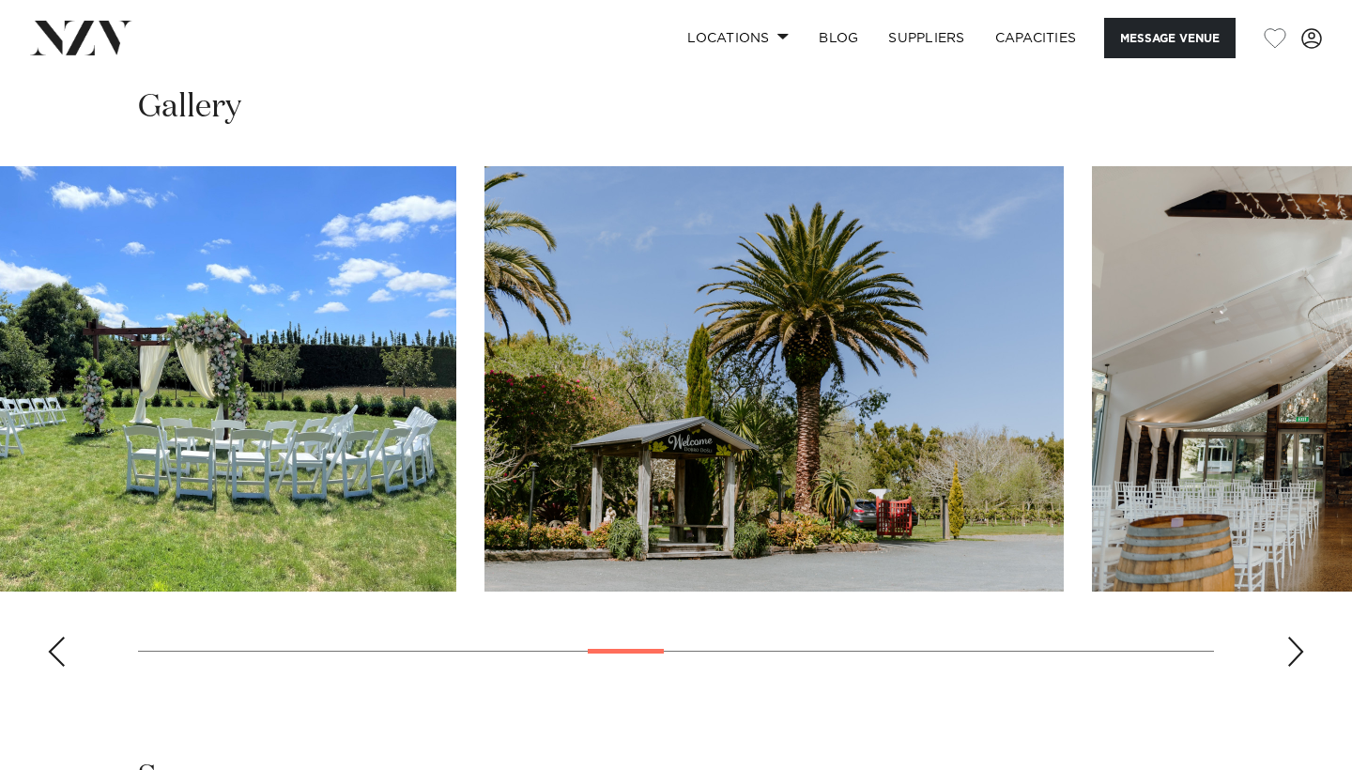
click at [650, 394] on img "12 / 25" at bounding box center [775, 378] width 580 height 425
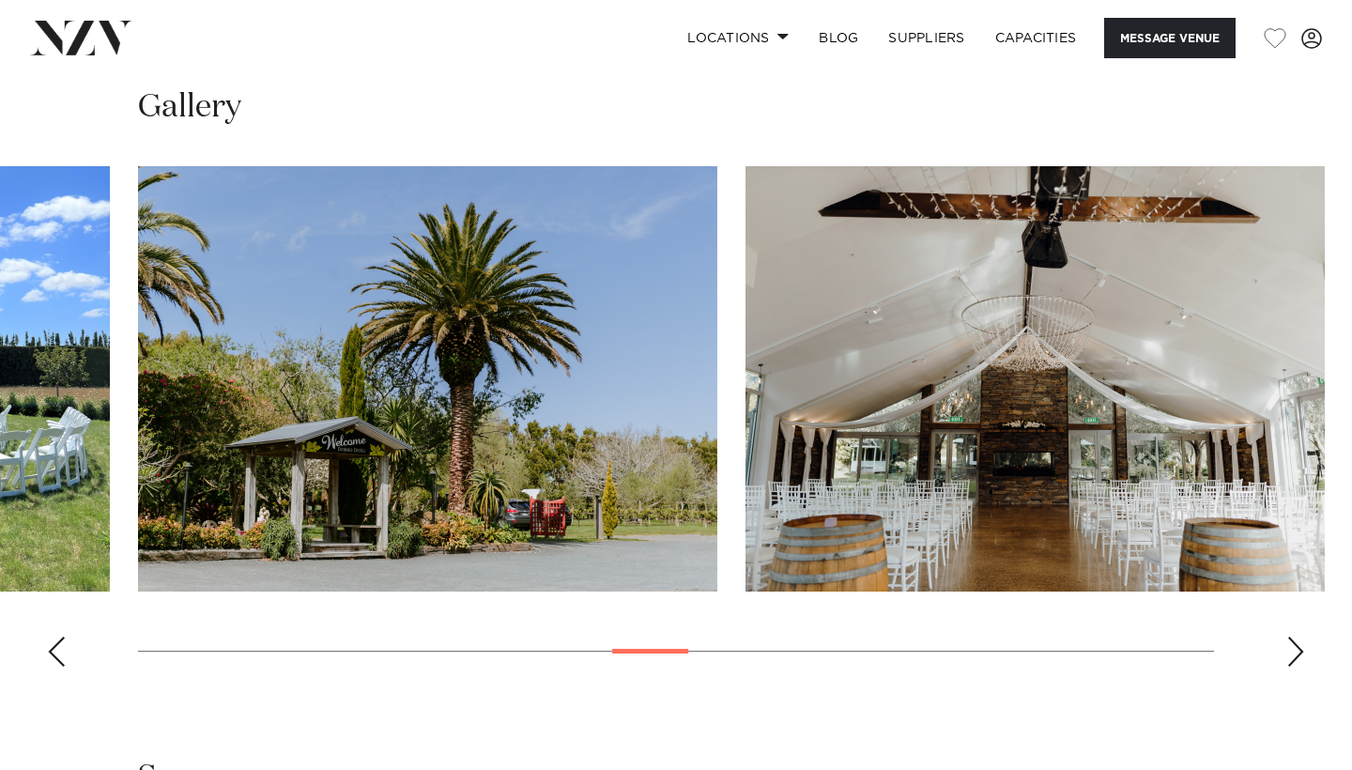
click at [746, 409] on img "13 / 25" at bounding box center [1036, 378] width 580 height 425
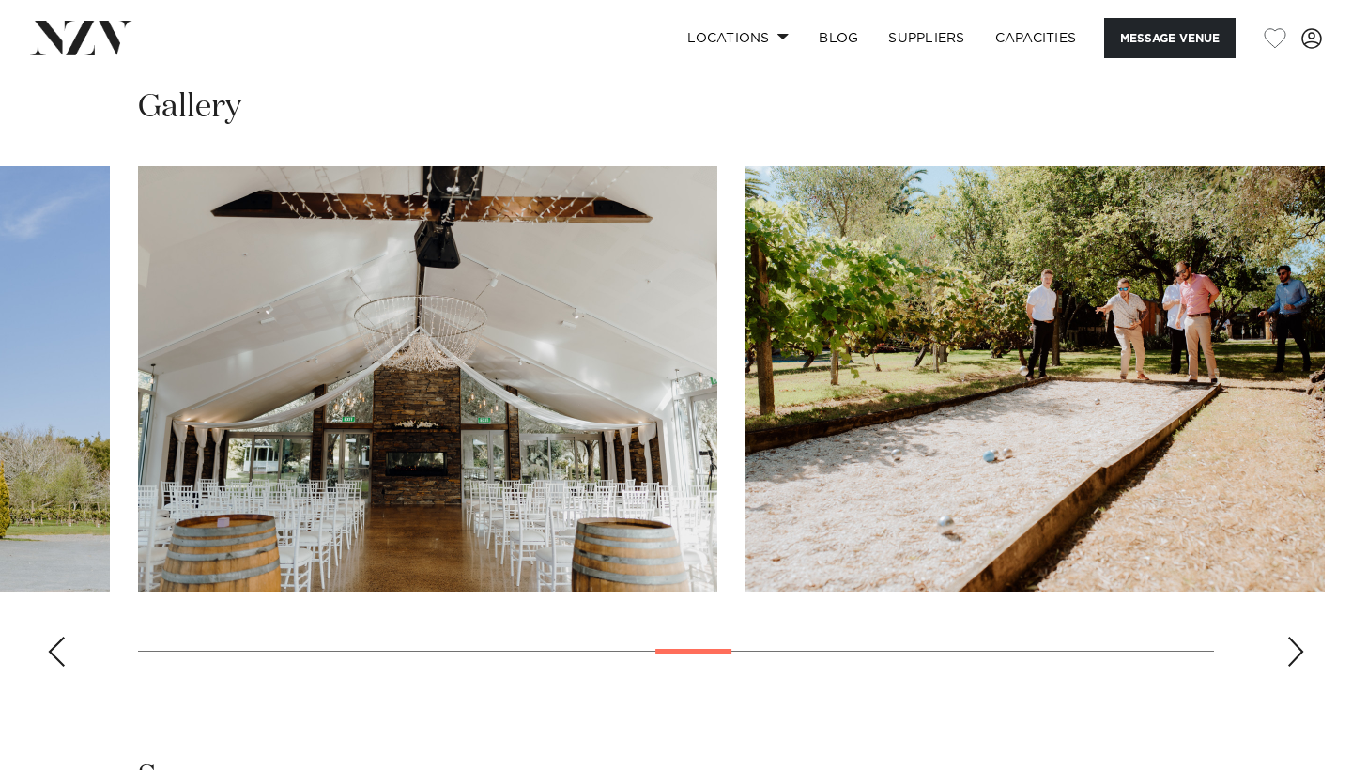
click at [746, 390] on img "14 / 25" at bounding box center [1036, 378] width 580 height 425
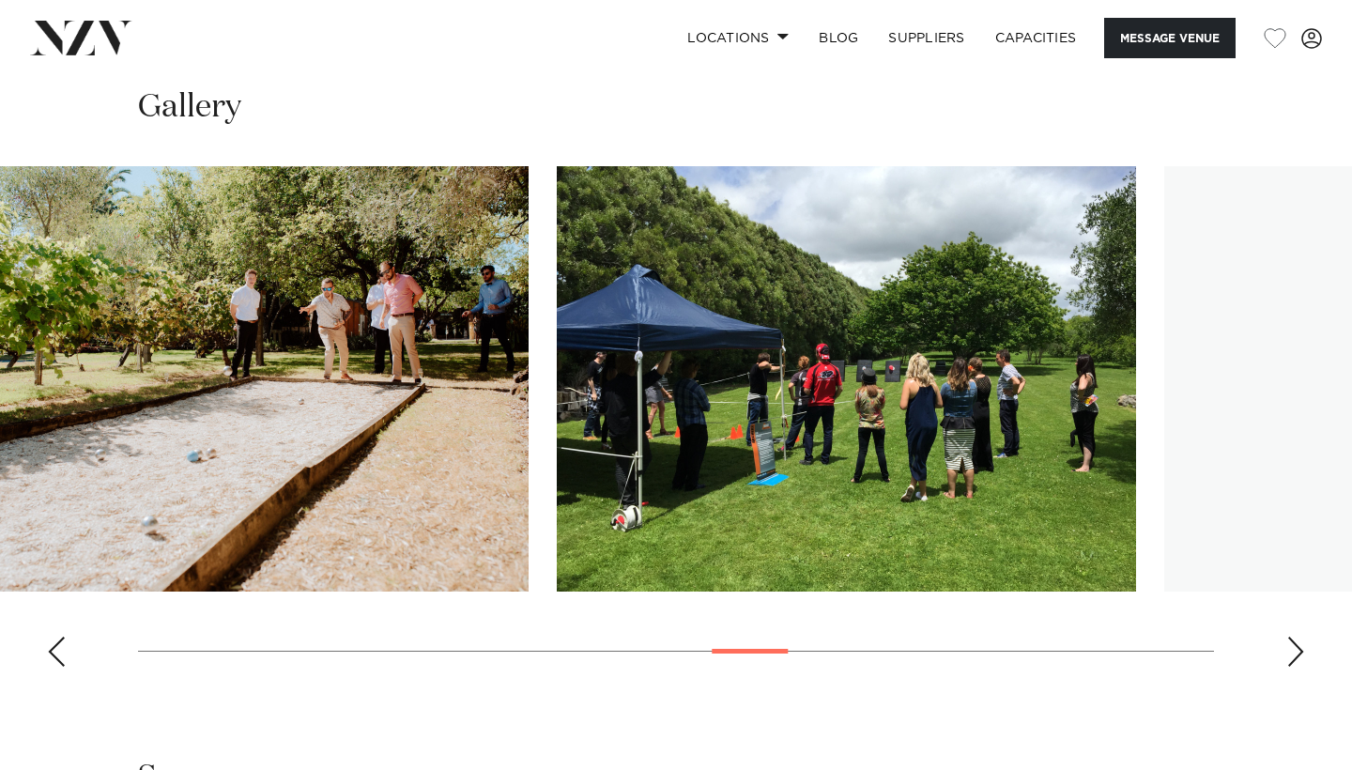
click at [557, 391] on img "15 / 25" at bounding box center [847, 378] width 580 height 425
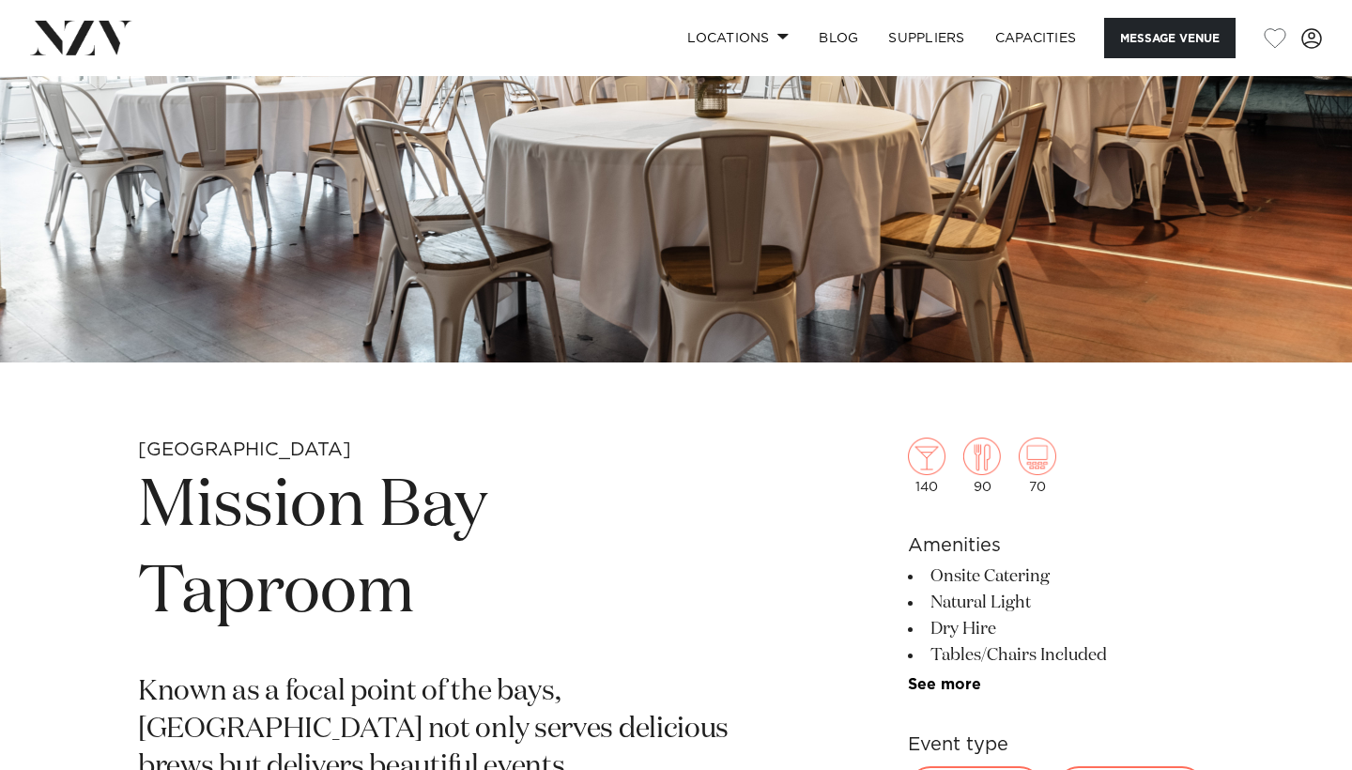
scroll to position [346, 0]
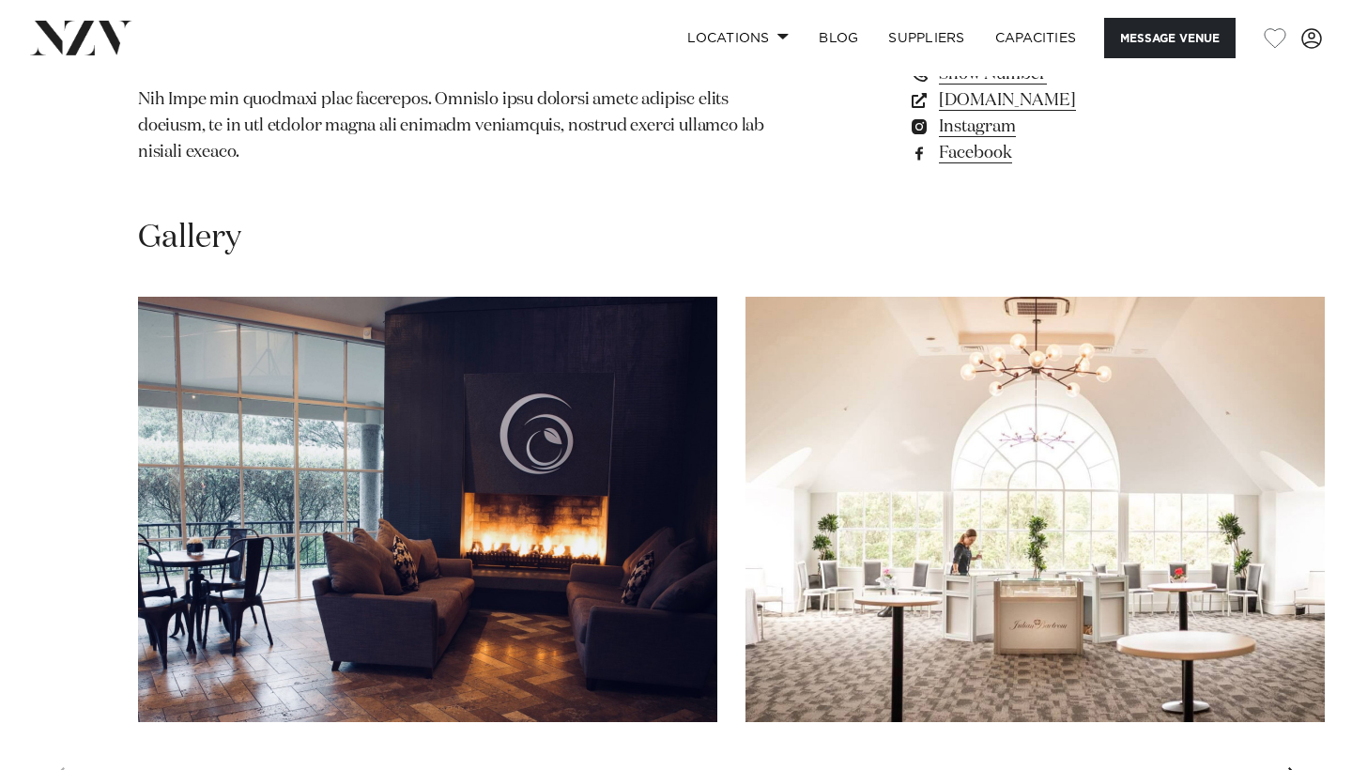
scroll to position [1659, 0]
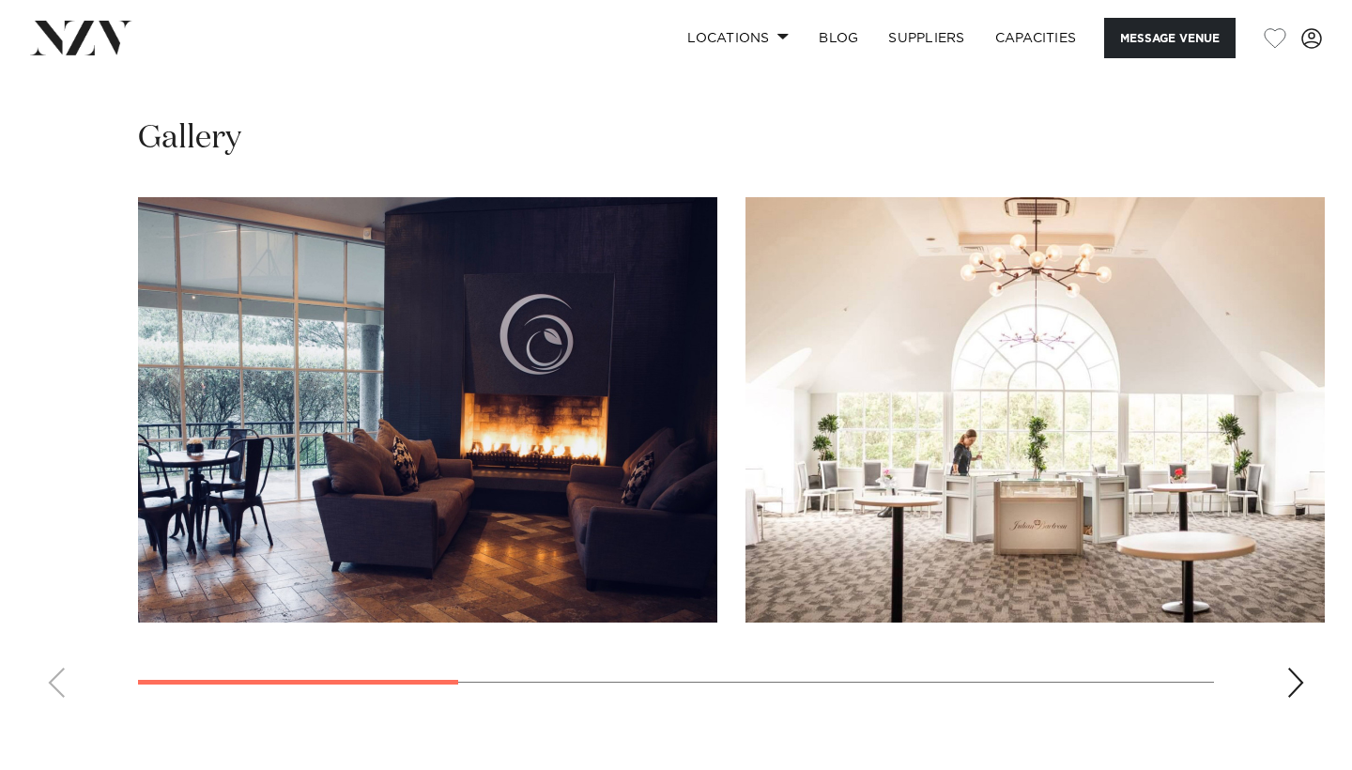
click at [746, 493] on img "2 / 6" at bounding box center [1036, 409] width 580 height 425
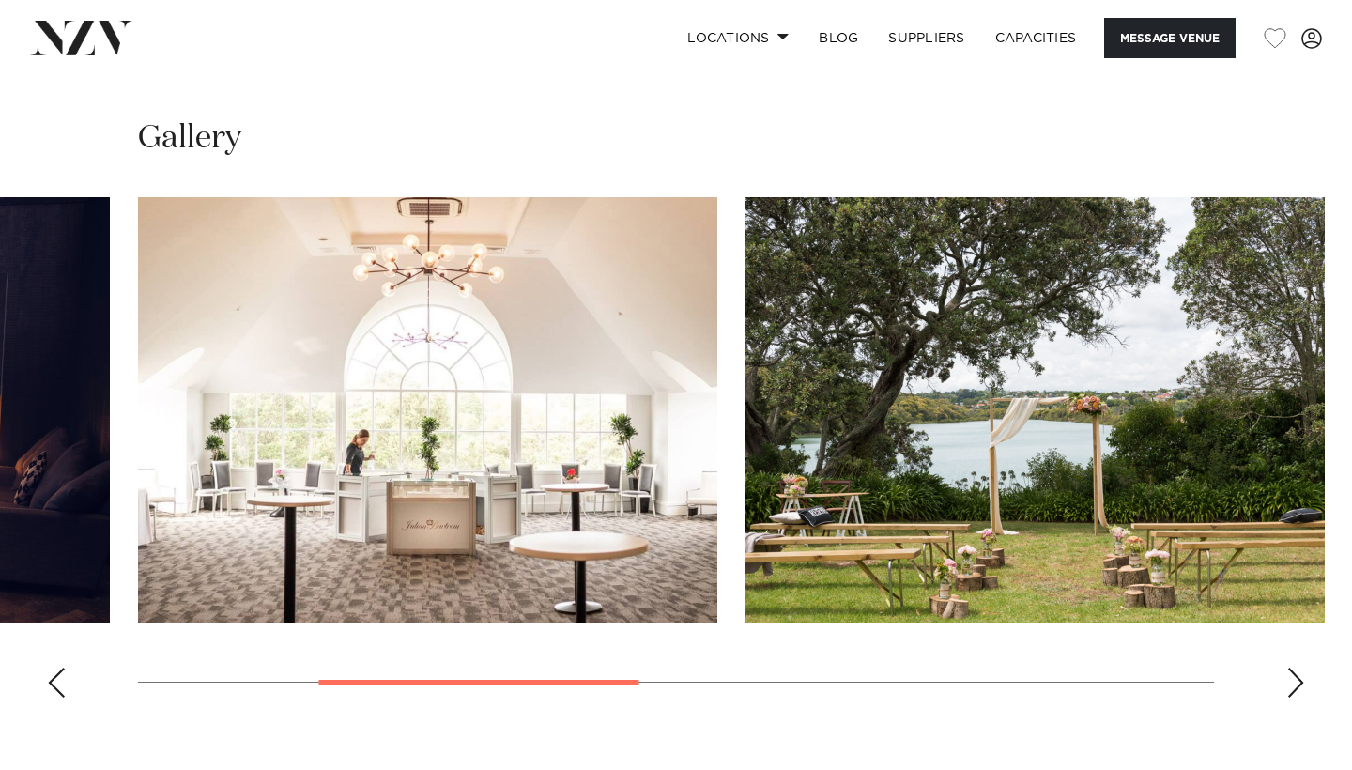
click at [746, 402] on img "3 / 6" at bounding box center [1036, 409] width 580 height 425
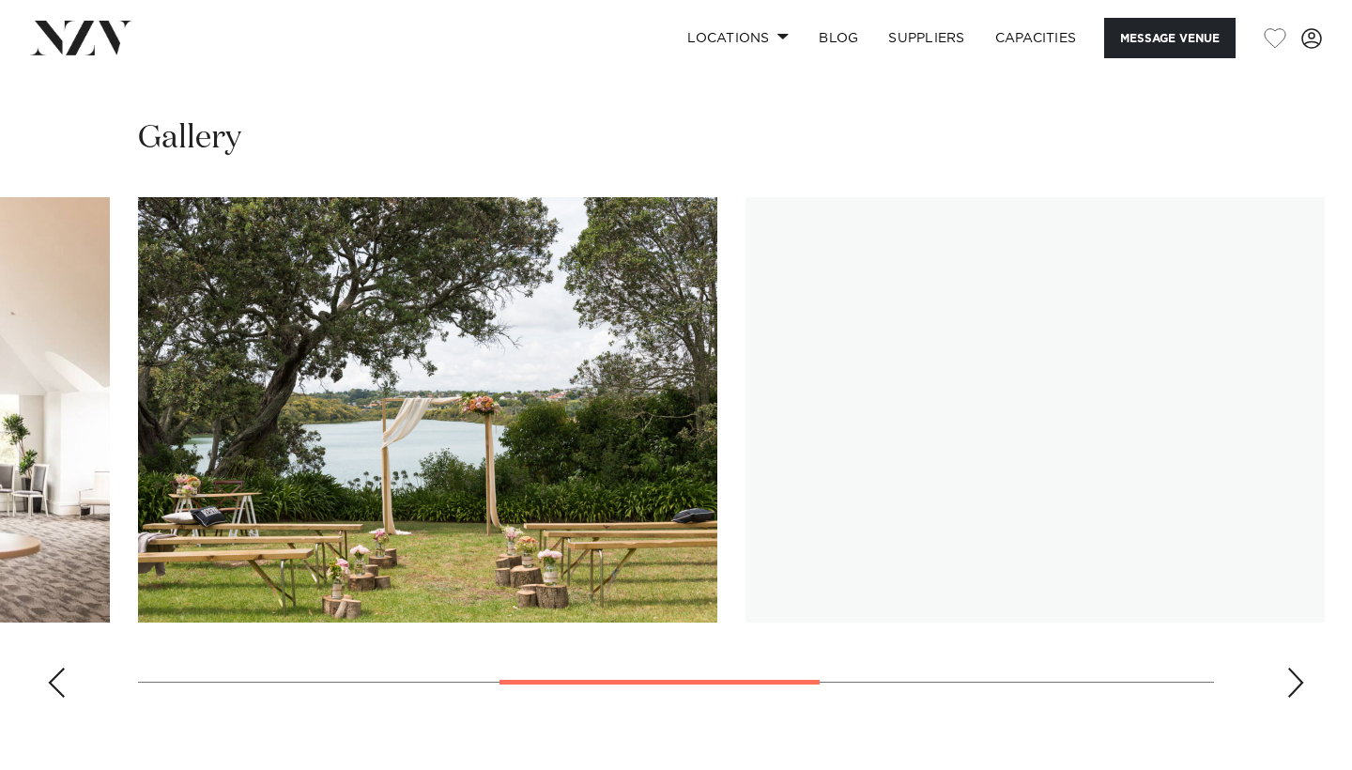
click at [746, 391] on img "4 / 6" at bounding box center [1036, 409] width 580 height 425
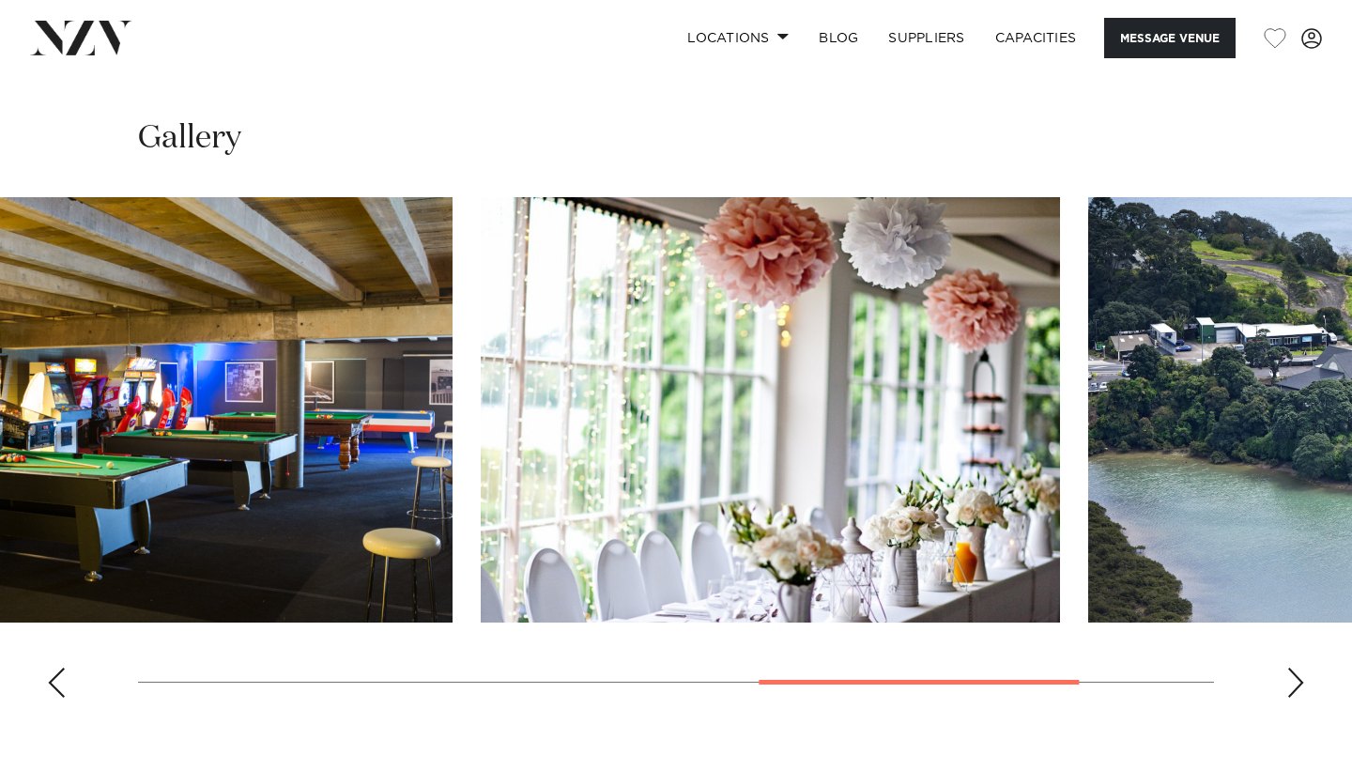
click at [519, 393] on img "5 / 6" at bounding box center [771, 409] width 580 height 425
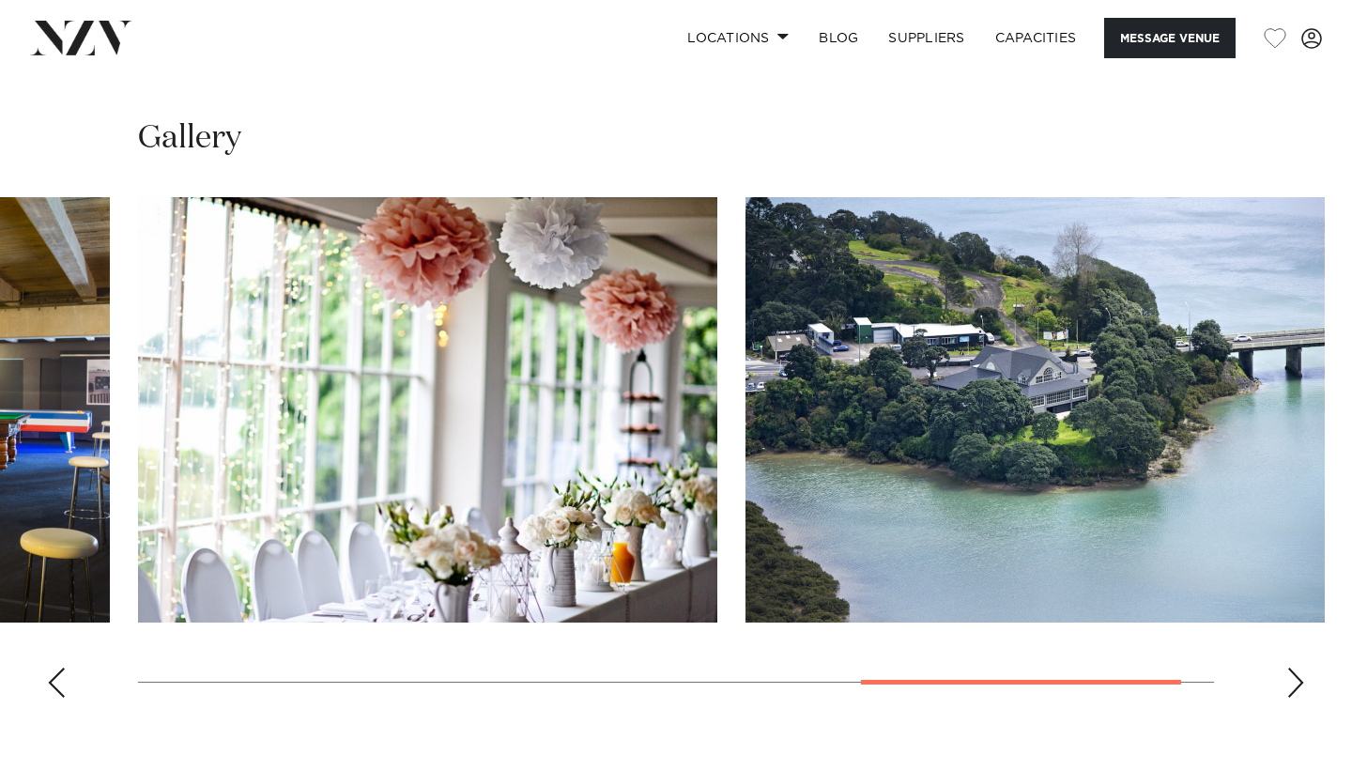
click at [0, 0] on slot at bounding box center [0, 0] width 0 height 0
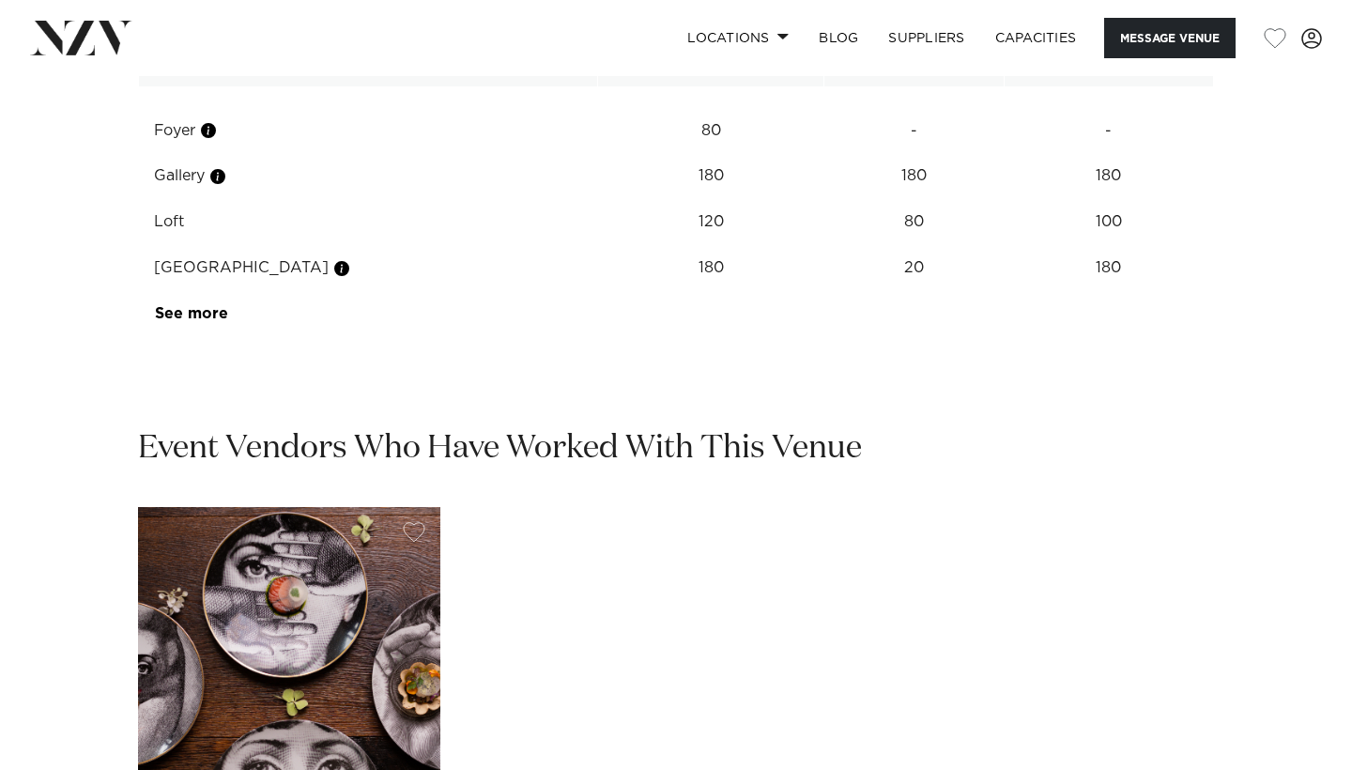
scroll to position [2315, 0]
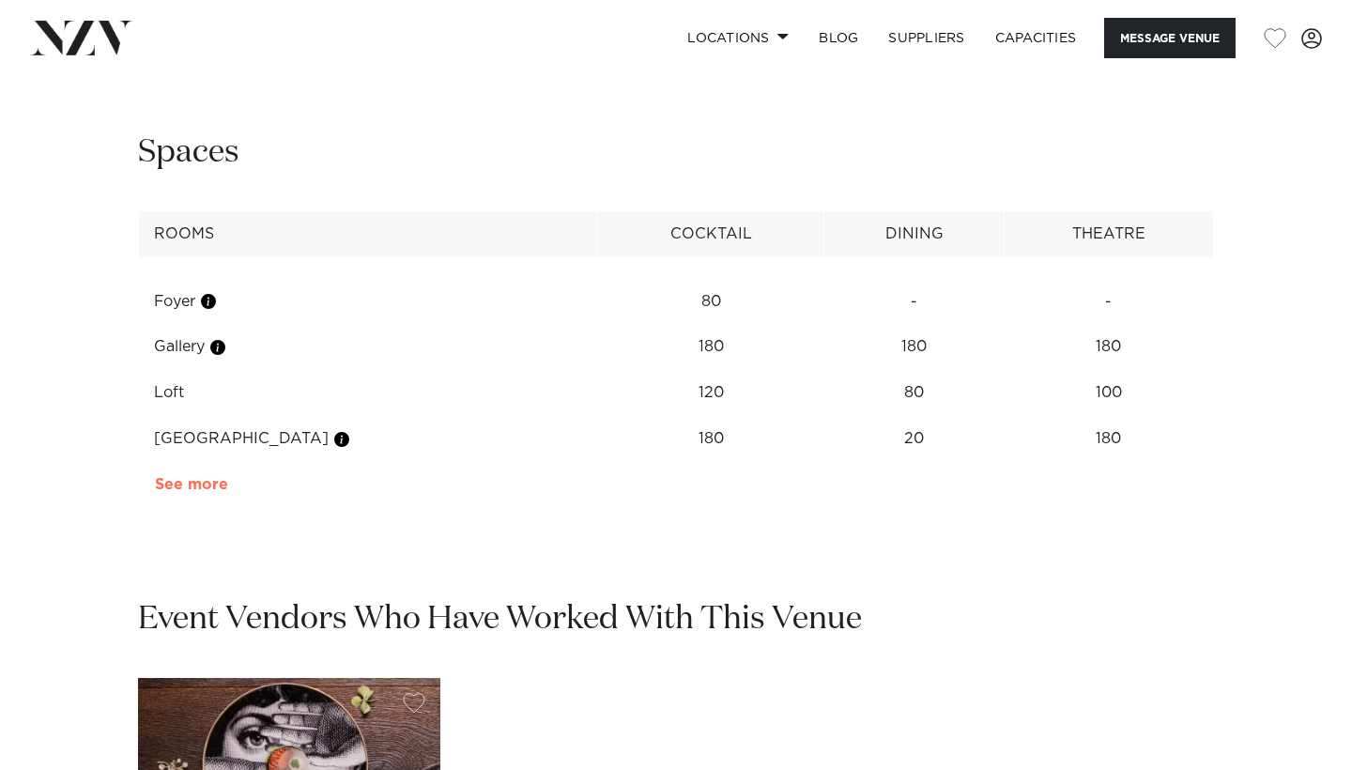
click at [195, 477] on link "See more" at bounding box center [228, 484] width 147 height 15
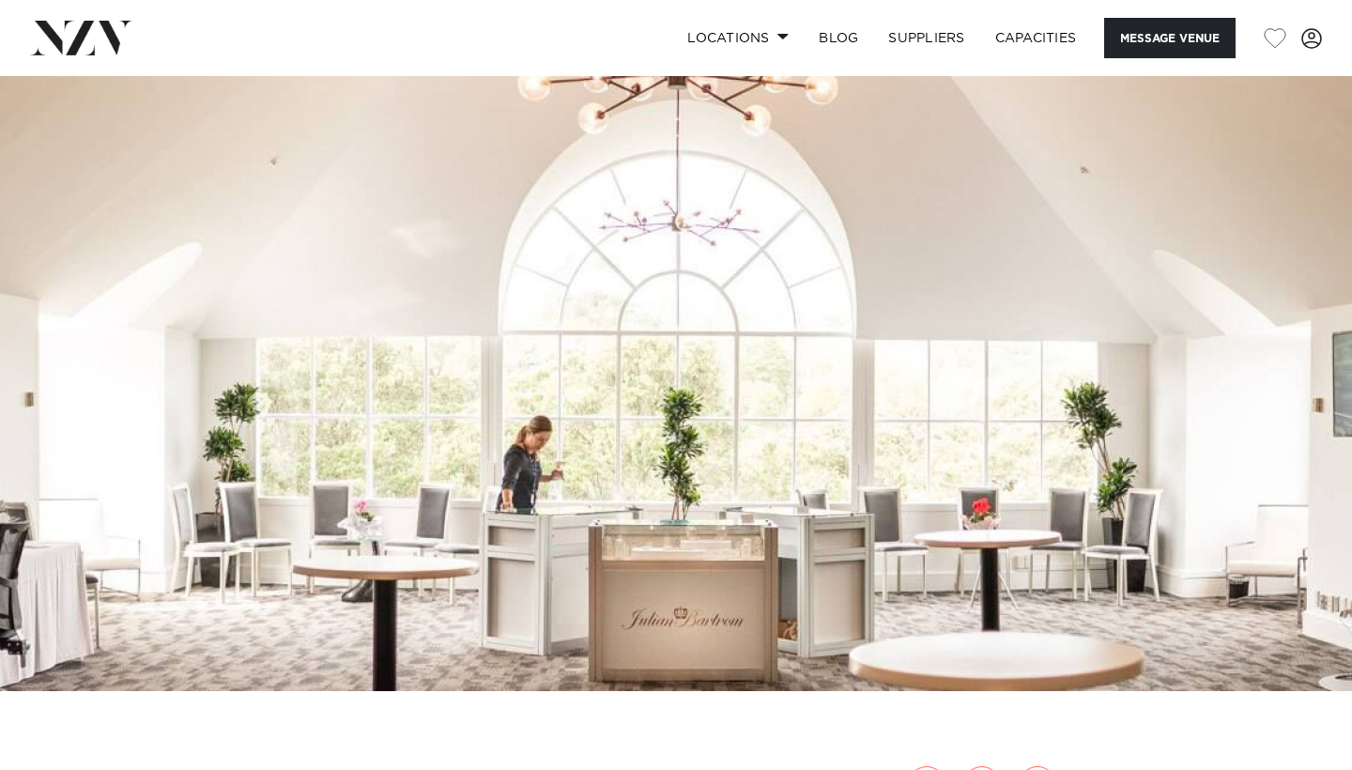
scroll to position [16, 0]
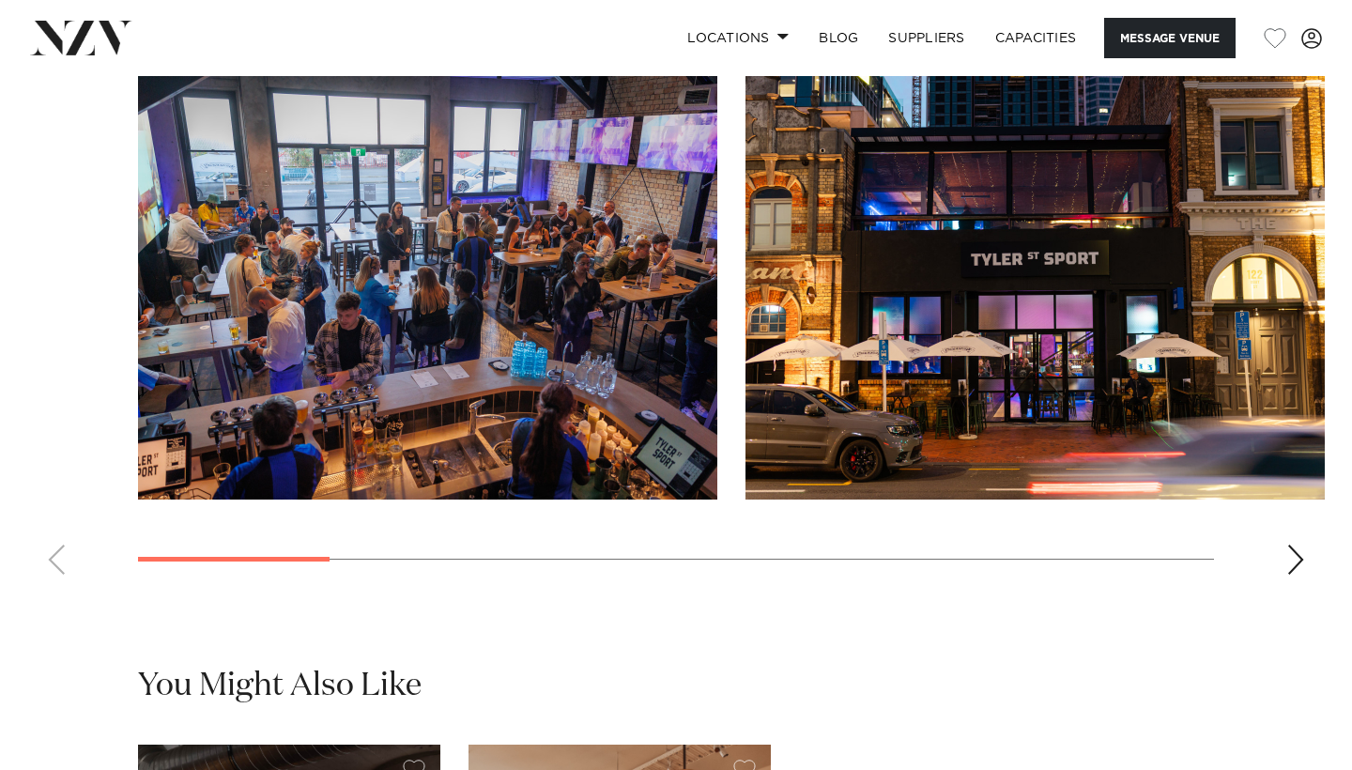
scroll to position [1745, 0]
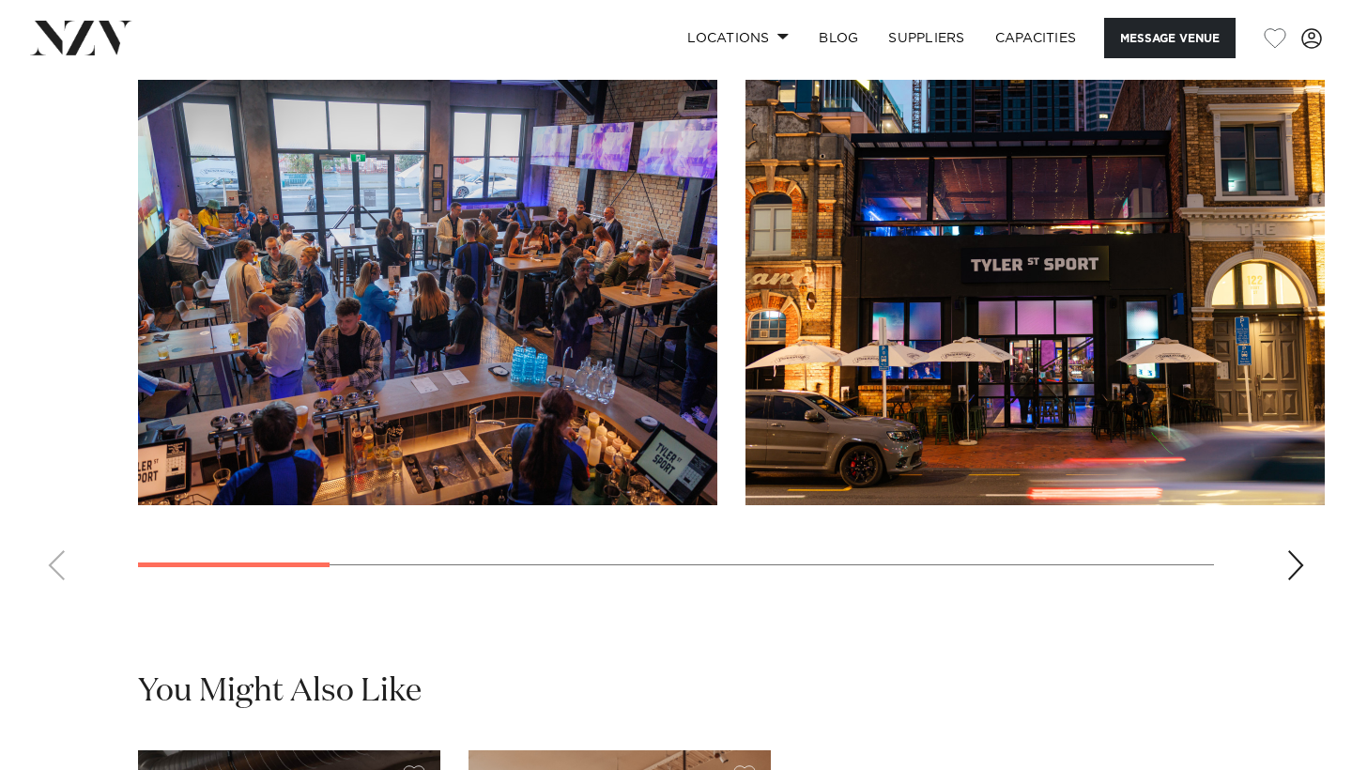
click at [892, 352] on img "2 / 10" at bounding box center [1036, 292] width 580 height 425
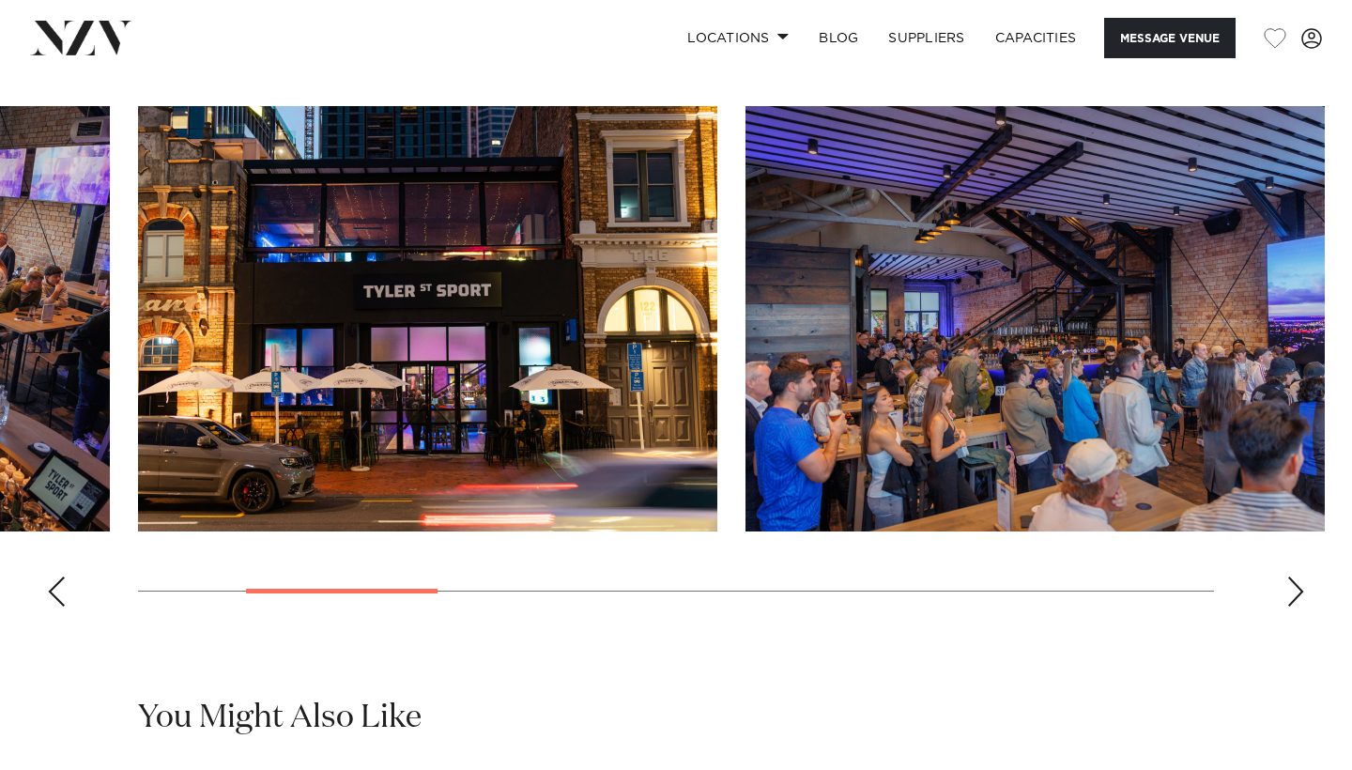
scroll to position [1720, 0]
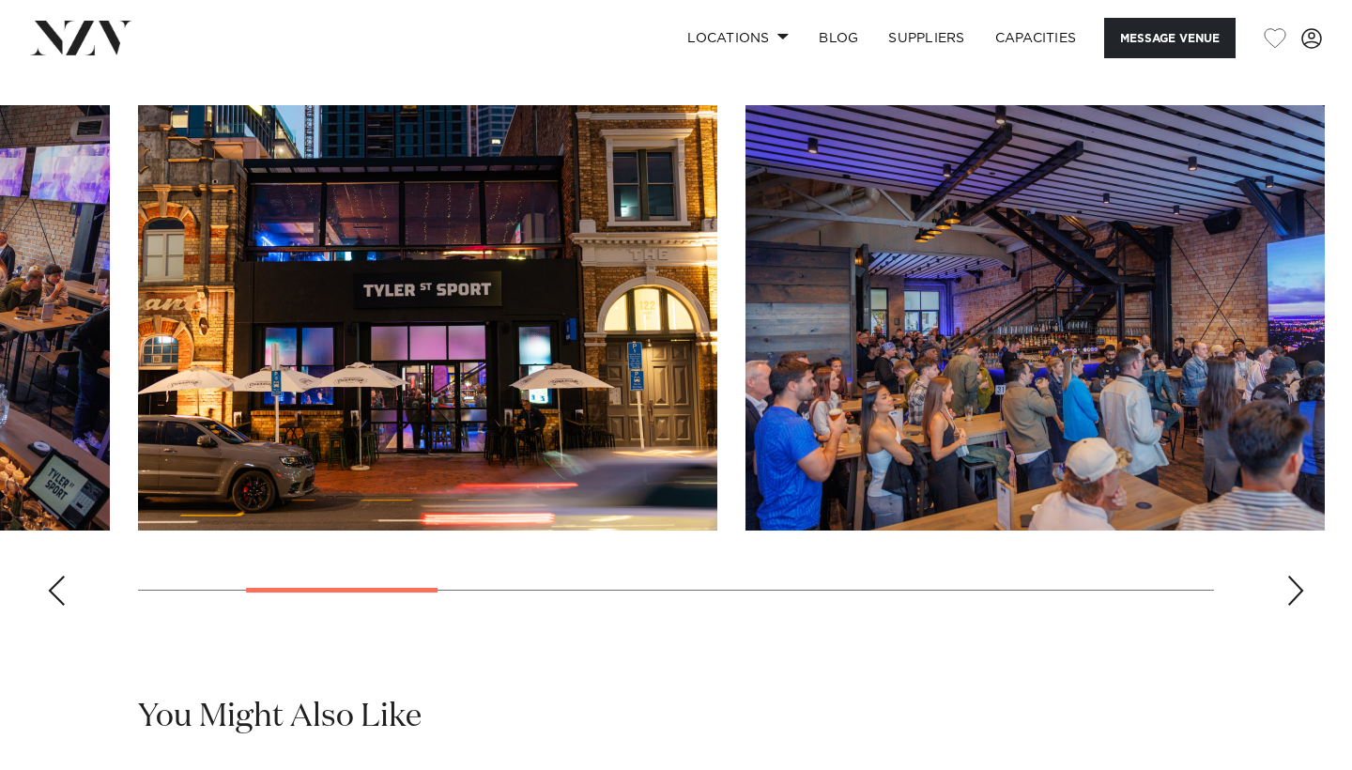
click at [746, 531] on img "3 / 10" at bounding box center [1036, 317] width 580 height 425
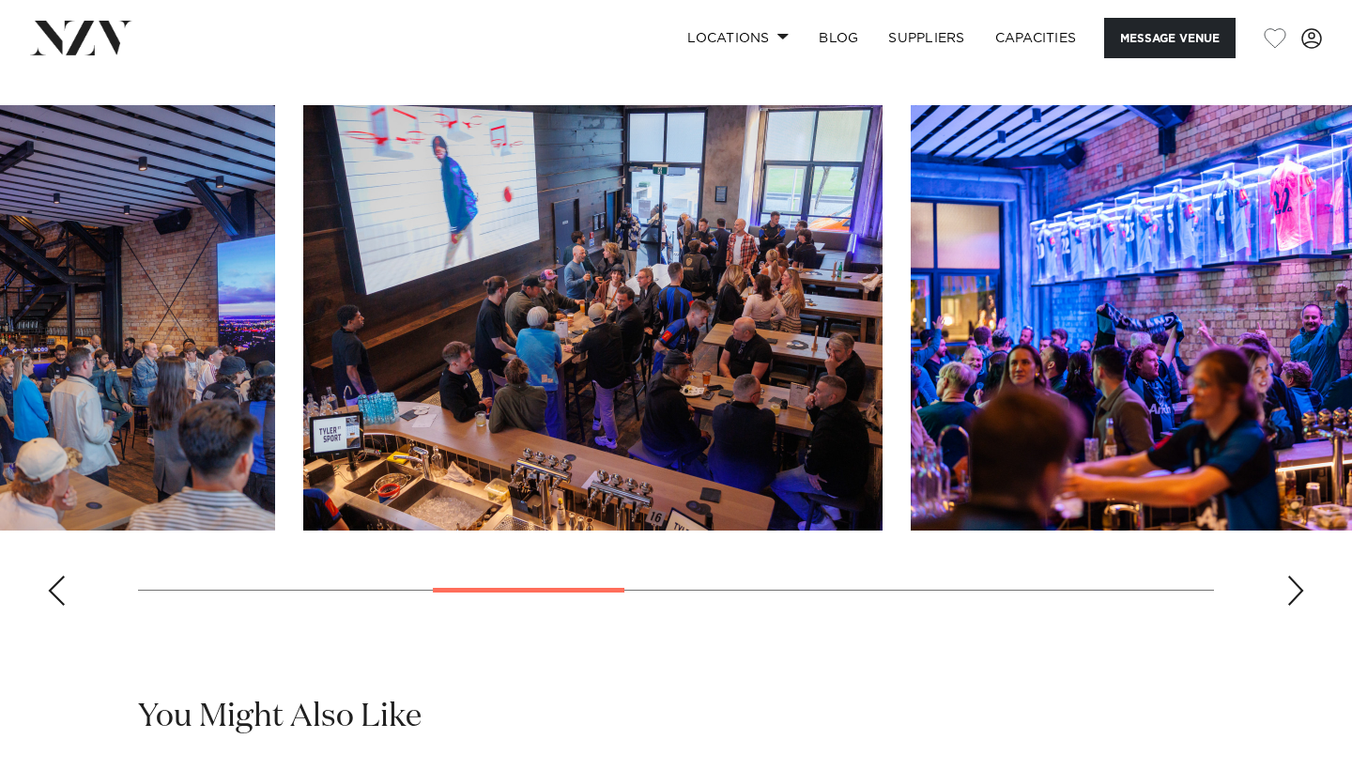
click at [355, 531] on swiper-slide "4 / 10" at bounding box center [593, 317] width 580 height 425
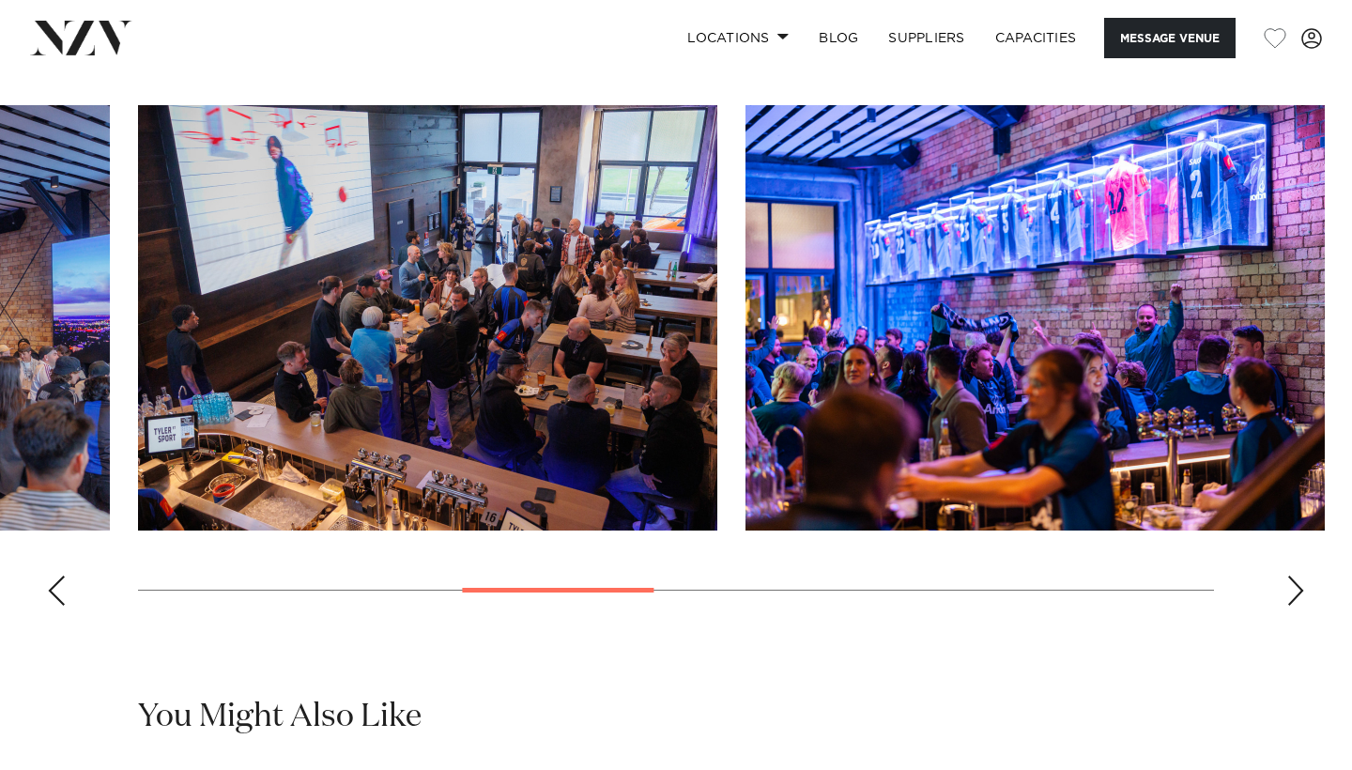
click at [746, 514] on img "5 / 10" at bounding box center [1036, 317] width 580 height 425
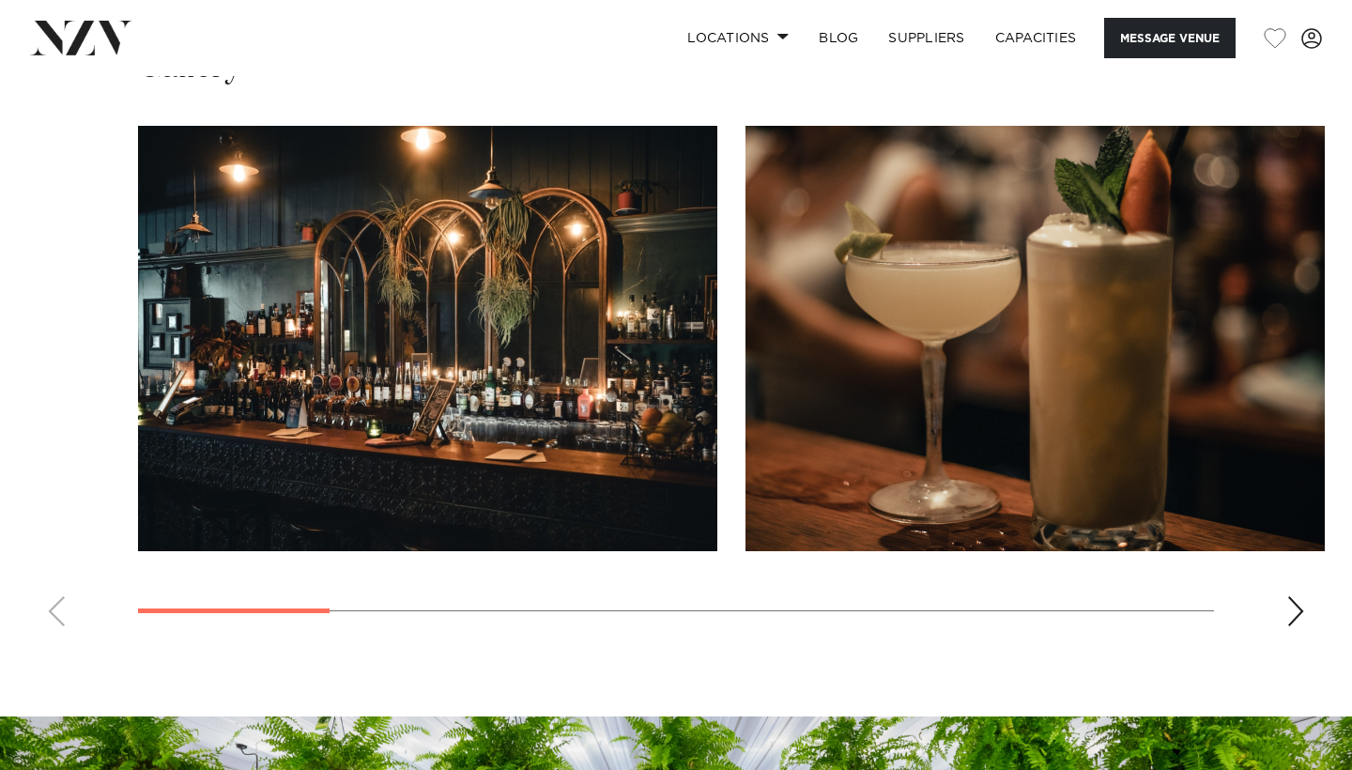
scroll to position [1661, 0]
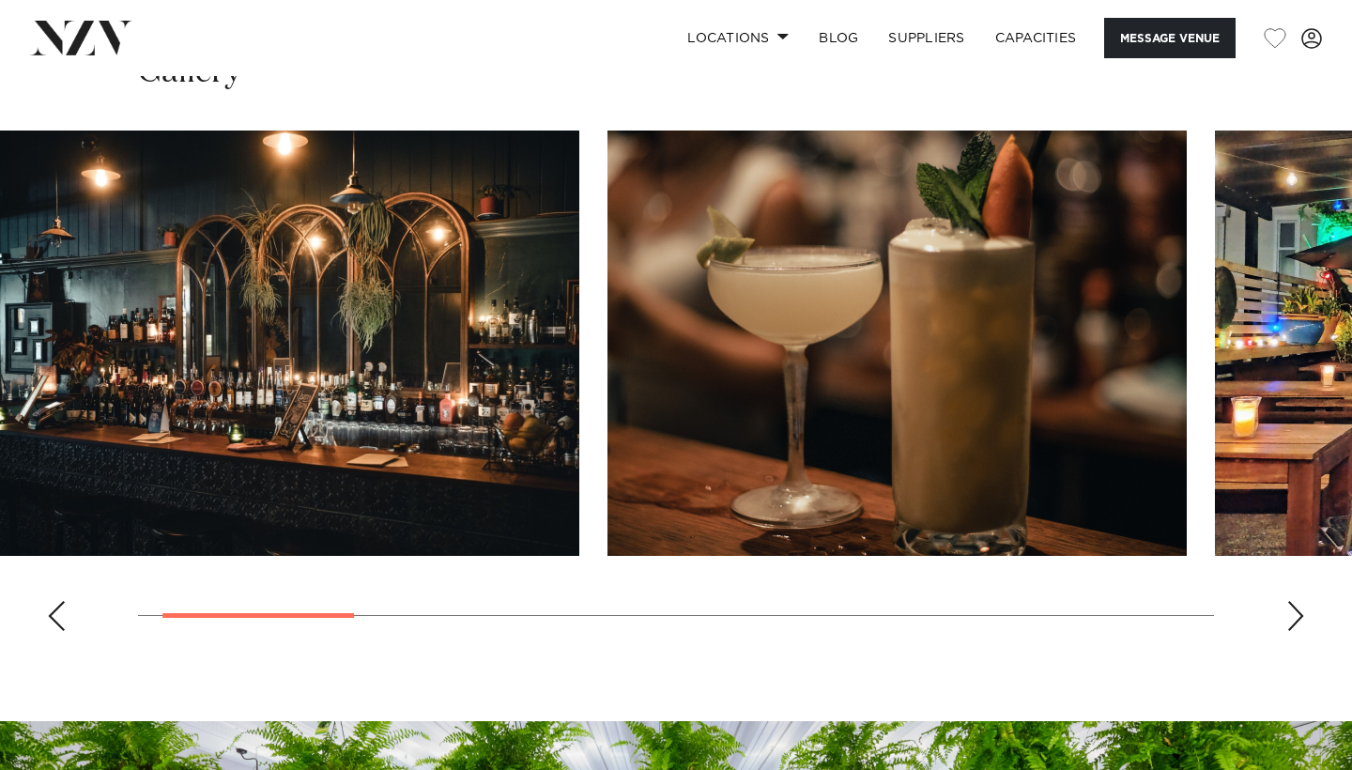
click at [608, 503] on img "2 / 10" at bounding box center [898, 343] width 580 height 425
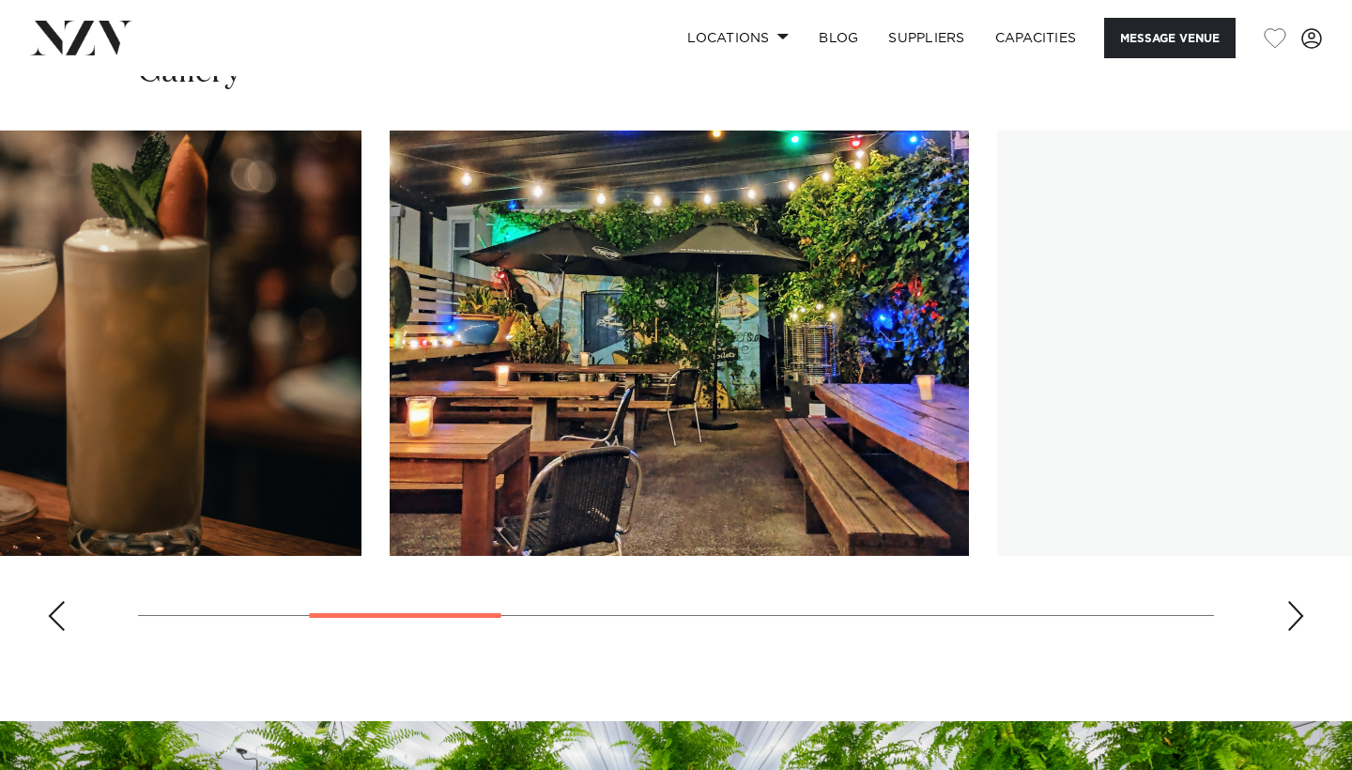
click at [616, 372] on img "3 / 10" at bounding box center [680, 343] width 580 height 425
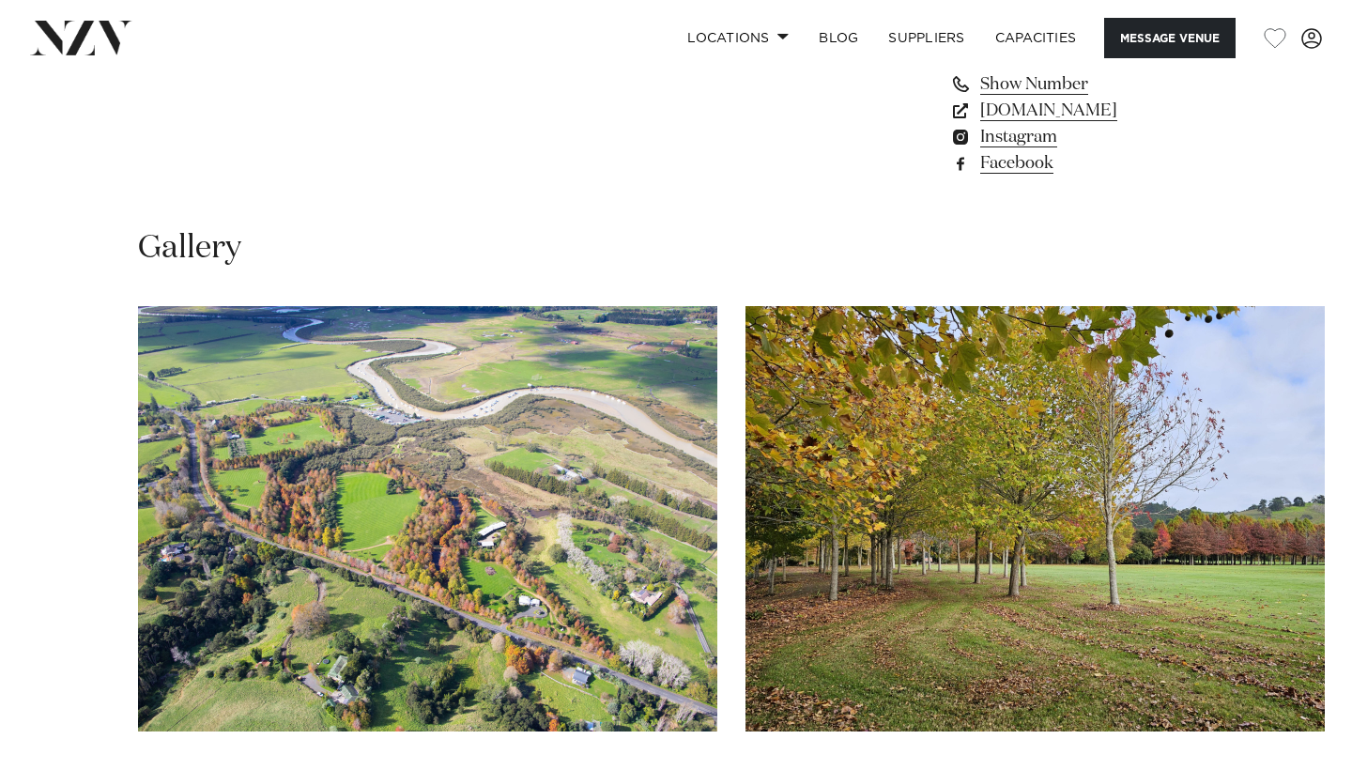
scroll to position [1544, 0]
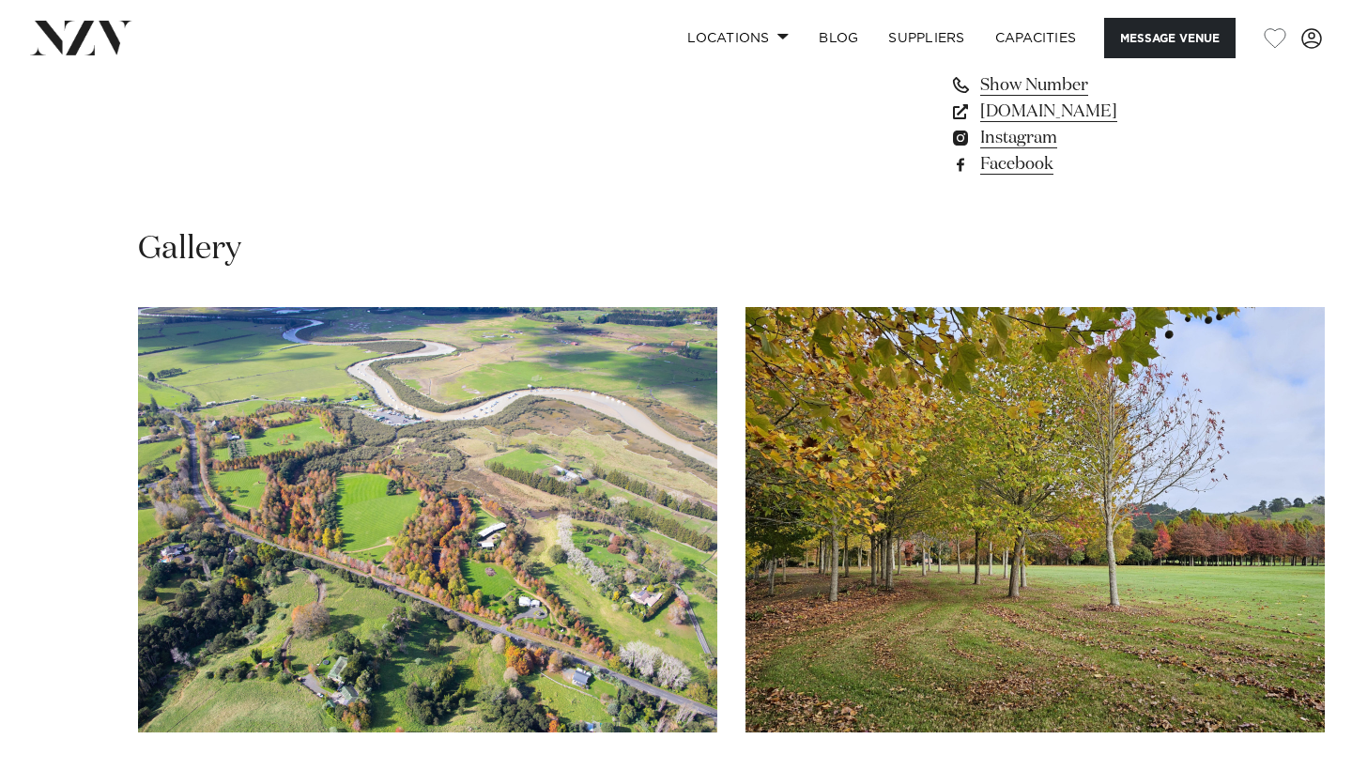
click at [746, 661] on img "2 / 10" at bounding box center [1036, 519] width 580 height 425
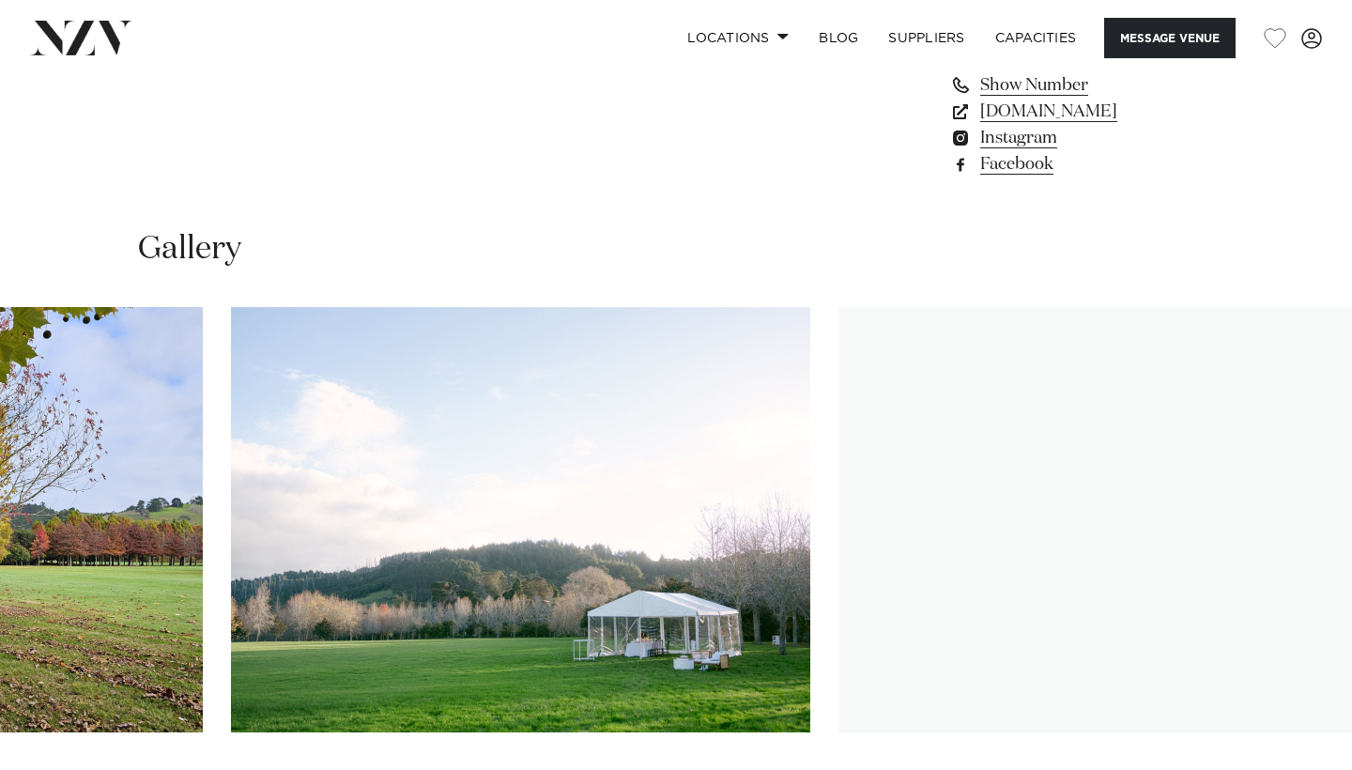
click at [595, 461] on img "3 / 10" at bounding box center [521, 519] width 580 height 425
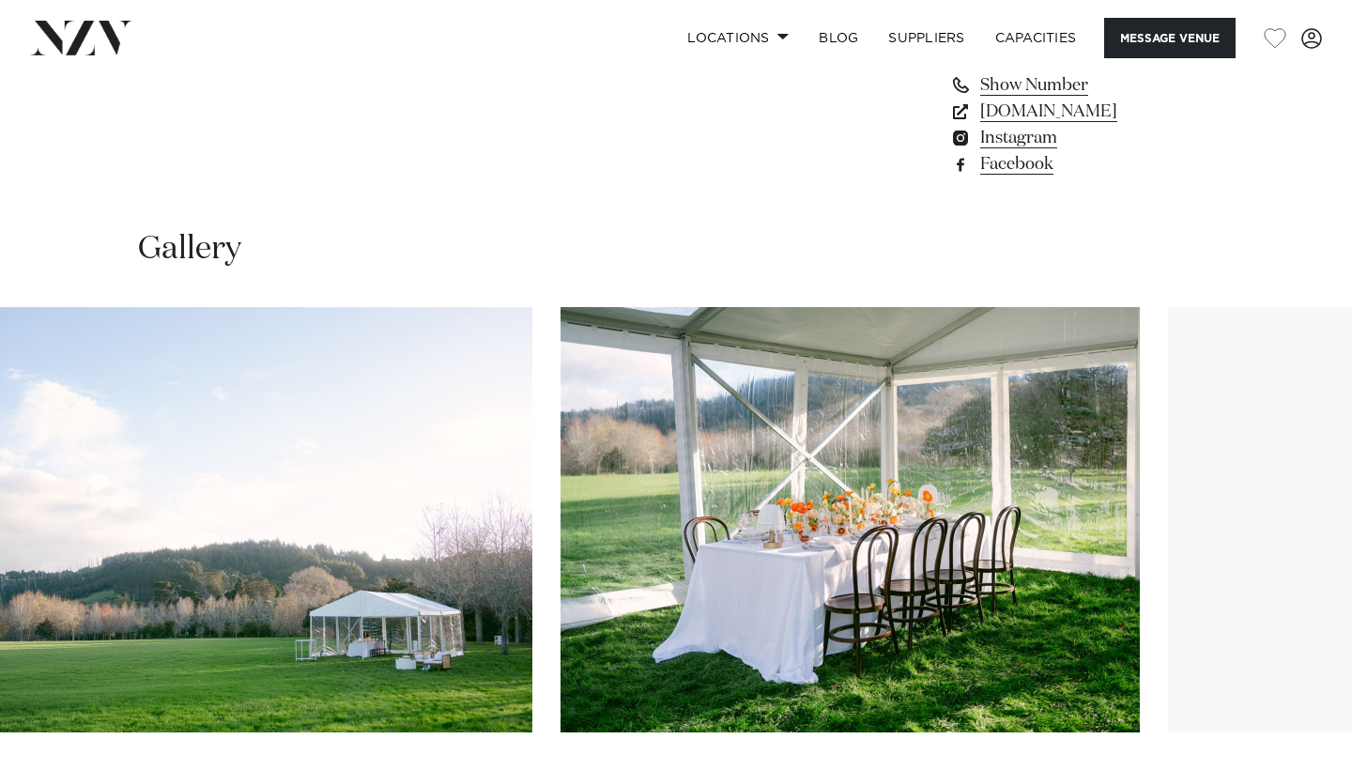
click at [644, 467] on img "4 / 10" at bounding box center [851, 519] width 580 height 425
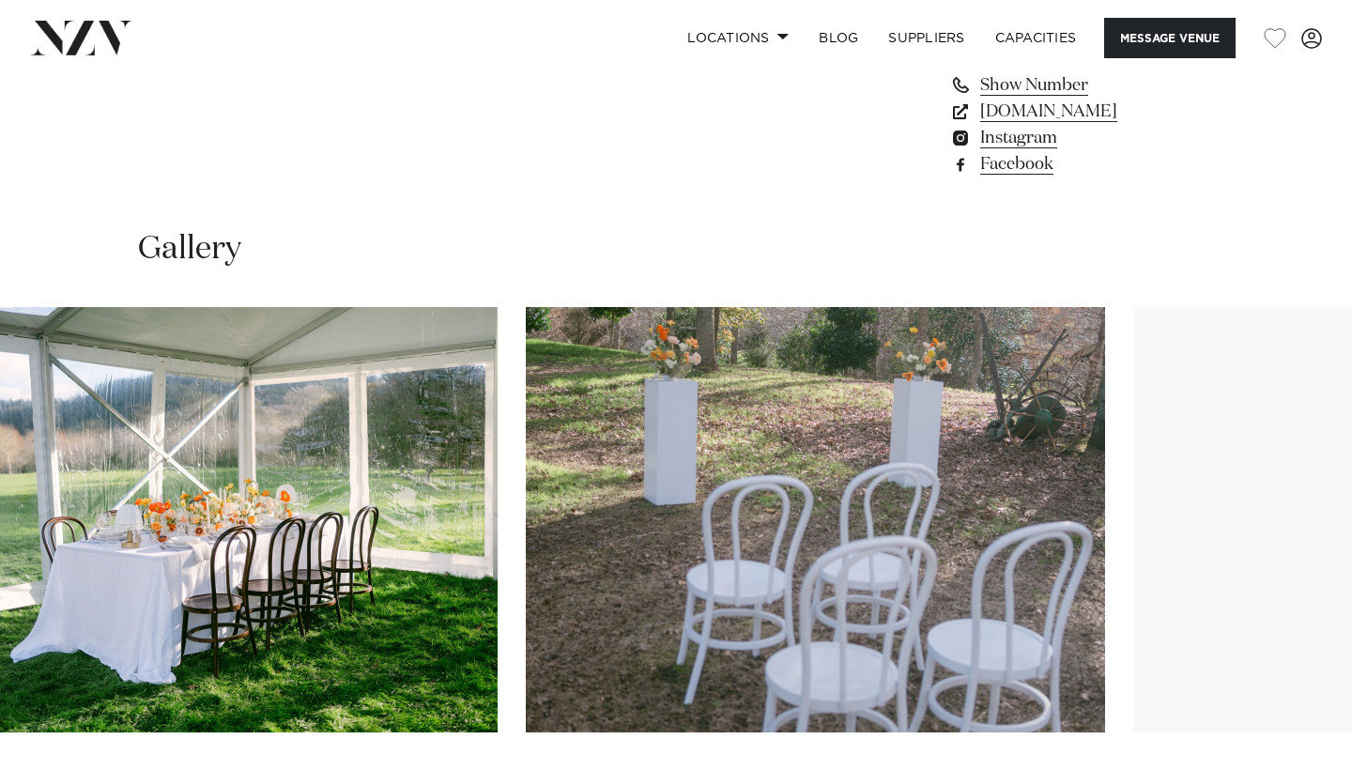
click at [536, 488] on img "5 / 10" at bounding box center [816, 519] width 580 height 425
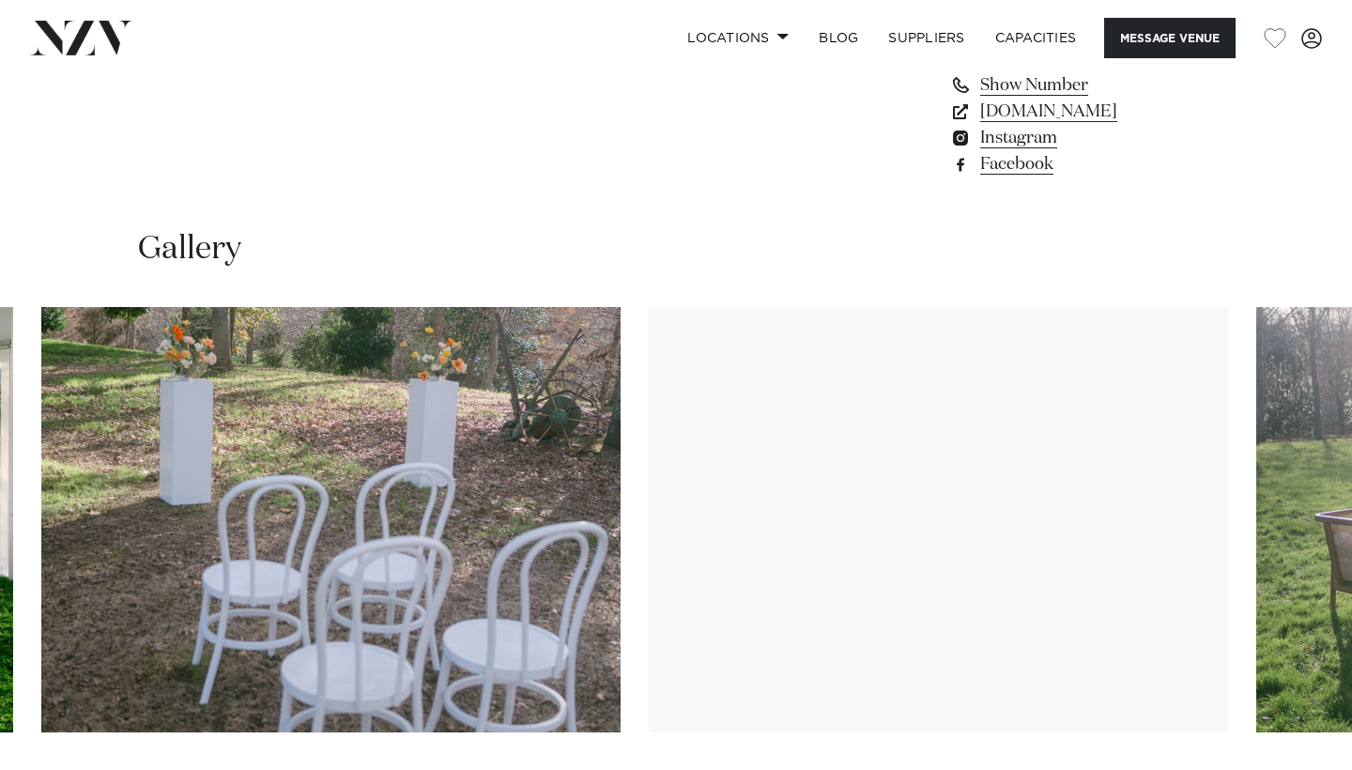
click at [325, 516] on swiper-container at bounding box center [676, 565] width 1352 height 516
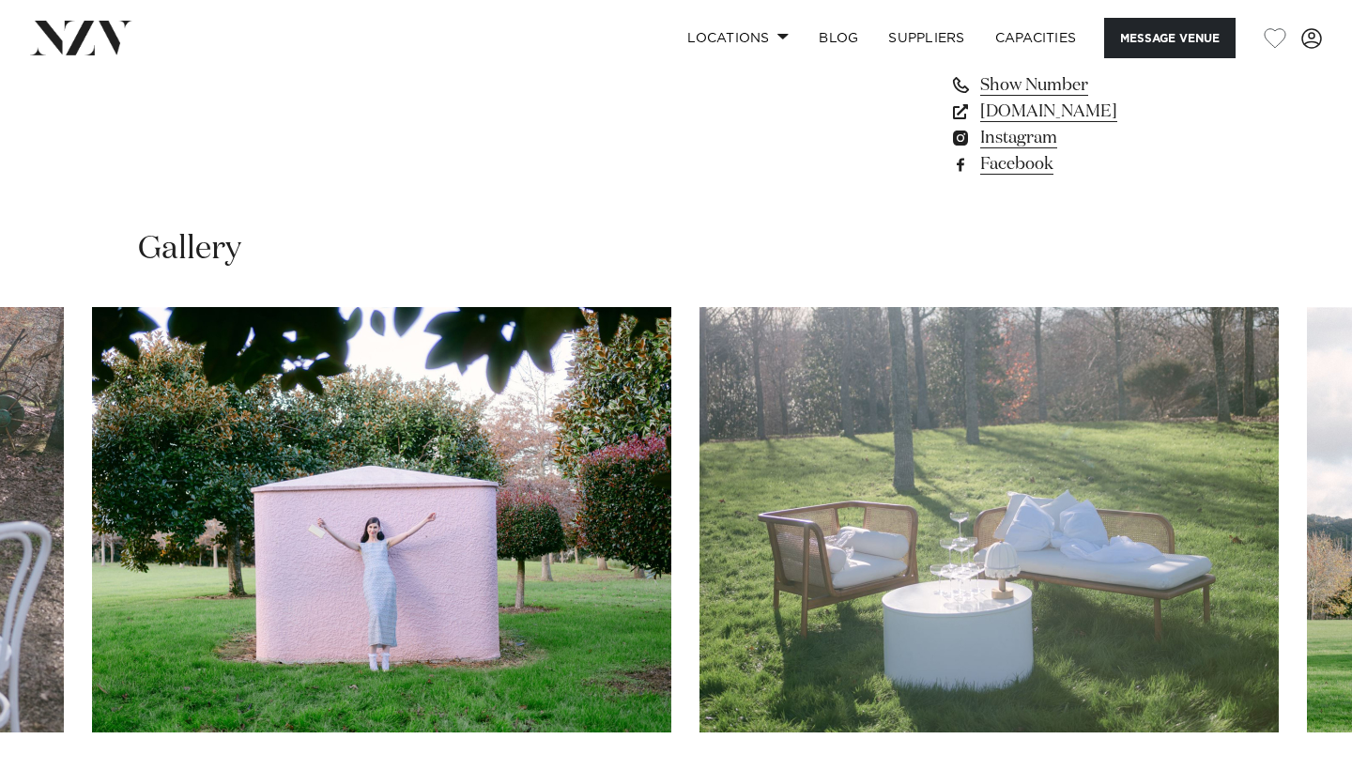
click at [248, 492] on img "6 / 10" at bounding box center [382, 519] width 580 height 425
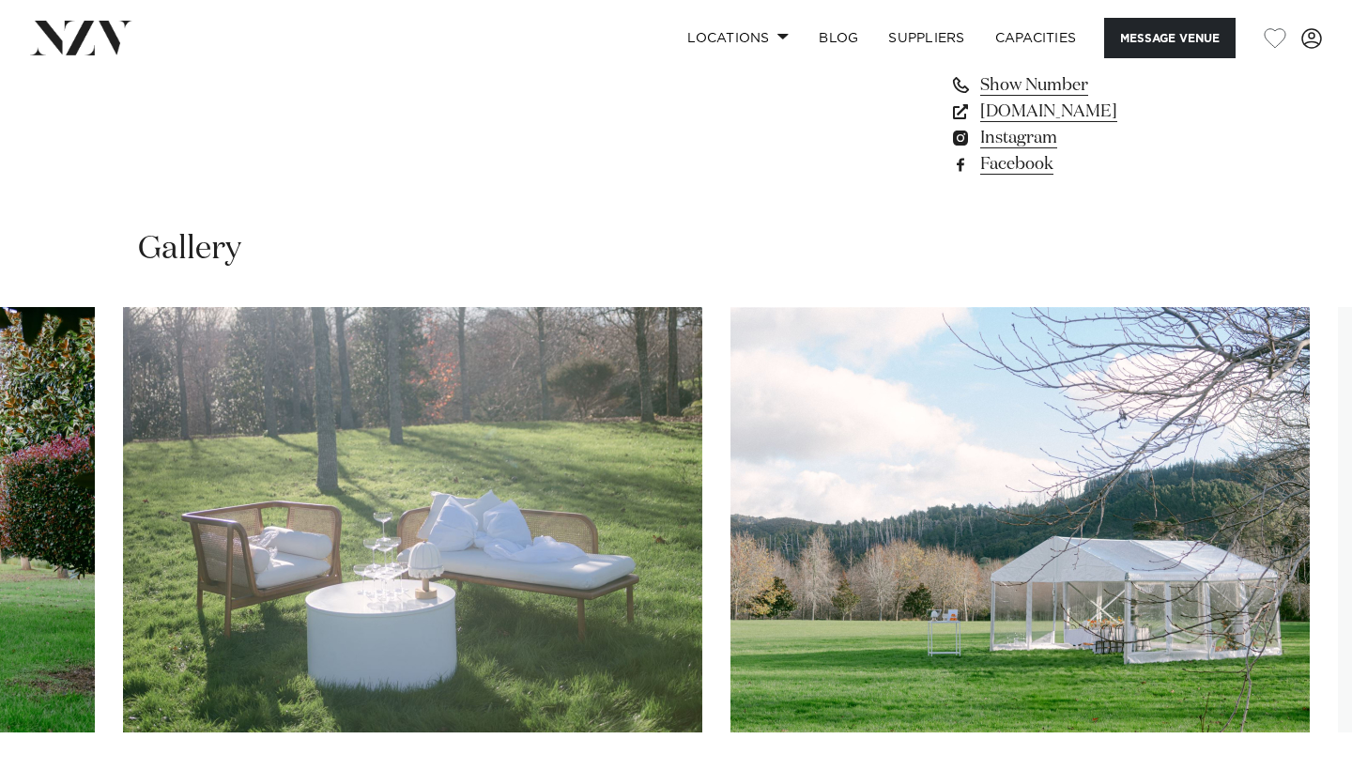
click at [731, 433] on img "8 / 10" at bounding box center [1021, 519] width 580 height 425
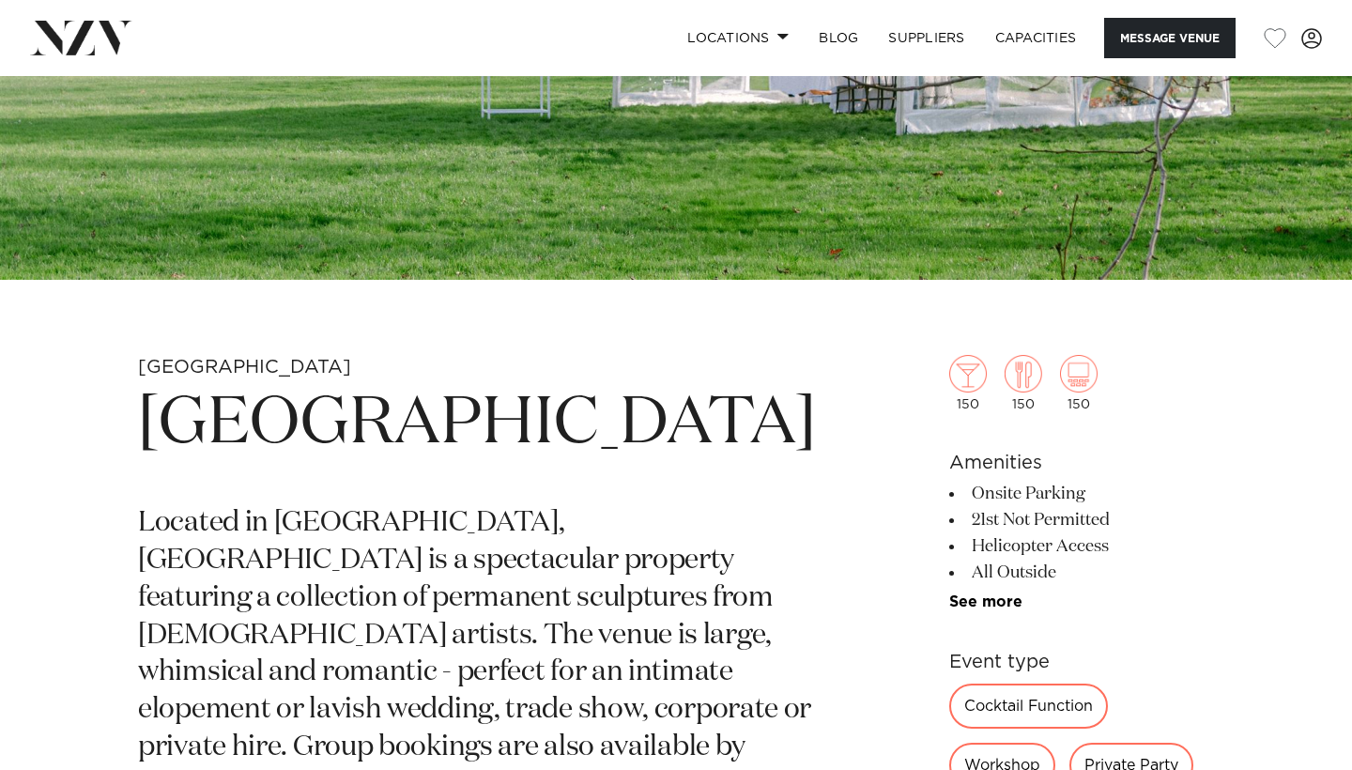
scroll to position [412, 0]
